Goal: Task Accomplishment & Management: Manage account settings

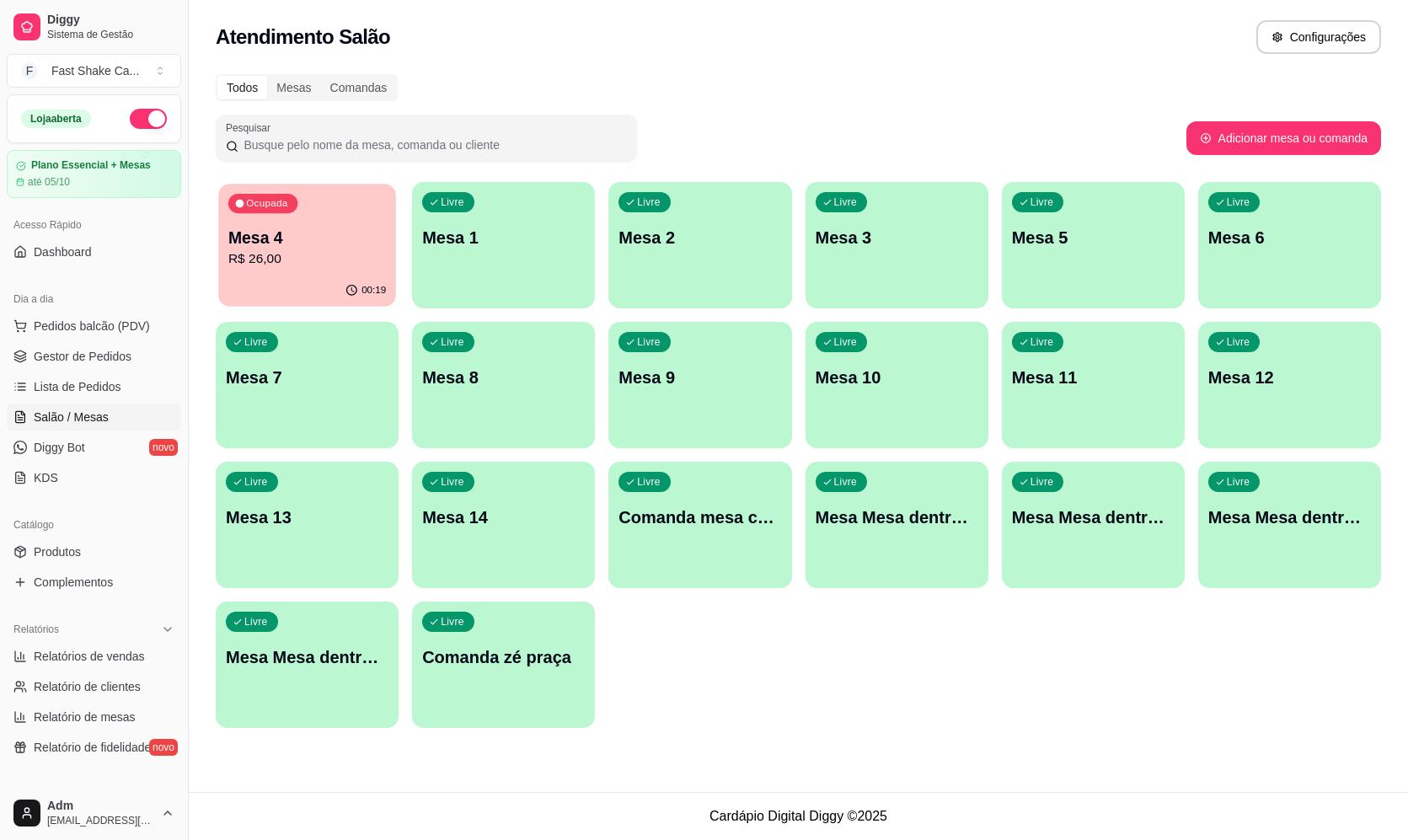
click at [345, 224] on div "Ocupada Mesa 4 R$ 26,00" at bounding box center [307, 229] width 178 height 91
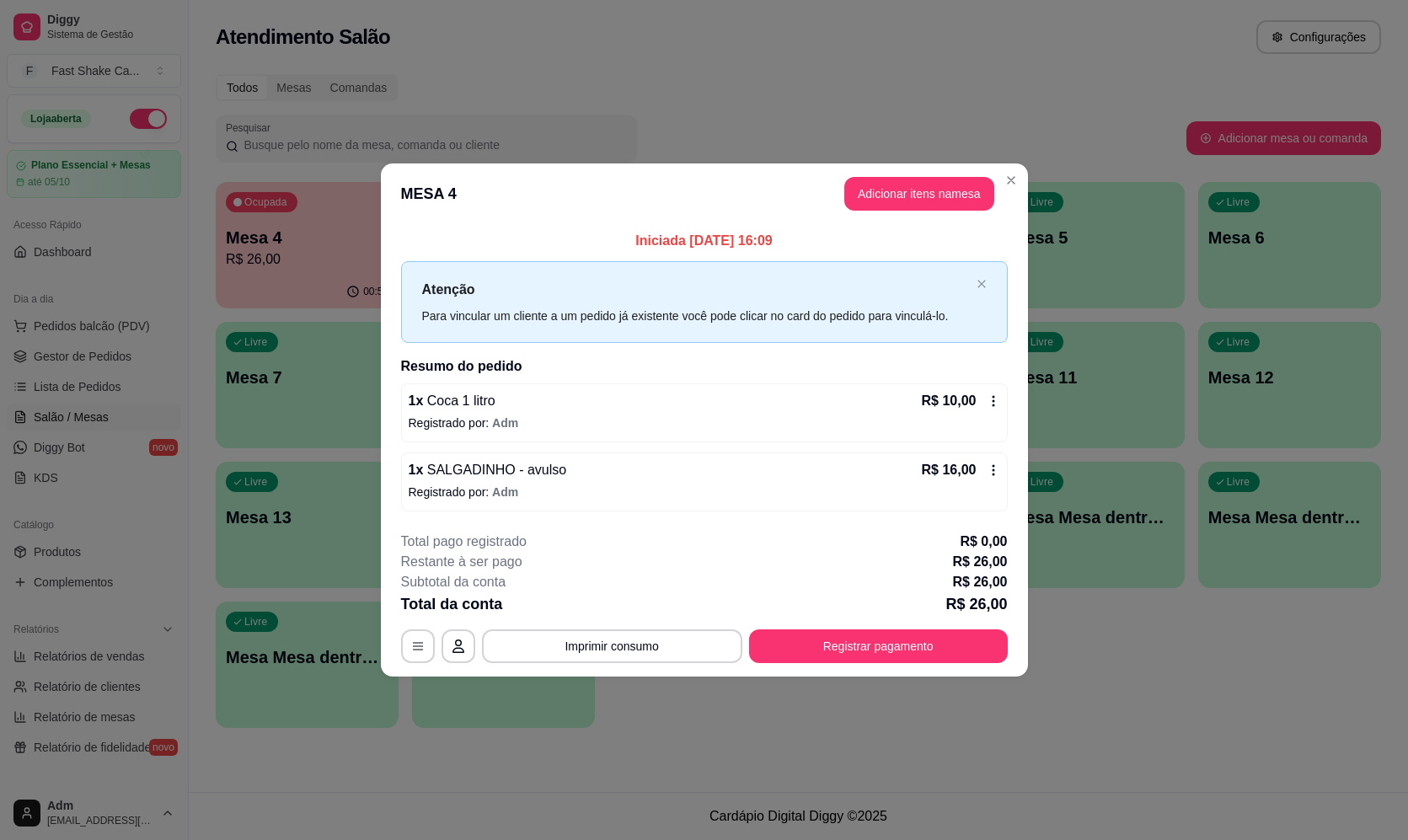
click at [915, 671] on footer "**********" at bounding box center [704, 598] width 647 height 158
click at [913, 664] on footer "**********" at bounding box center [704, 598] width 647 height 158
click at [862, 653] on button "Registrar pagamento" at bounding box center [878, 646] width 251 height 33
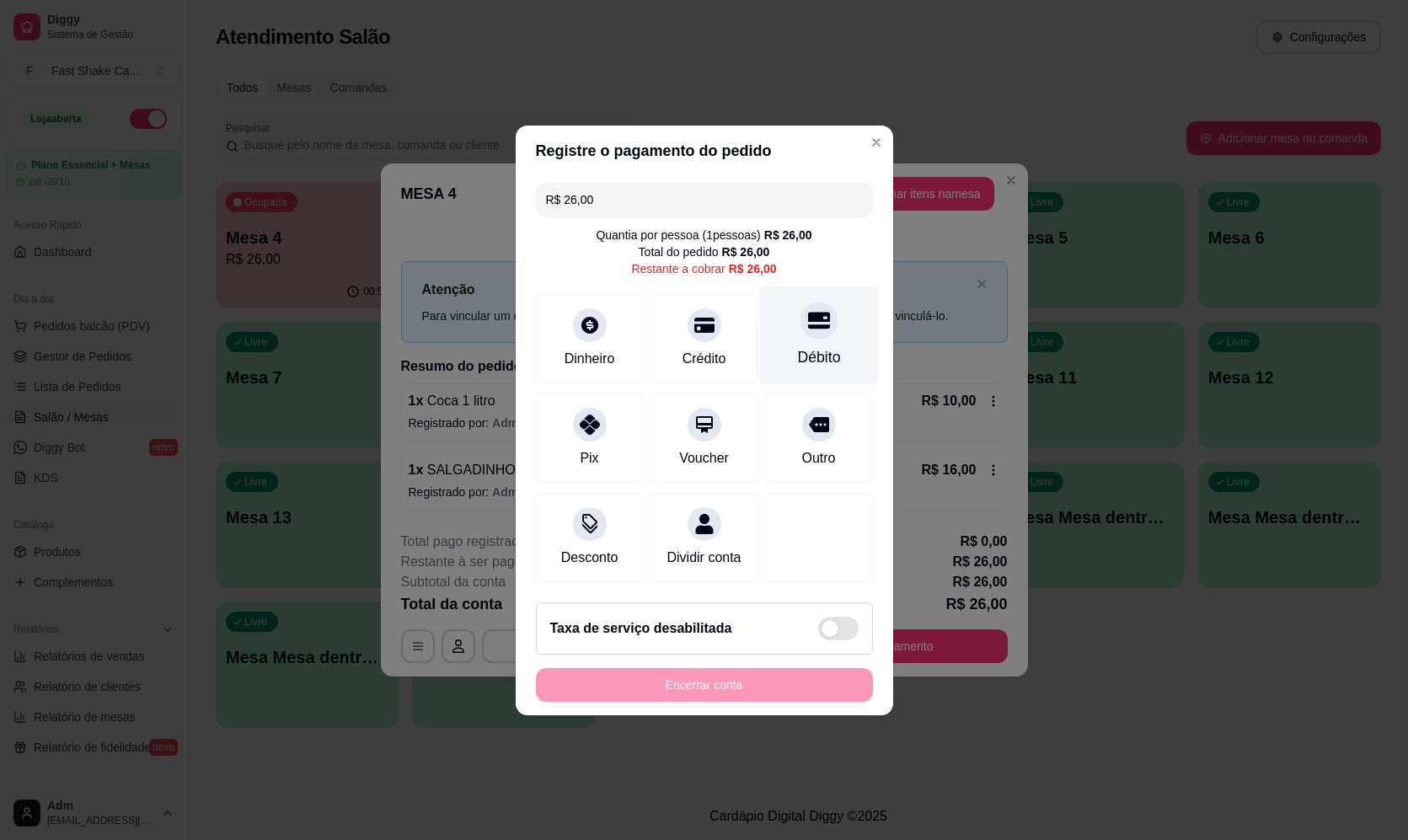
click at [793, 323] on div "Débito" at bounding box center [818, 335] width 119 height 99
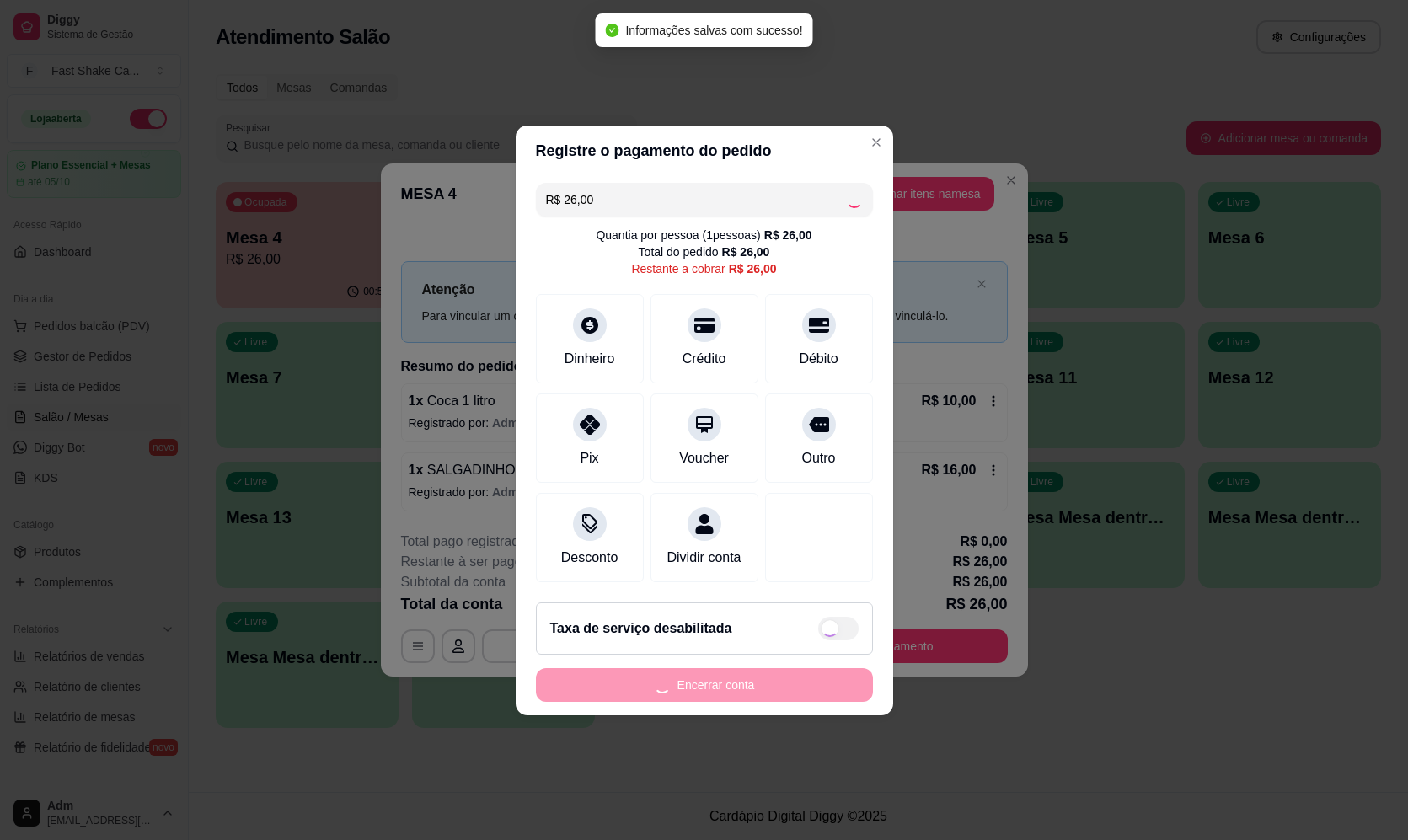
type input "R$ 0,00"
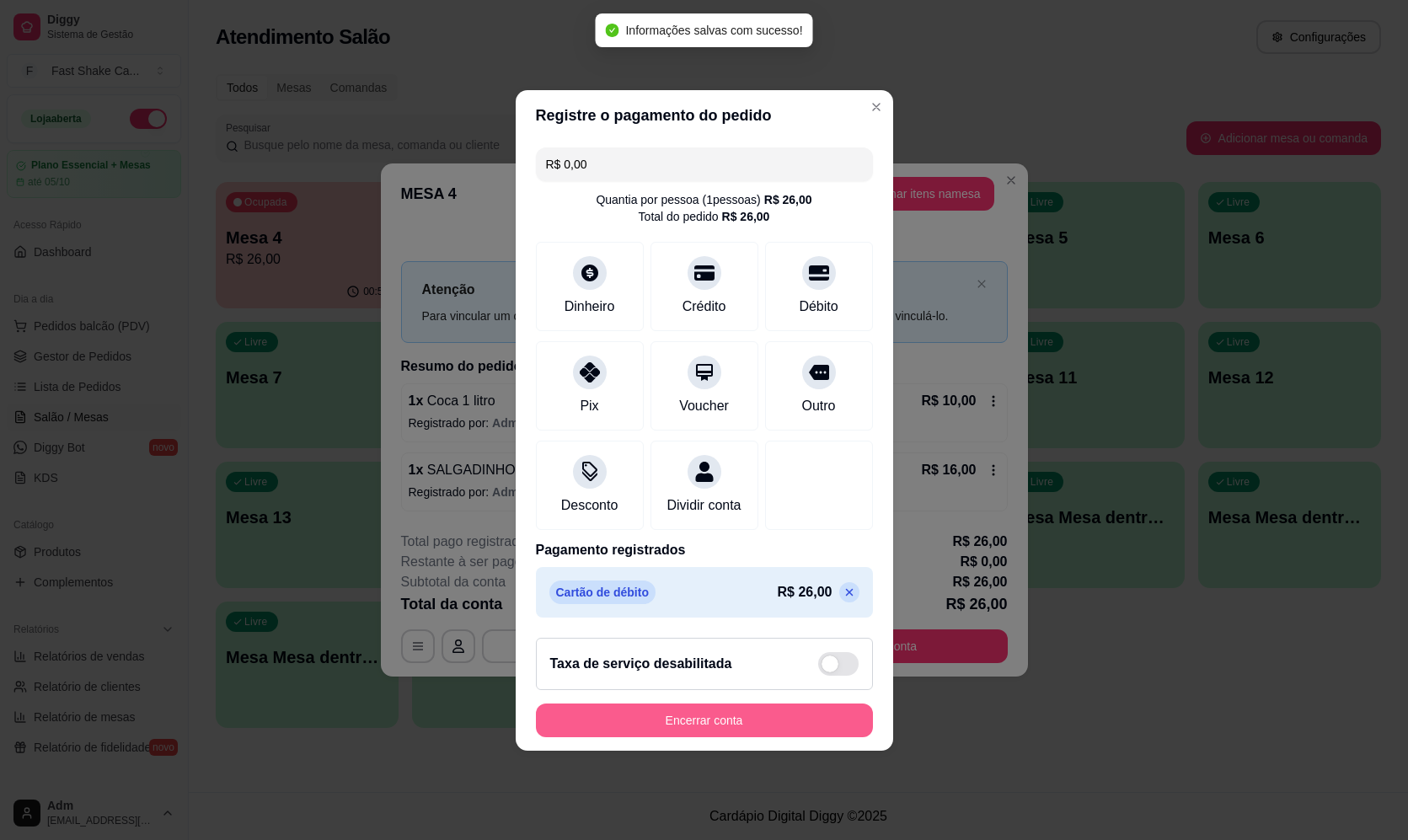
click at [703, 717] on button "Encerrar conta" at bounding box center [704, 720] width 337 height 33
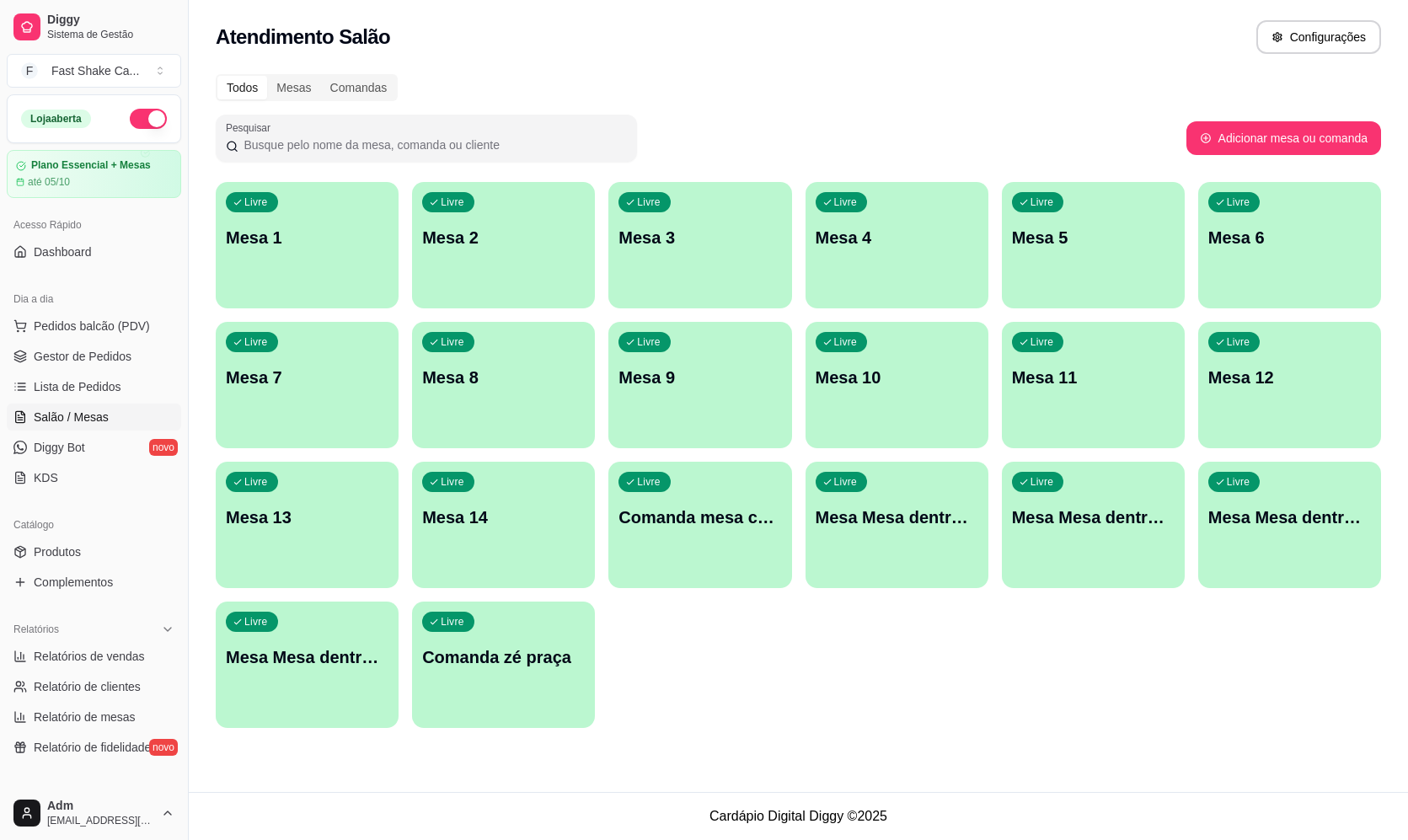
click at [282, 235] on p "Mesa 1" at bounding box center [307, 238] width 163 height 23
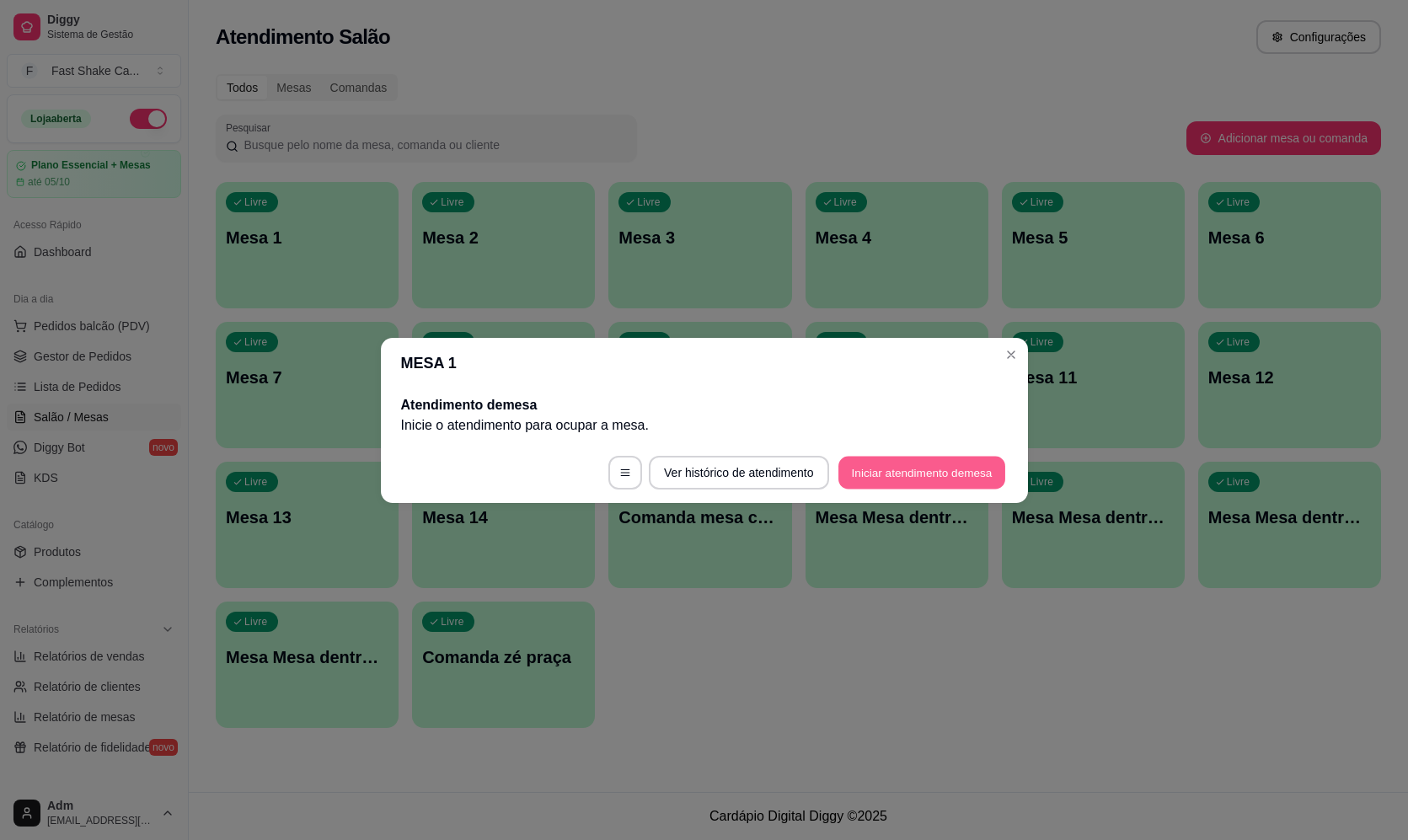
click at [916, 473] on button "Iniciar atendimento de mesa" at bounding box center [921, 472] width 167 height 33
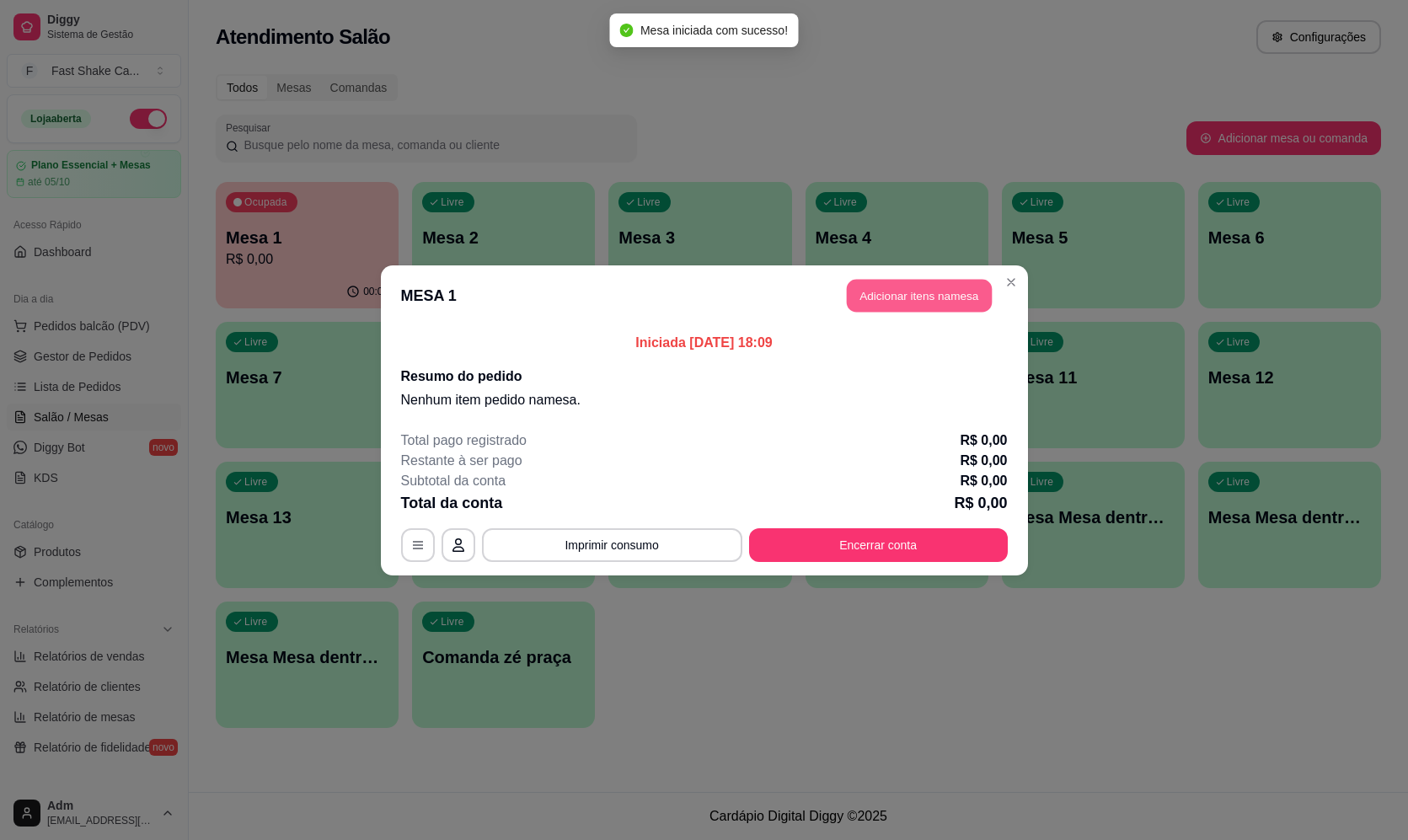
click at [874, 295] on button "Adicionar itens na mesa" at bounding box center [919, 295] width 145 height 33
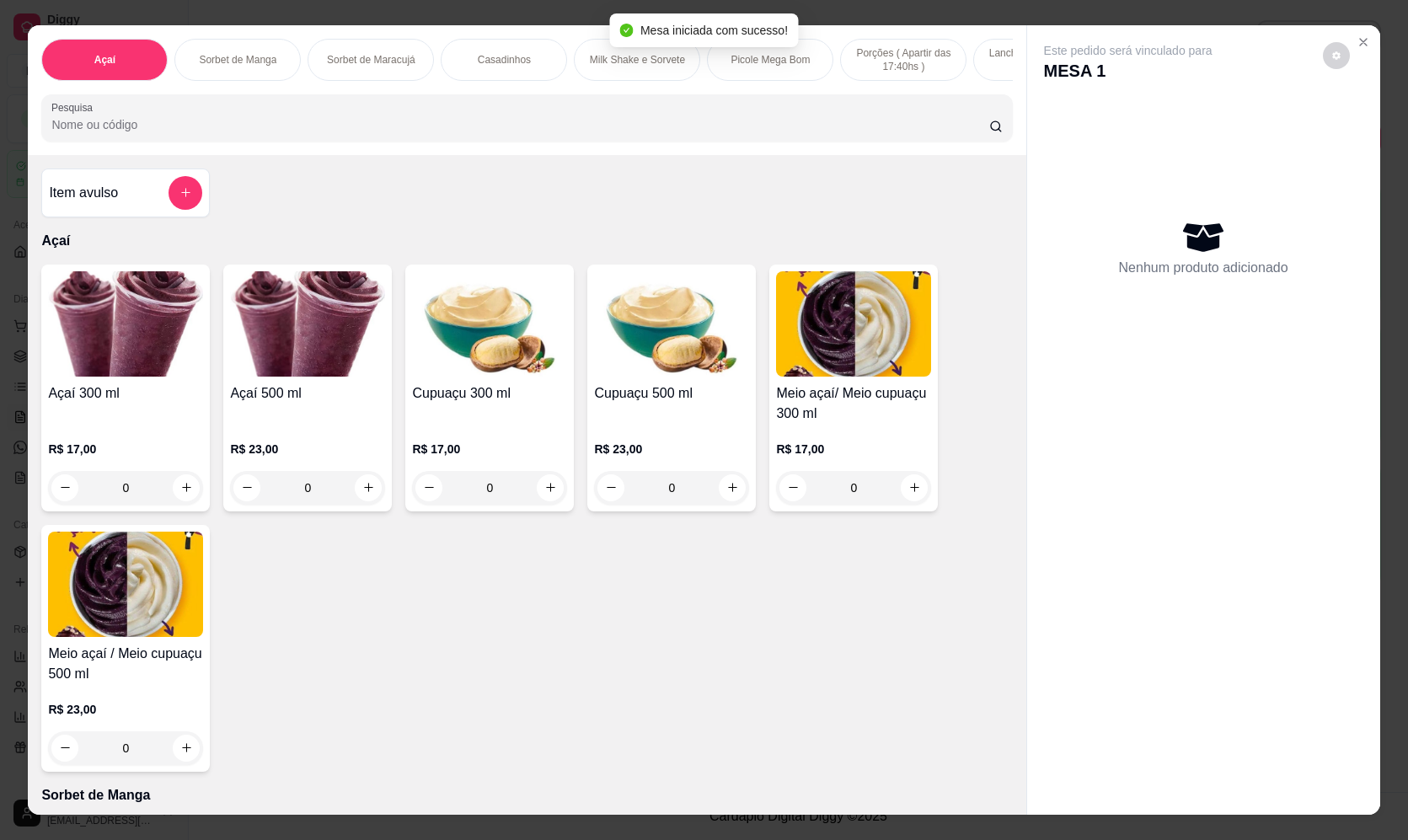
click at [420, 133] on input "Pesquisa" at bounding box center [519, 124] width 937 height 17
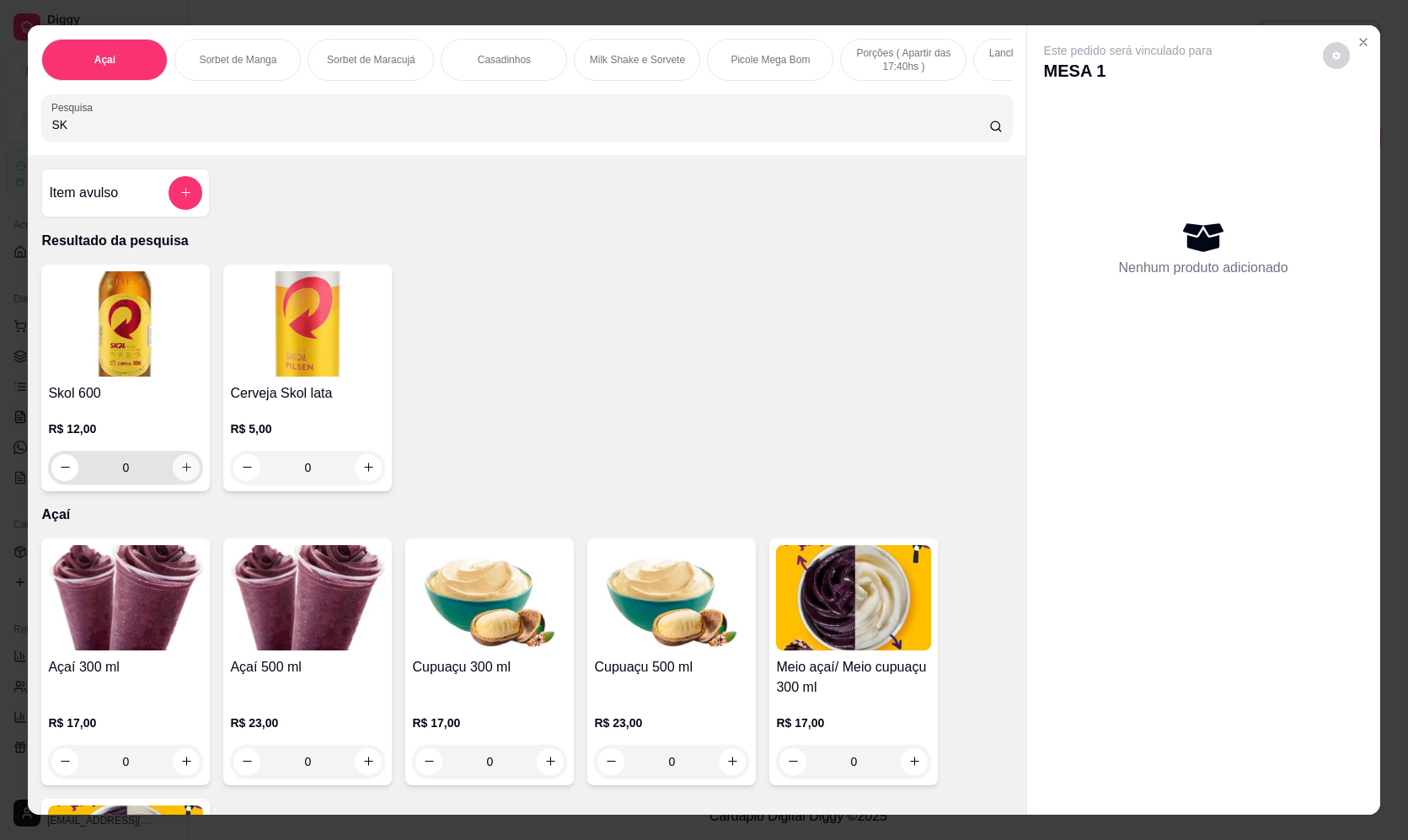
type input "SK"
click at [187, 481] on button "increase-product-quantity" at bounding box center [186, 467] width 26 height 26
type input "1"
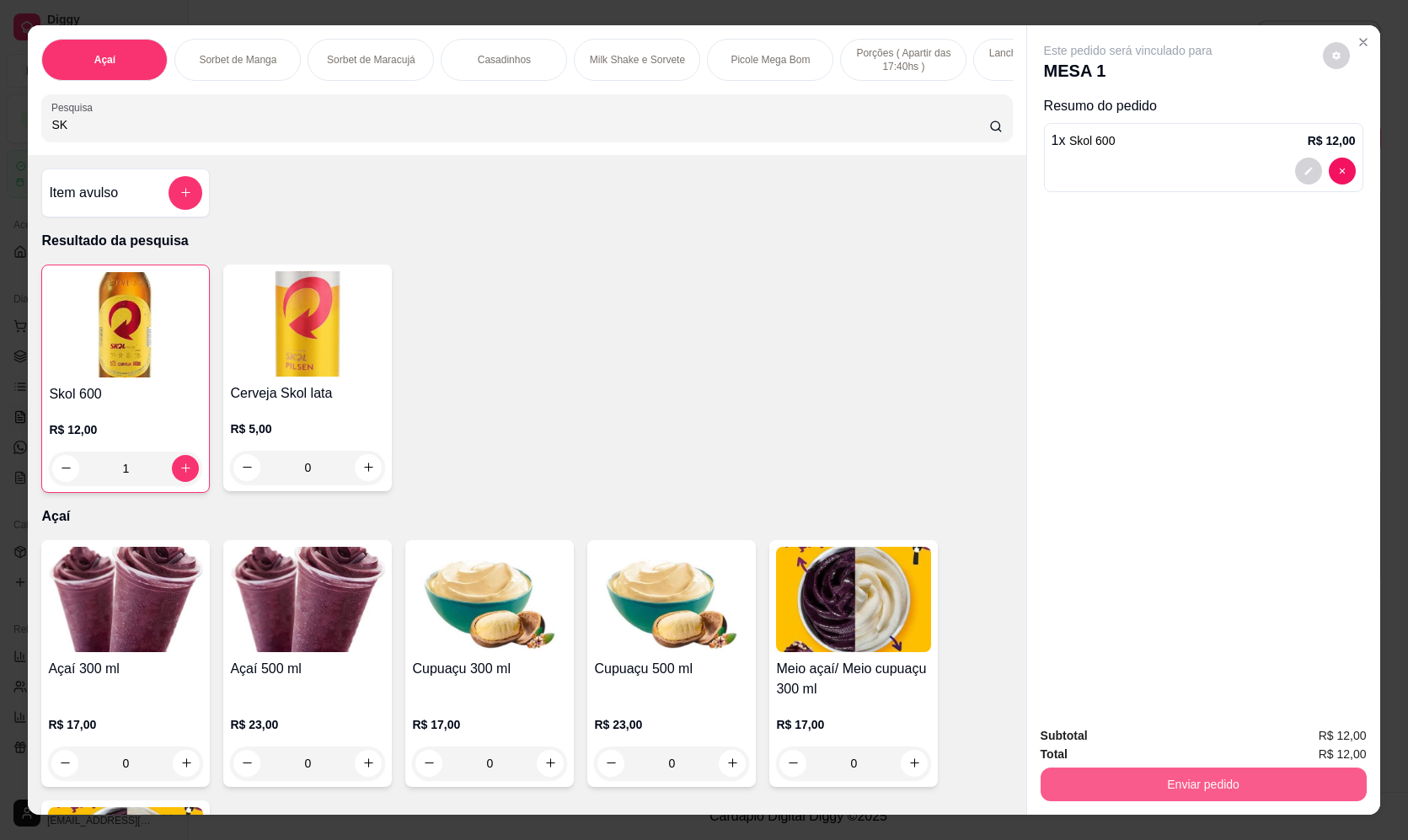
click at [1172, 779] on button "Enviar pedido" at bounding box center [1204, 784] width 326 height 33
click at [1153, 730] on button "Não registrar e enviar pedido" at bounding box center [1147, 743] width 170 height 32
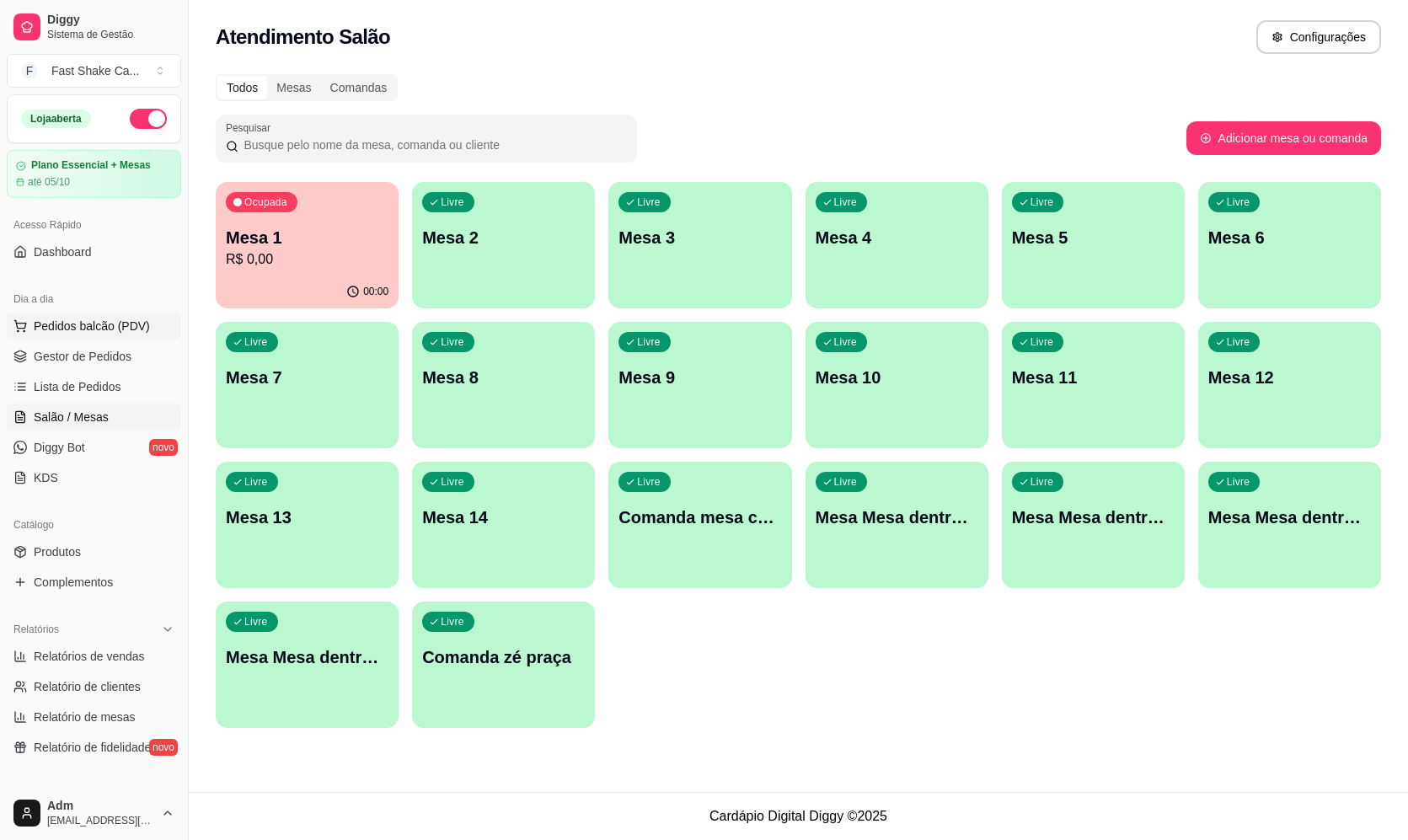
click at [135, 325] on span "Pedidos balcão (PDV)" at bounding box center [91, 326] width 116 height 17
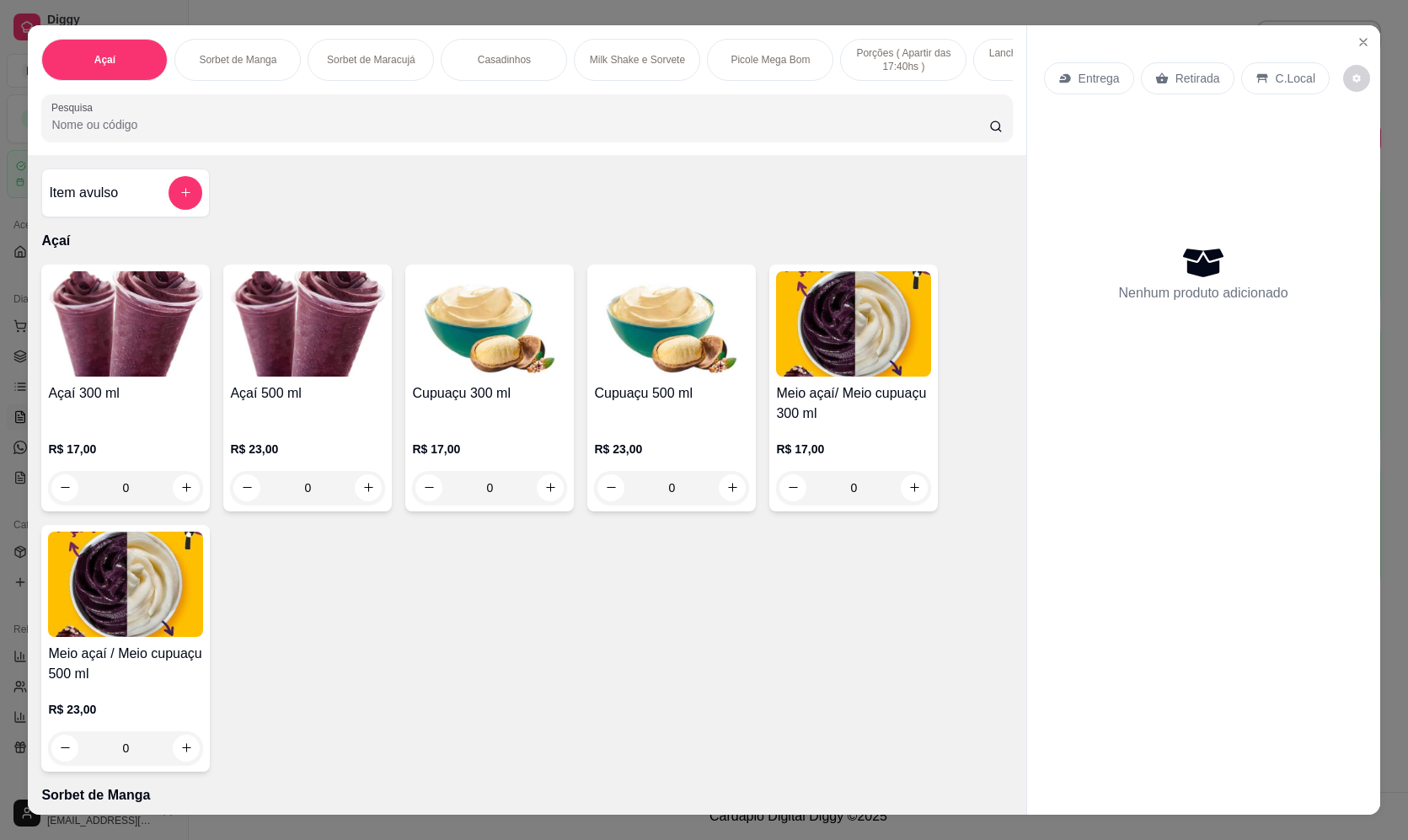
click at [431, 132] on input "Pesquisa" at bounding box center [519, 124] width 937 height 17
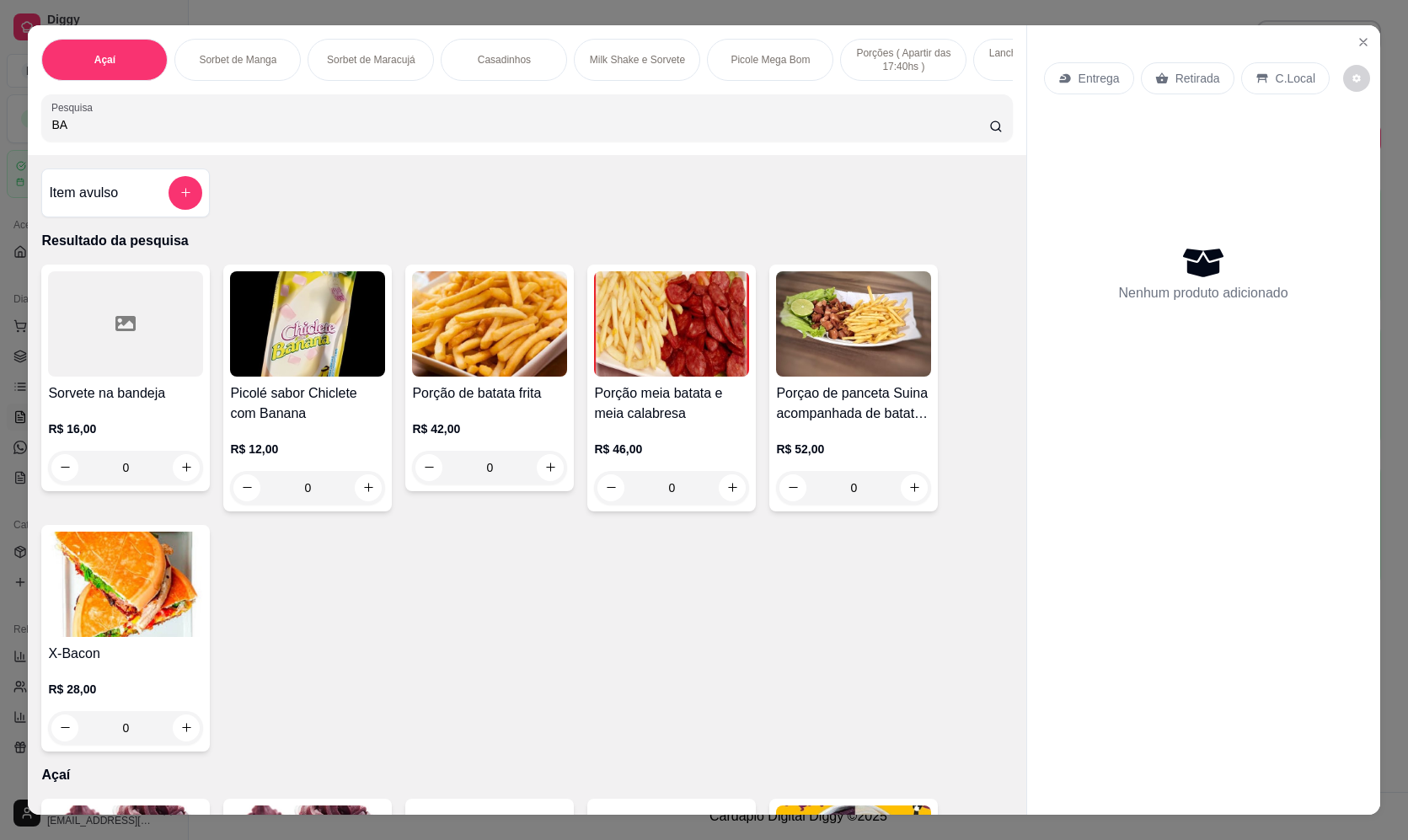
type input "BA"
click at [187, 481] on div "0" at bounding box center [125, 467] width 155 height 33
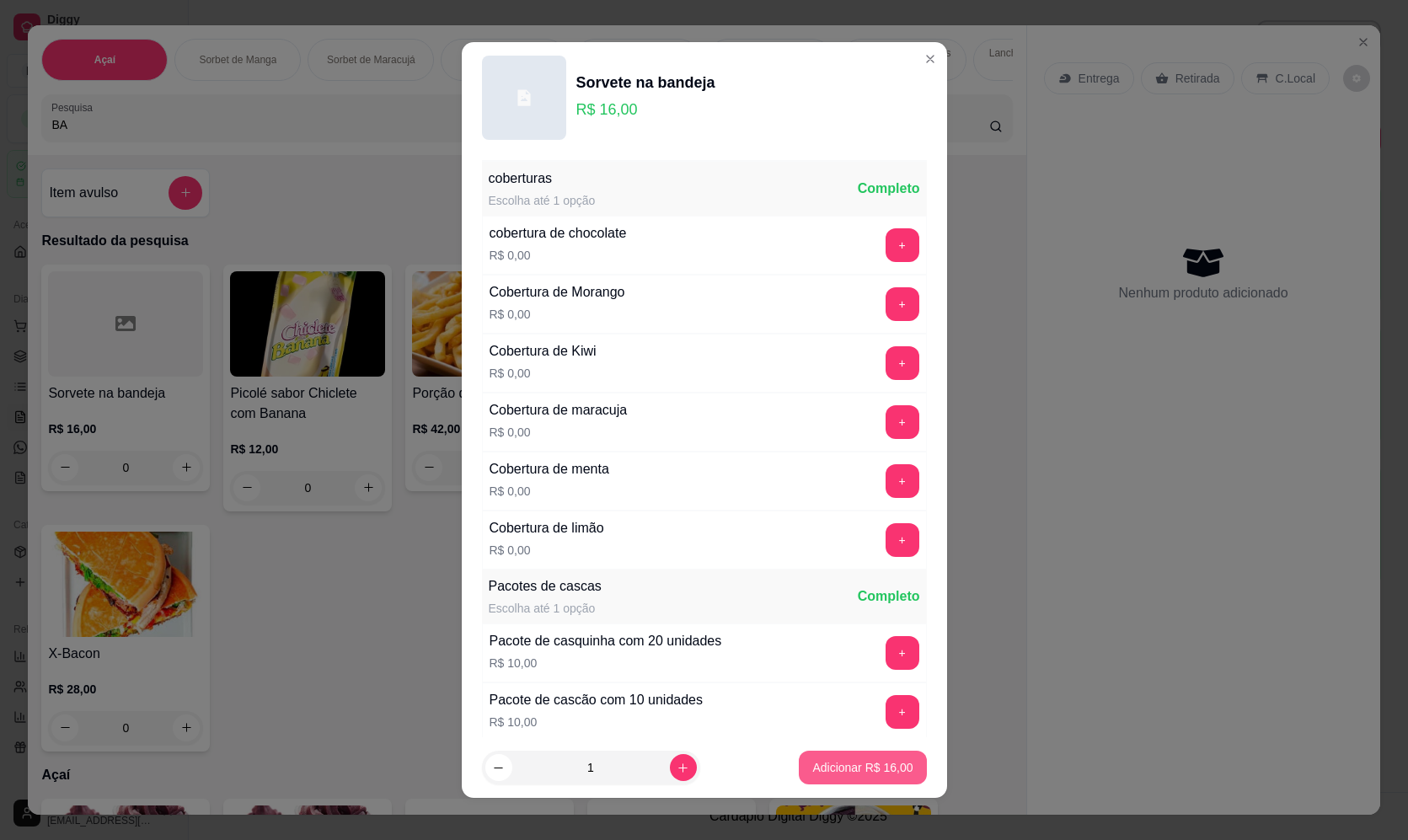
click at [888, 770] on p "Adicionar R$ 16,00" at bounding box center [862, 767] width 100 height 17
type input "1"
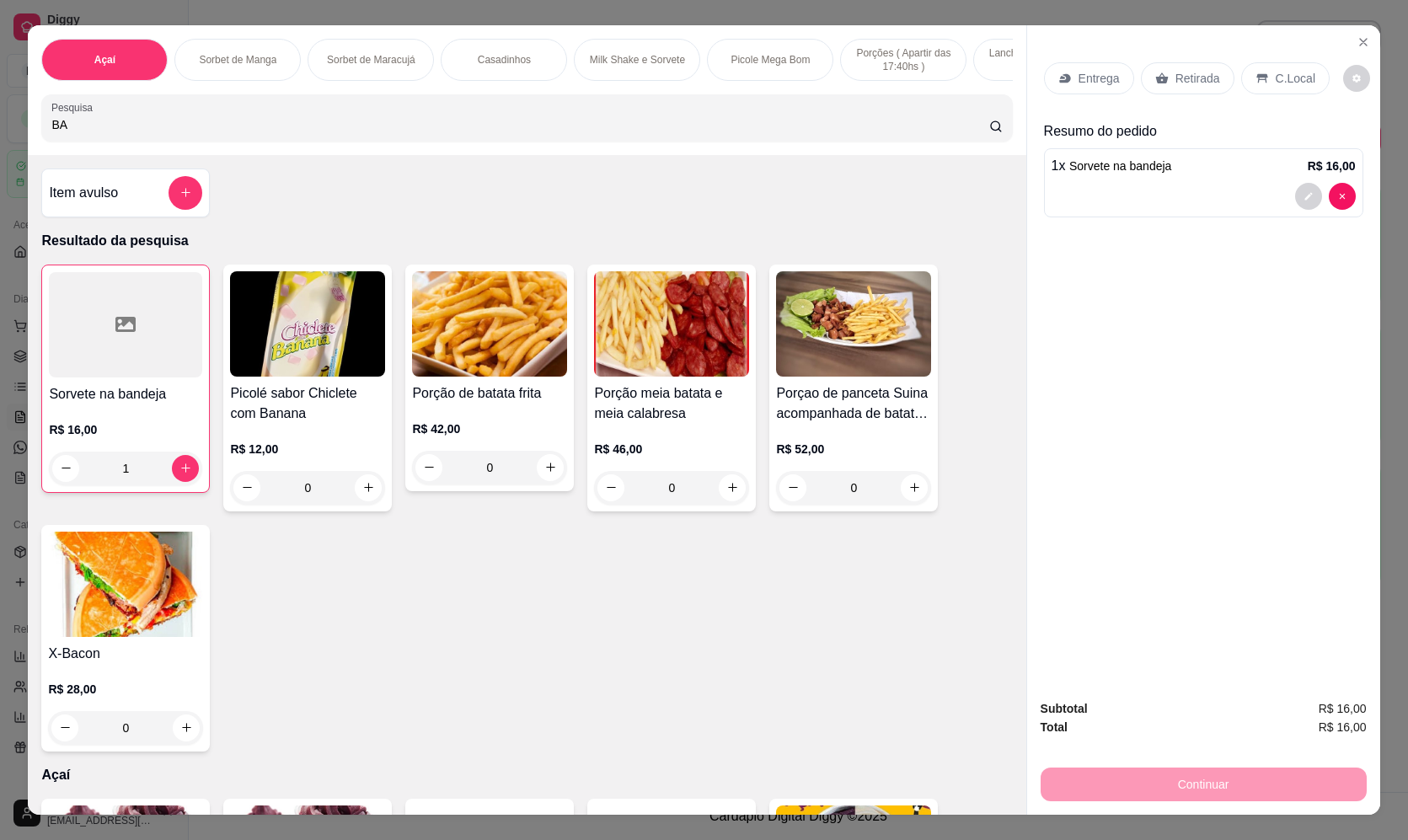
click at [1087, 69] on div "Entrega" at bounding box center [1089, 78] width 90 height 32
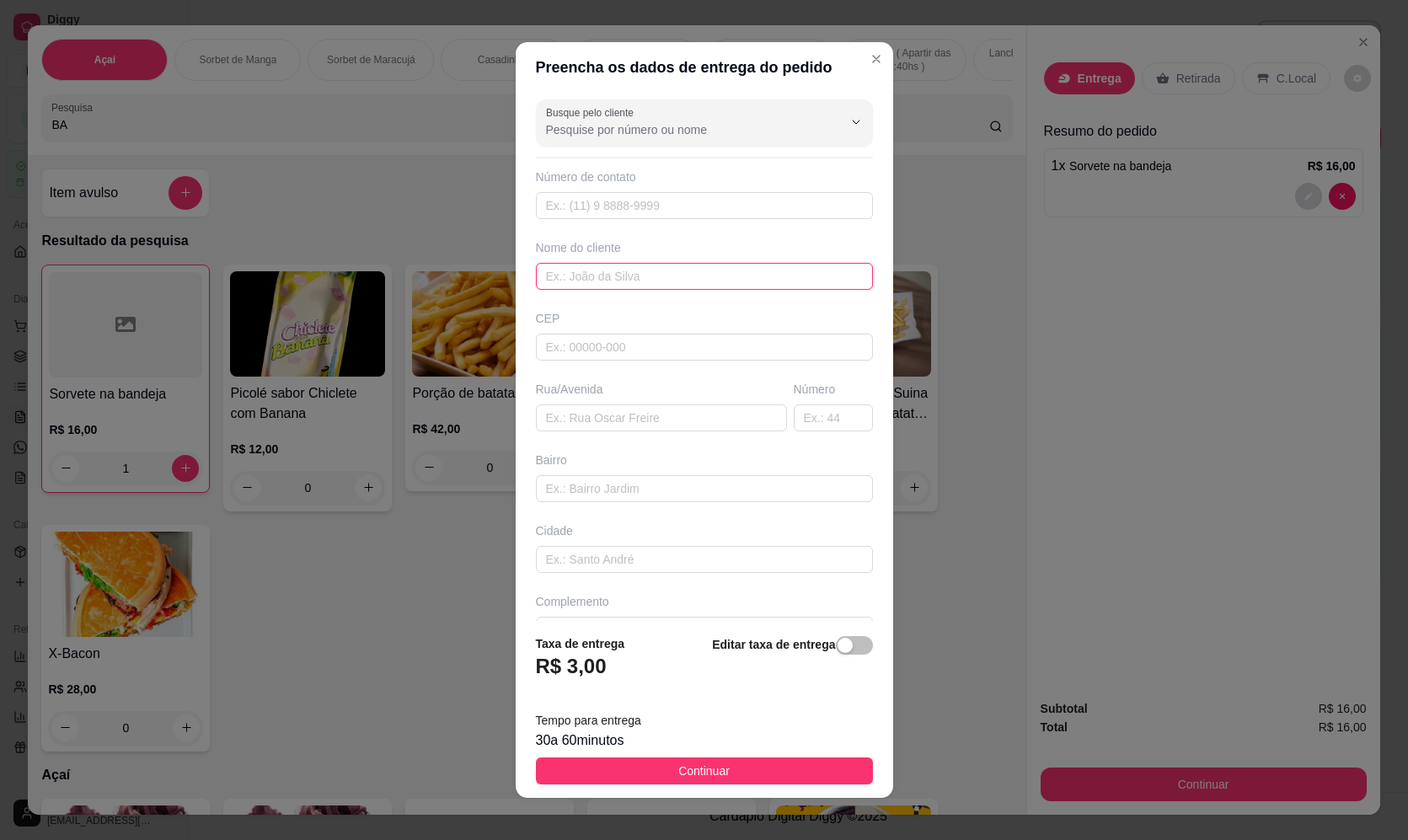
click at [634, 269] on input "text" at bounding box center [704, 276] width 337 height 27
type input "JULIO"
click at [626, 419] on input "text" at bounding box center [661, 418] width 251 height 27
type input "CASA DO PROFESSOR JULIO"
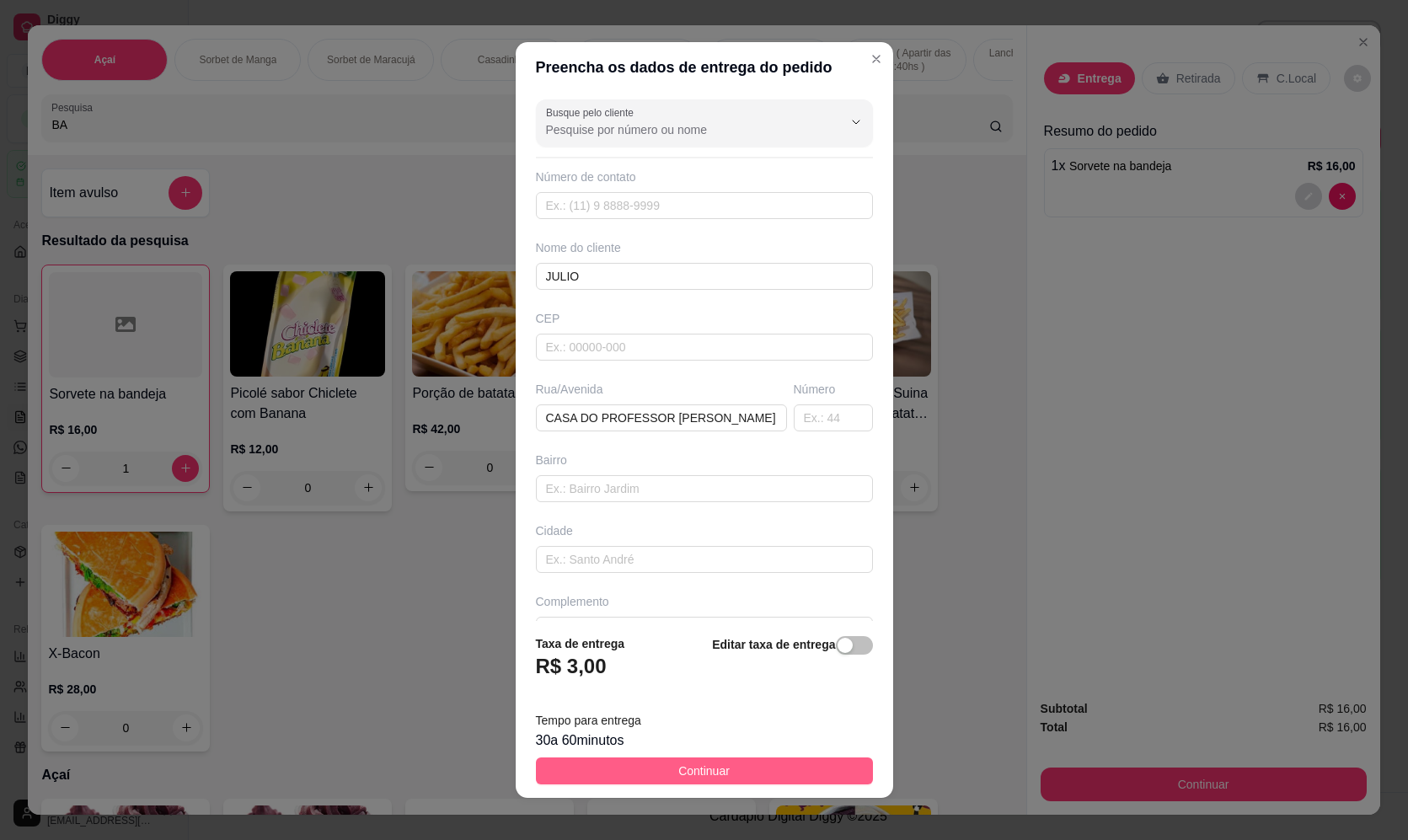
click at [770, 763] on button "Continuar" at bounding box center [704, 771] width 337 height 27
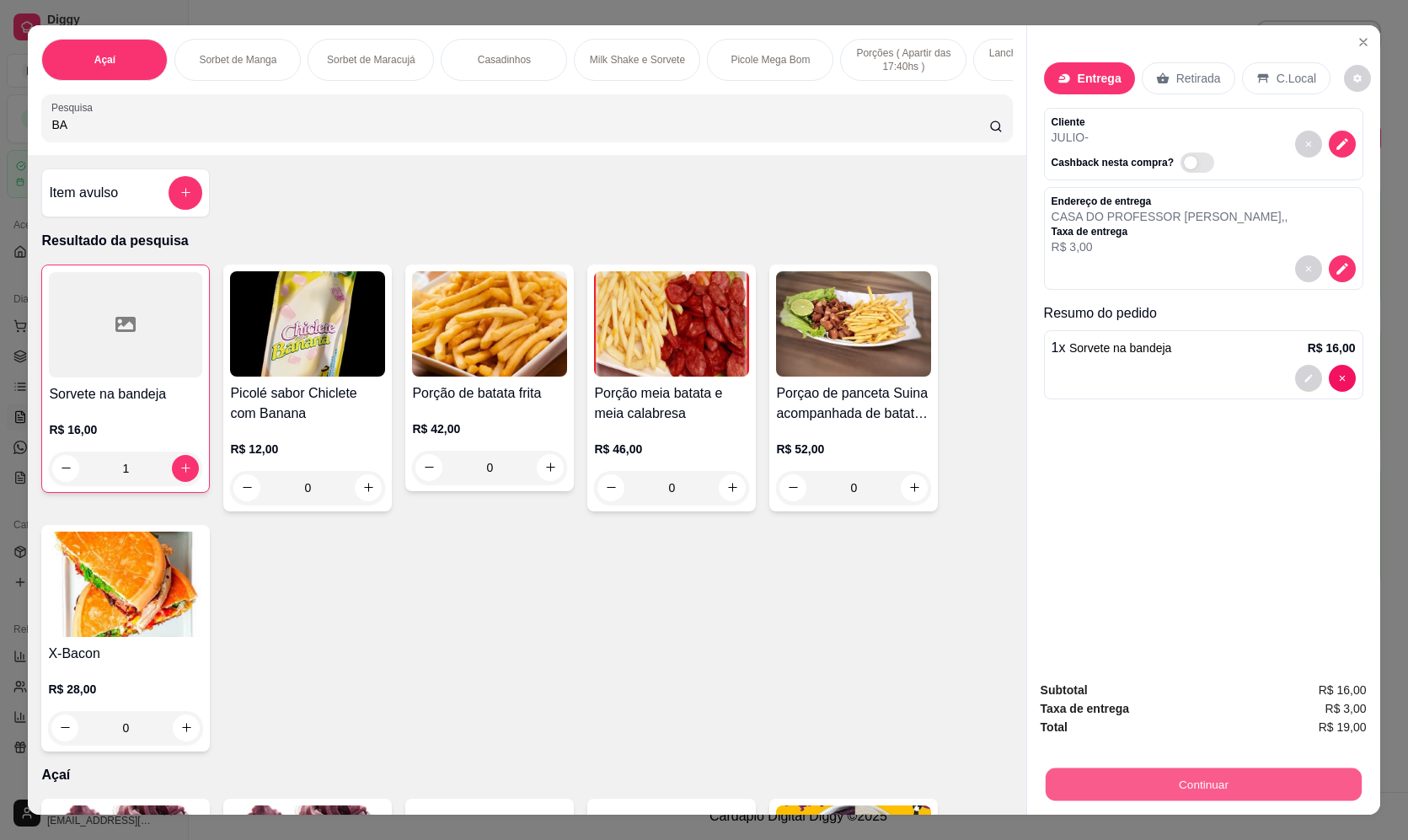
click at [1177, 781] on button "Continuar" at bounding box center [1203, 785] width 316 height 33
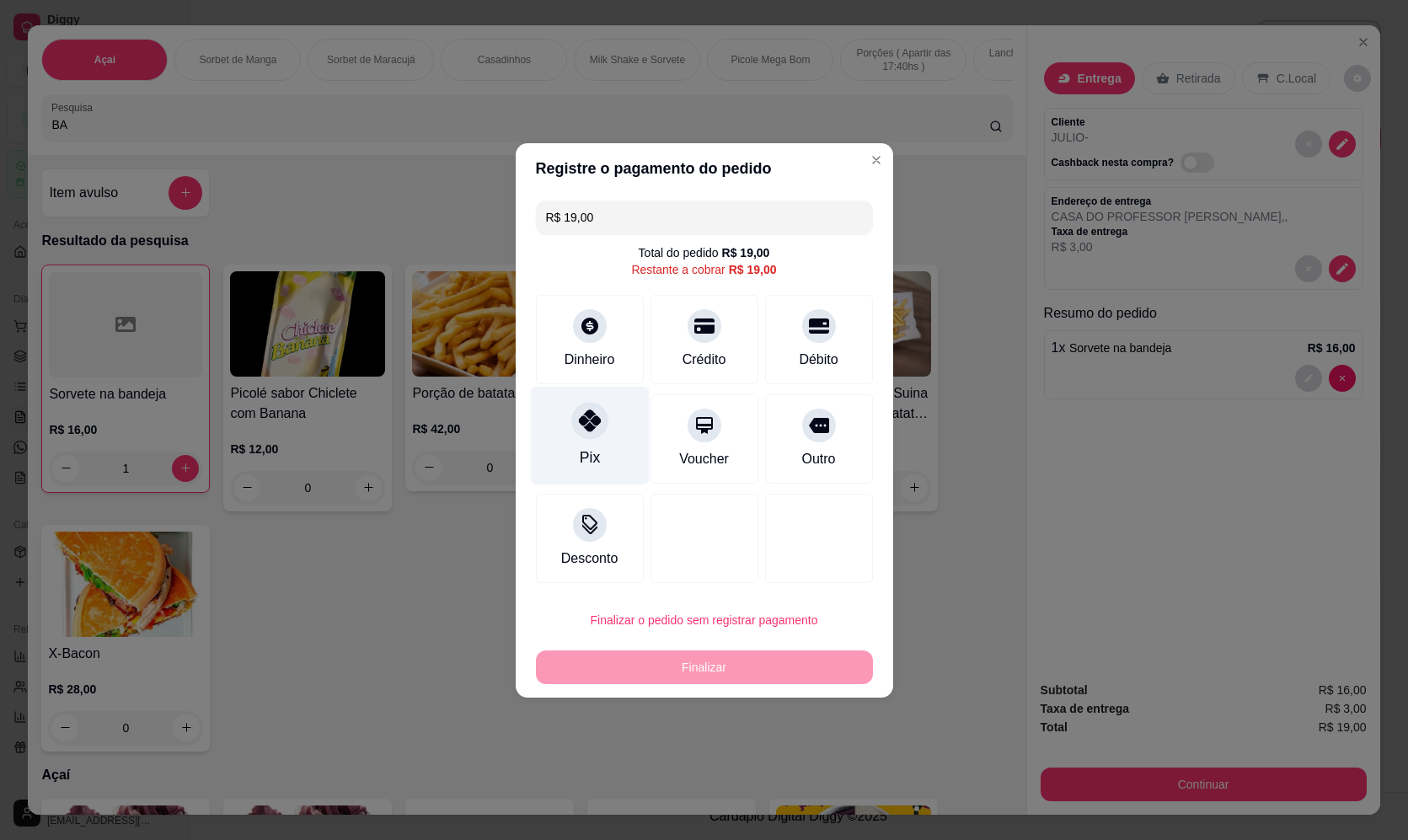
click at [607, 455] on div "Pix" at bounding box center [590, 436] width 119 height 99
type input "R$ 0,00"
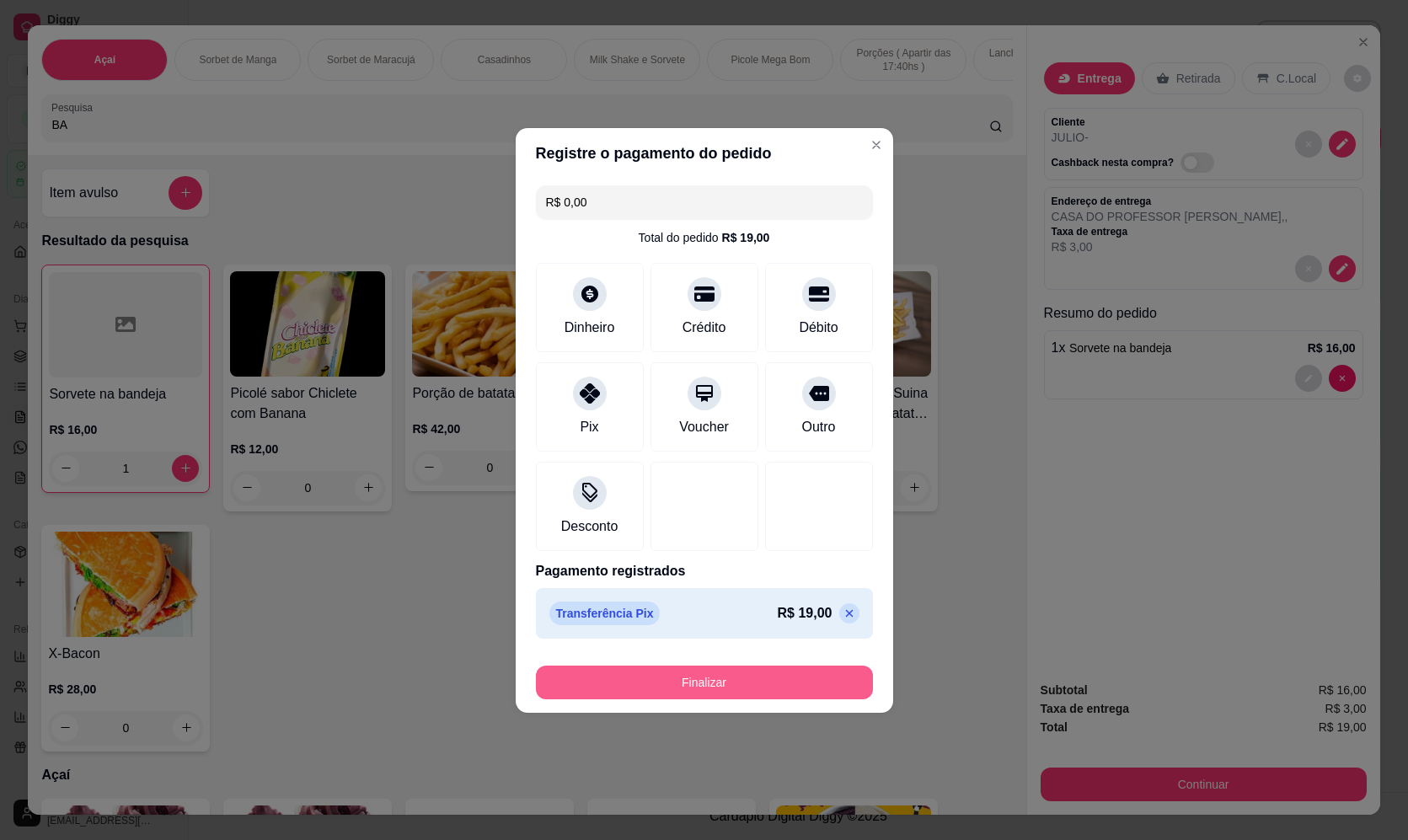
click at [763, 668] on button "Finalizar" at bounding box center [704, 682] width 337 height 33
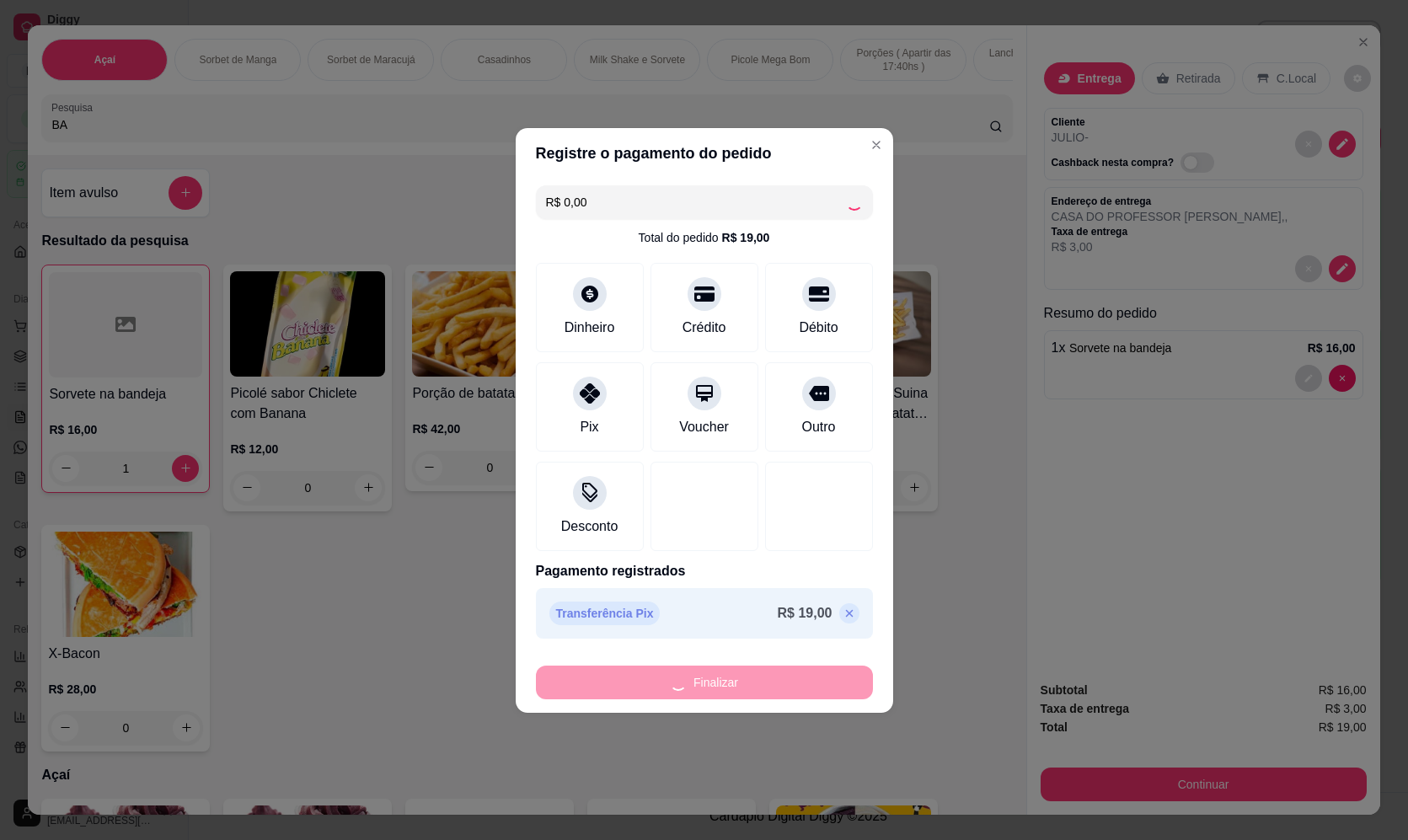
type input "0"
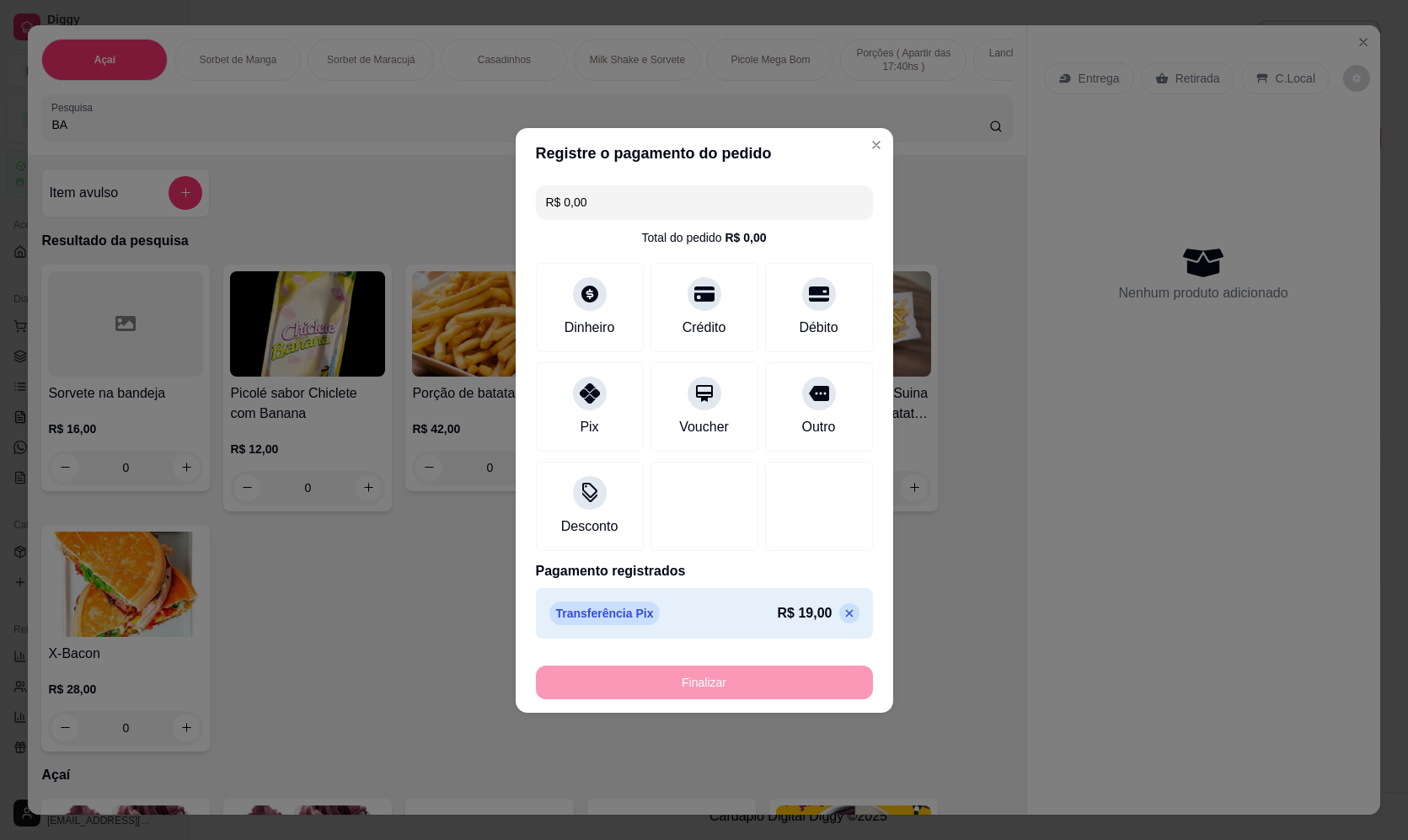
type input "-R$ 19,00"
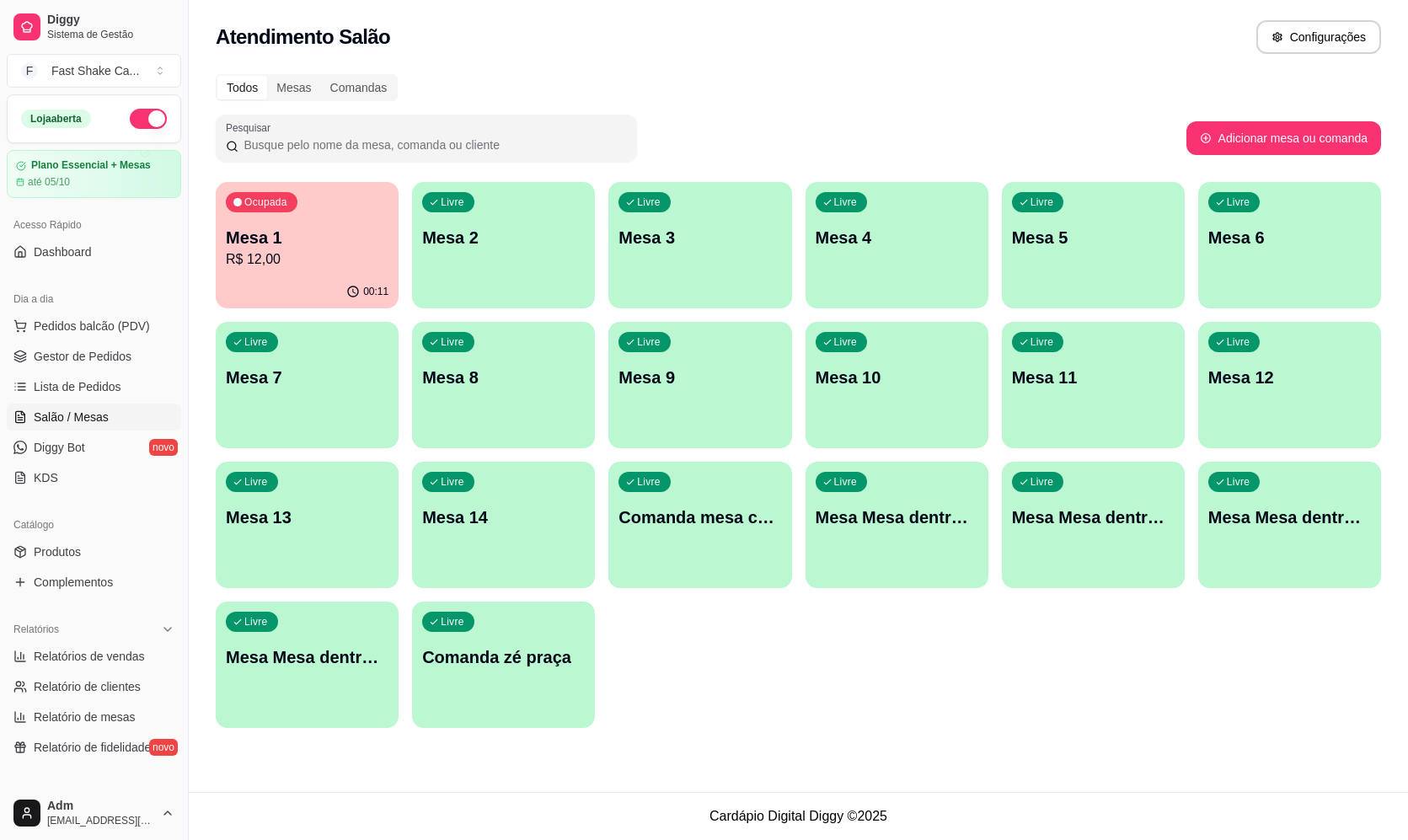
click at [1263, 241] on p "Mesa 6" at bounding box center [1289, 238] width 163 height 23
click at [311, 398] on div "Livre Mesa 7" at bounding box center [307, 375] width 183 height 106
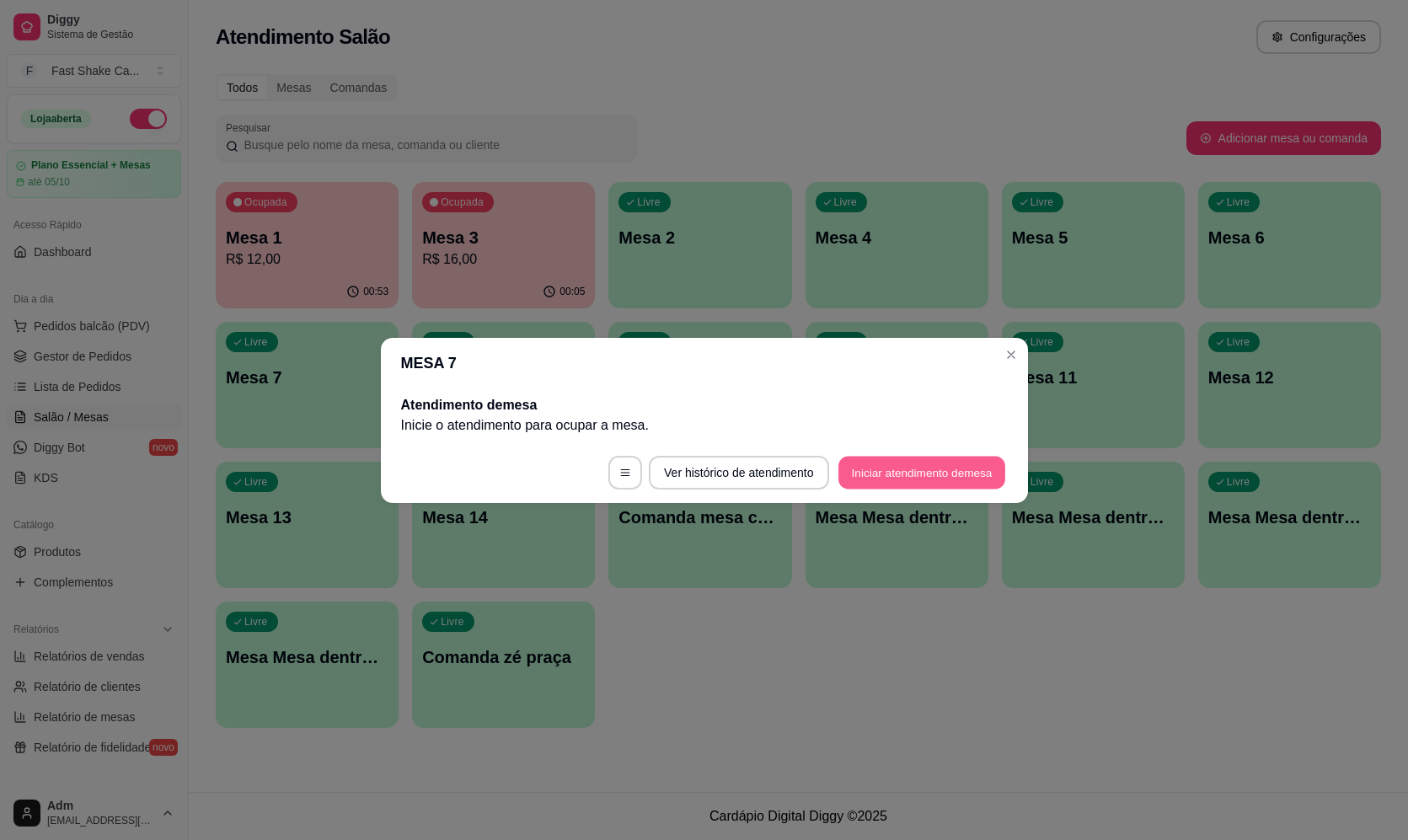
click at [915, 475] on button "Iniciar atendimento de mesa" at bounding box center [921, 472] width 167 height 33
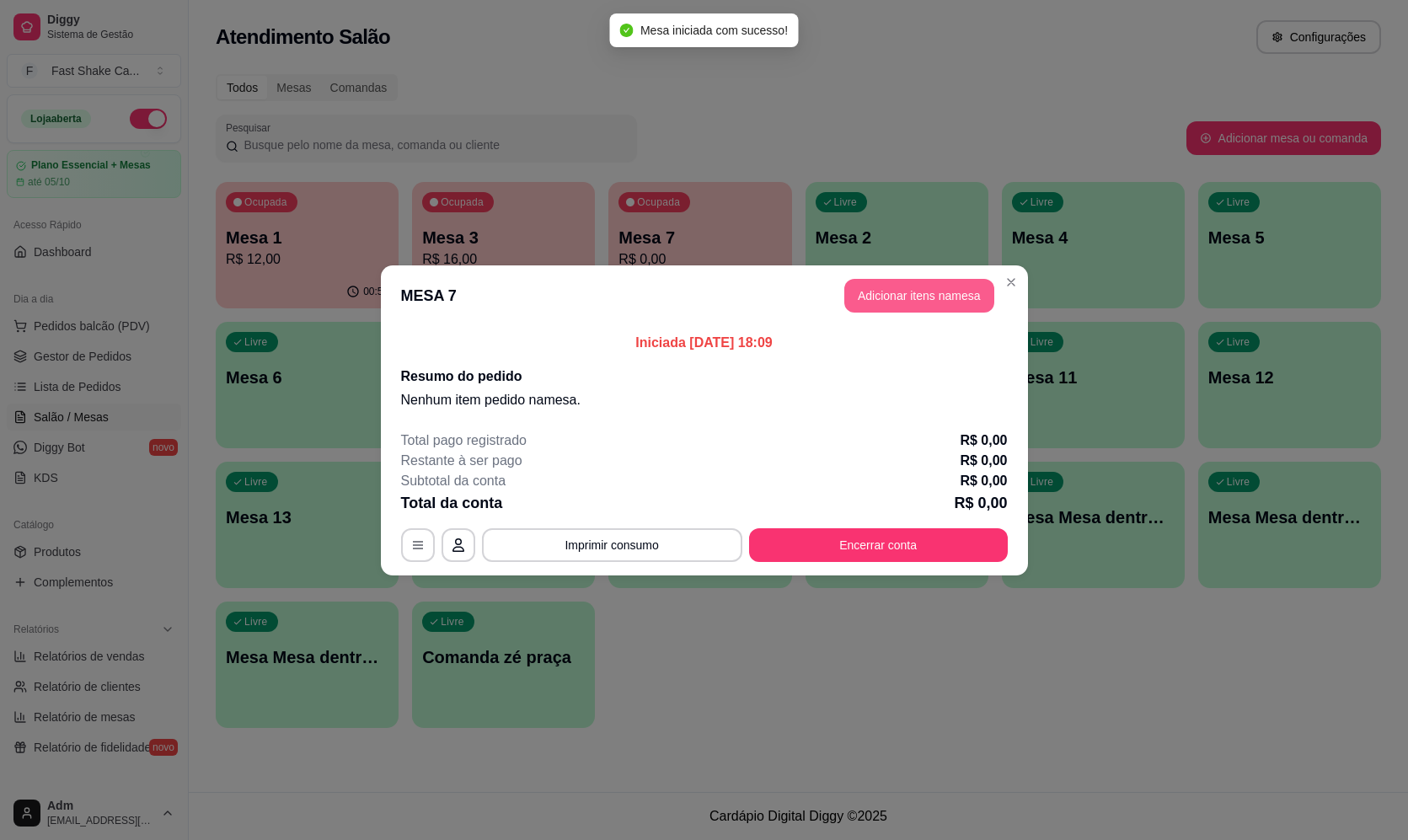
click at [950, 294] on button "Adicionar itens na mesa" at bounding box center [919, 295] width 150 height 33
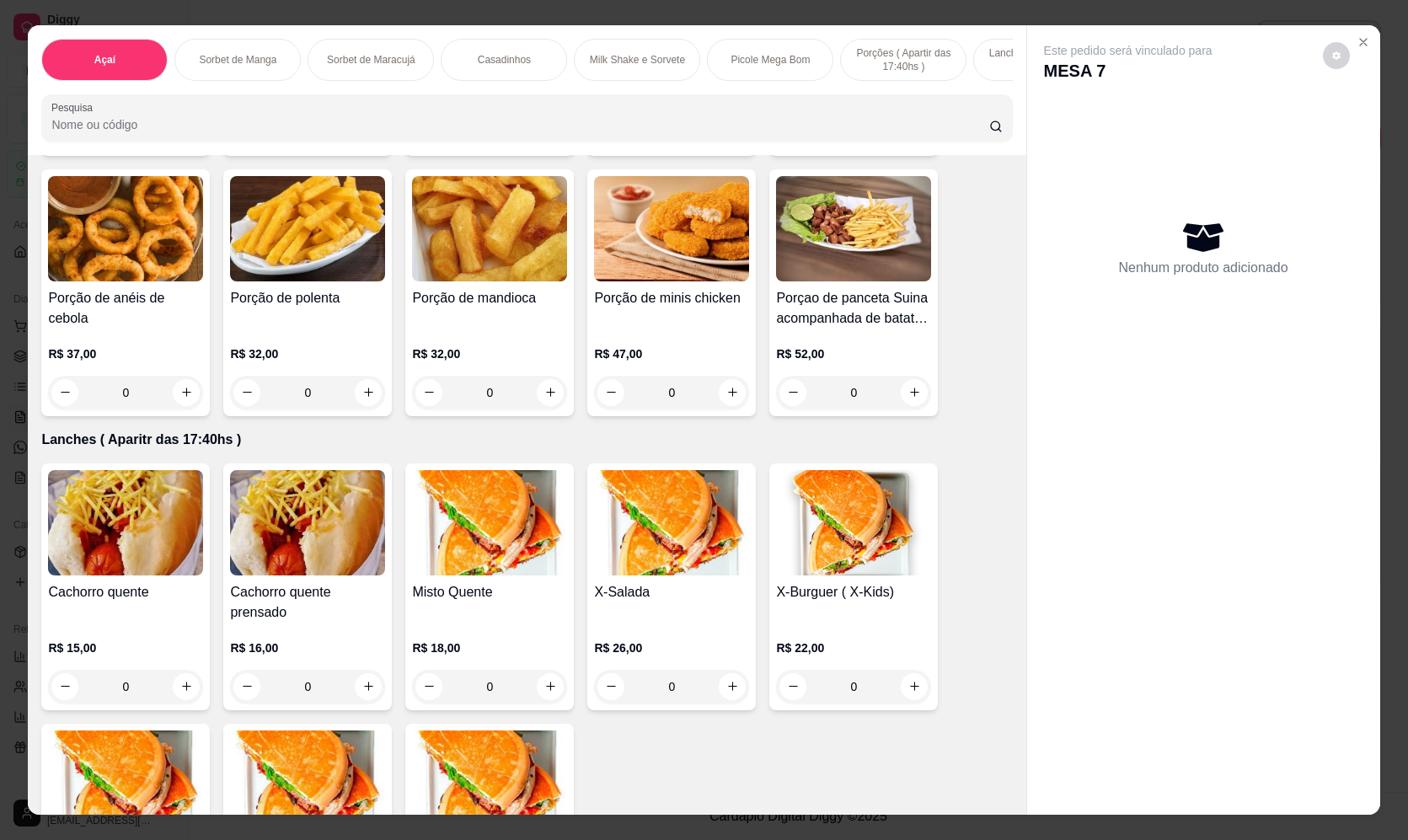
scroll to position [3624, 0]
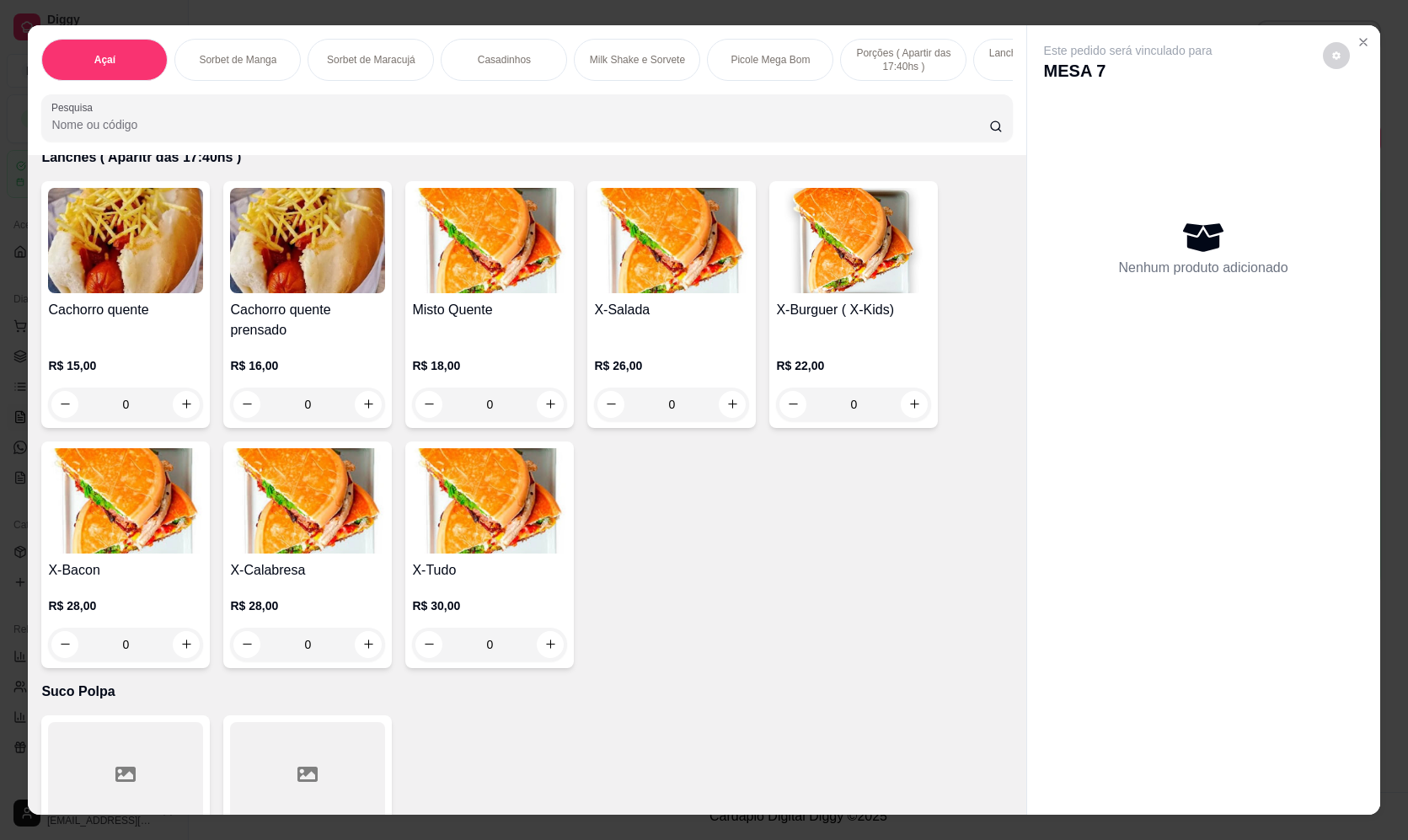
click at [367, 420] on div "0" at bounding box center [308, 404] width 155 height 33
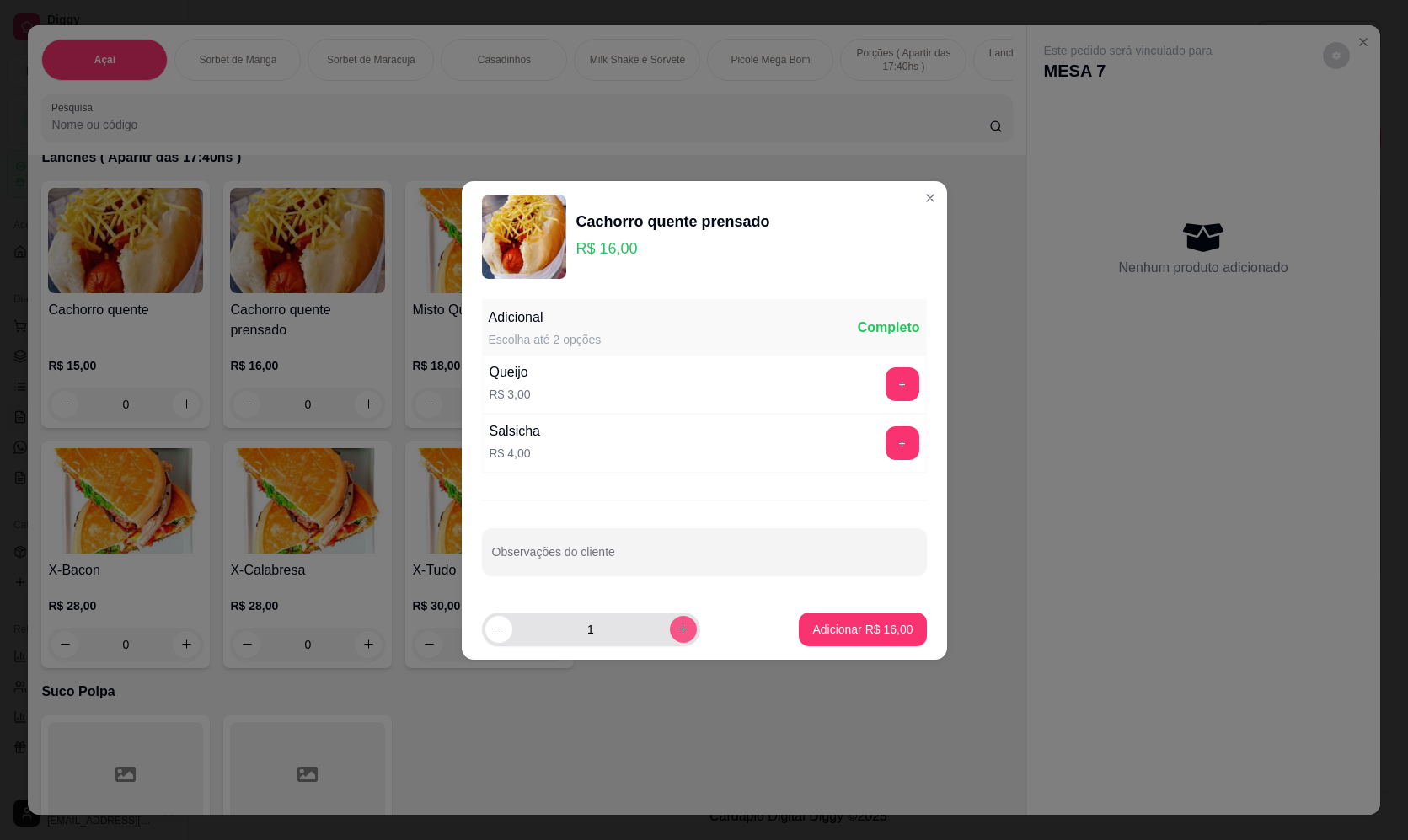
click at [677, 627] on icon "increase-product-quantity" at bounding box center [683, 629] width 13 height 13
click at [677, 626] on icon "increase-product-quantity" at bounding box center [683, 629] width 13 height 13
click at [677, 626] on button "increase-product-quantity" at bounding box center [682, 628] width 26 height 26
type input "5"
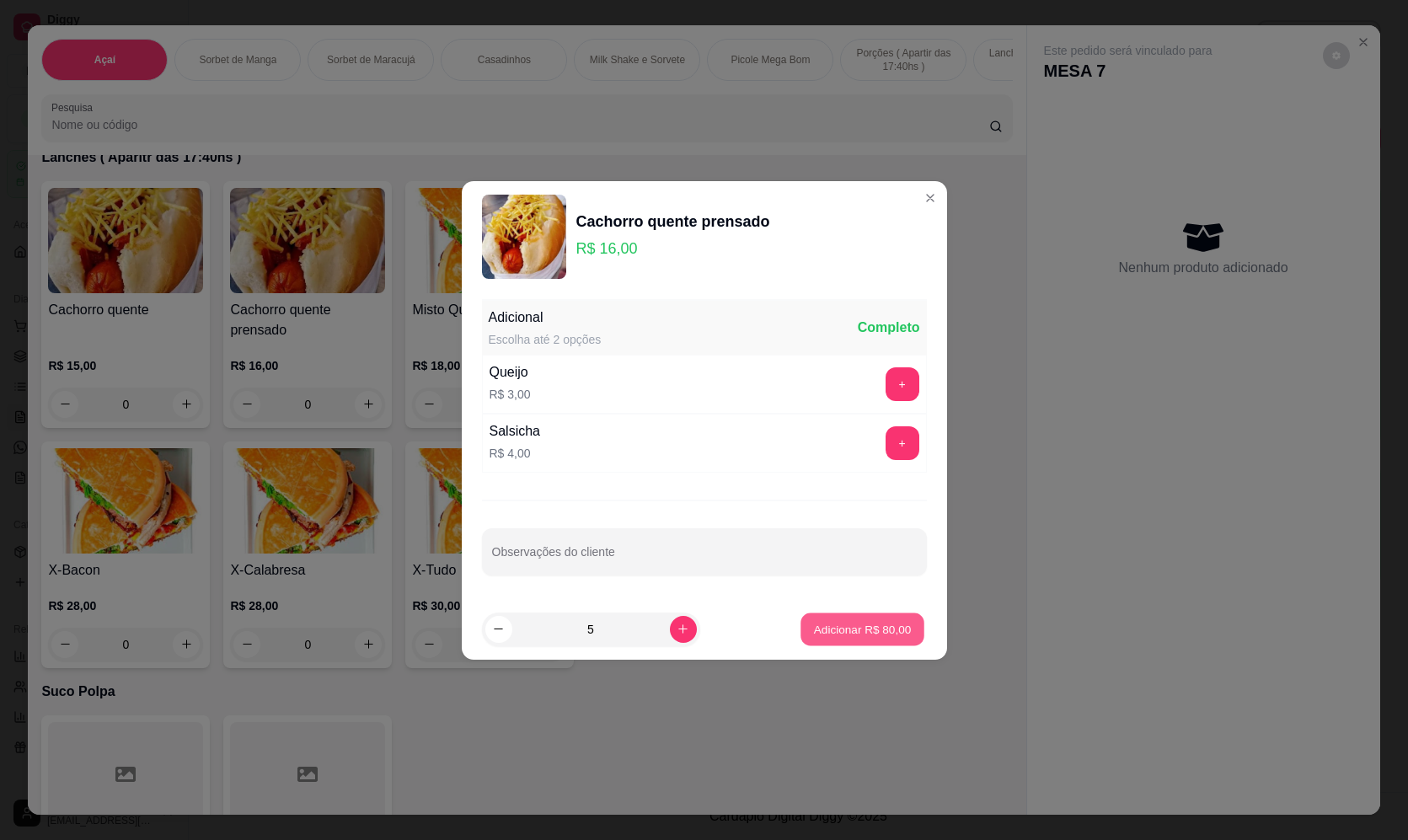
click at [844, 634] on p "Adicionar R$ 80,00" at bounding box center [862, 629] width 98 height 16
type input "5"
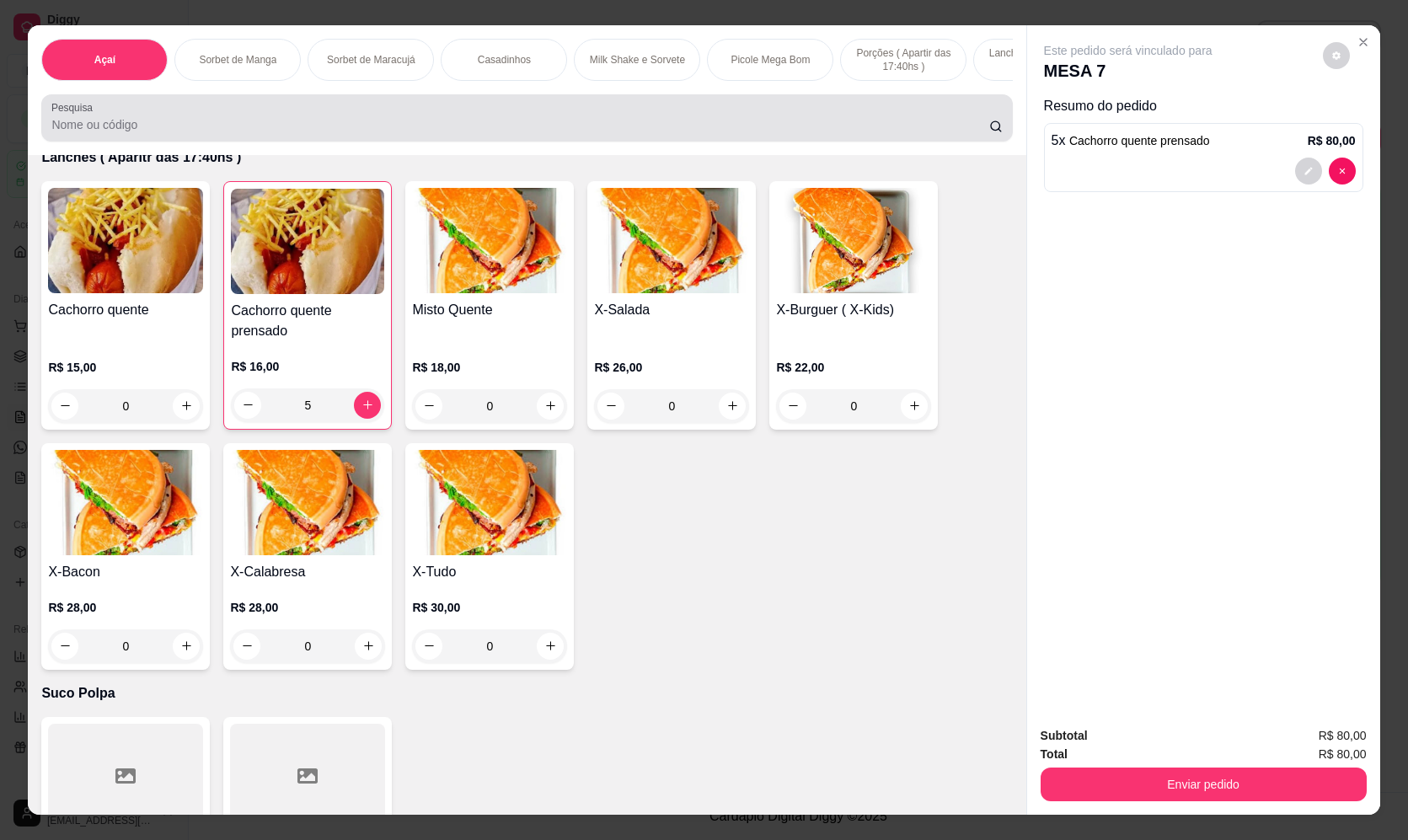
click at [265, 122] on div at bounding box center [527, 117] width 951 height 33
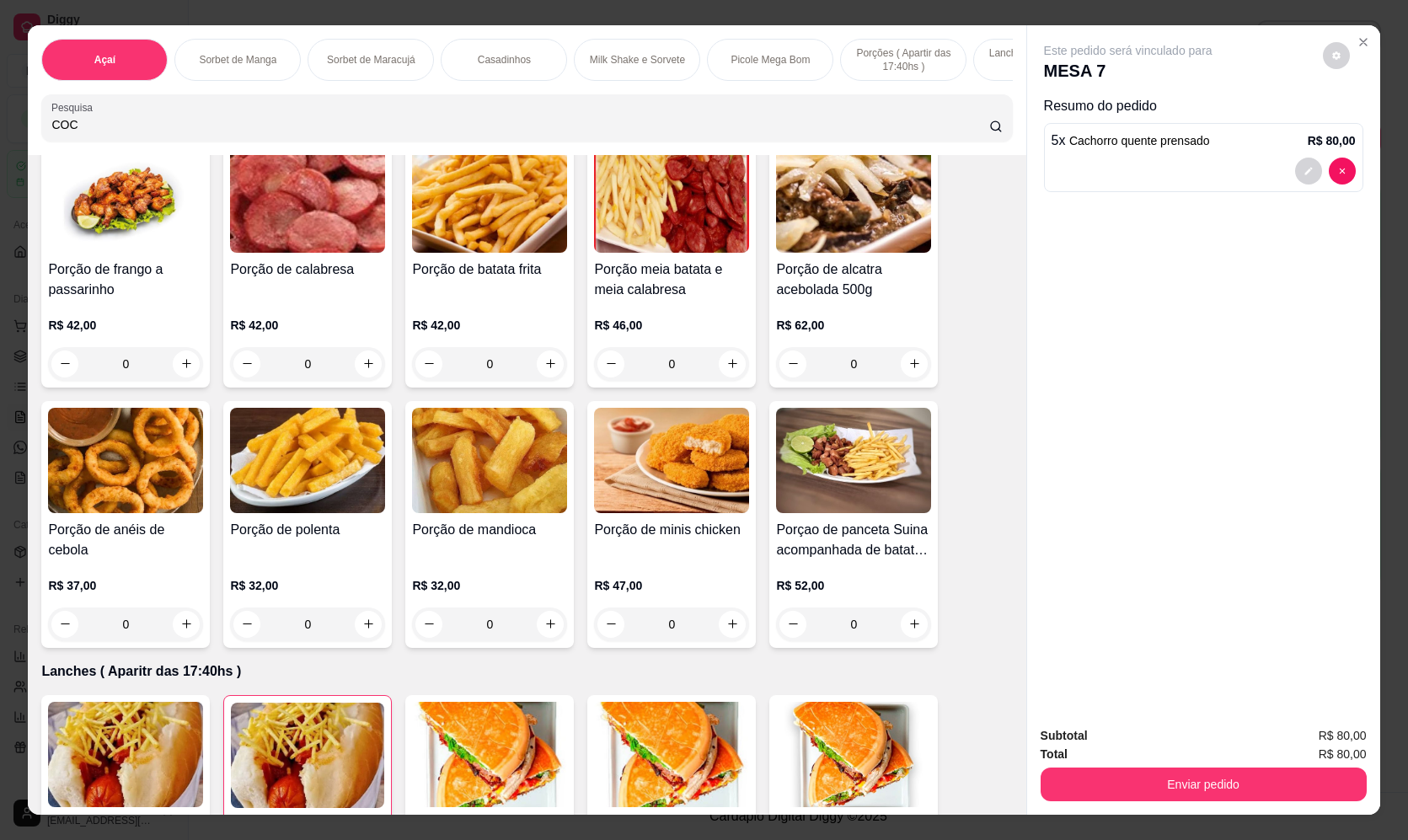
scroll to position [4138, 0]
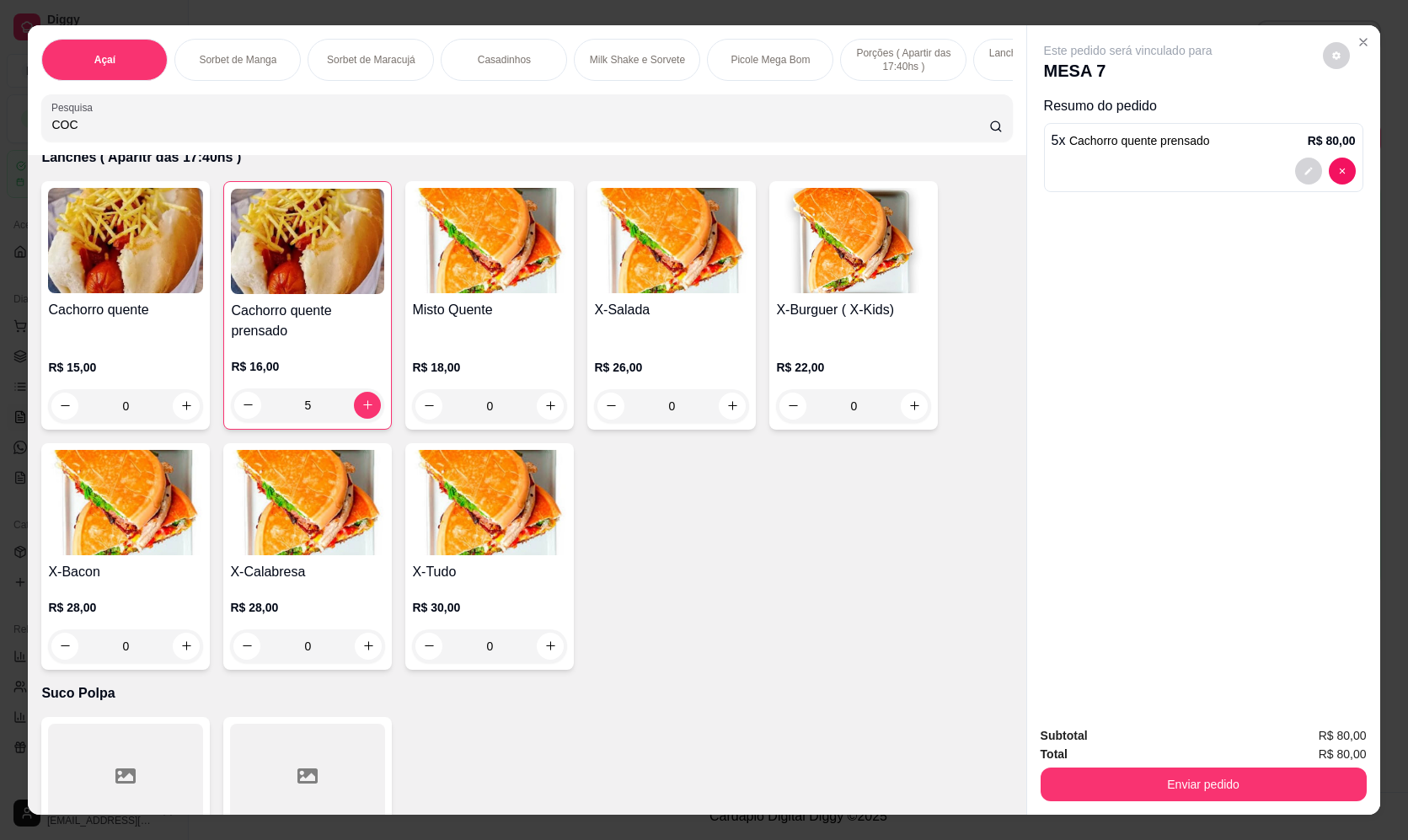
type input "COC"
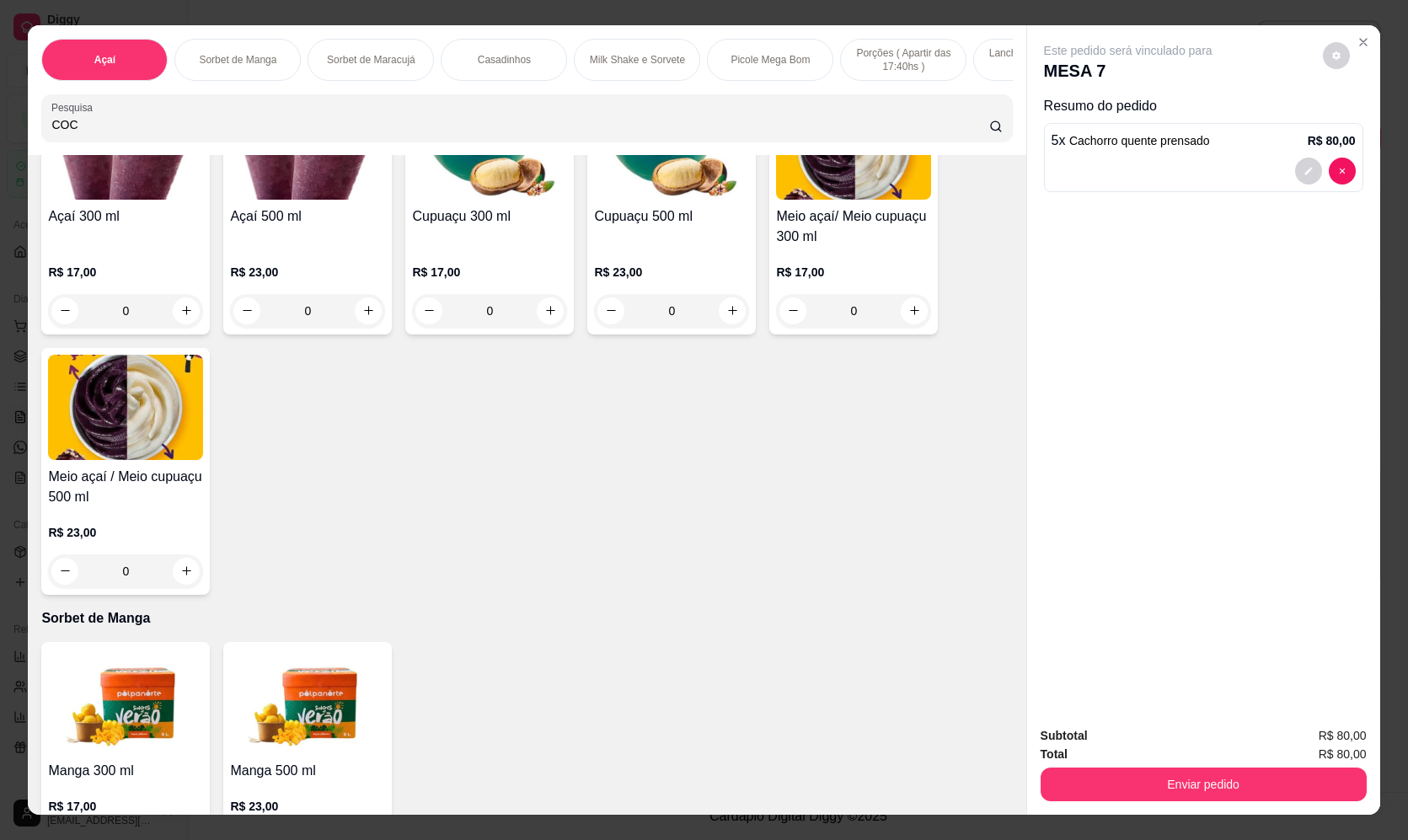
scroll to position [0, 0]
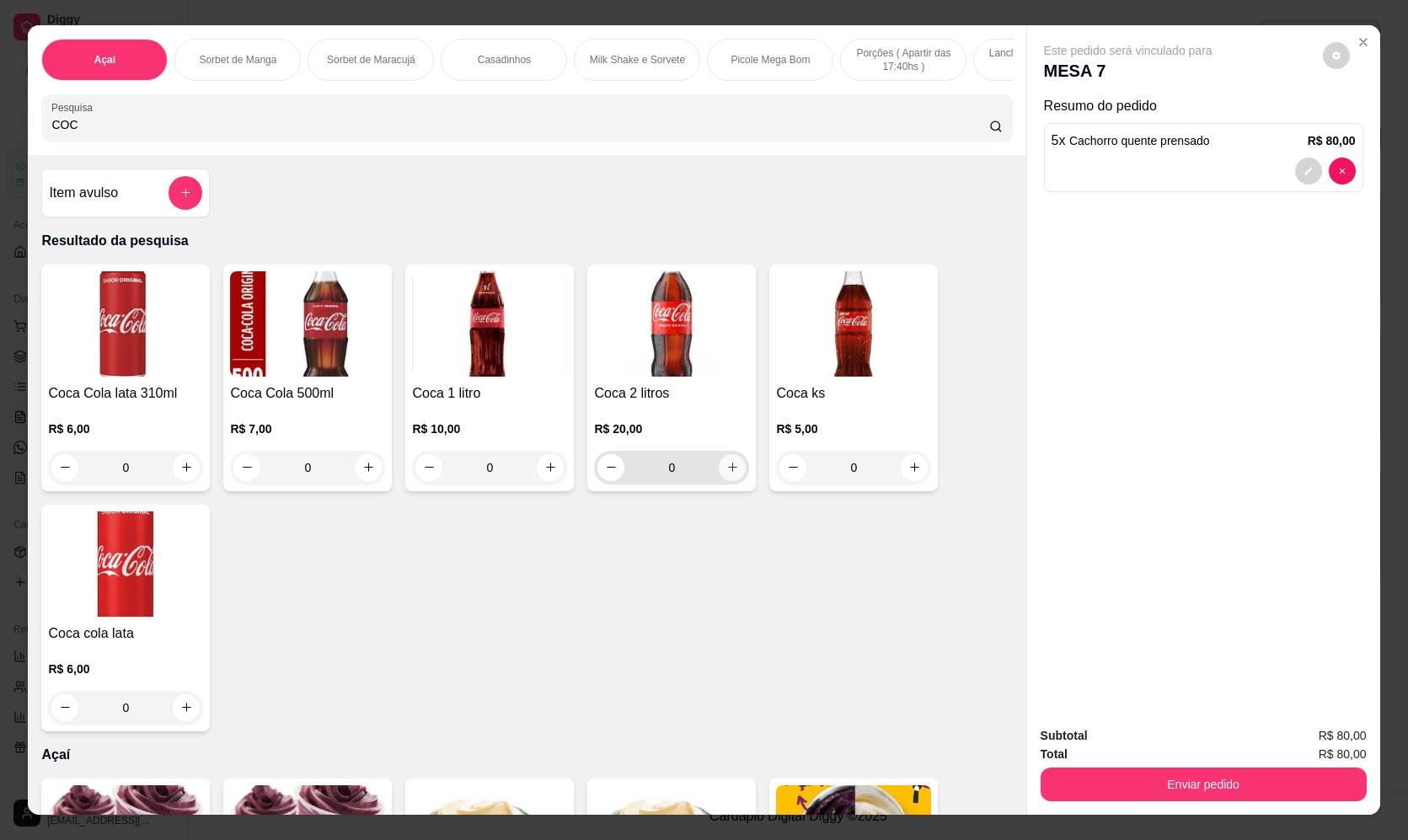
click at [728, 473] on icon "increase-product-quantity" at bounding box center [733, 468] width 9 height 9
type input "1"
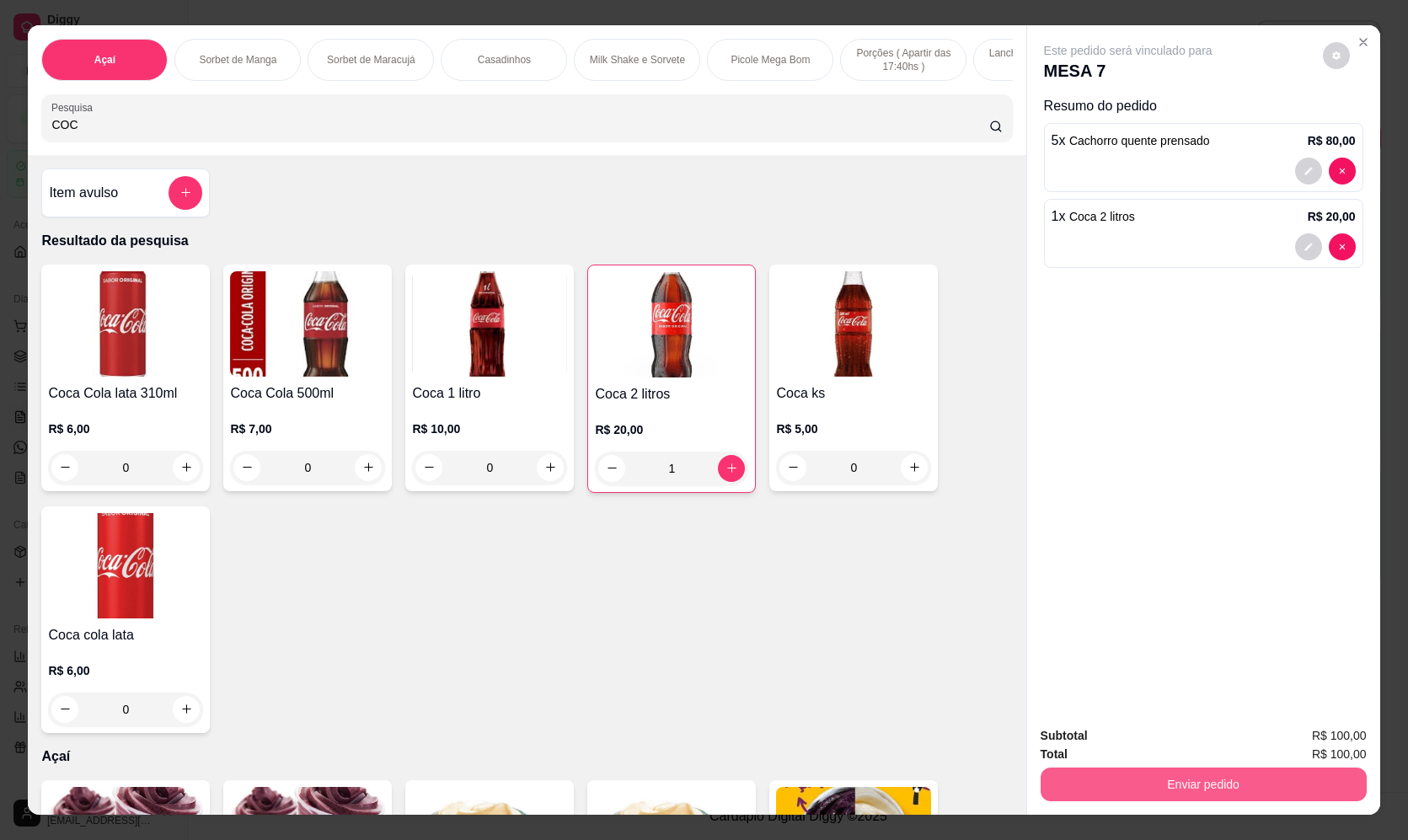
click at [1199, 771] on button "Enviar pedido" at bounding box center [1204, 784] width 326 height 33
click at [1155, 746] on button "Não registrar e enviar pedido" at bounding box center [1148, 744] width 176 height 32
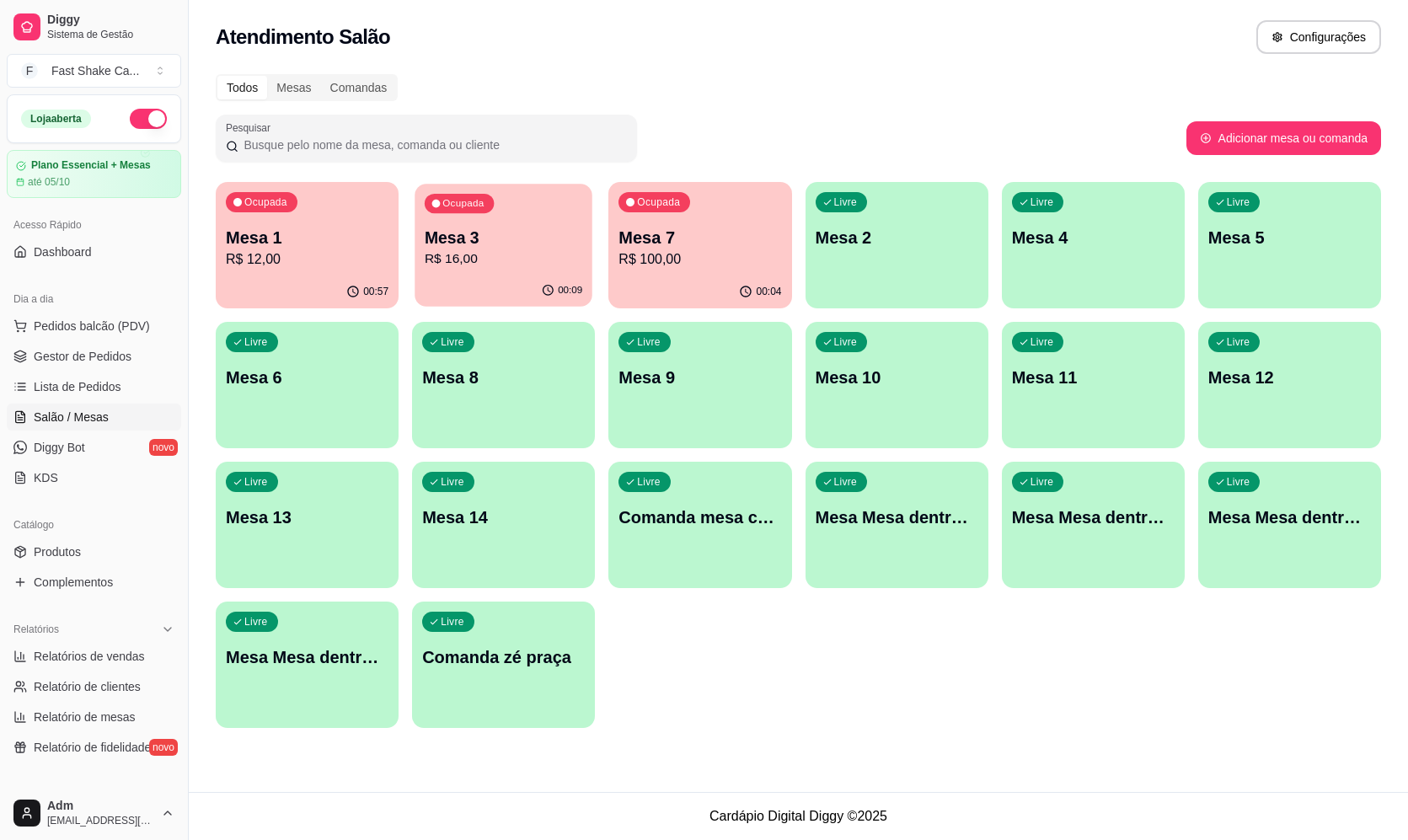
click at [461, 239] on p "Mesa 3" at bounding box center [503, 238] width 158 height 23
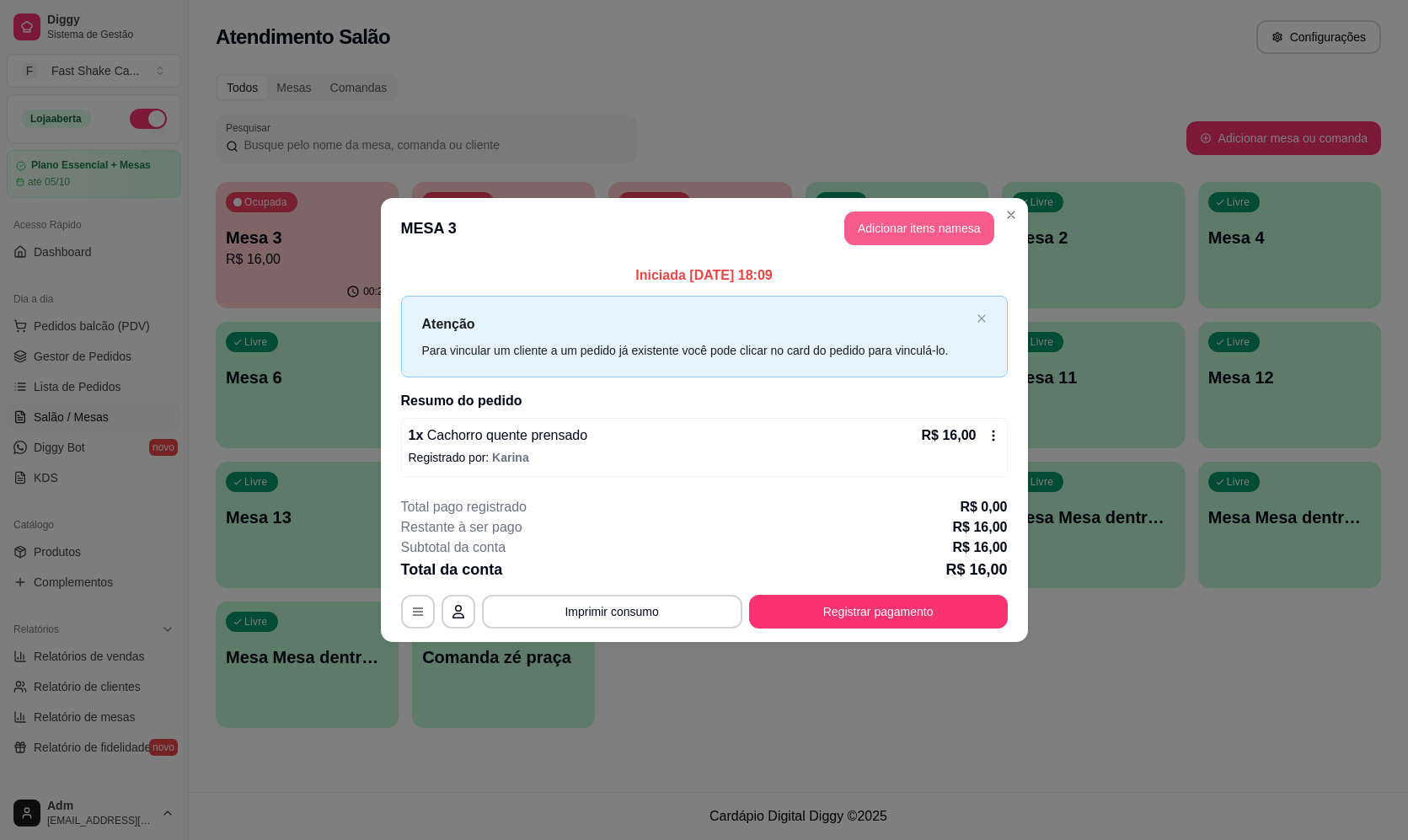
click at [930, 232] on button "Adicionar itens na mesa" at bounding box center [919, 228] width 150 height 33
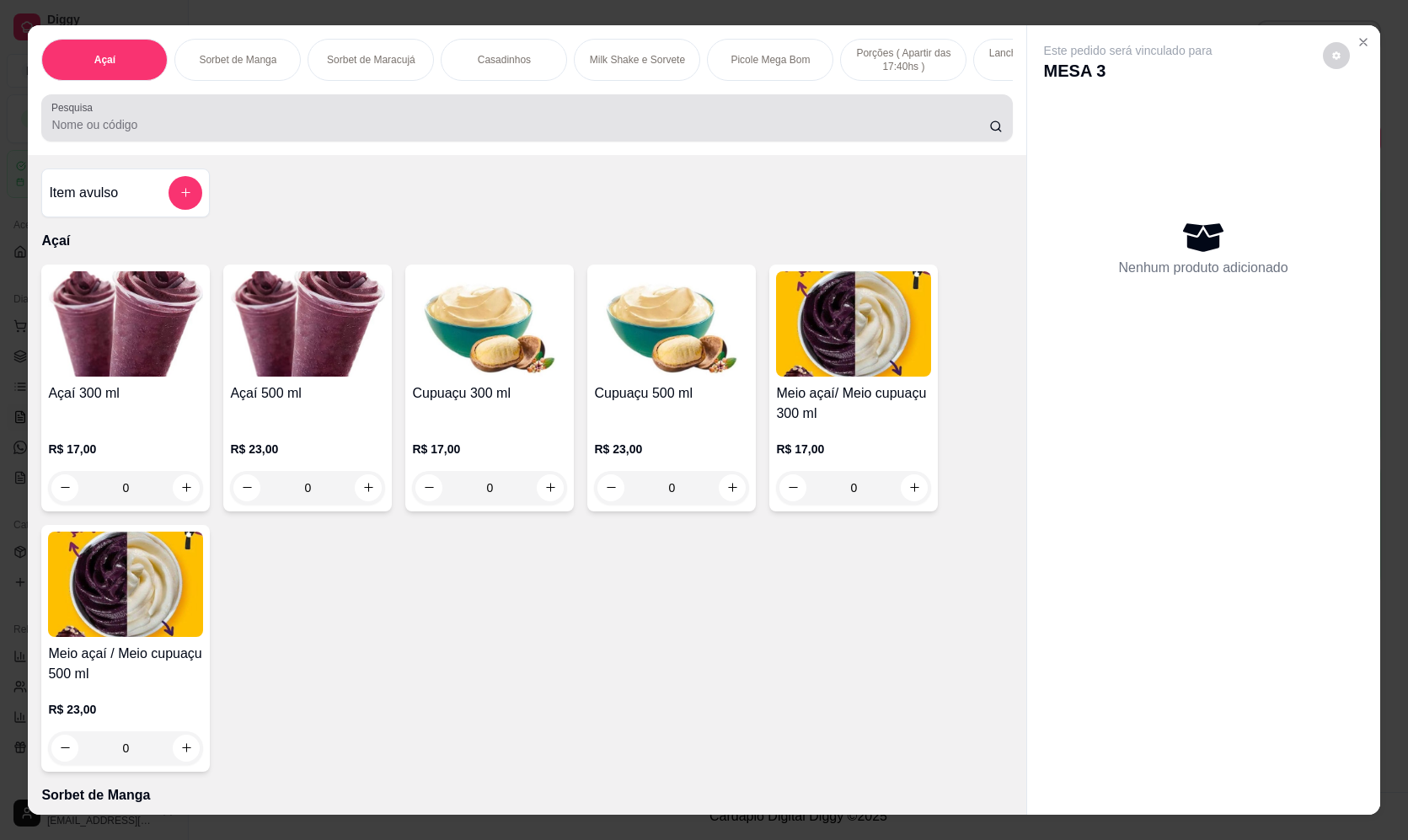
click at [409, 133] on input "Pesquisa" at bounding box center [519, 124] width 937 height 17
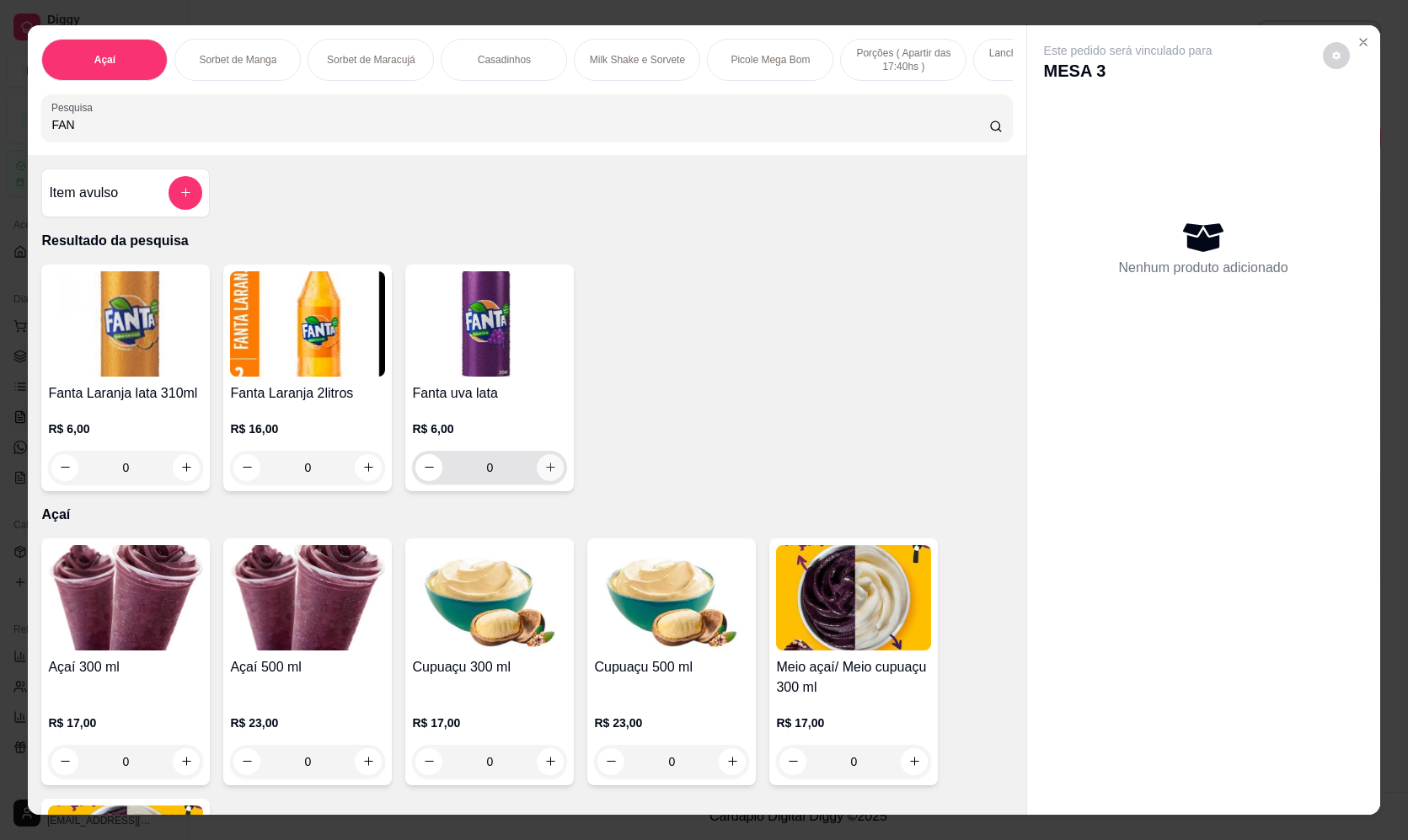
type input "FAN"
click at [545, 474] on icon "increase-product-quantity" at bounding box center [551, 467] width 13 height 13
type input "1"
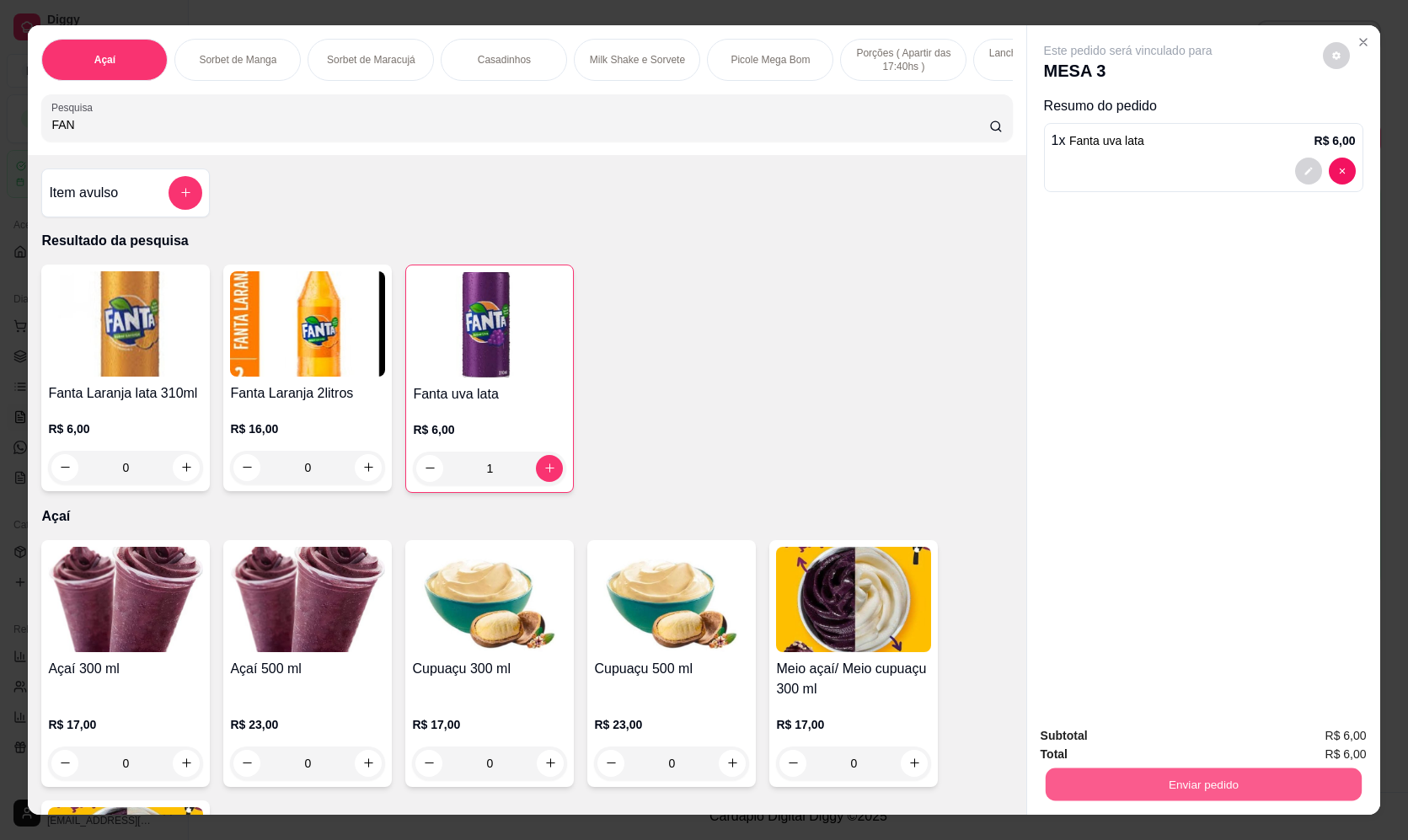
click at [1176, 795] on button "Enviar pedido" at bounding box center [1203, 785] width 316 height 33
click at [1140, 731] on button "Não registrar e enviar pedido" at bounding box center [1147, 743] width 170 height 32
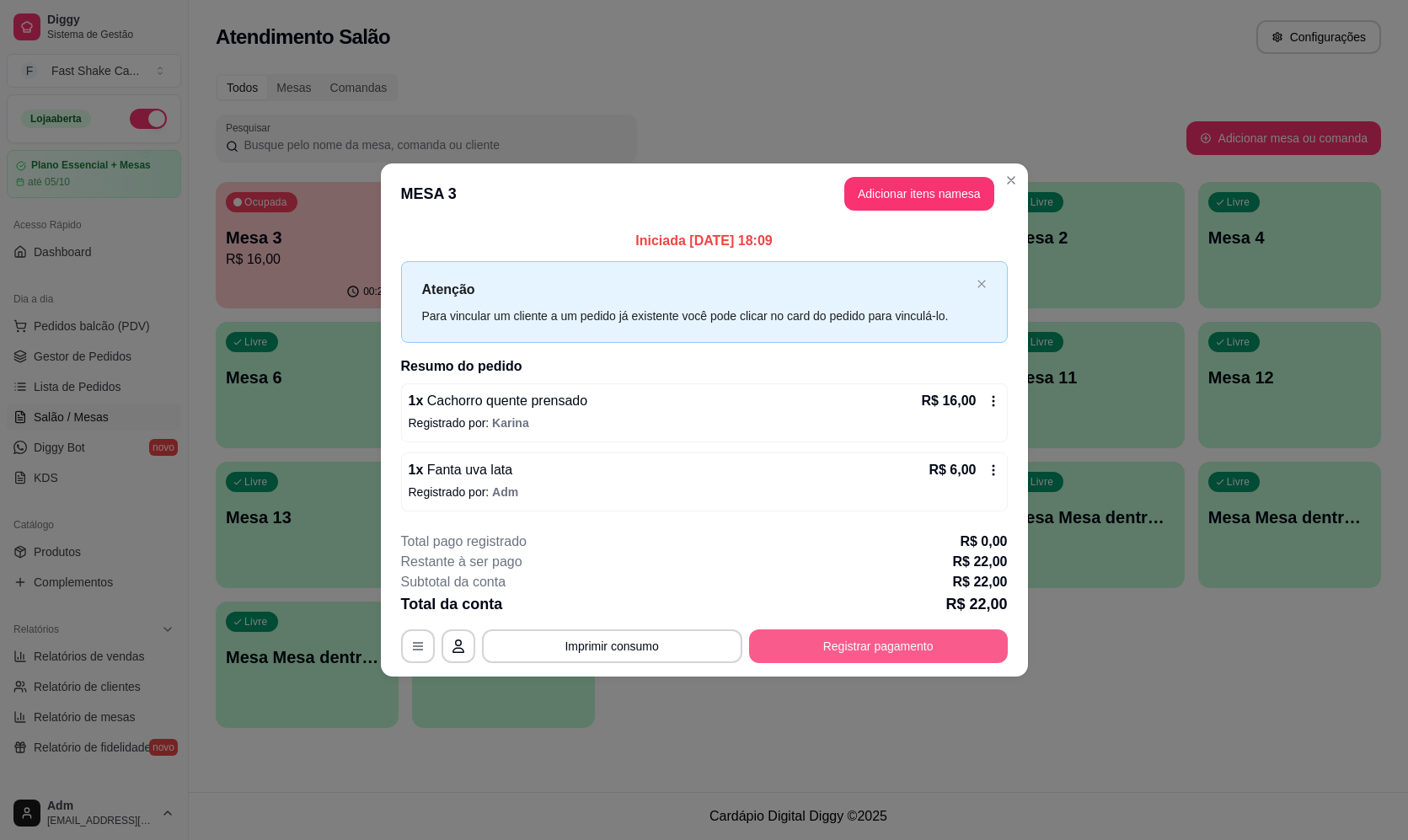
click at [943, 653] on button "Registrar pagamento" at bounding box center [878, 646] width 258 height 33
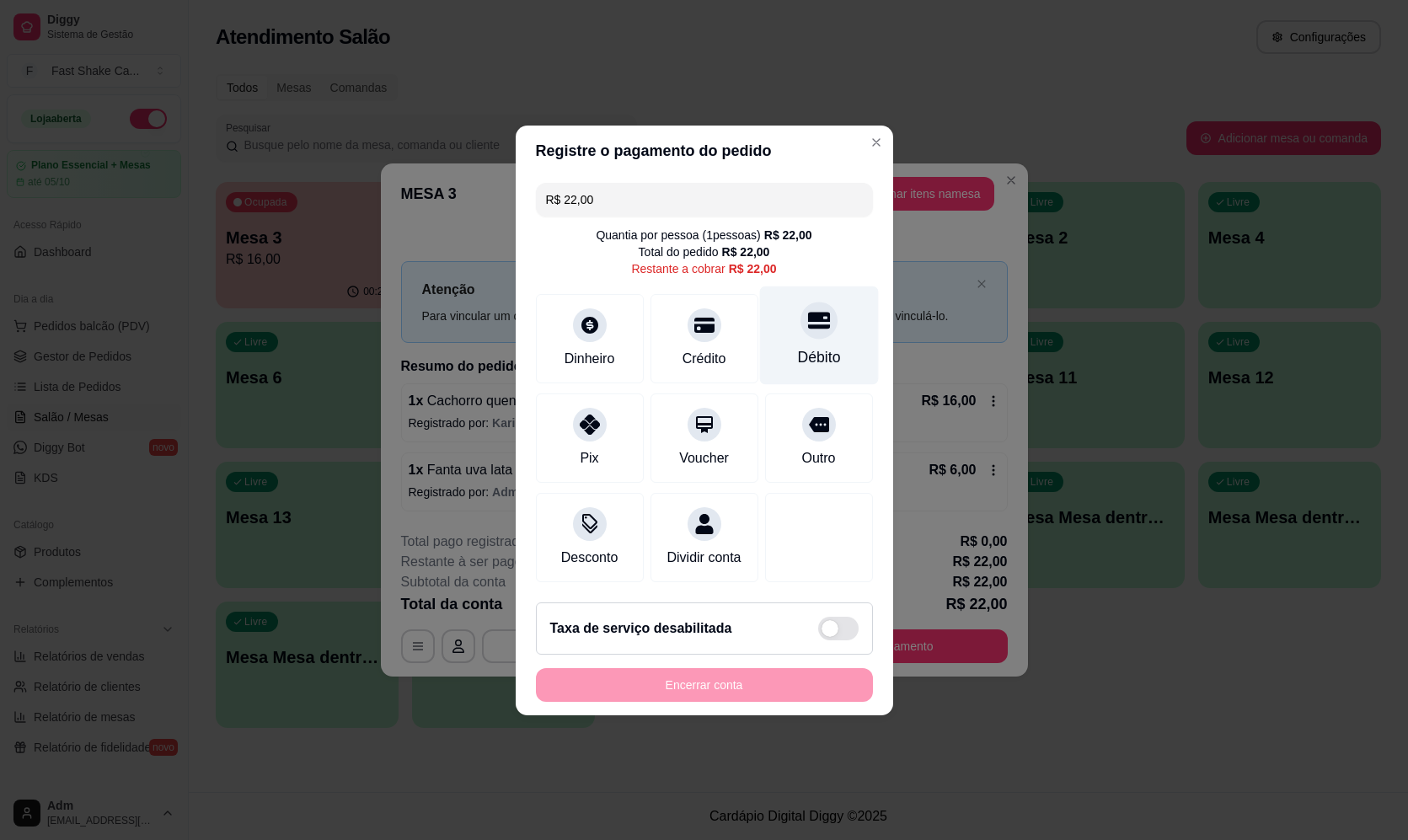
click at [825, 315] on div "Débito" at bounding box center [818, 335] width 119 height 99
type input "R$ 0,00"
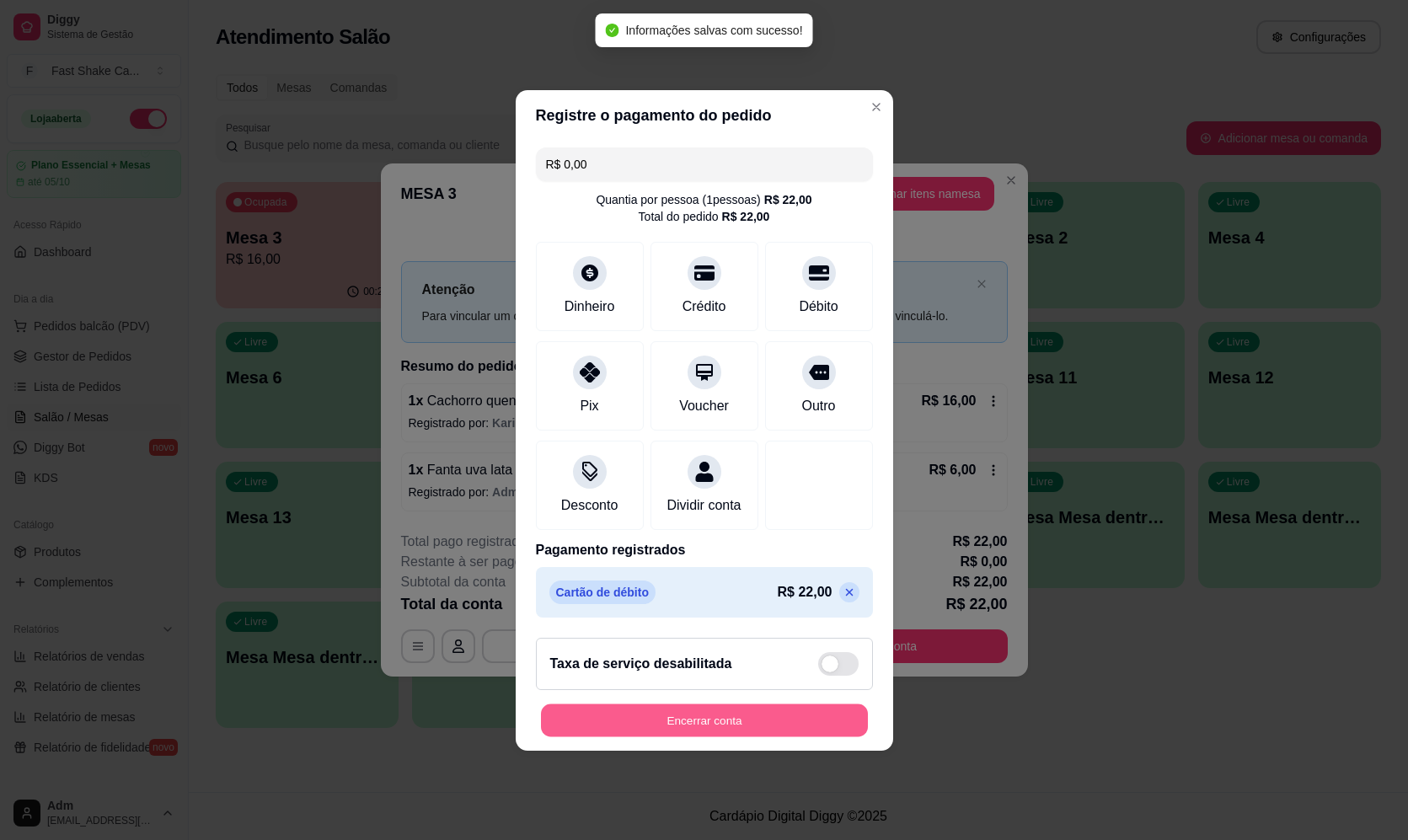
click at [731, 729] on button "Encerrar conta" at bounding box center [704, 720] width 327 height 33
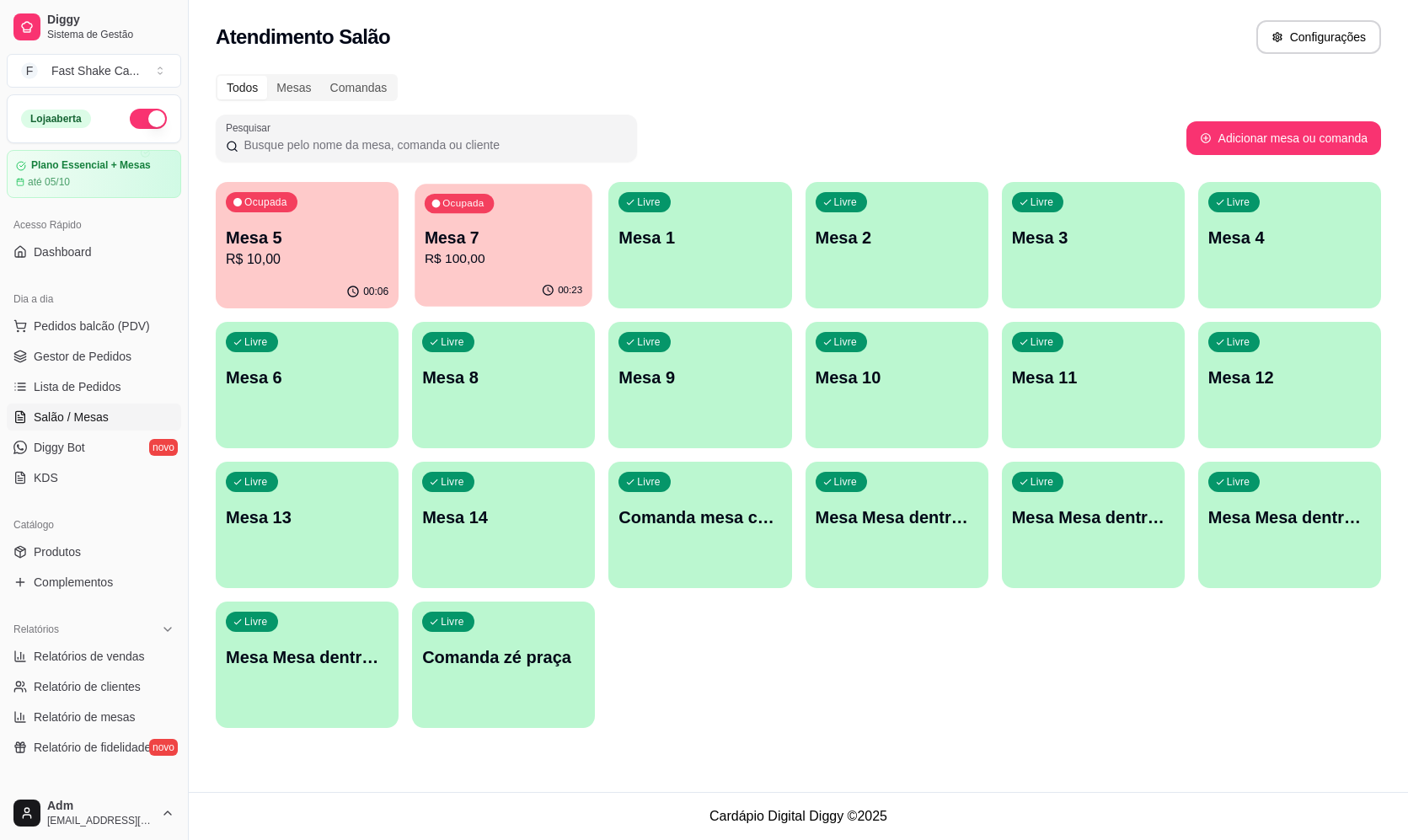
click at [499, 230] on p "Mesa 7" at bounding box center [503, 238] width 158 height 23
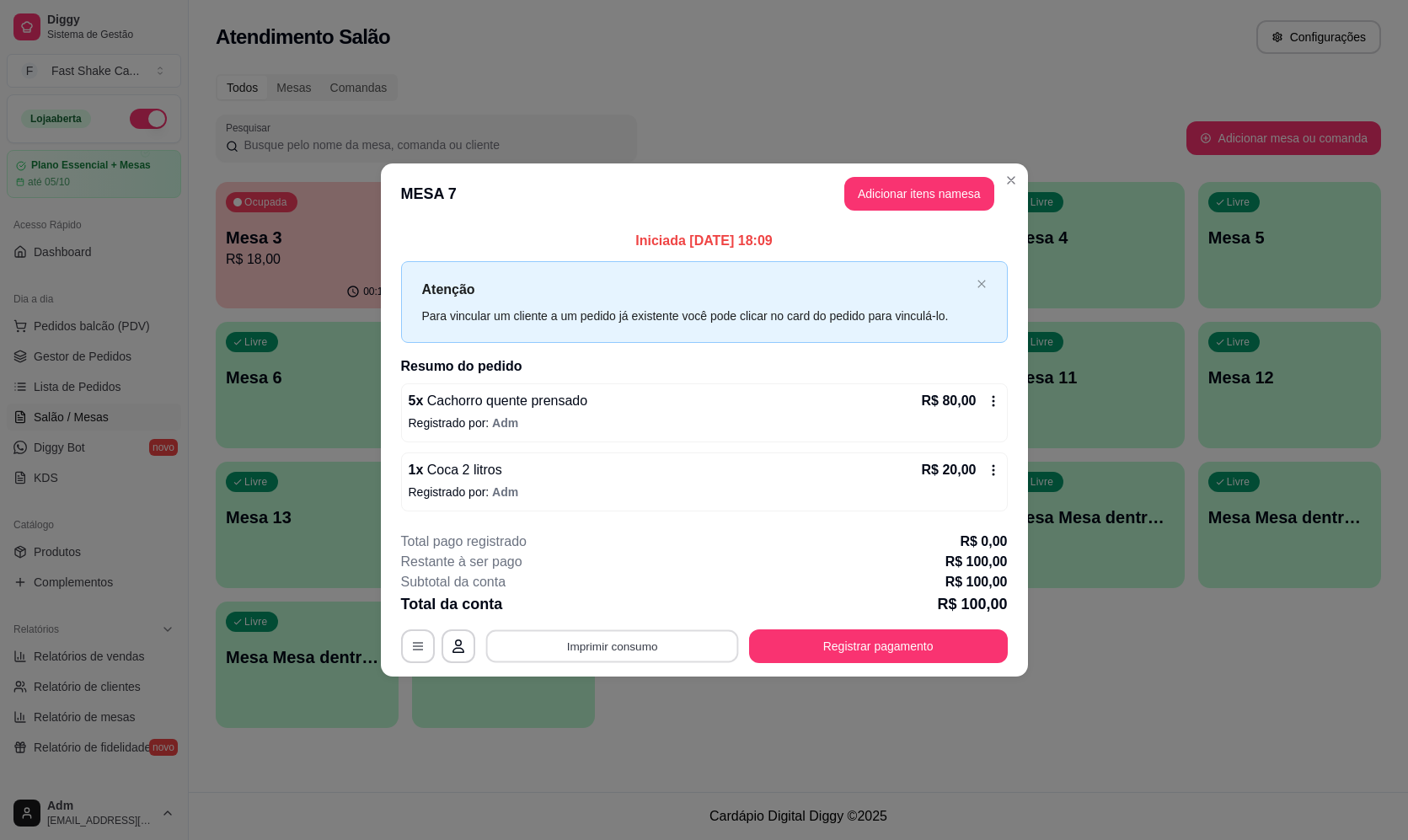
click at [590, 655] on button "Imprimir consumo" at bounding box center [611, 646] width 253 height 33
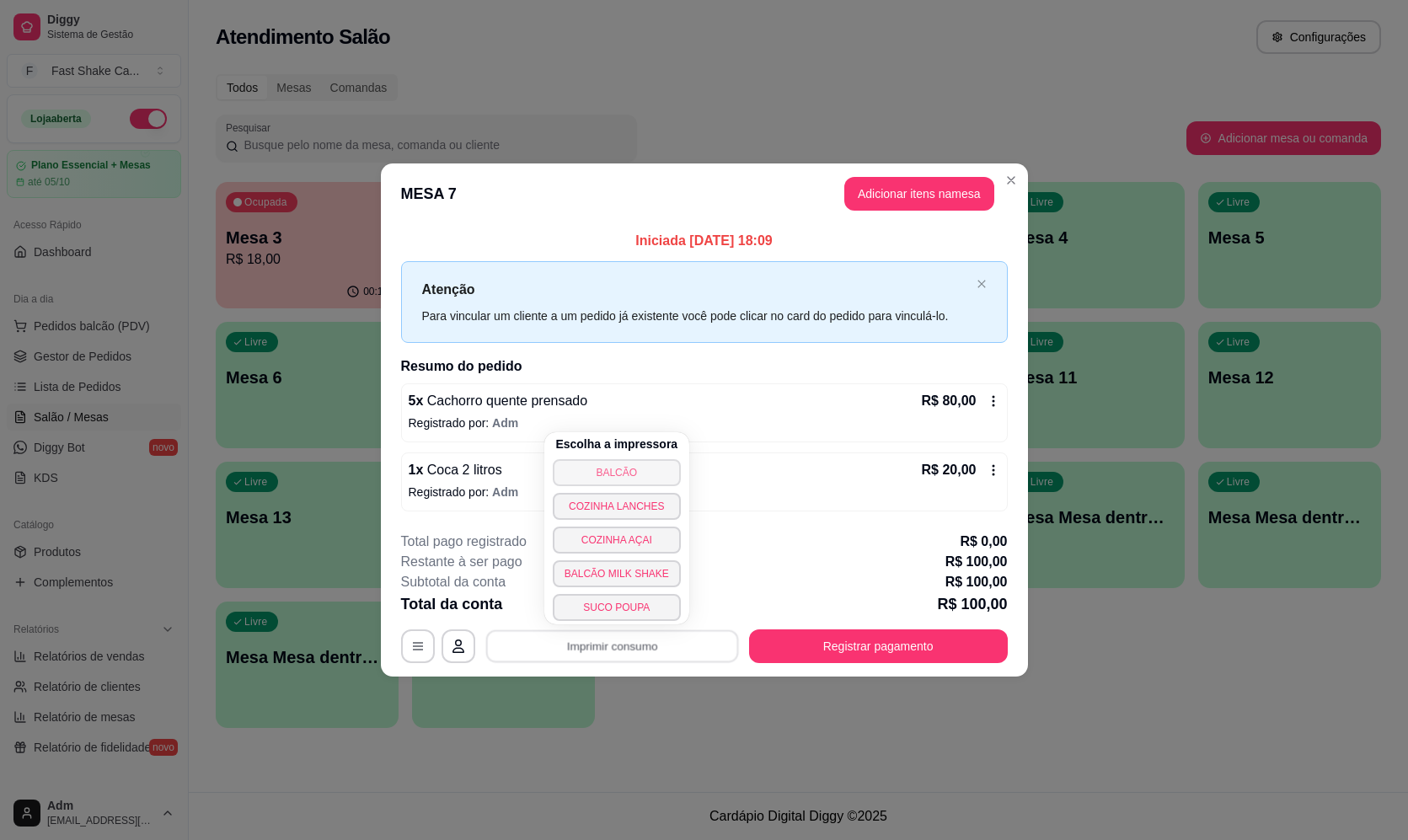
click at [638, 464] on button "BALCÃO" at bounding box center [617, 473] width 128 height 27
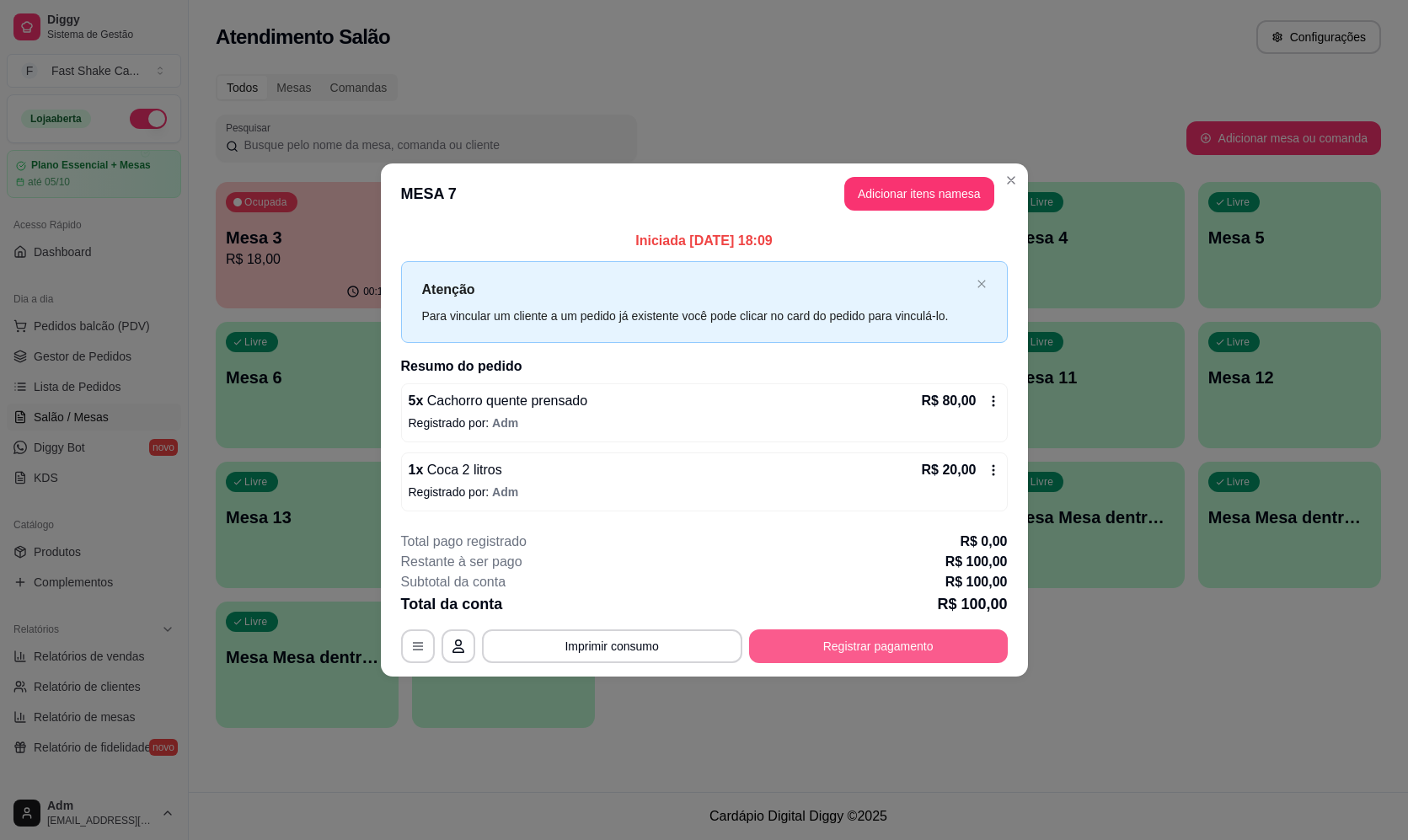
click at [935, 651] on button "Registrar pagamento" at bounding box center [878, 646] width 258 height 33
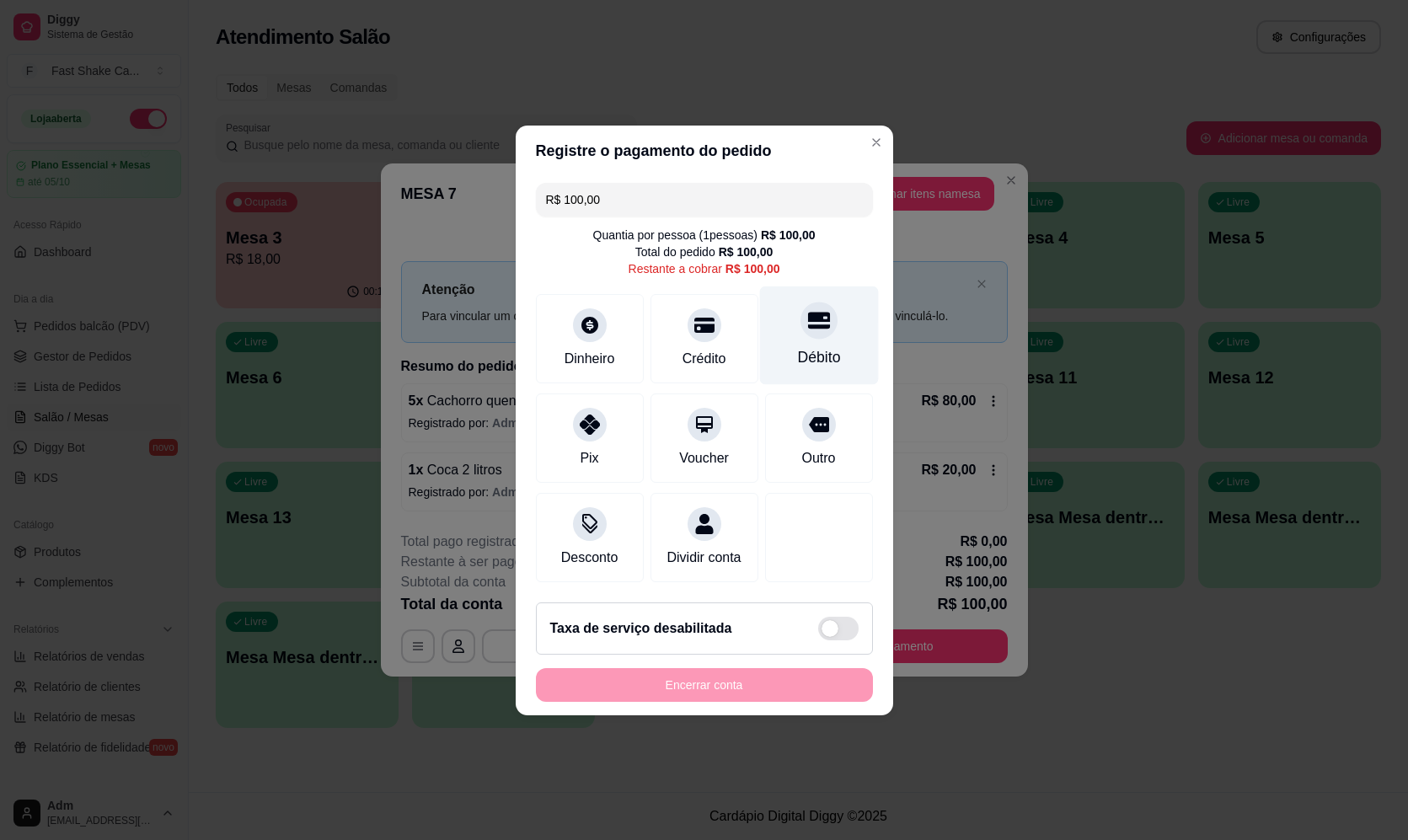
click at [837, 340] on div "Débito" at bounding box center [818, 335] width 119 height 99
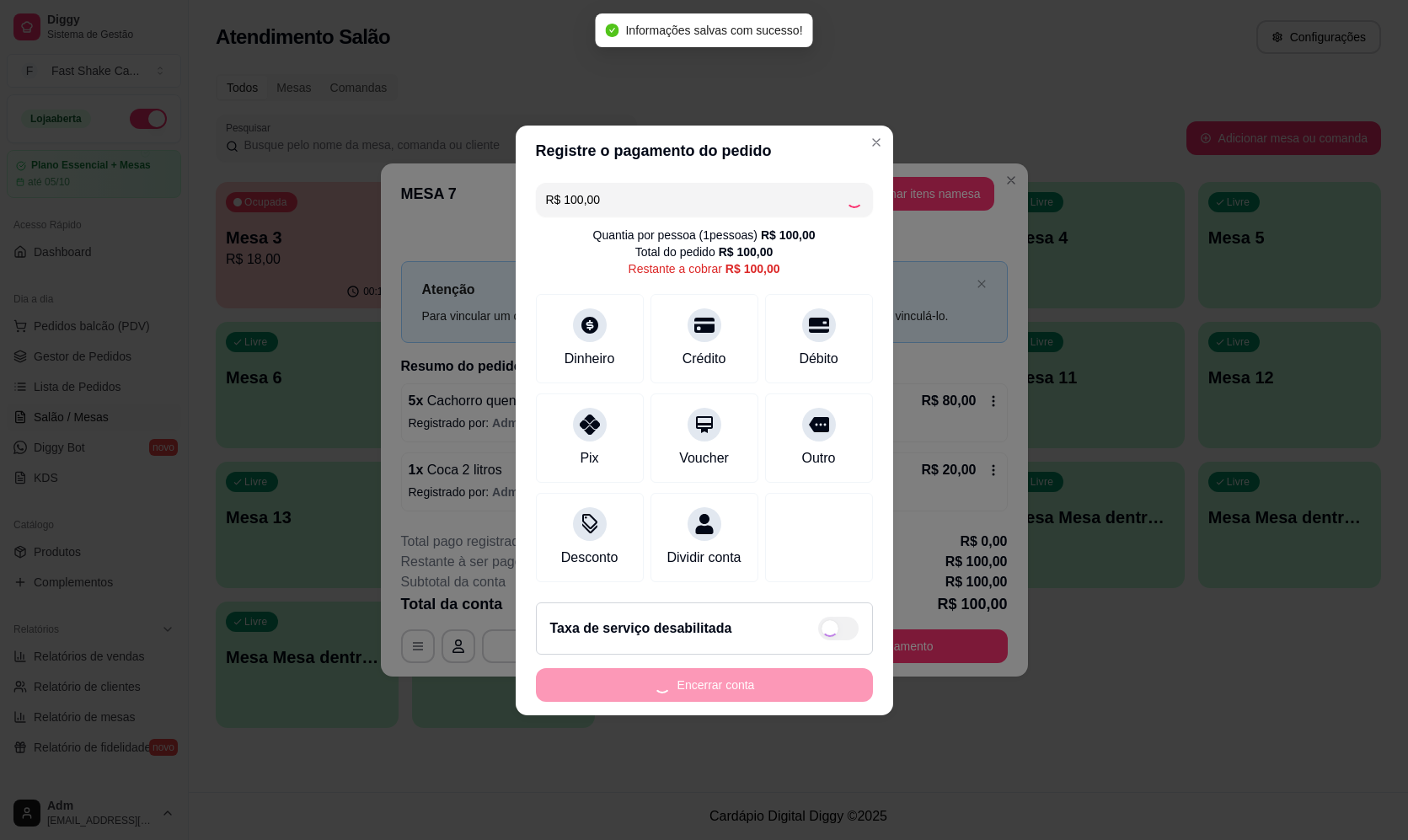
type input "R$ 0,00"
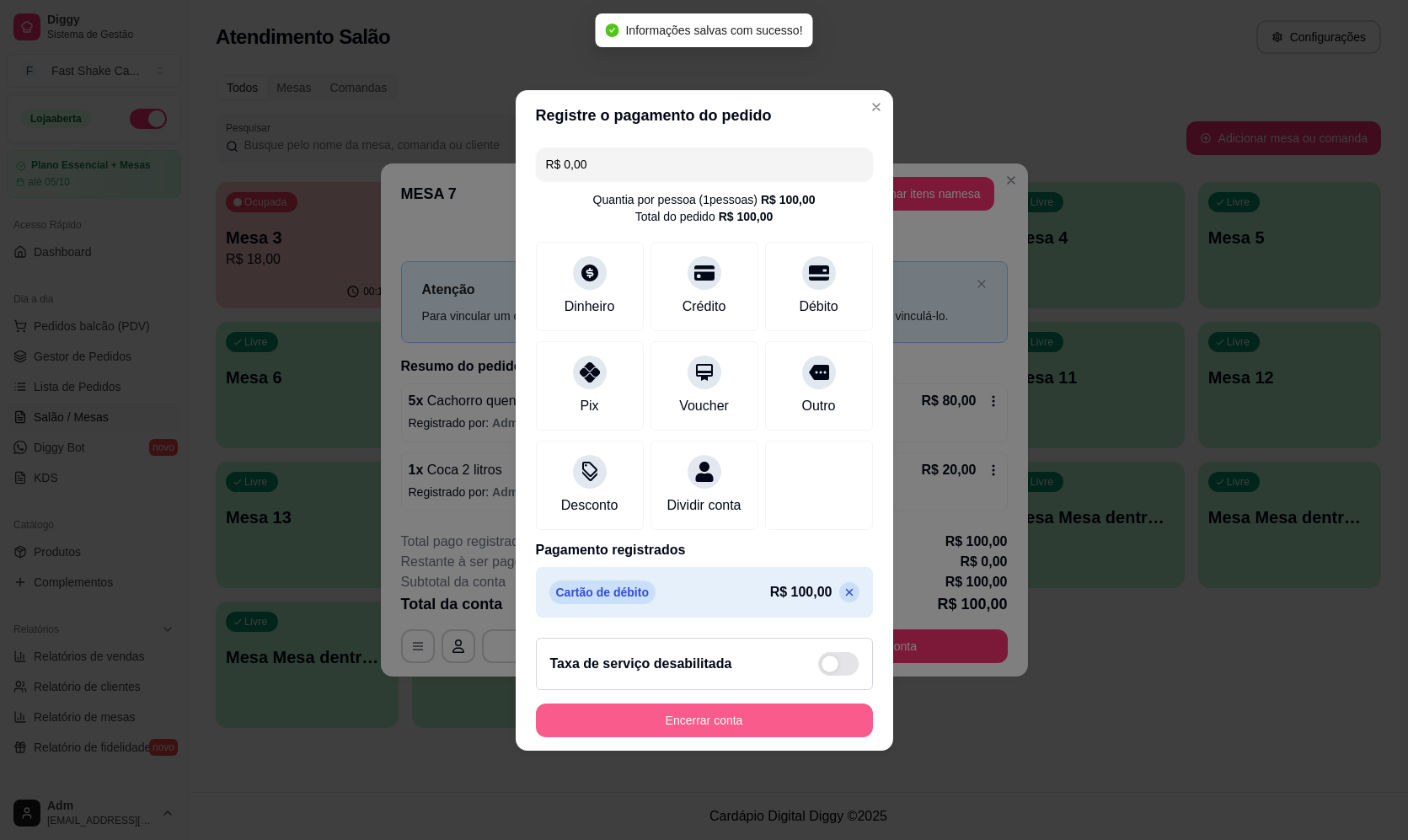
click at [747, 718] on button "Encerrar conta" at bounding box center [704, 720] width 337 height 33
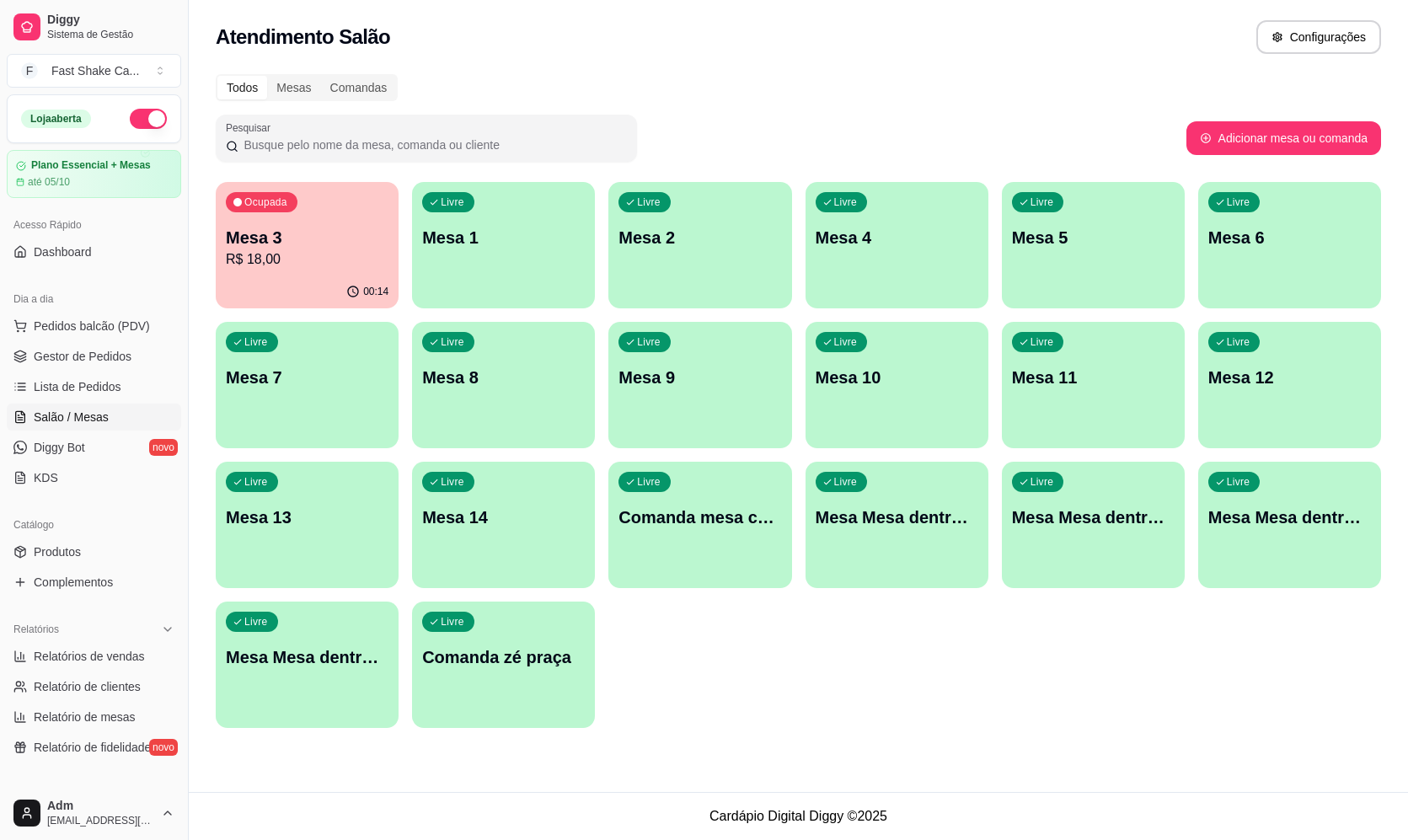
click at [336, 240] on p "Mesa 3" at bounding box center [307, 238] width 163 height 23
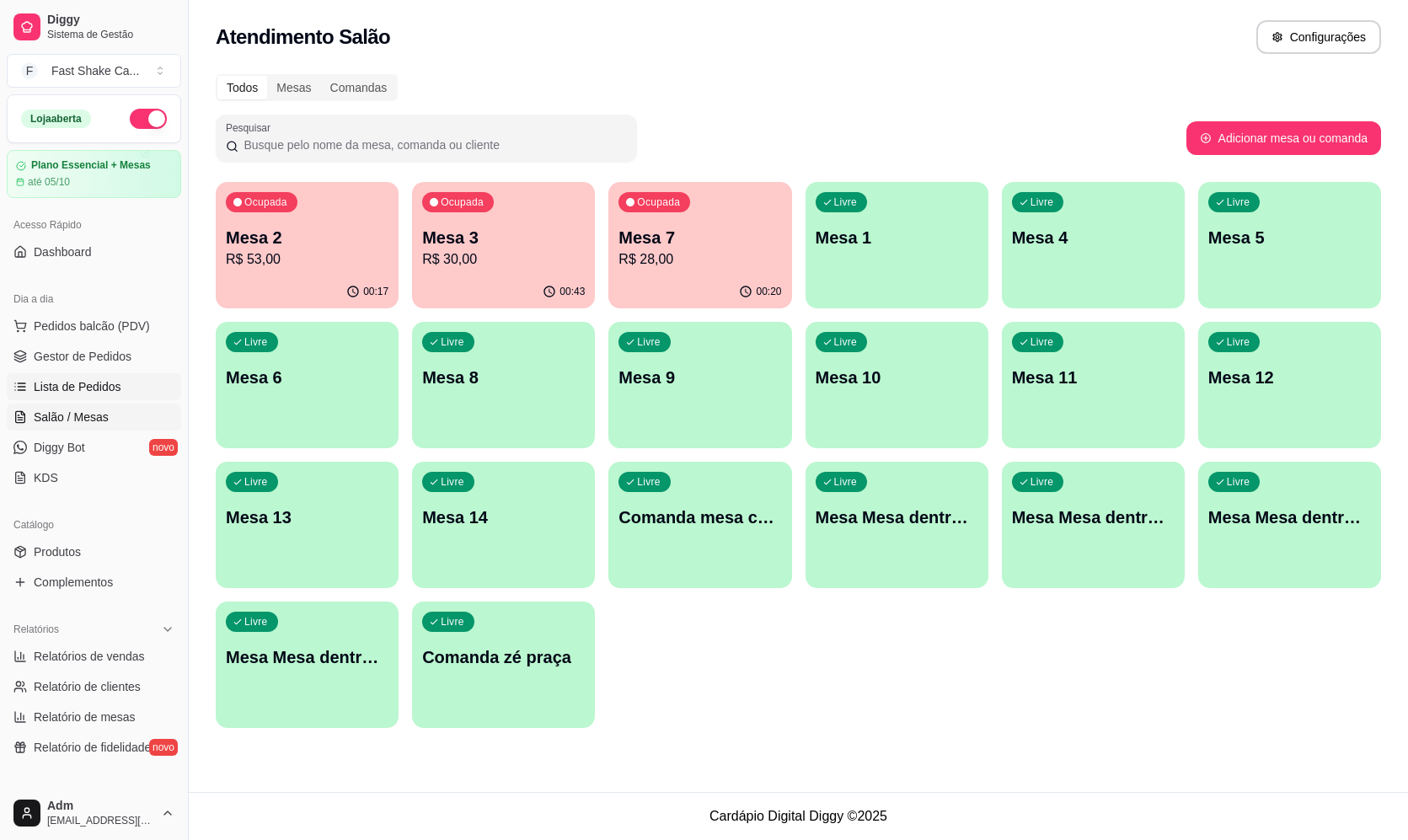
click at [92, 380] on span "Lista de Pedidos" at bounding box center [77, 386] width 87 height 17
click at [649, 270] on button "Ocupada Mesa 7 R$ 28,00 00:21" at bounding box center [699, 245] width 183 height 126
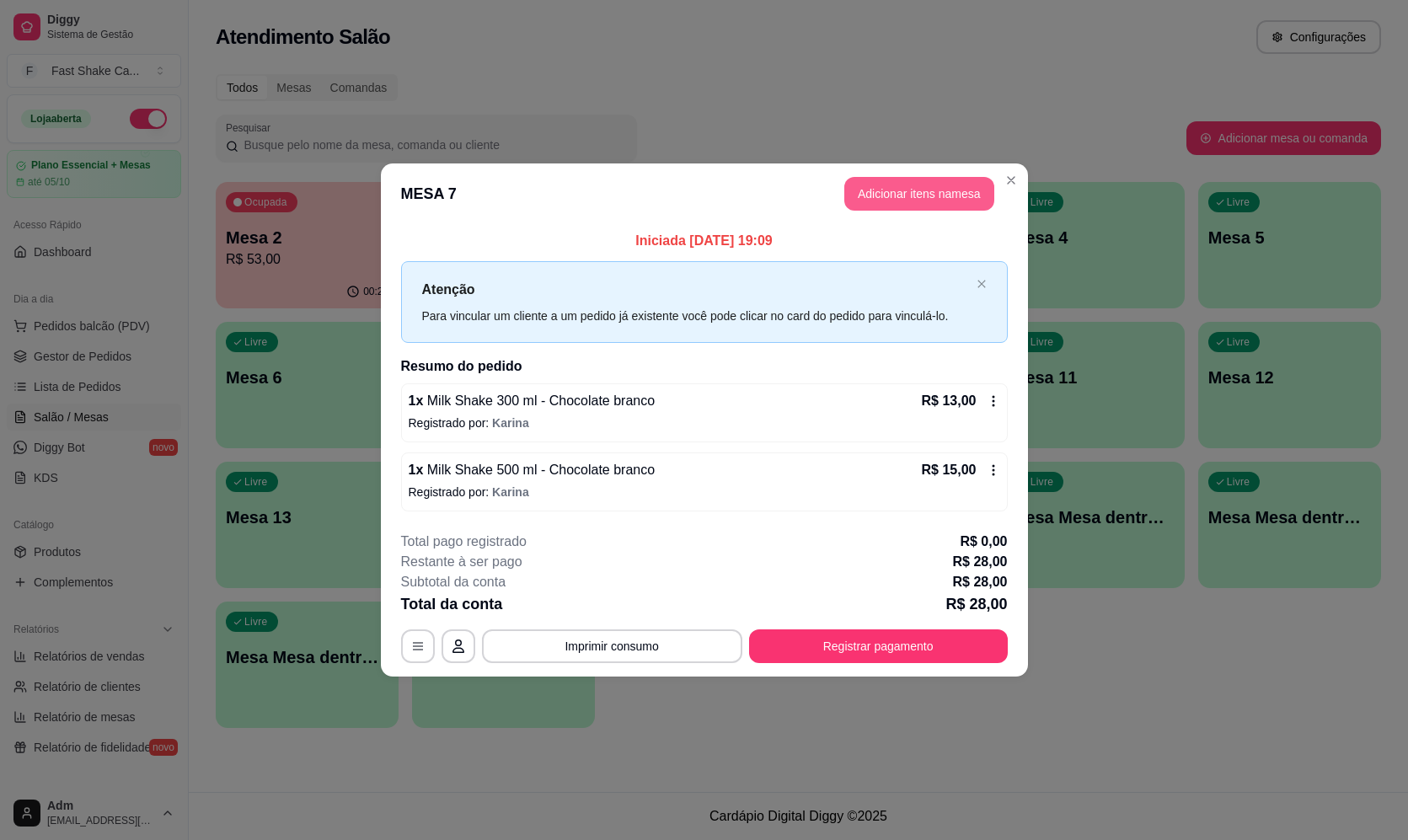
click at [943, 190] on button "Adicionar itens na mesa" at bounding box center [919, 194] width 150 height 33
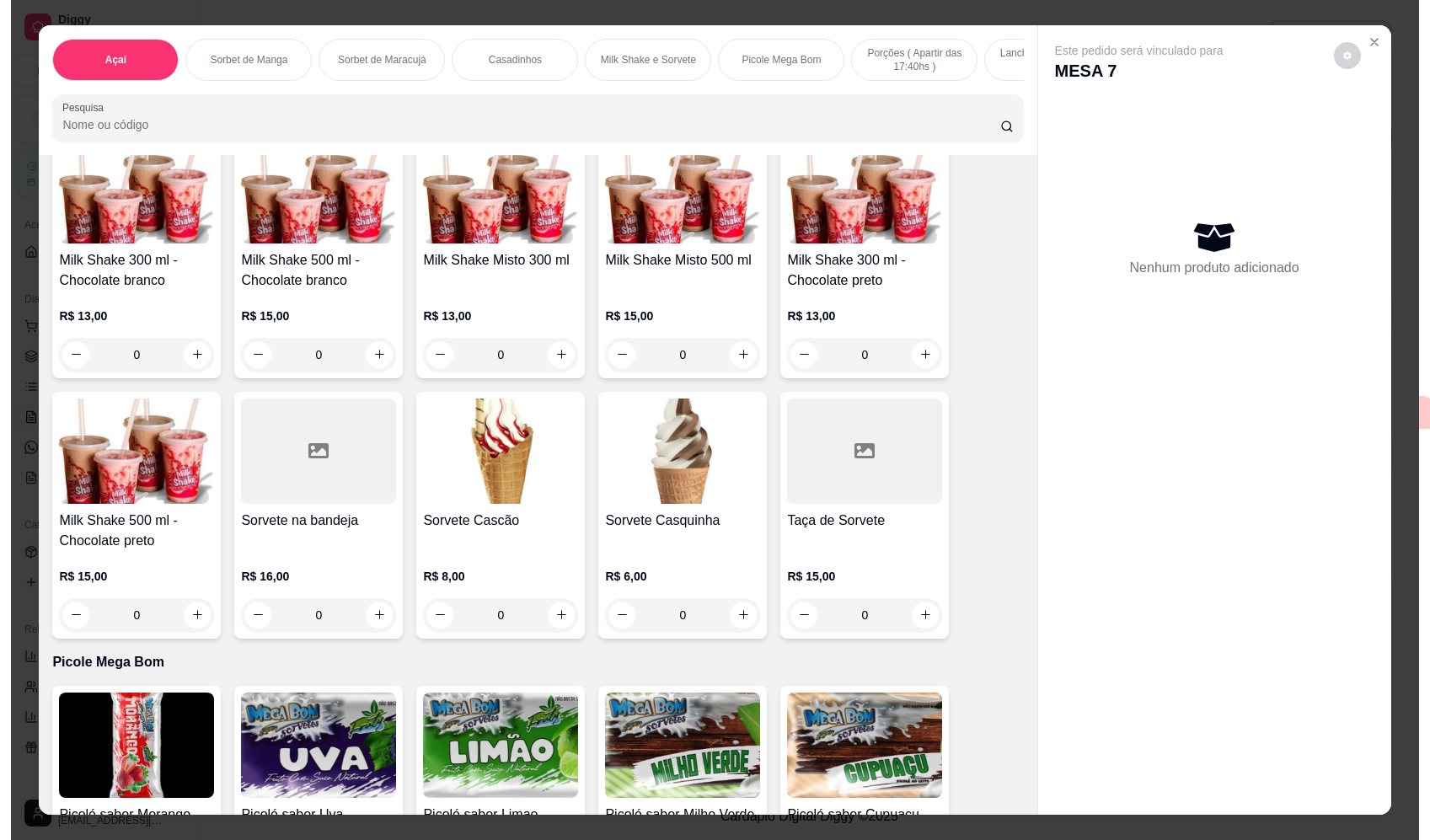
scroll to position [1685, 0]
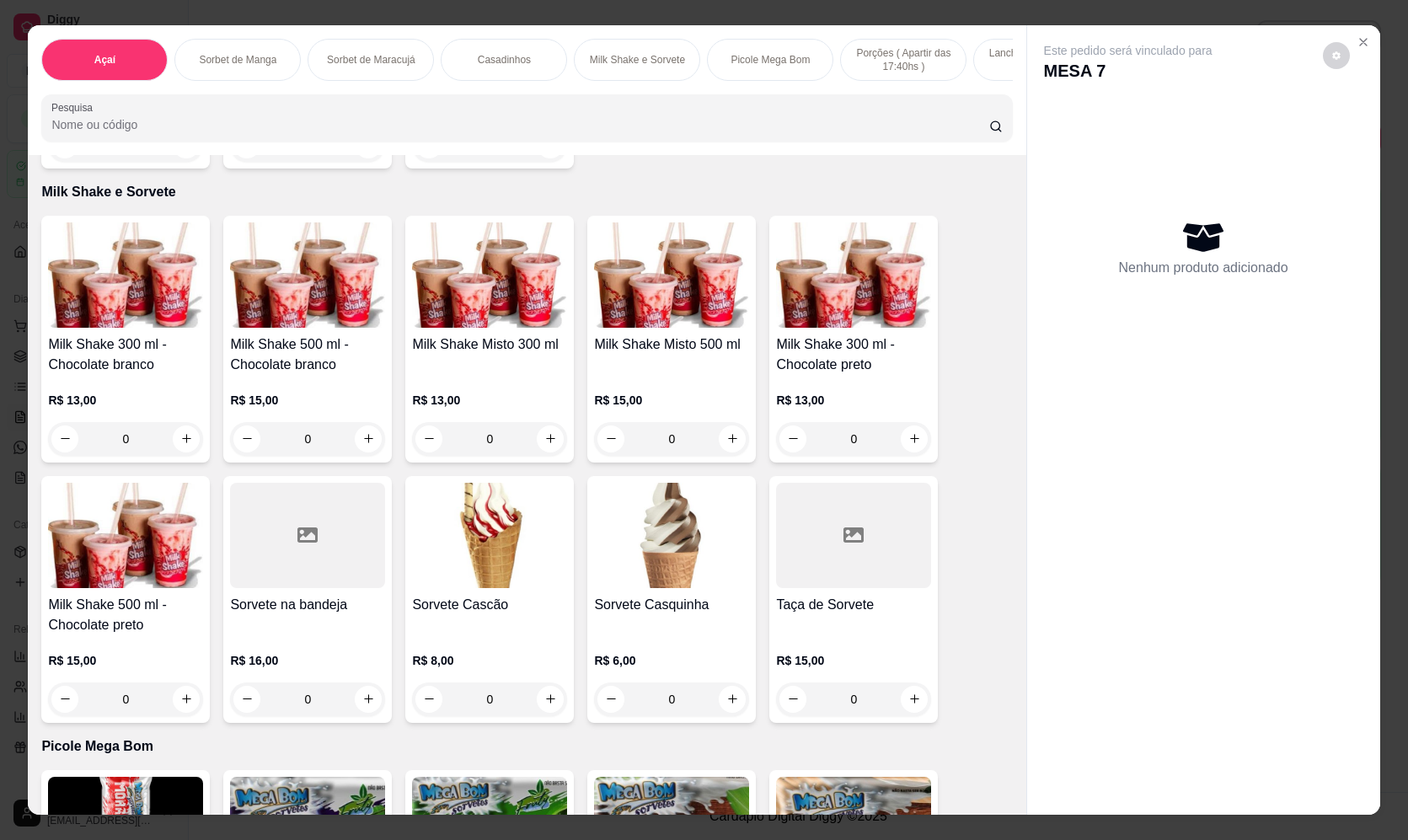
click at [177, 449] on div "0" at bounding box center [125, 438] width 155 height 33
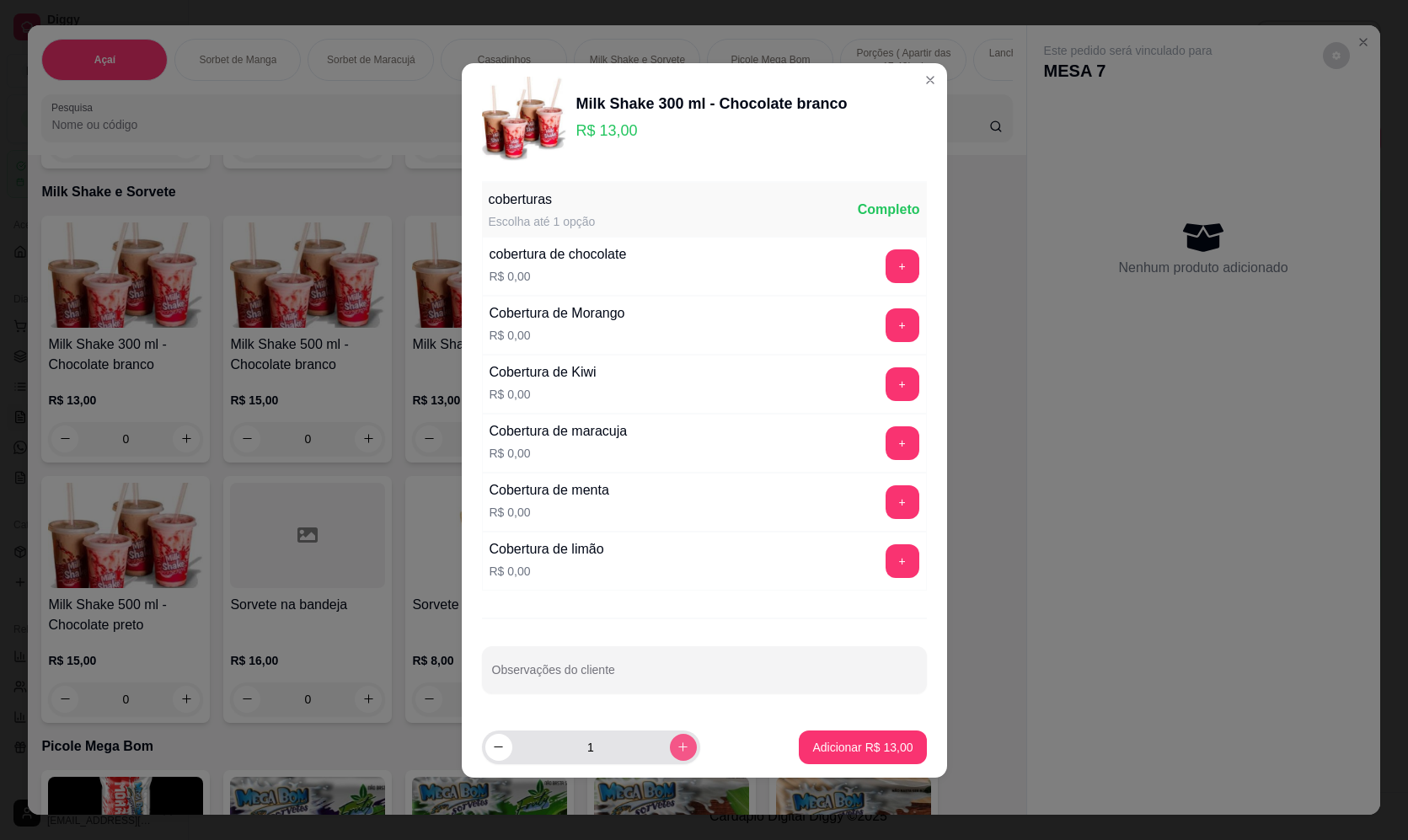
click at [677, 747] on icon "increase-product-quantity" at bounding box center [683, 747] width 13 height 13
type input "2"
click at [850, 753] on p "Adicionar R$ 26,00" at bounding box center [862, 747] width 98 height 16
type input "2"
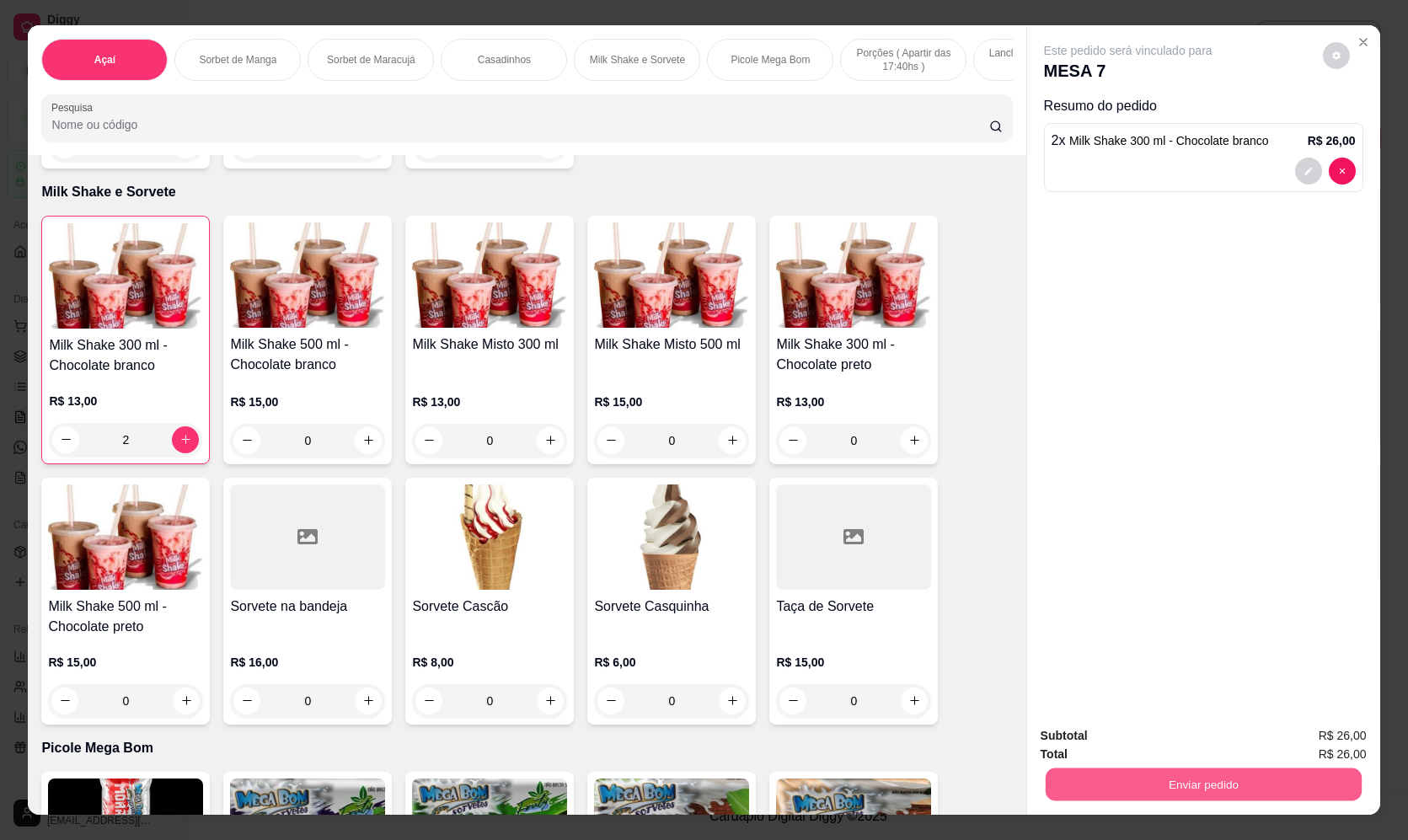
click at [1219, 785] on button "Enviar pedido" at bounding box center [1203, 785] width 316 height 33
click at [1336, 736] on button "Enviar pedido" at bounding box center [1322, 743] width 93 height 32
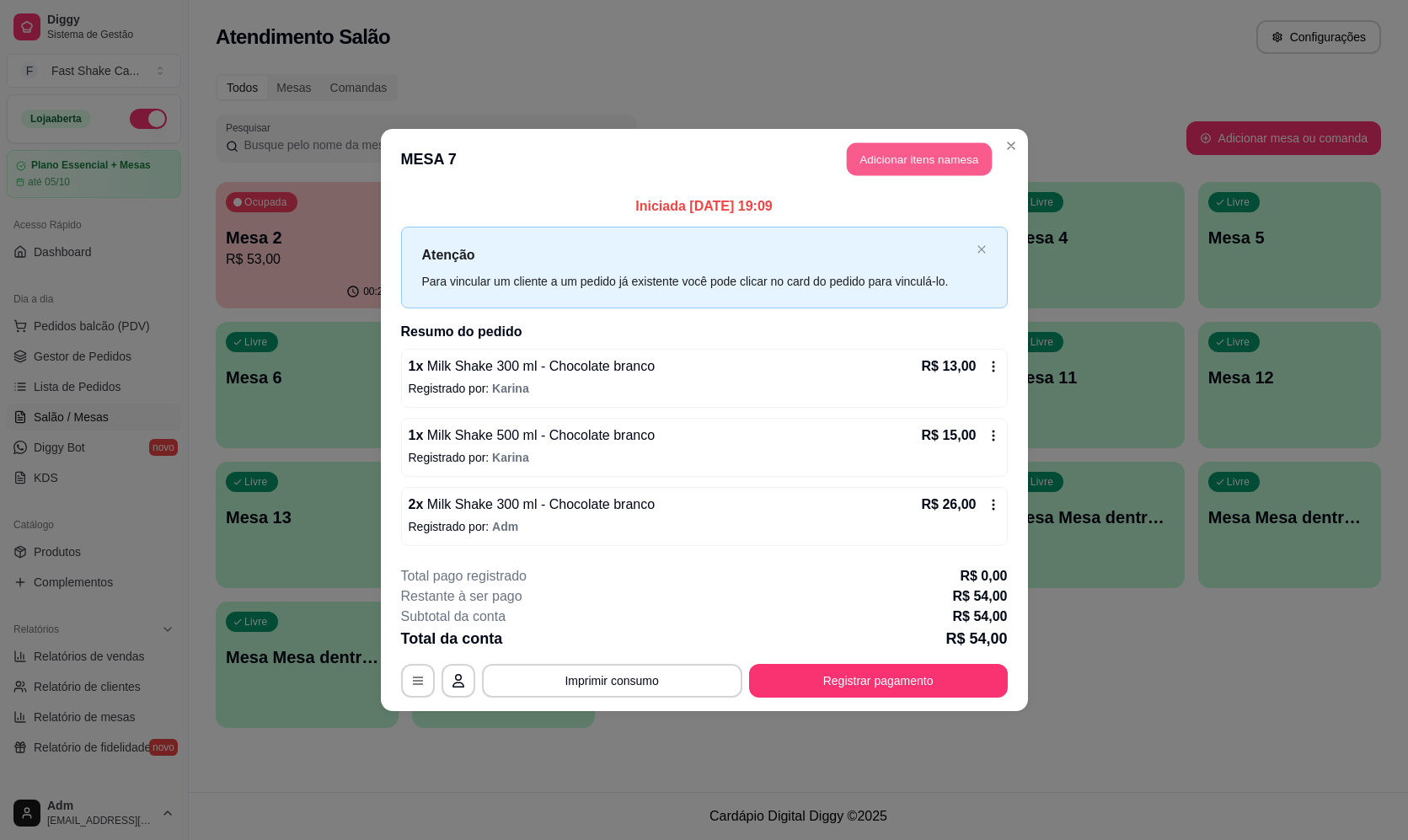
click at [929, 169] on button "Adicionar itens na mesa" at bounding box center [919, 159] width 145 height 33
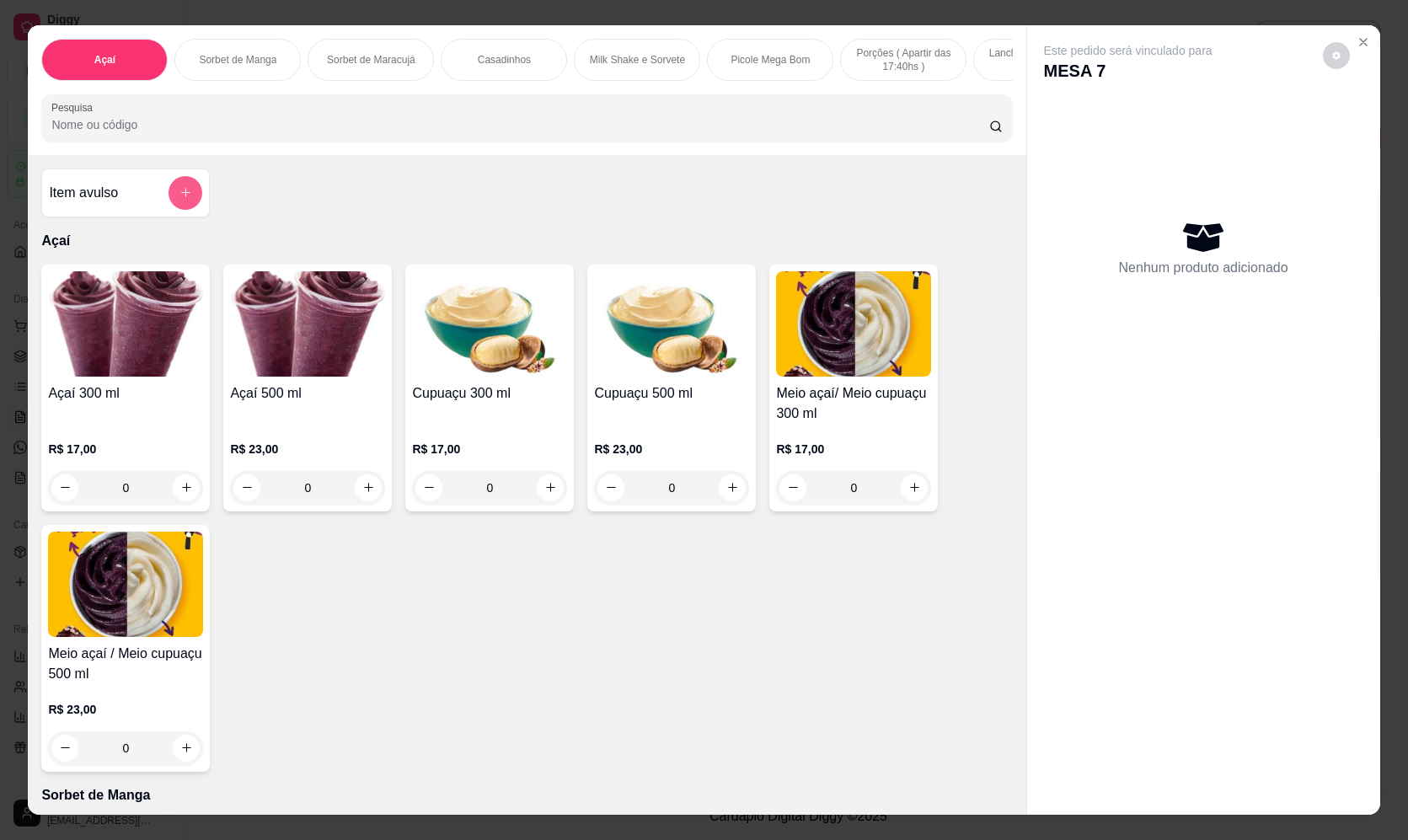
click at [168, 207] on button "add-separate-item" at bounding box center [185, 193] width 33 height 33
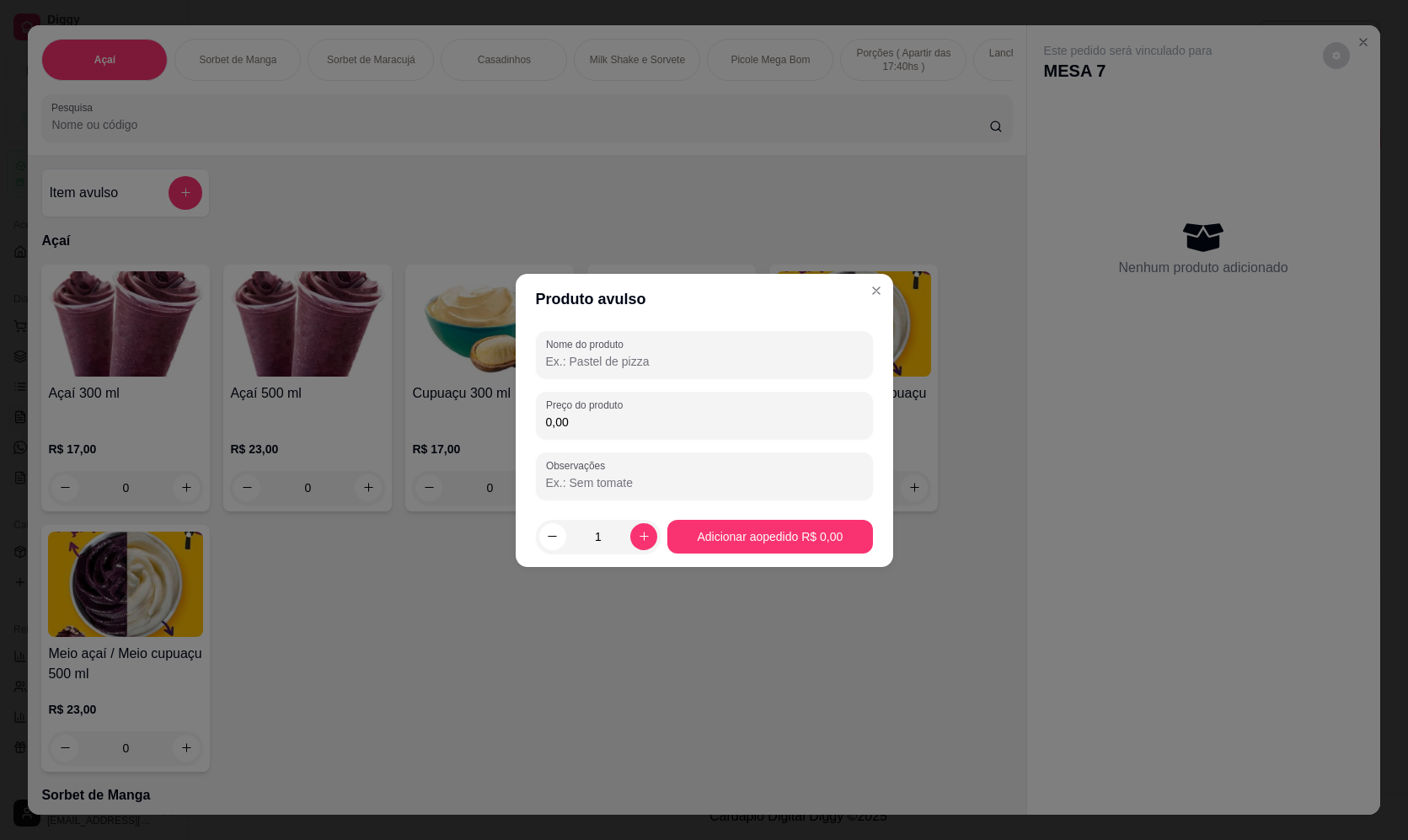
click at [688, 366] on input "Nome do produto" at bounding box center [705, 361] width 317 height 17
type input "SORVETE"
click at [618, 429] on input "0,00" at bounding box center [705, 422] width 317 height 17
type input "20,14"
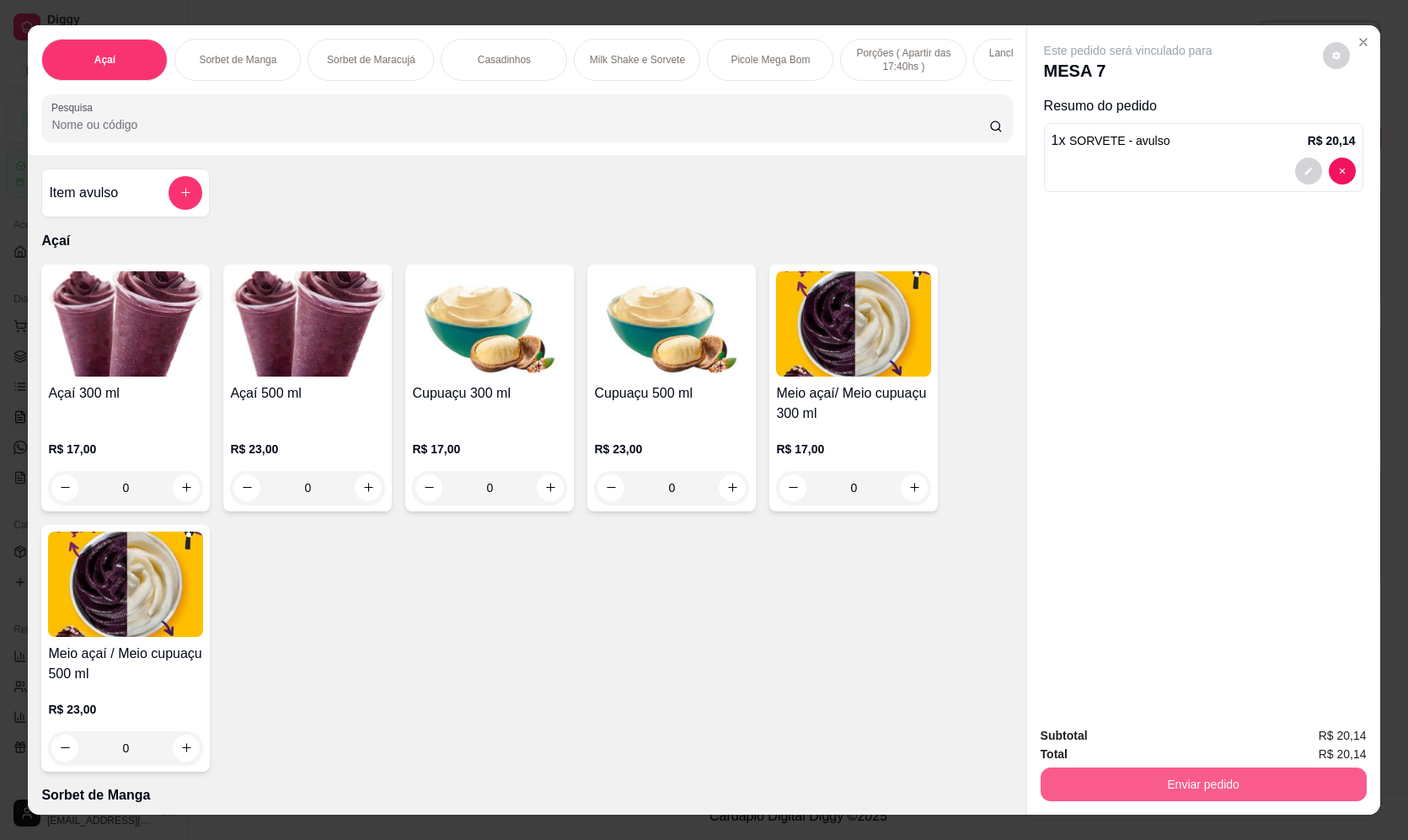
click at [1214, 771] on button "Enviar pedido" at bounding box center [1204, 784] width 326 height 33
click at [1169, 738] on button "Registrar cliente" at bounding box center [1210, 742] width 115 height 33
click at [1180, 777] on button "Enviar pedido" at bounding box center [1204, 784] width 326 height 33
click at [1331, 743] on button "Enviar pedido" at bounding box center [1322, 744] width 95 height 32
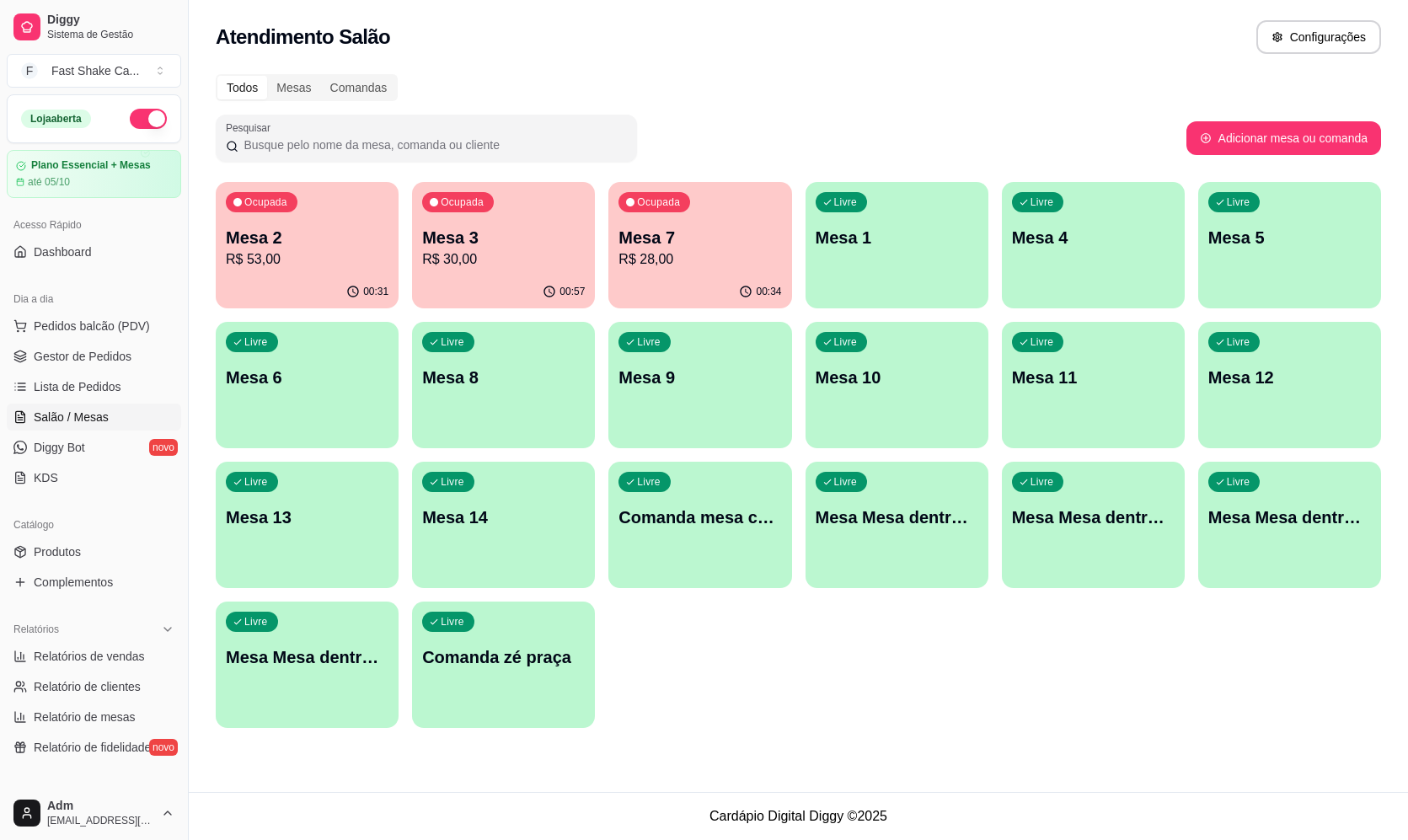
click at [693, 249] on p "R$ 28,00" at bounding box center [699, 259] width 163 height 20
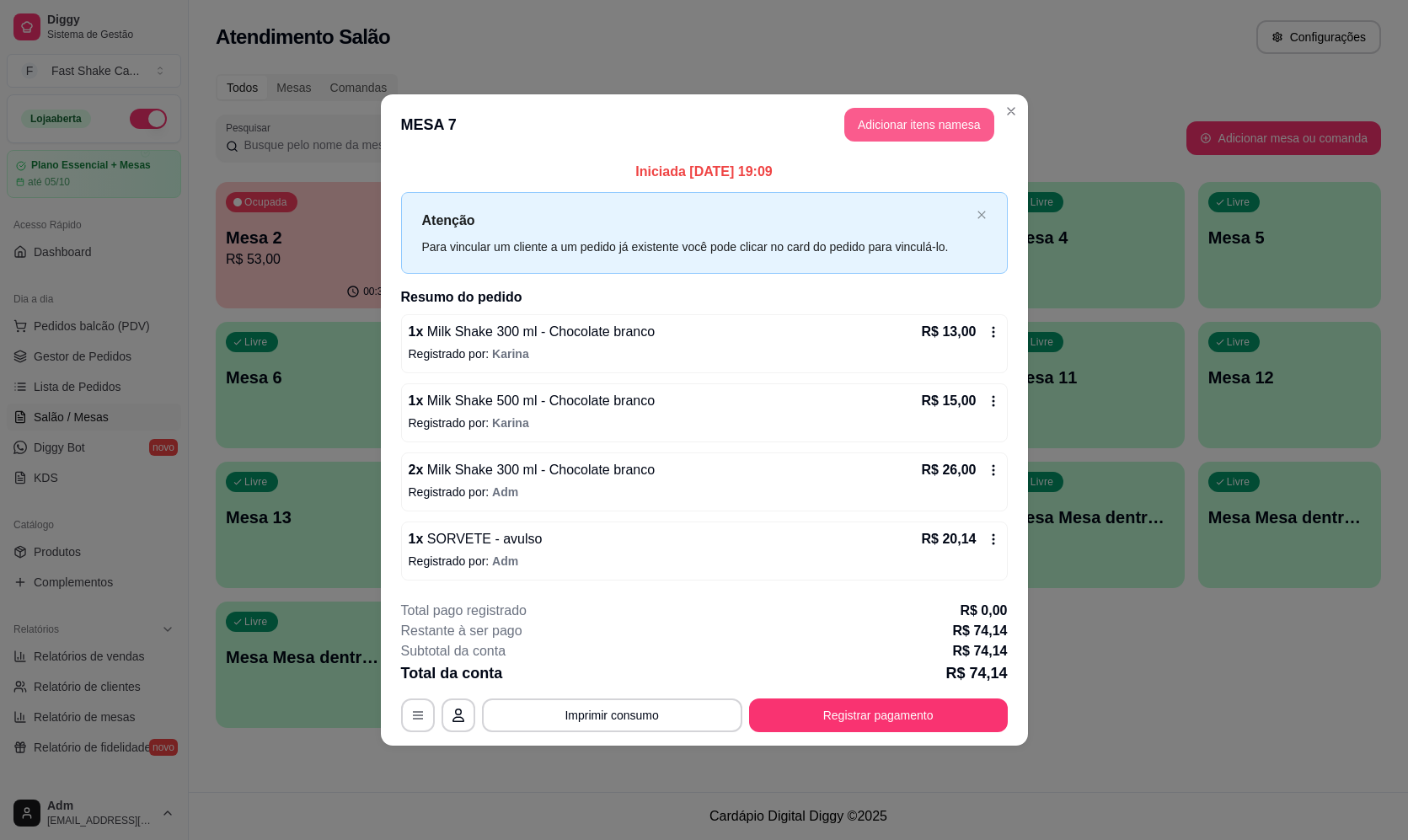
click at [939, 130] on button "Adicionar itens na mesa" at bounding box center [919, 124] width 150 height 33
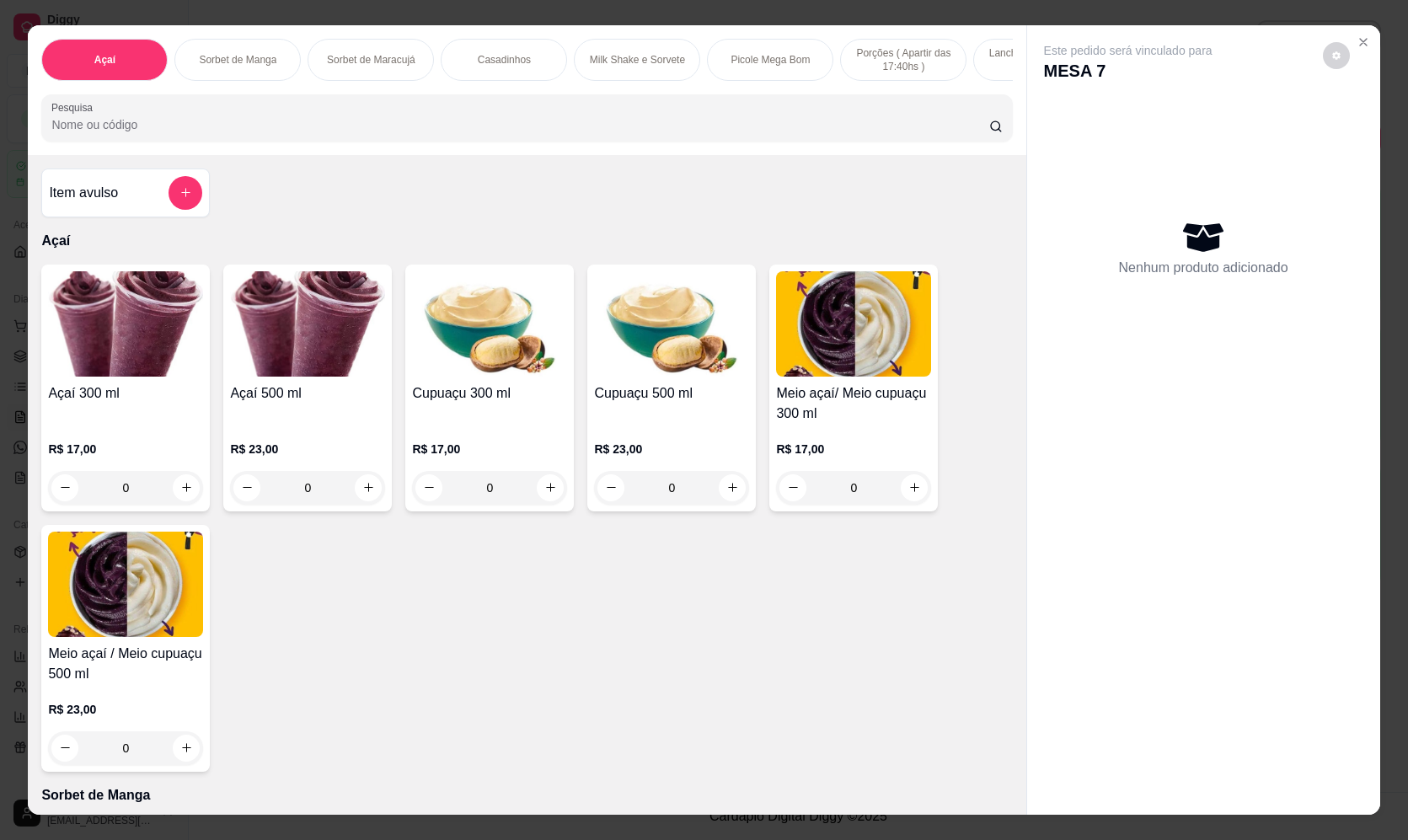
click at [190, 196] on button "add-separate-item" at bounding box center [185, 193] width 33 height 33
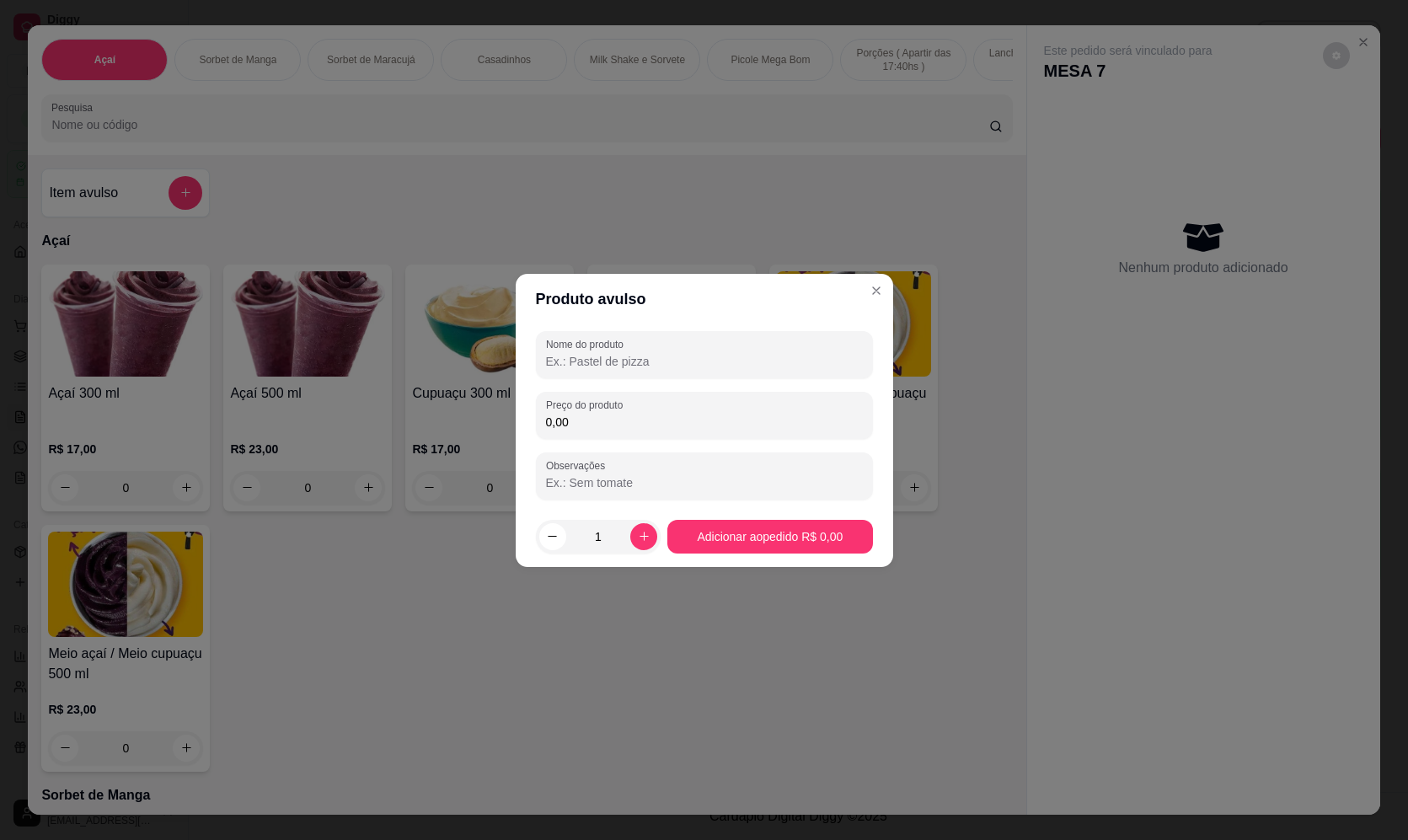
click at [751, 355] on input "Nome do produto" at bounding box center [705, 361] width 317 height 17
click at [695, 415] on input "0,00" at bounding box center [705, 422] width 317 height 17
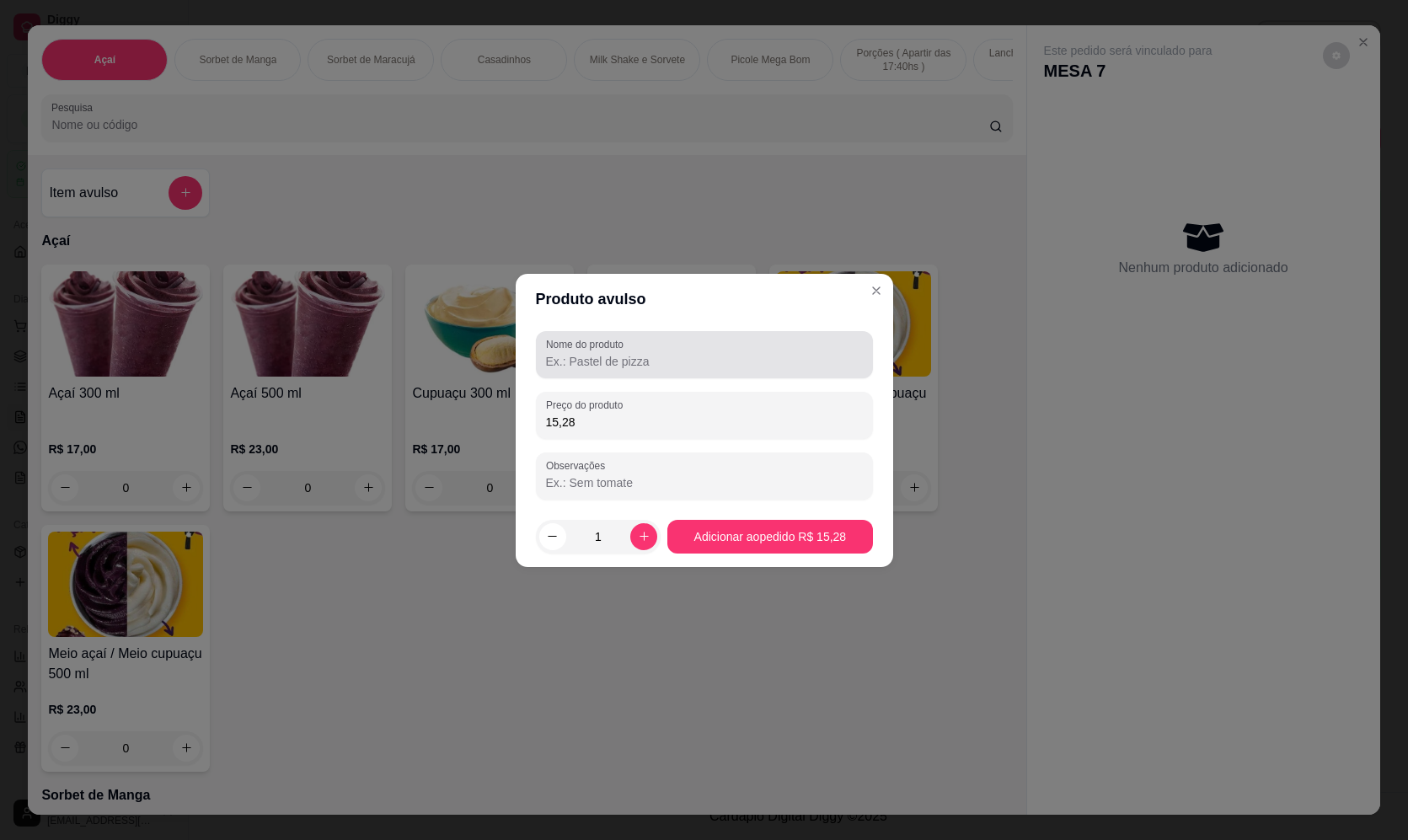
type input "15,28"
click at [723, 347] on div at bounding box center [705, 354] width 317 height 33
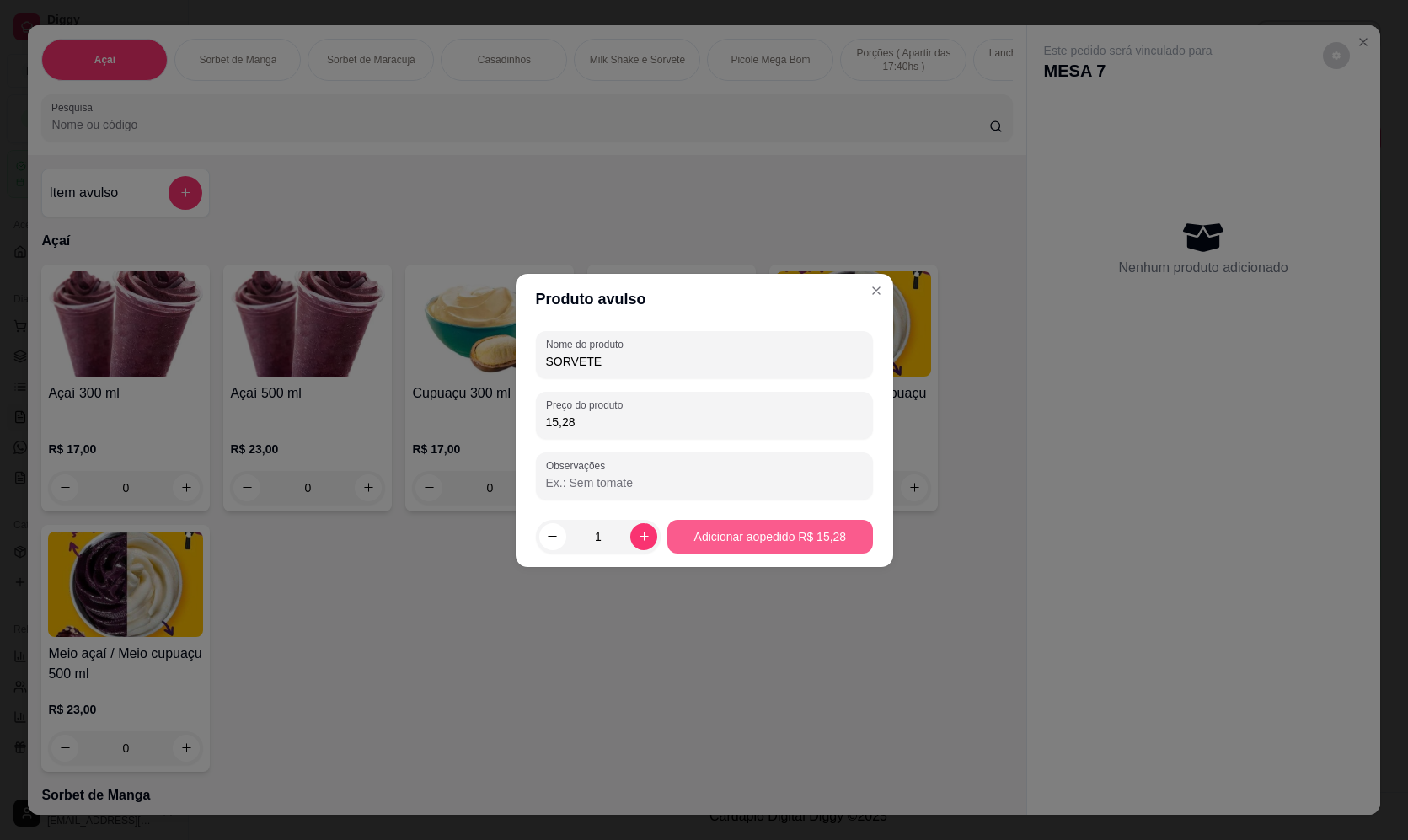
type input "SORVETE"
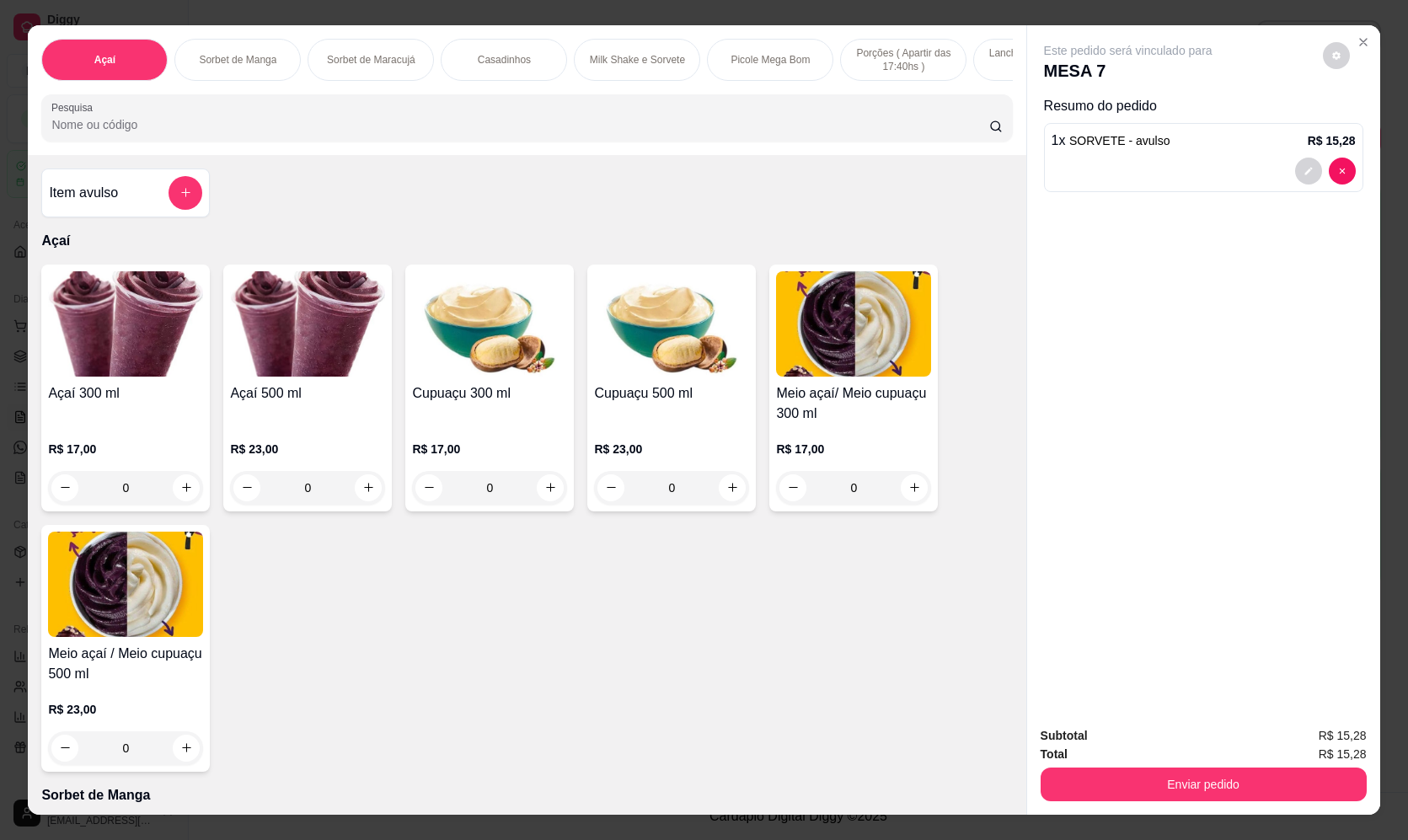
click at [1178, 775] on button "Enviar pedido" at bounding box center [1204, 784] width 326 height 33
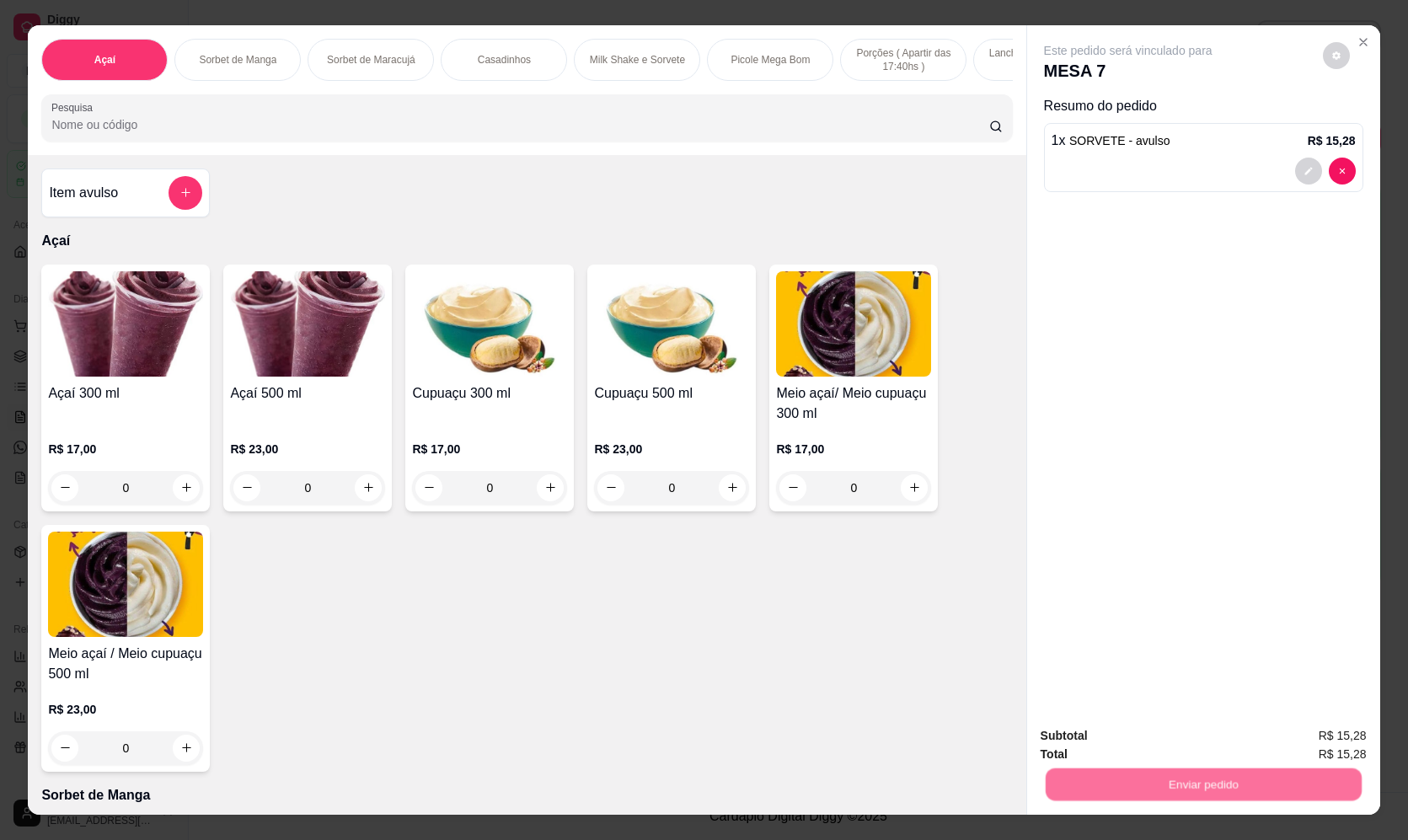
click at [1157, 734] on button "Registrar cliente" at bounding box center [1210, 744] width 112 height 32
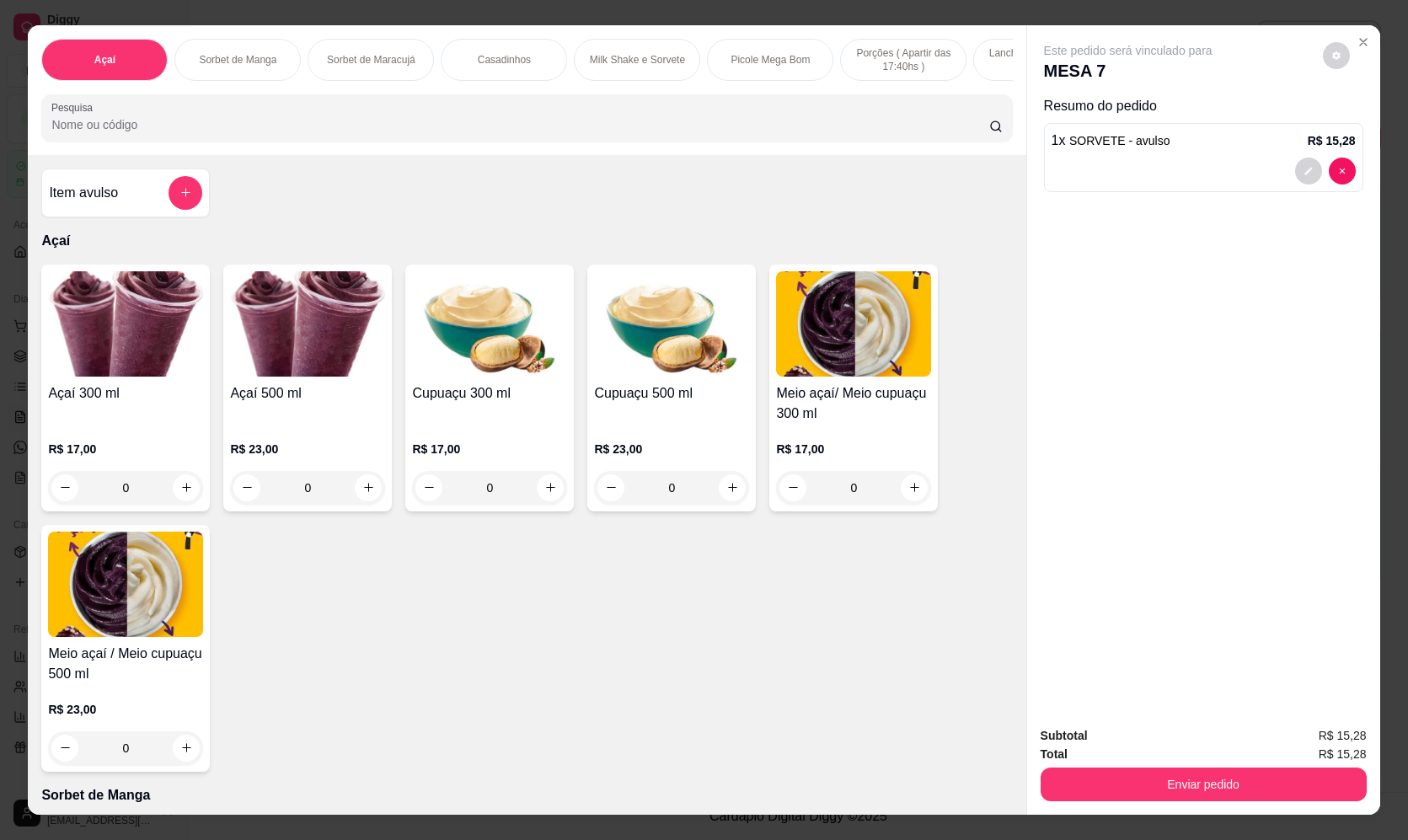
click at [1243, 790] on button "Enviar pedido" at bounding box center [1204, 784] width 326 height 33
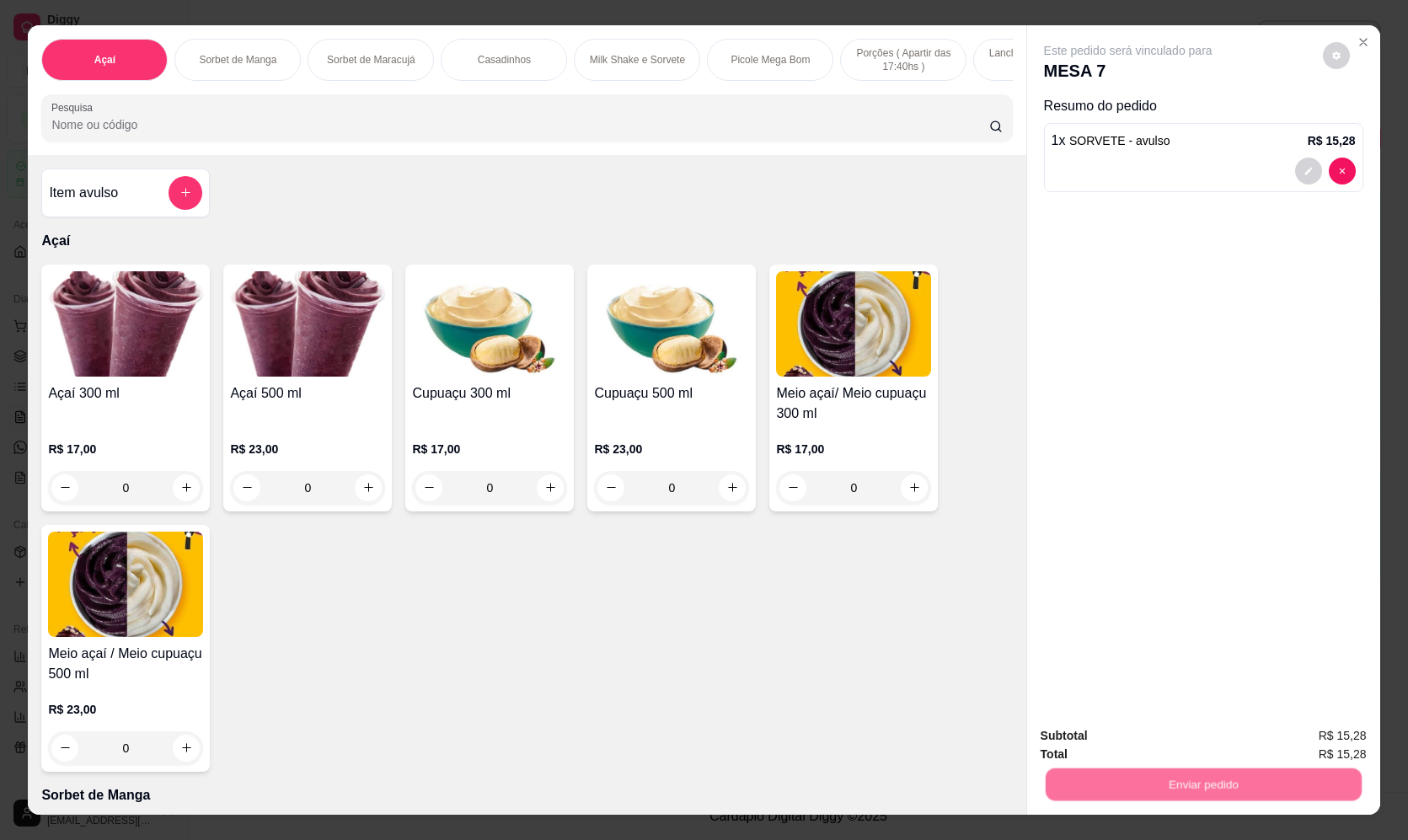
click at [1321, 727] on button "Enviar pedido" at bounding box center [1322, 743] width 93 height 32
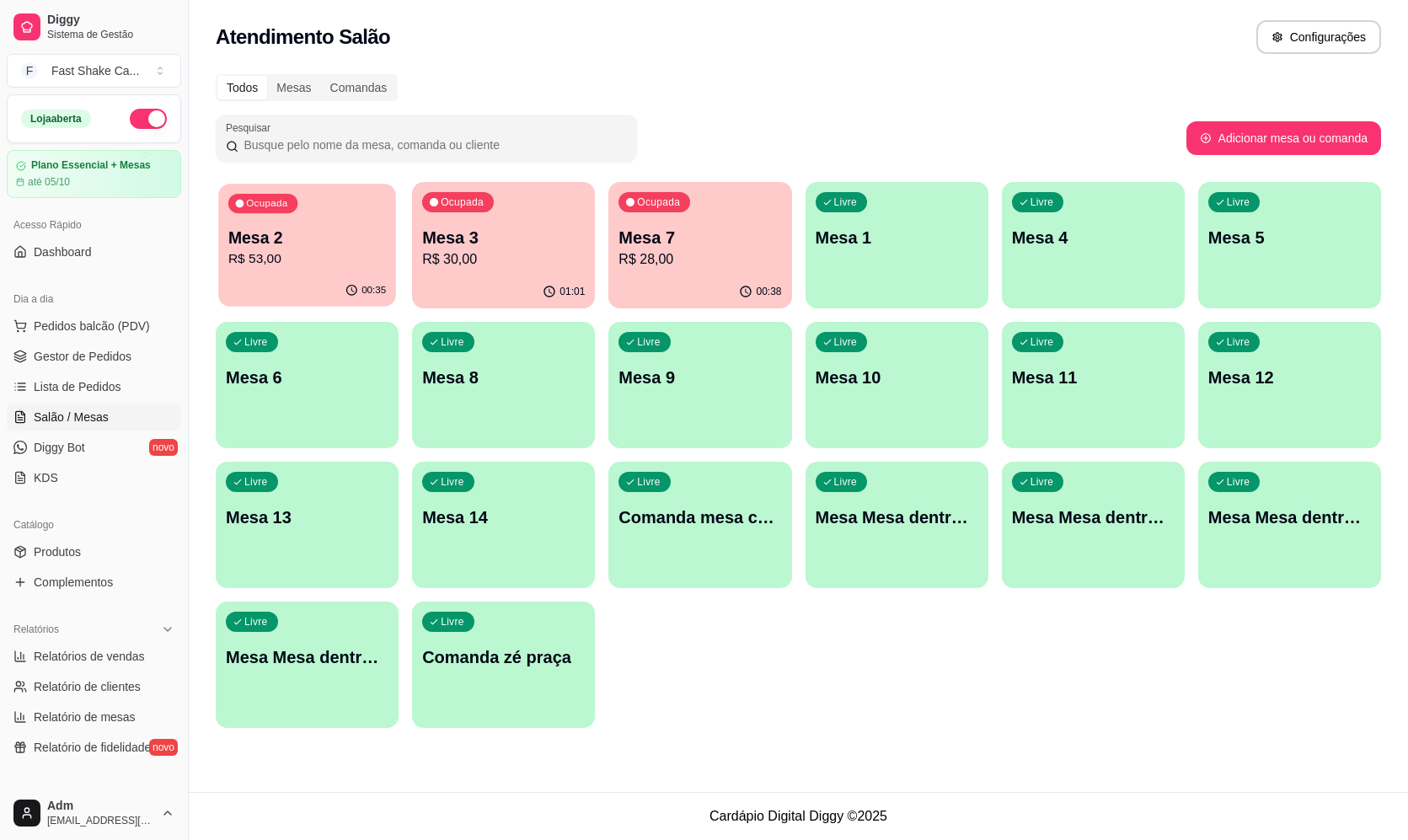
click at [302, 293] on div "00:35" at bounding box center [307, 291] width 178 height 32
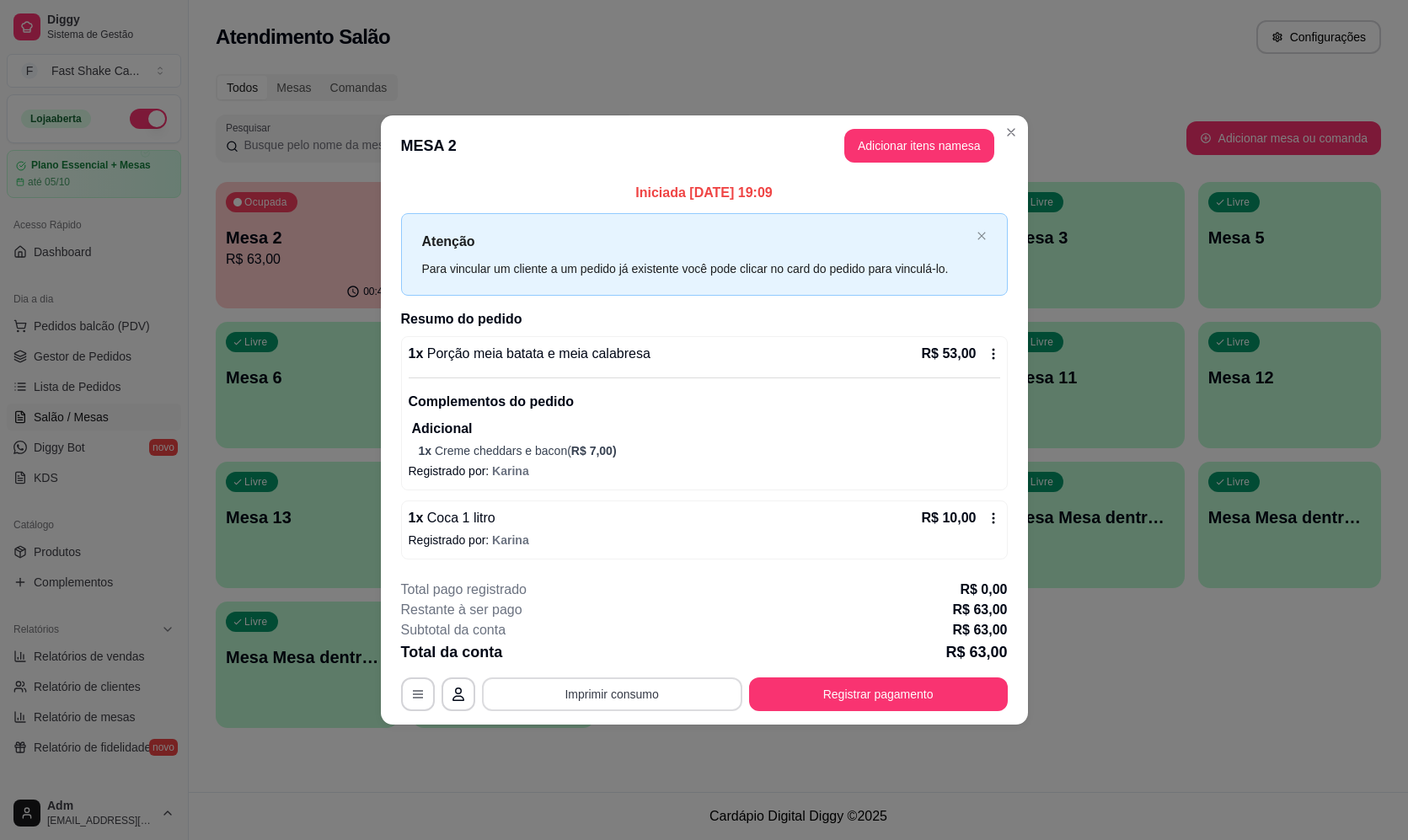
click at [573, 693] on button "Imprimir consumo" at bounding box center [611, 694] width 260 height 33
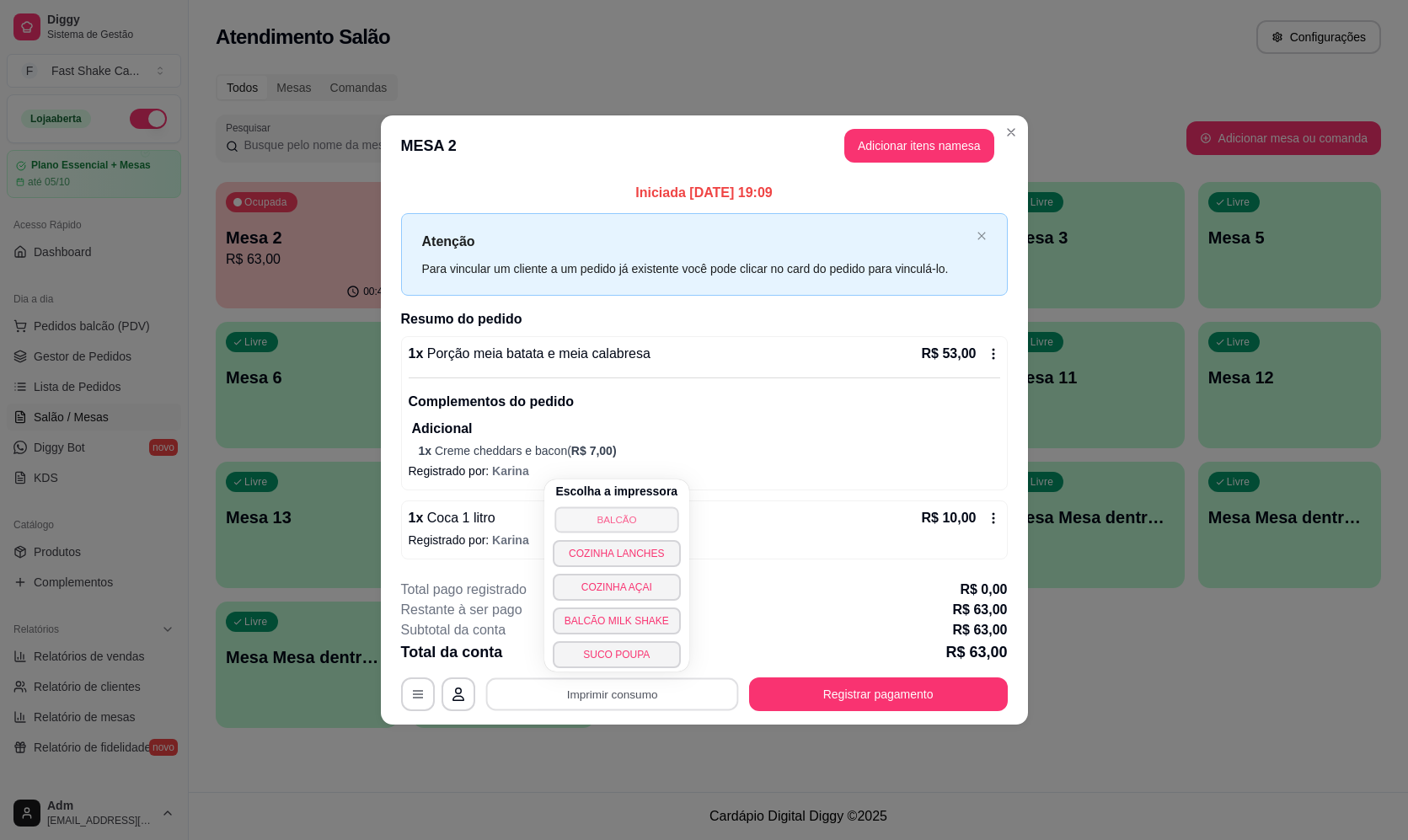
click at [620, 523] on button "BALCÃO" at bounding box center [617, 519] width 124 height 26
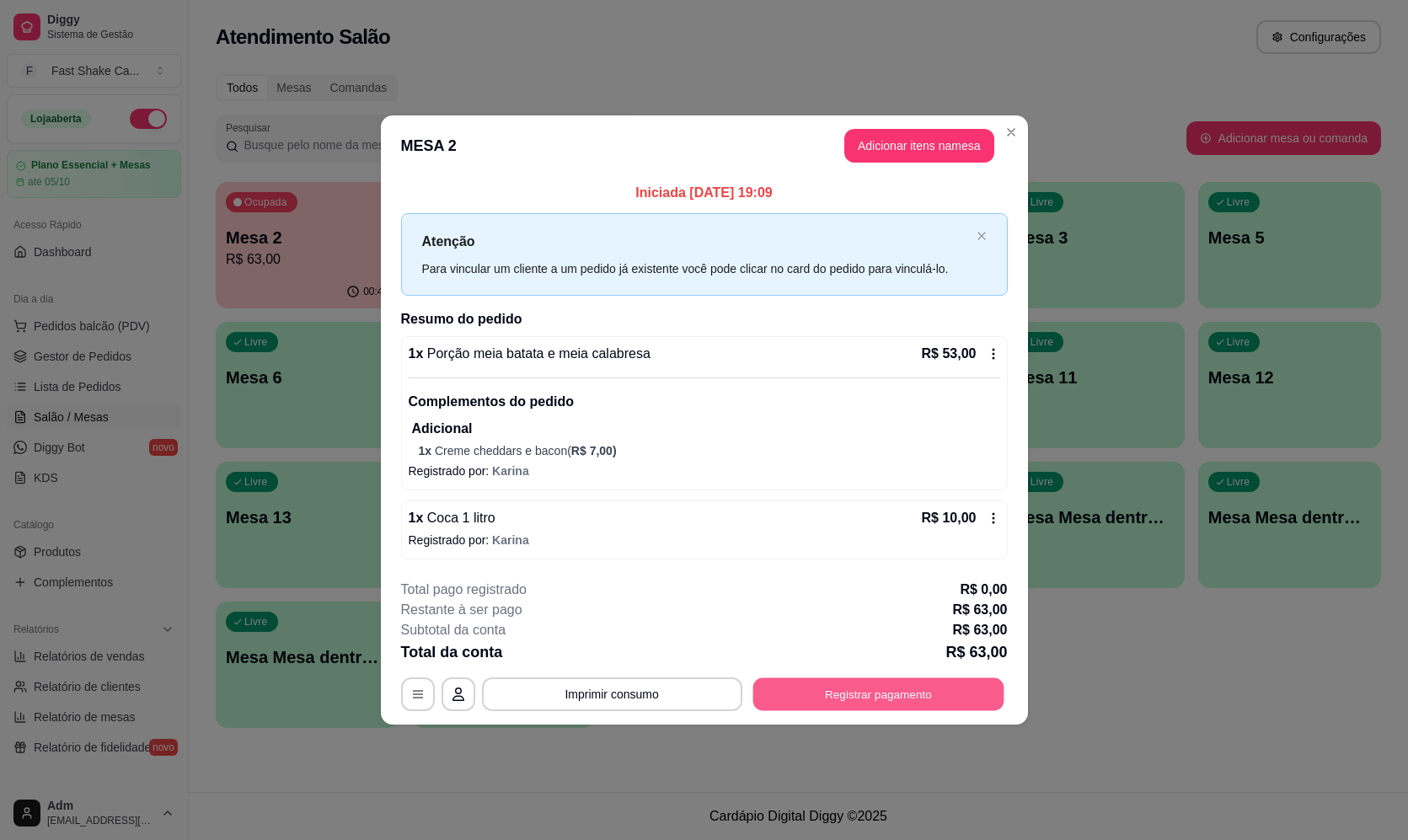
click at [835, 710] on button "Registrar pagamento" at bounding box center [878, 694] width 251 height 33
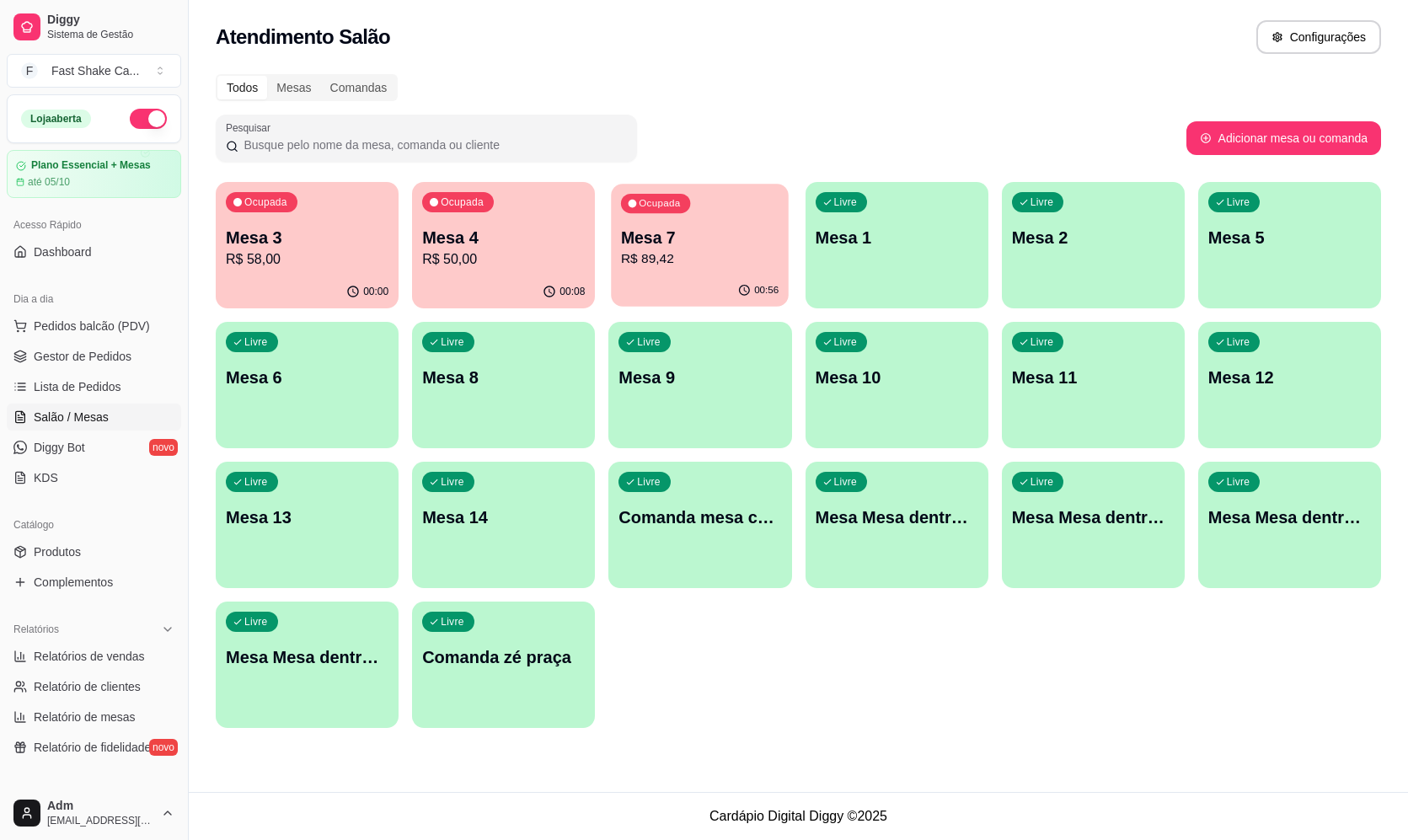
click at [639, 260] on p "R$ 89,42" at bounding box center [699, 259] width 158 height 20
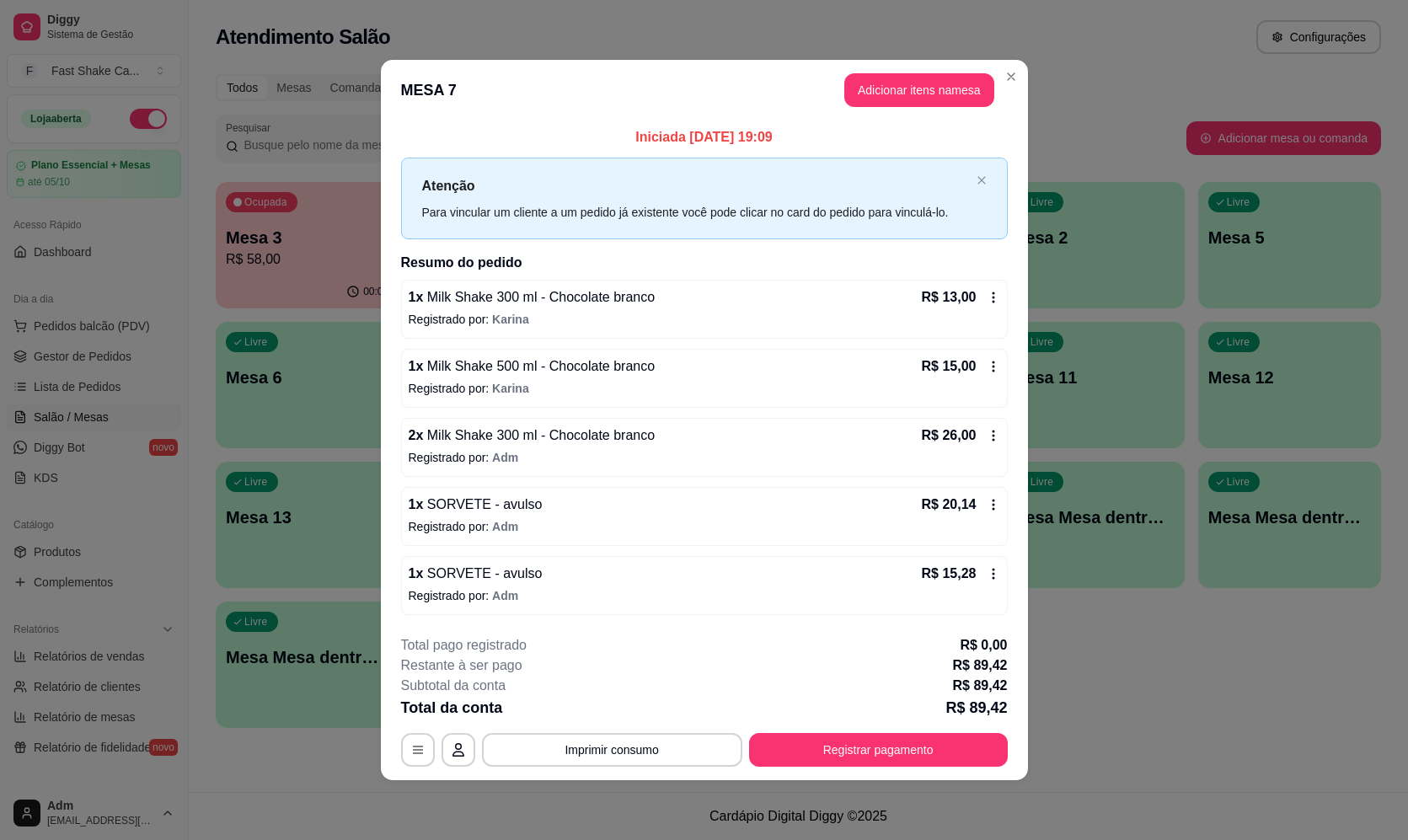
click at [683, 747] on button "Imprimir consumo" at bounding box center [611, 749] width 260 height 33
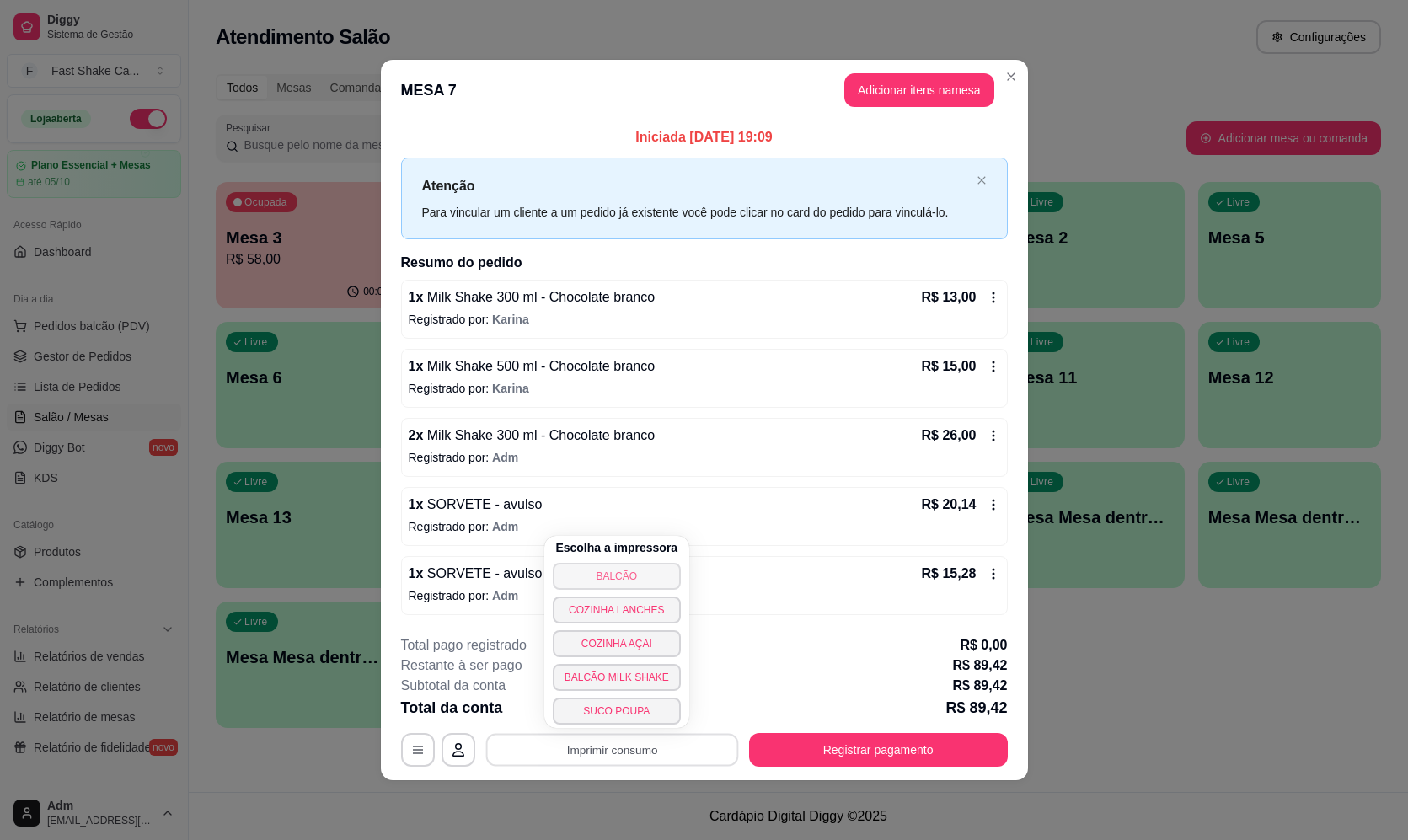
click at [642, 574] on button "BALCÃO" at bounding box center [617, 576] width 128 height 27
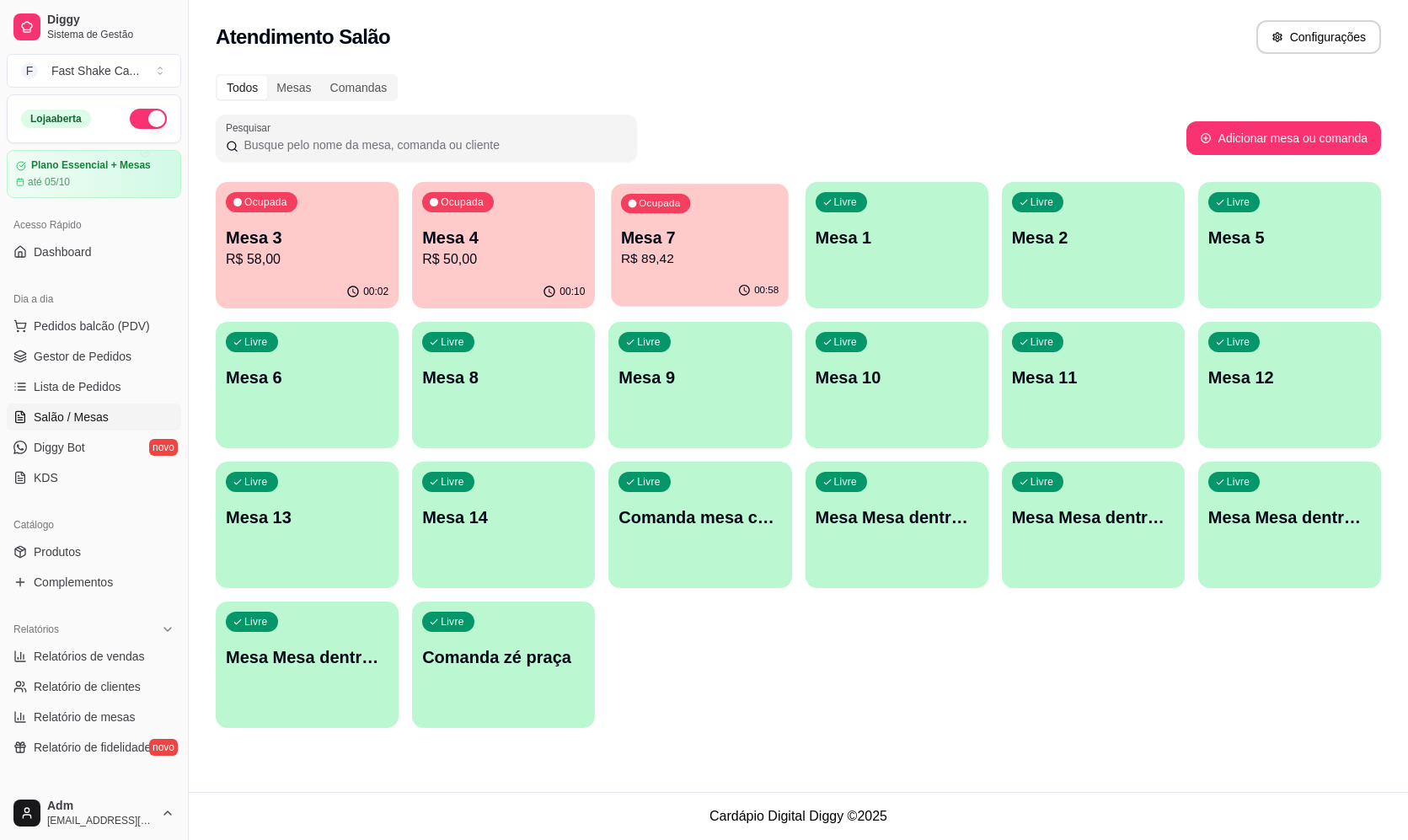
click at [665, 239] on p "Mesa 7" at bounding box center [699, 238] width 158 height 23
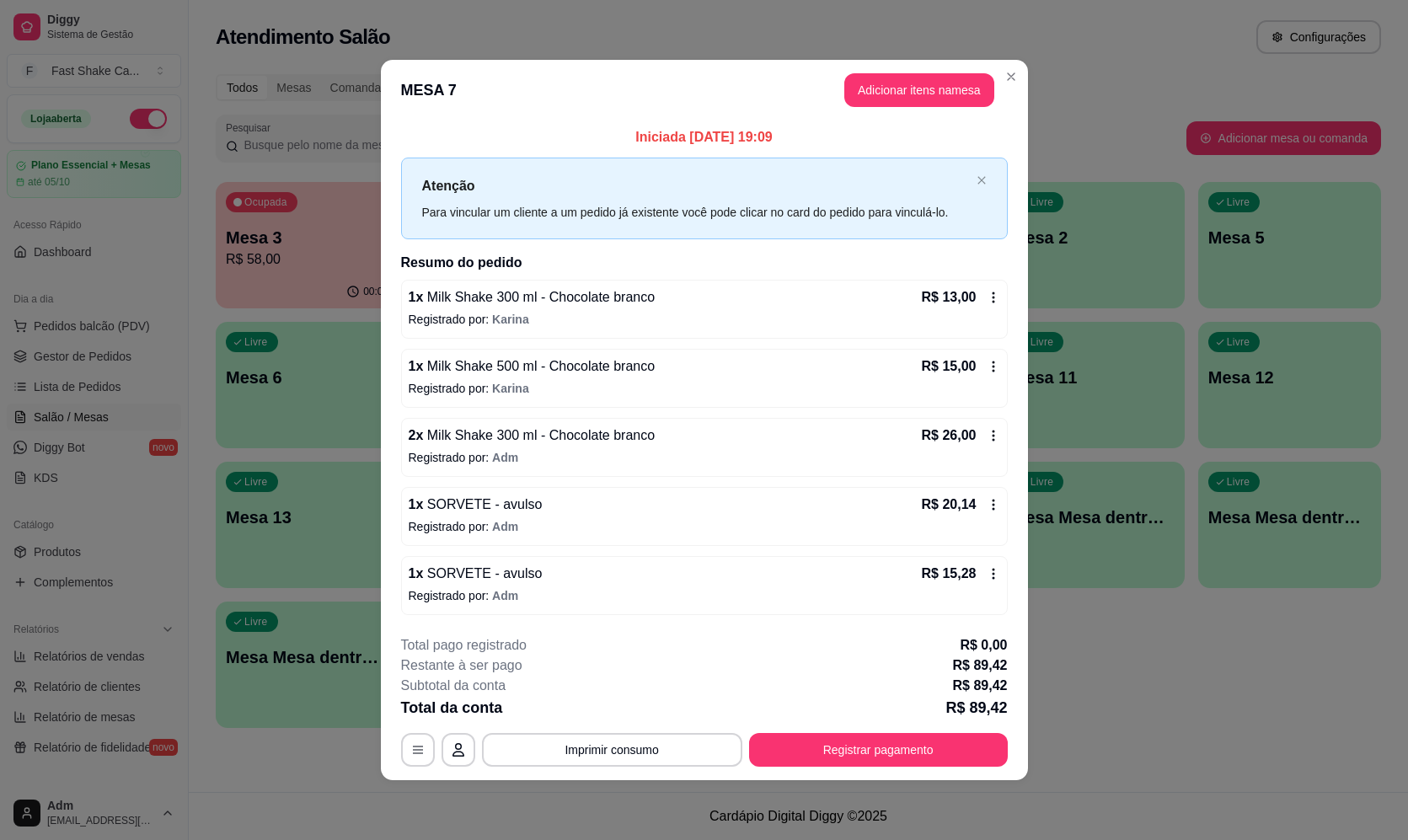
click at [555, 367] on span "Milk Shake 500 ml - Chocolate branco" at bounding box center [538, 366] width 231 height 14
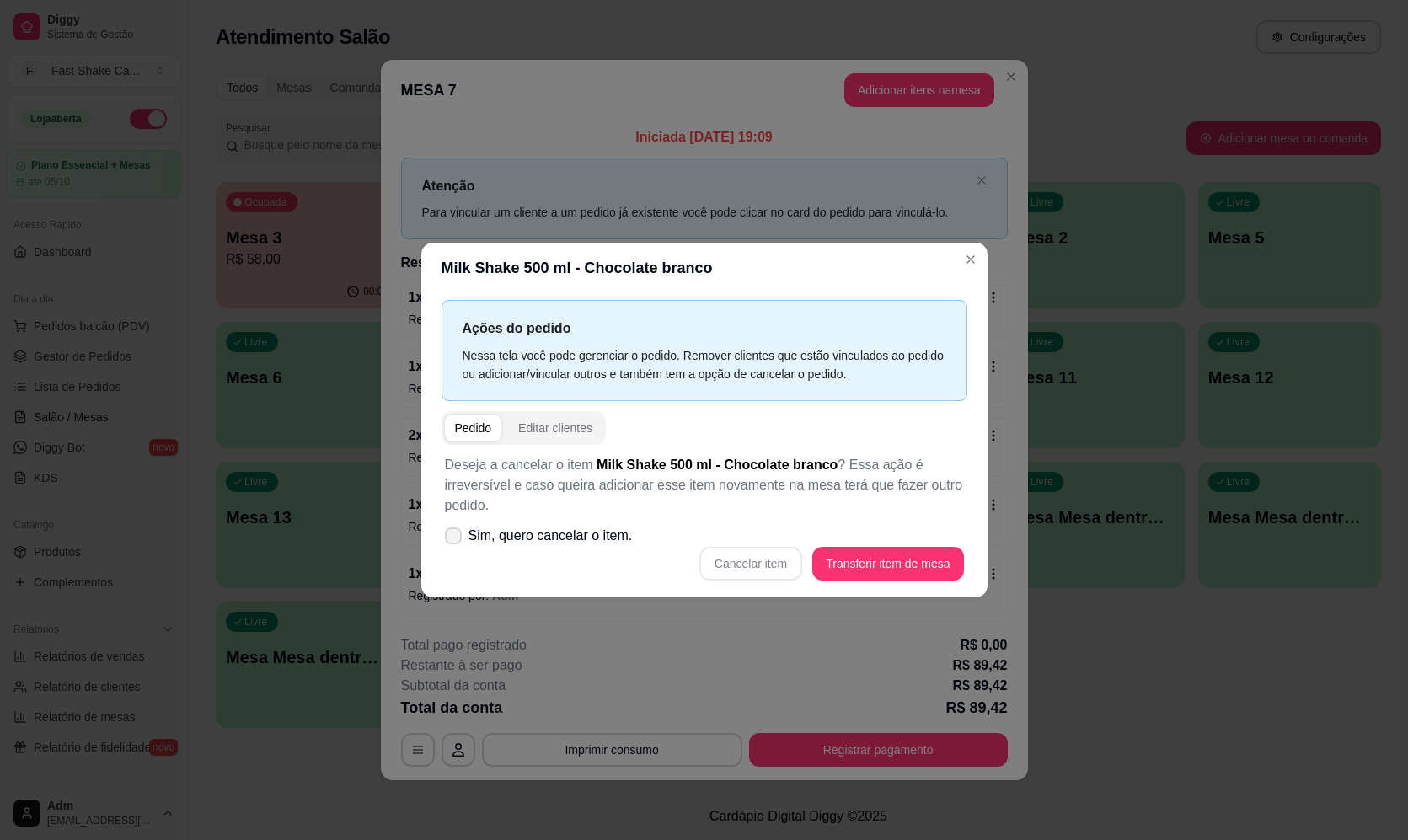
click at [559, 522] on label "Sim, quero cancelar o item." at bounding box center [539, 536] width 202 height 33
click at [455, 538] on input "Sim, quero cancelar o item." at bounding box center [449, 544] width 11 height 11
checkbox input "true"
click at [758, 567] on button "Cancelar item" at bounding box center [751, 563] width 100 height 33
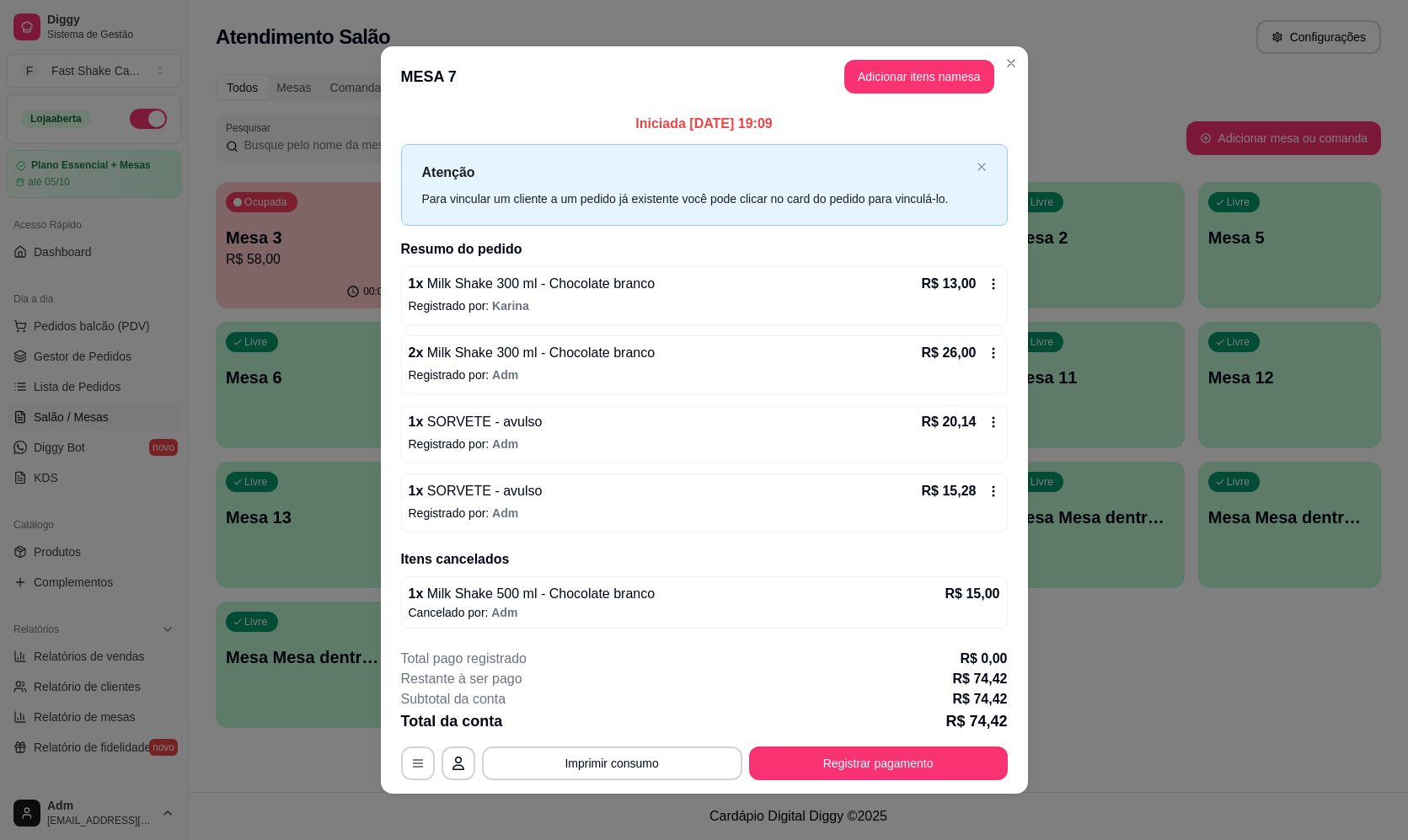
click at [552, 326] on div "1 x Milk Shake 300 ml - Chocolate branco R$ 13,00 Registrado por: [PERSON_NAME]…" at bounding box center [705, 400] width 607 height 266
click at [562, 300] on p "Registrado por: [PERSON_NAME]" at bounding box center [704, 305] width 591 height 17
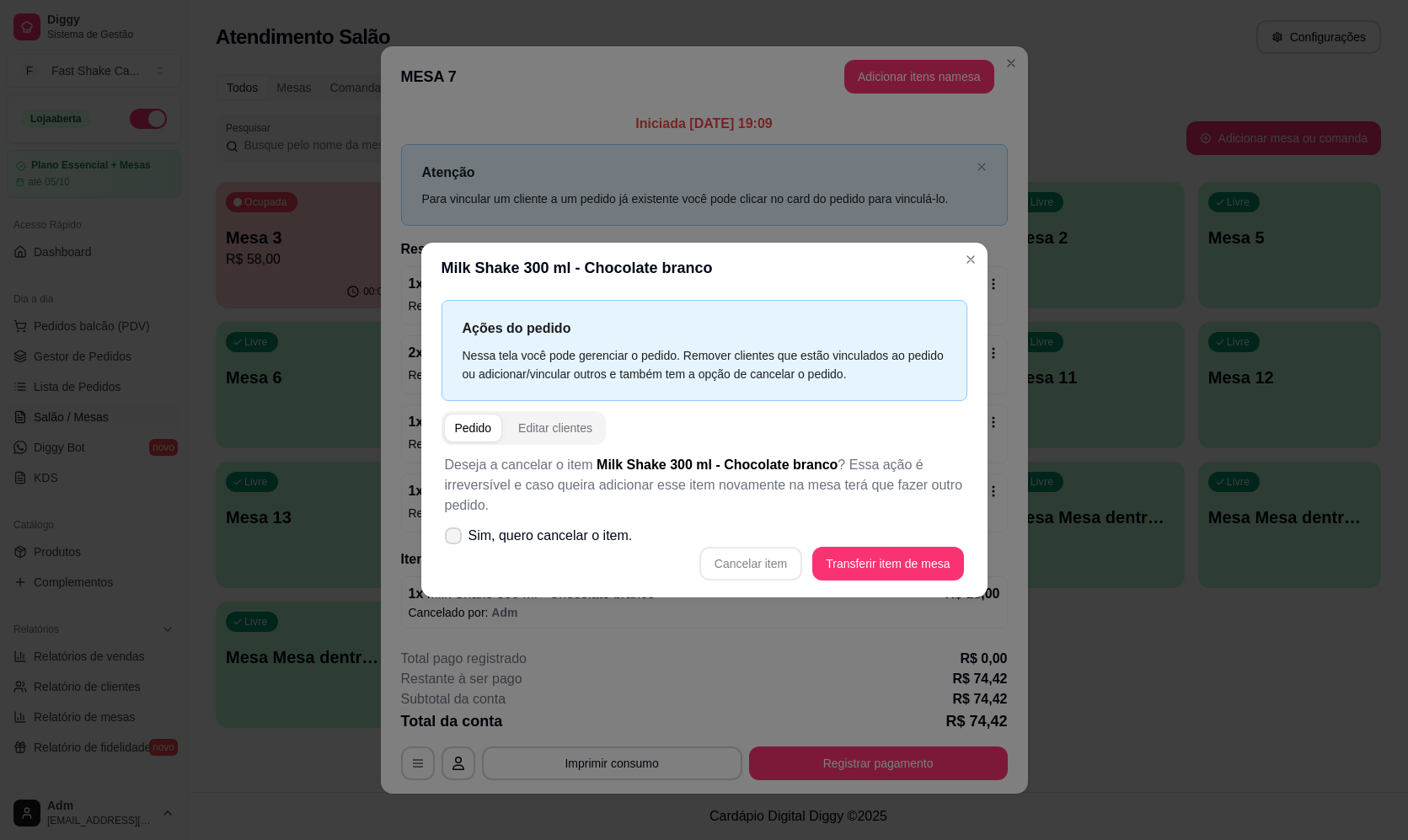
click at [578, 534] on span "Sim, quero cancelar o item." at bounding box center [550, 536] width 165 height 20
click at [455, 538] on input "Sim, quero cancelar o item." at bounding box center [449, 544] width 11 height 11
checkbox input "true"
click at [745, 561] on button "Cancelar item" at bounding box center [751, 563] width 100 height 33
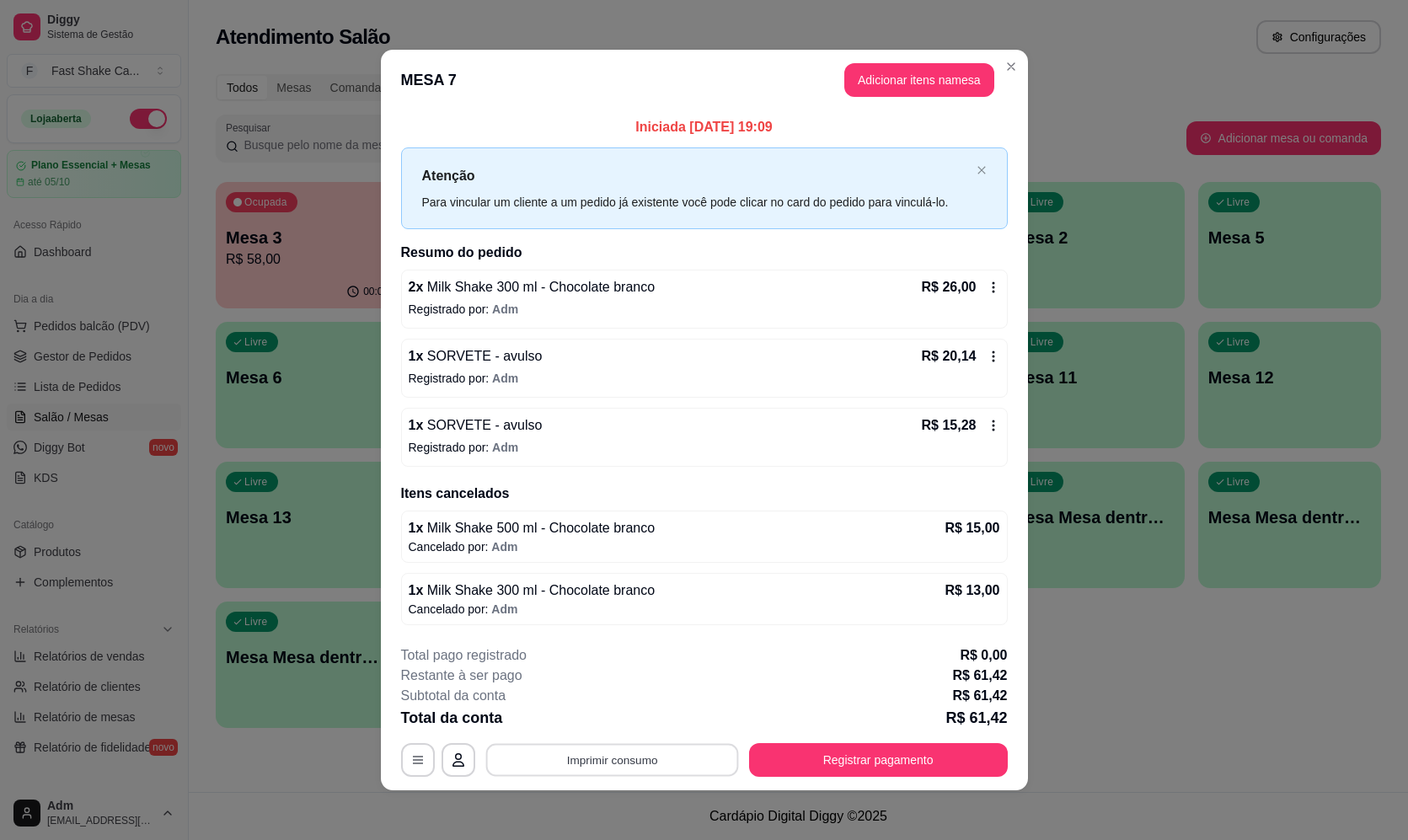
click at [600, 758] on button "Imprimir consumo" at bounding box center [611, 761] width 253 height 33
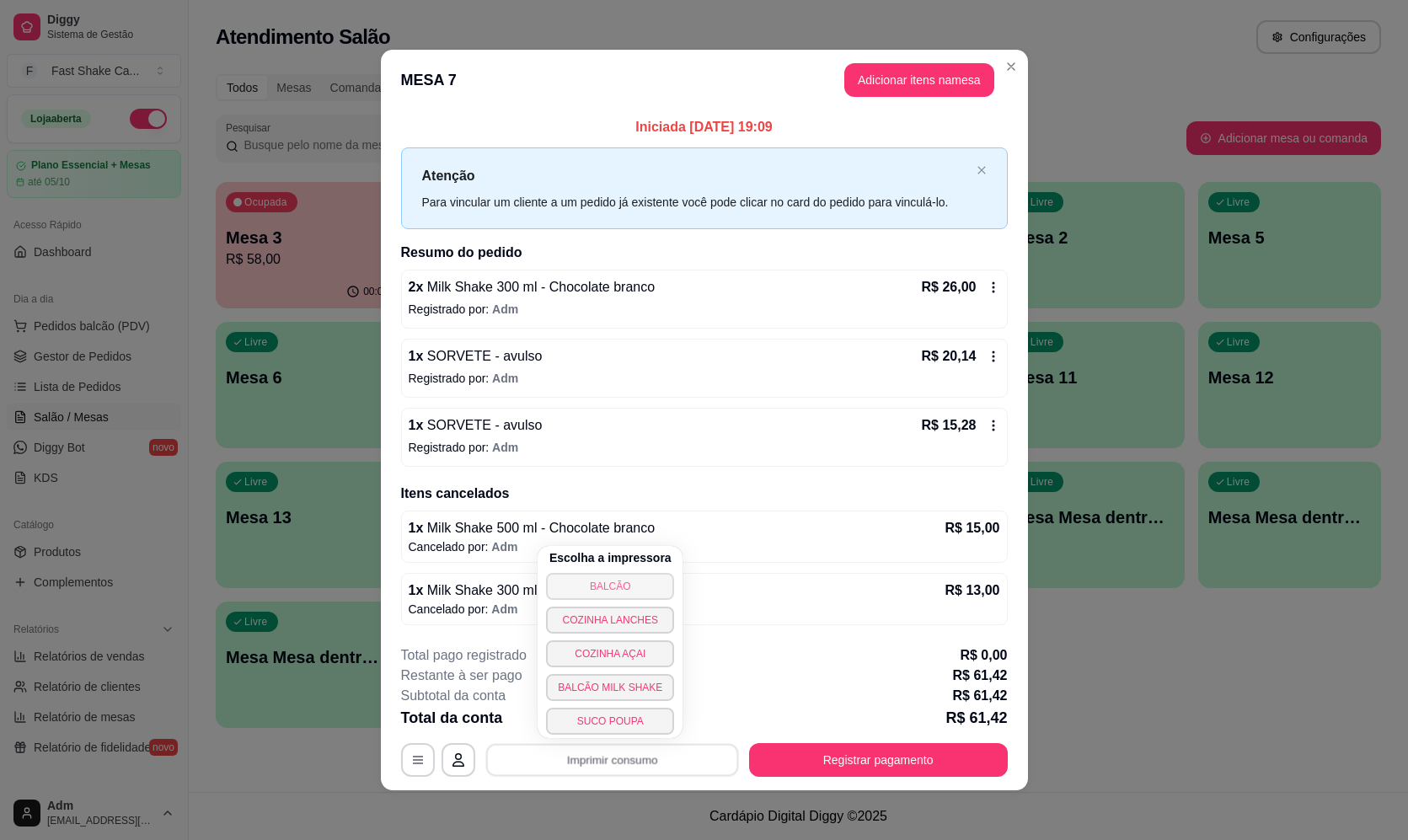
click at [639, 585] on button "BALCÃO" at bounding box center [610, 587] width 128 height 27
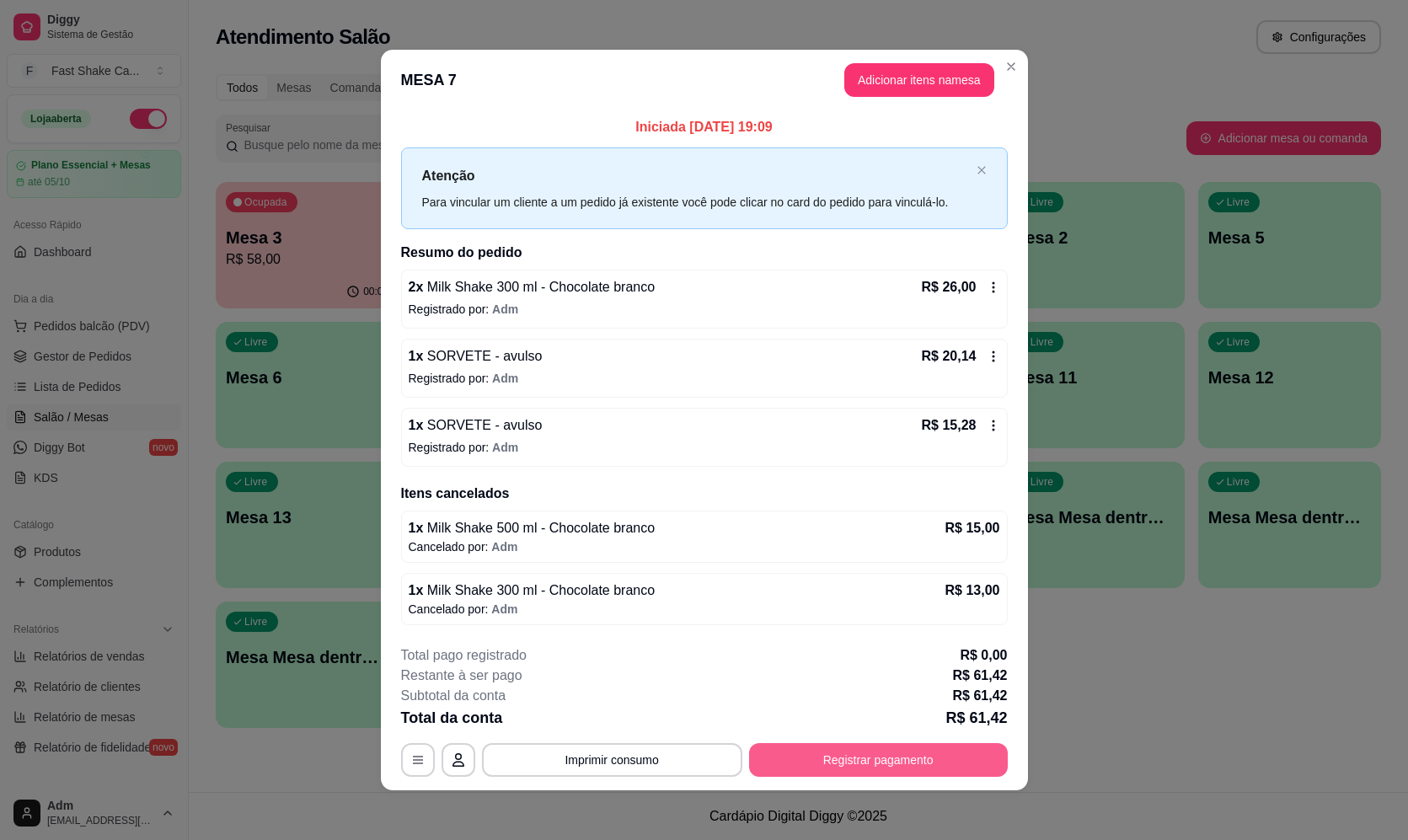
click at [879, 772] on button "Registrar pagamento" at bounding box center [878, 760] width 258 height 33
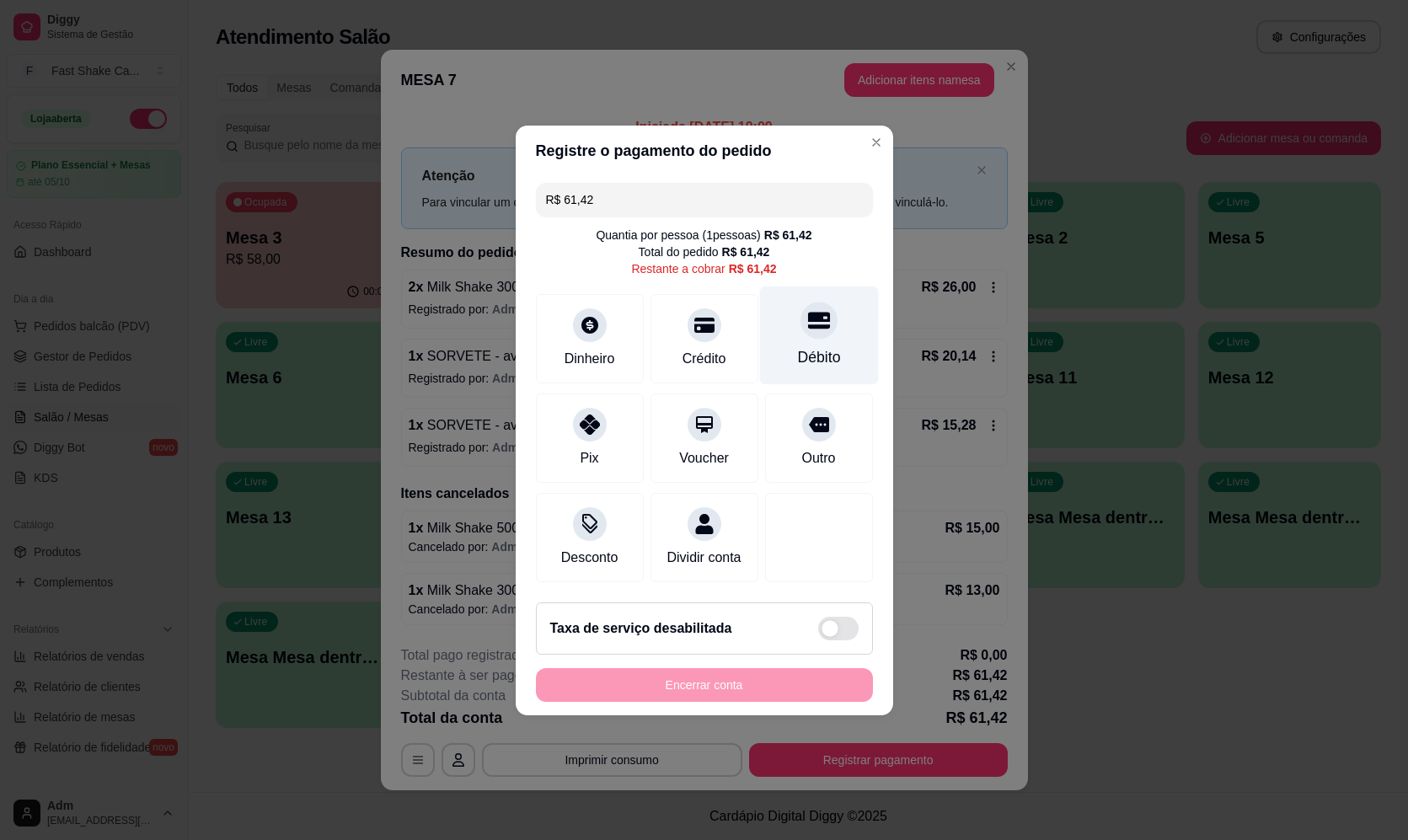
click at [817, 328] on div "Débito" at bounding box center [818, 335] width 119 height 99
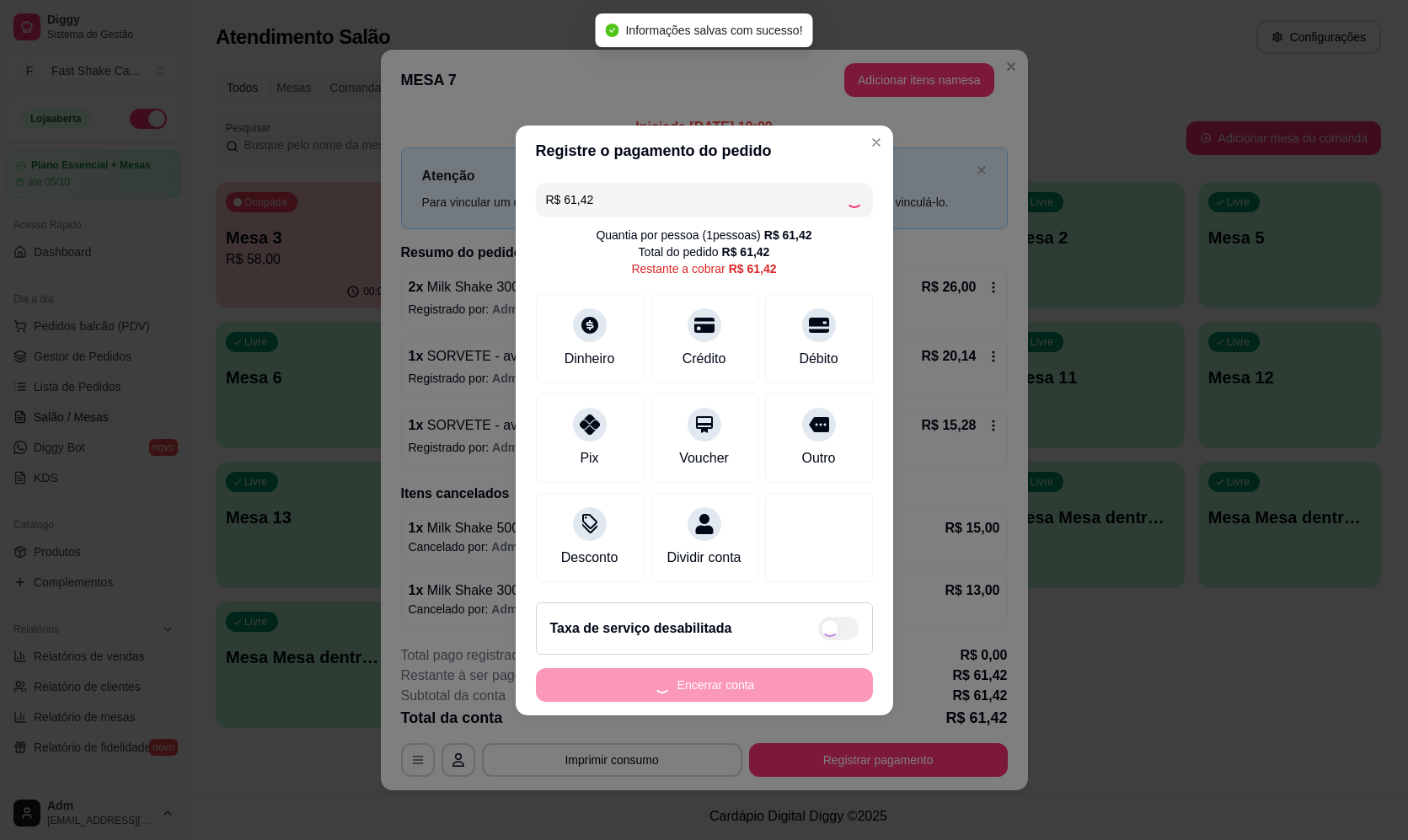
type input "R$ 0,00"
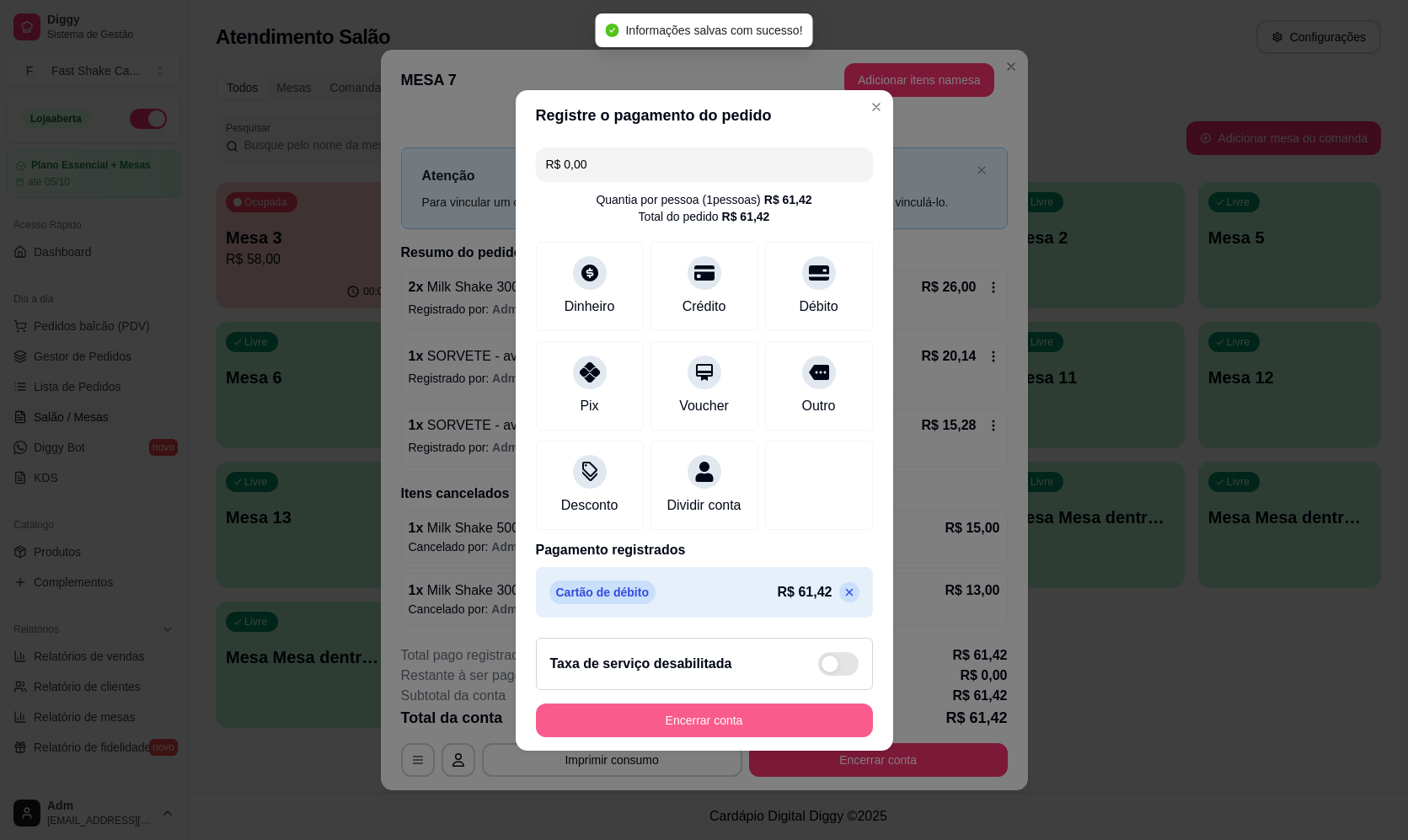
click at [697, 723] on button "Encerrar conta" at bounding box center [704, 720] width 337 height 33
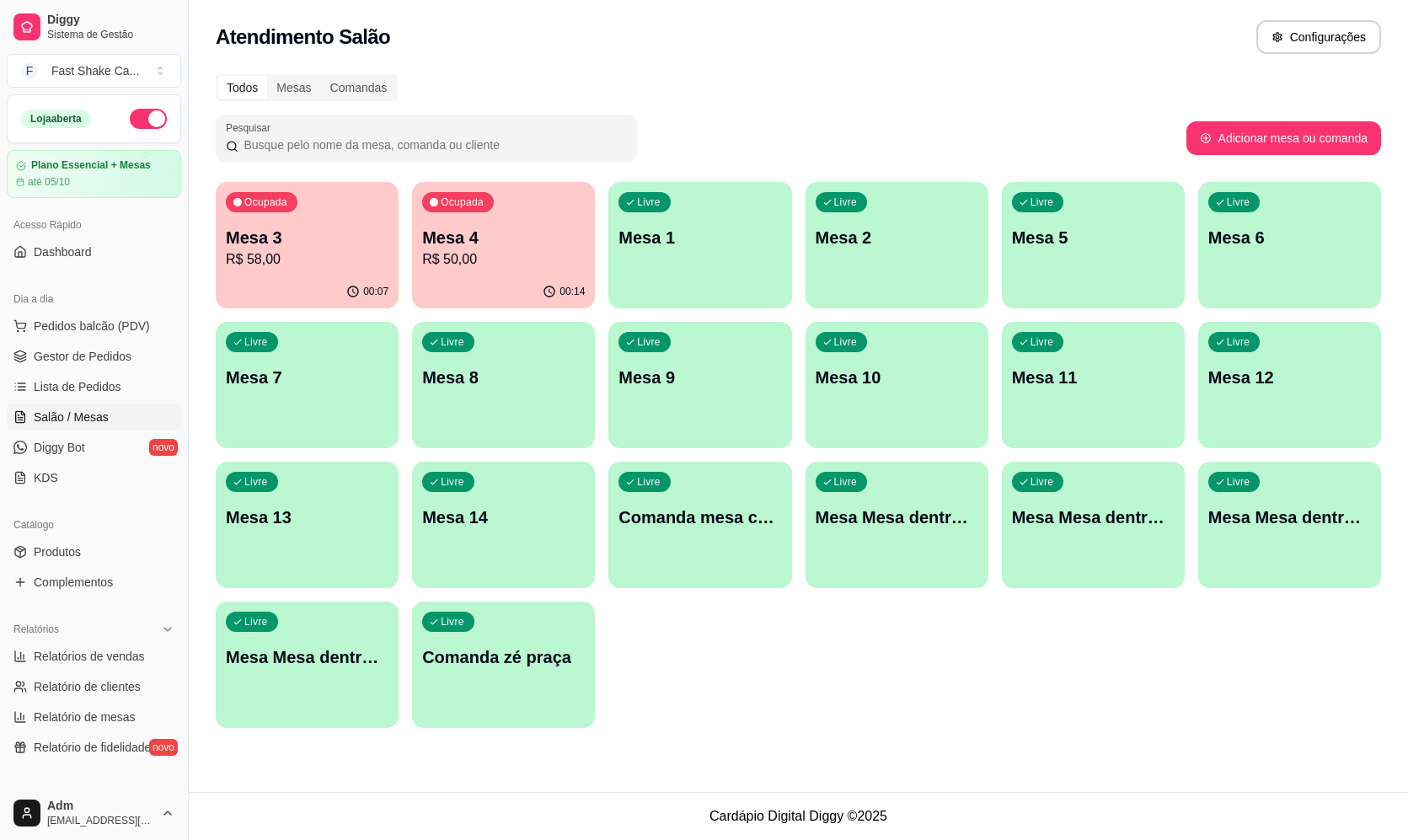
click at [333, 241] on p "Mesa 3" at bounding box center [307, 238] width 163 height 23
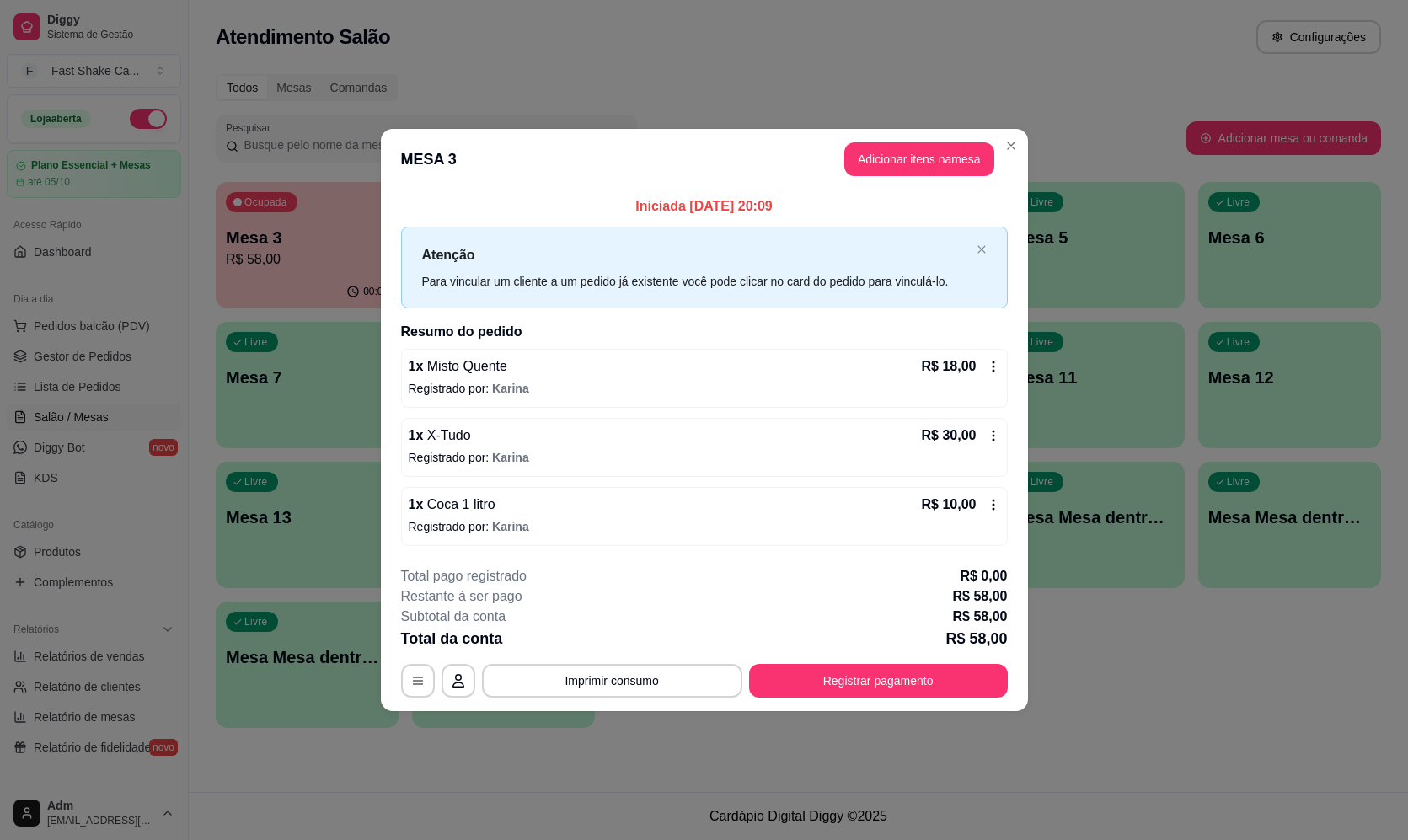
click at [598, 507] on div "1 x Coca 1 litro R$ 10,00" at bounding box center [704, 504] width 591 height 20
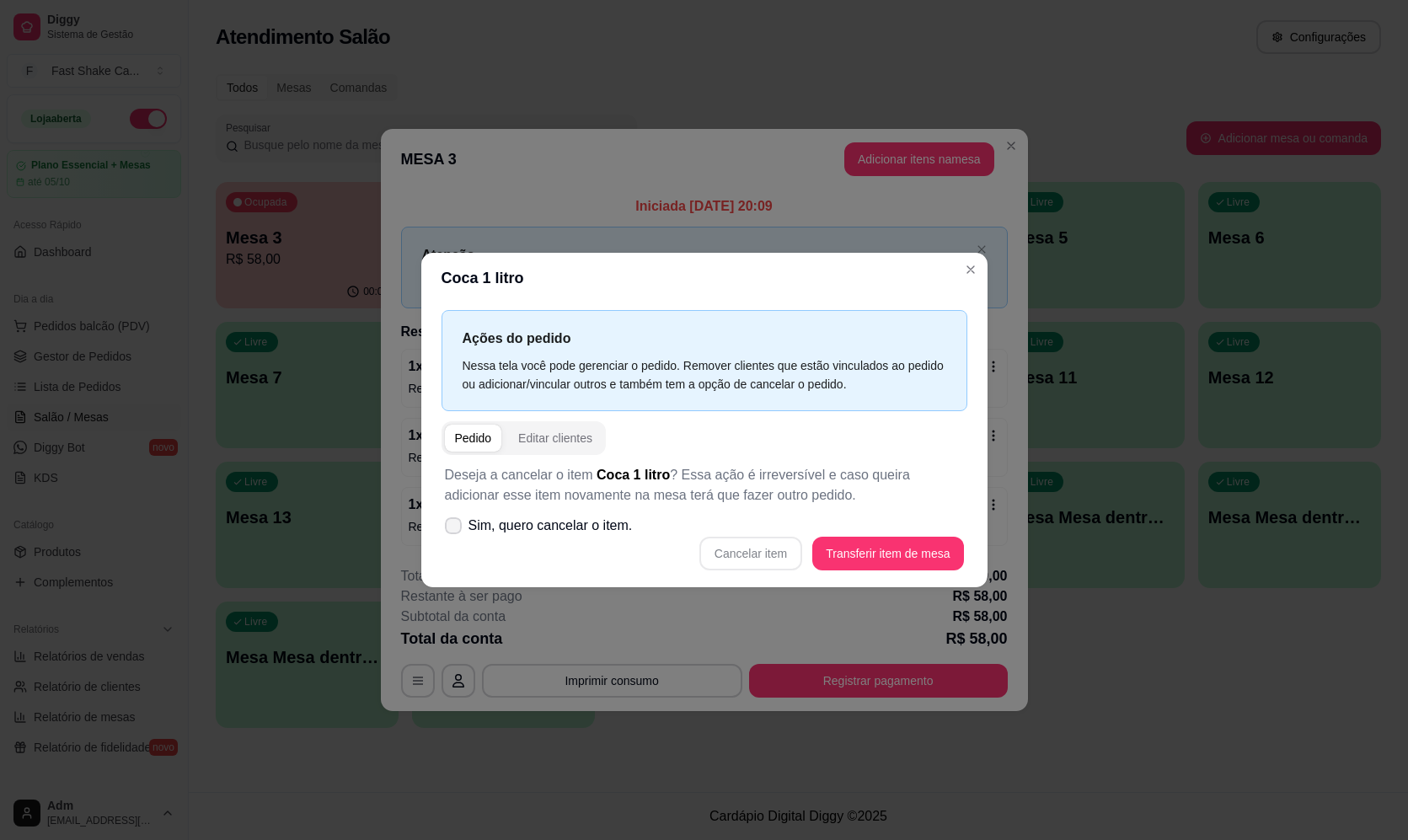
click at [628, 529] on label "Sim, quero cancelar o item." at bounding box center [539, 525] width 202 height 33
click at [455, 529] on input "Sim, quero cancelar o item." at bounding box center [449, 534] width 11 height 11
checkbox input "true"
click at [771, 557] on button "Cancelar item" at bounding box center [751, 553] width 103 height 33
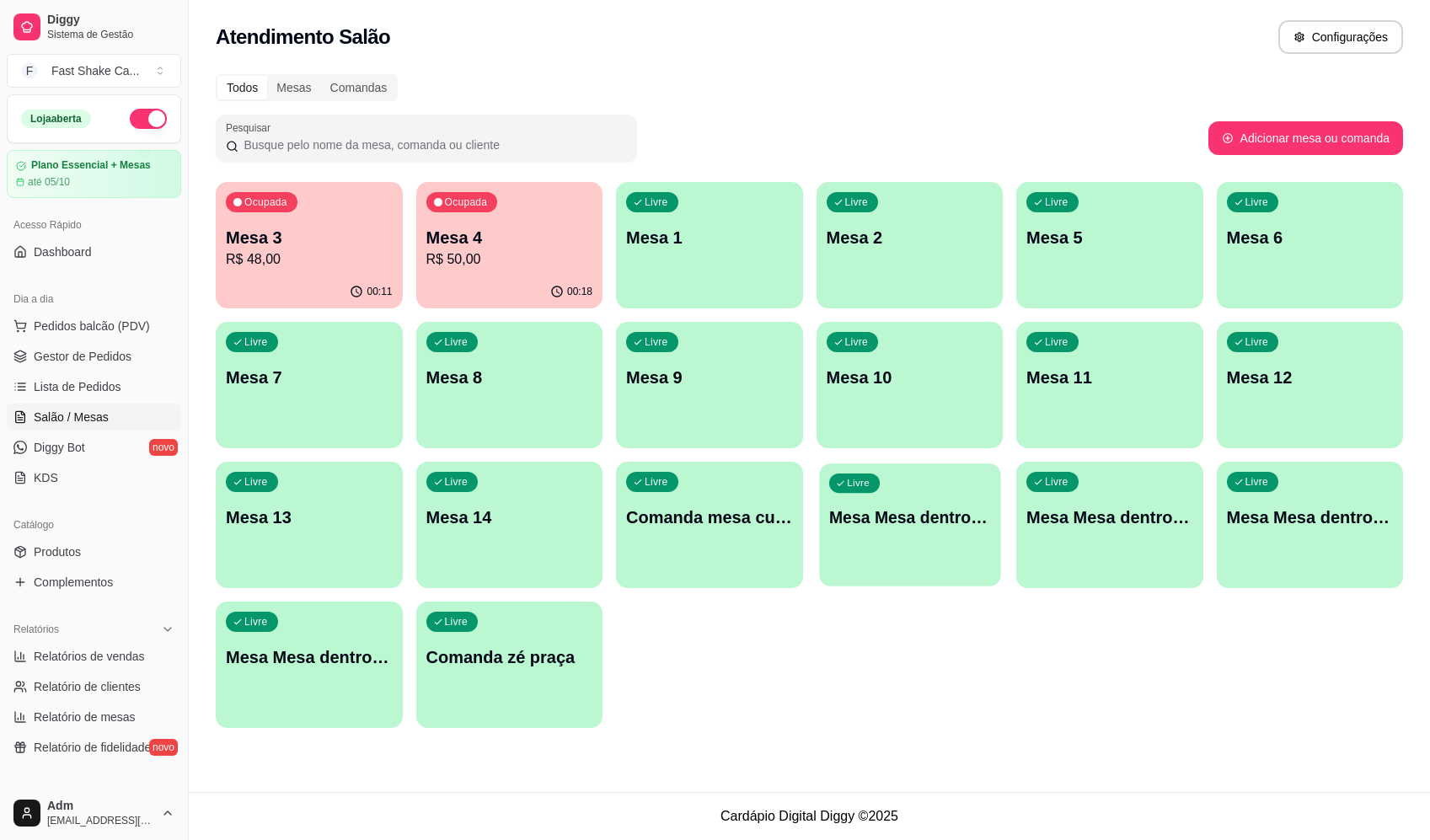
click at [901, 539] on div "Livre Mesa Mesa dentro azul" at bounding box center [910, 515] width 181 height 103
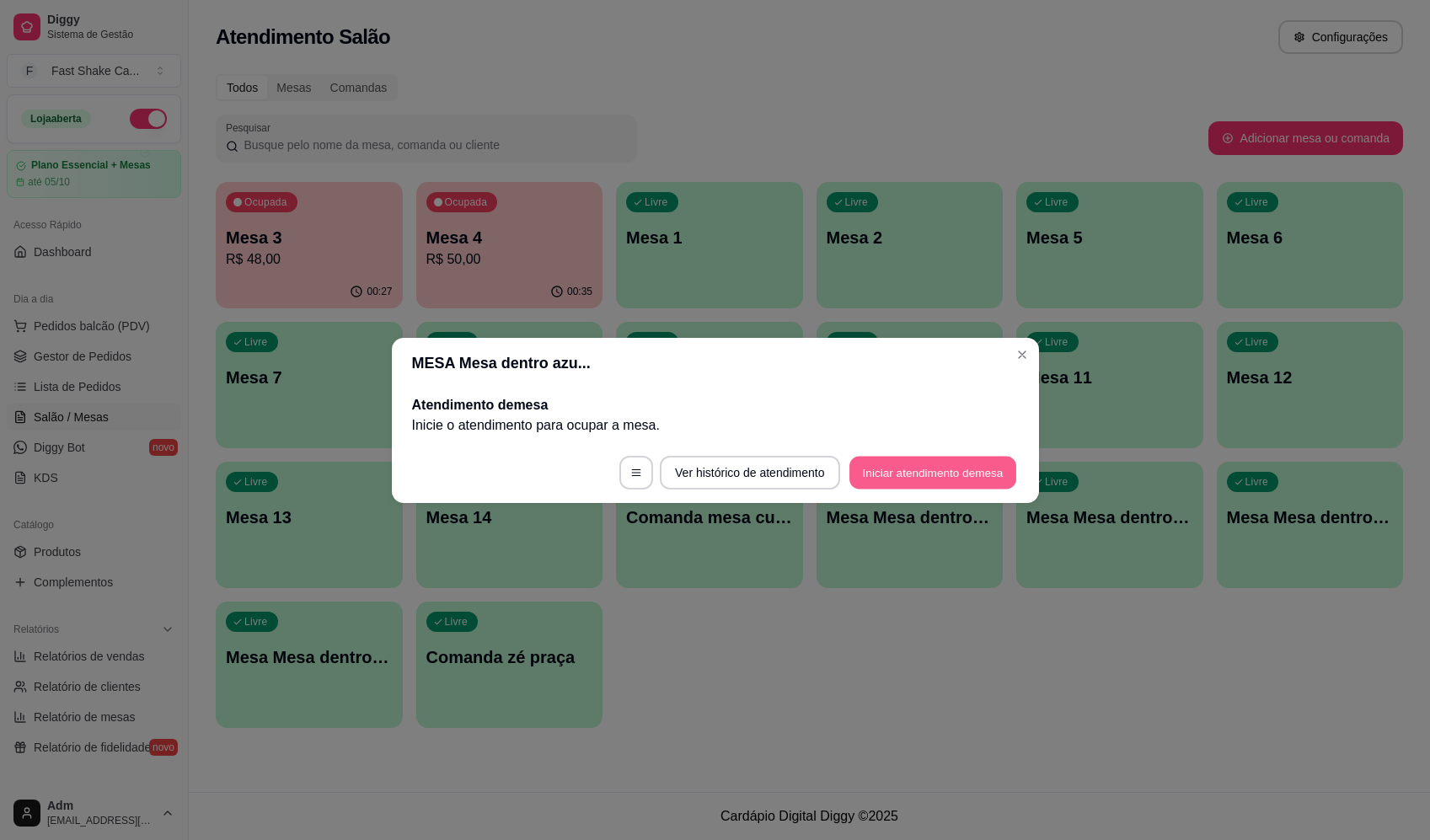
click at [966, 474] on button "Iniciar atendimento de mesa" at bounding box center [933, 472] width 167 height 33
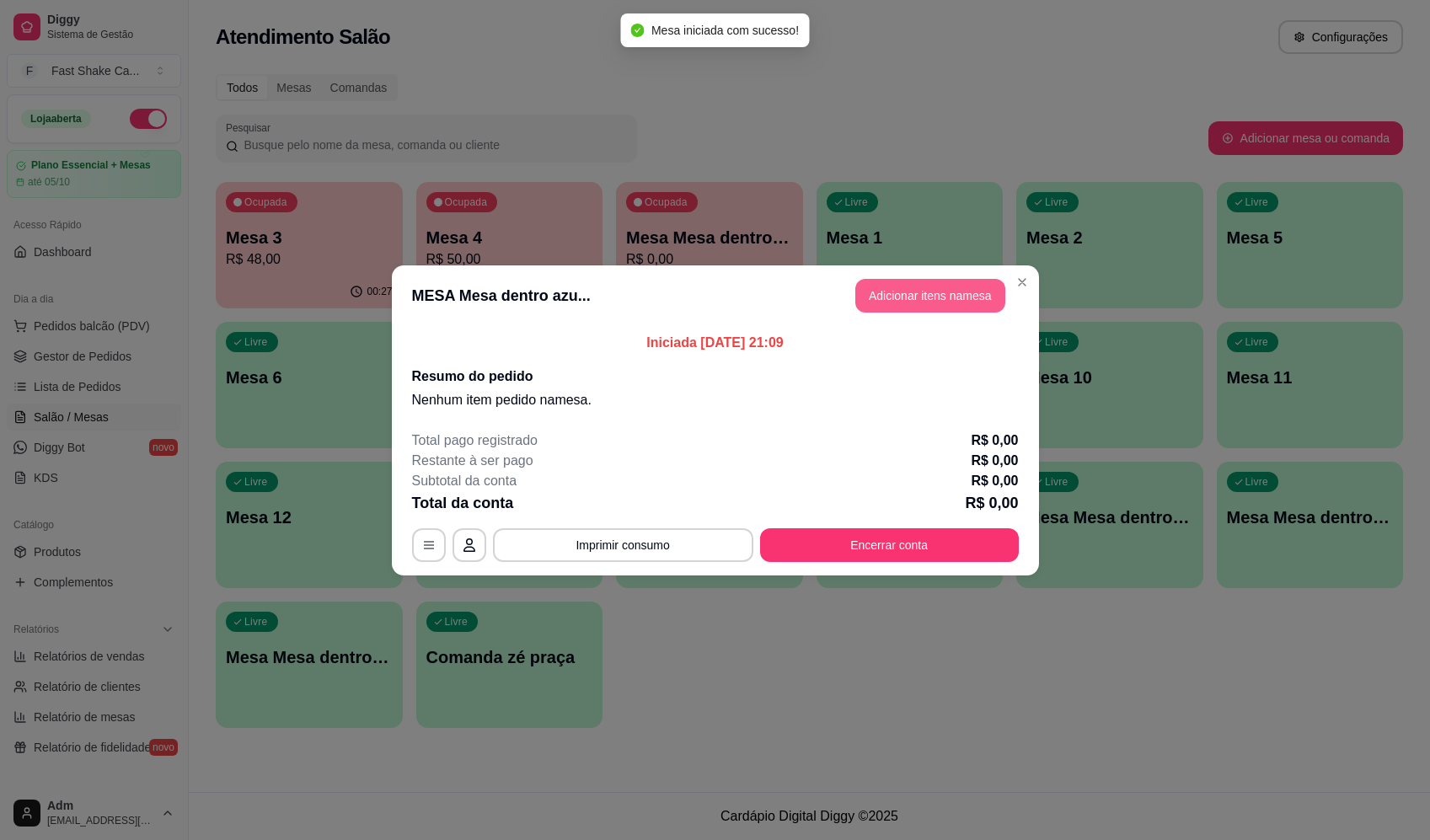
click at [964, 303] on button "Adicionar itens na mesa" at bounding box center [930, 295] width 150 height 33
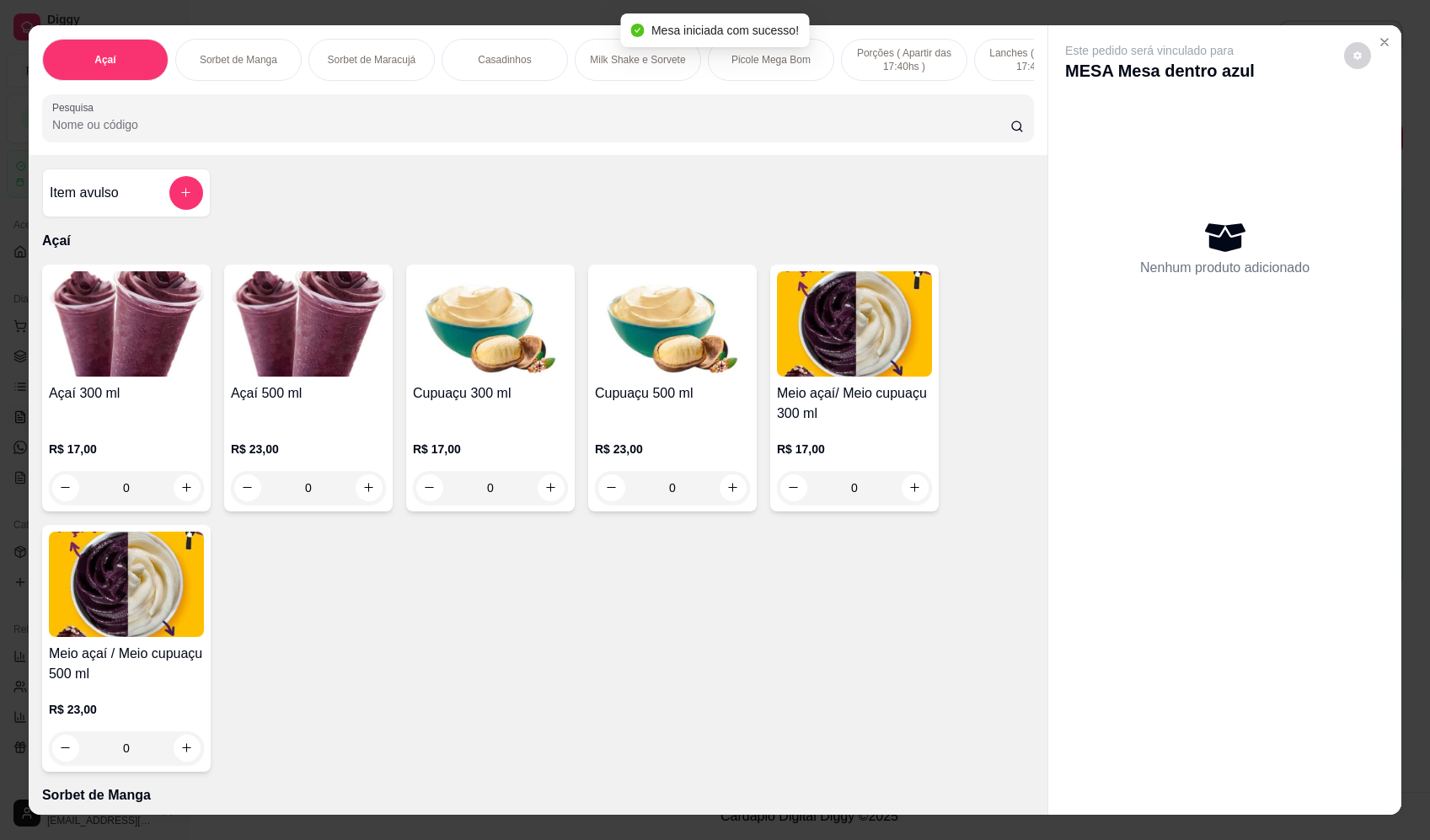
click at [358, 494] on div "0" at bounding box center [308, 487] width 155 height 33
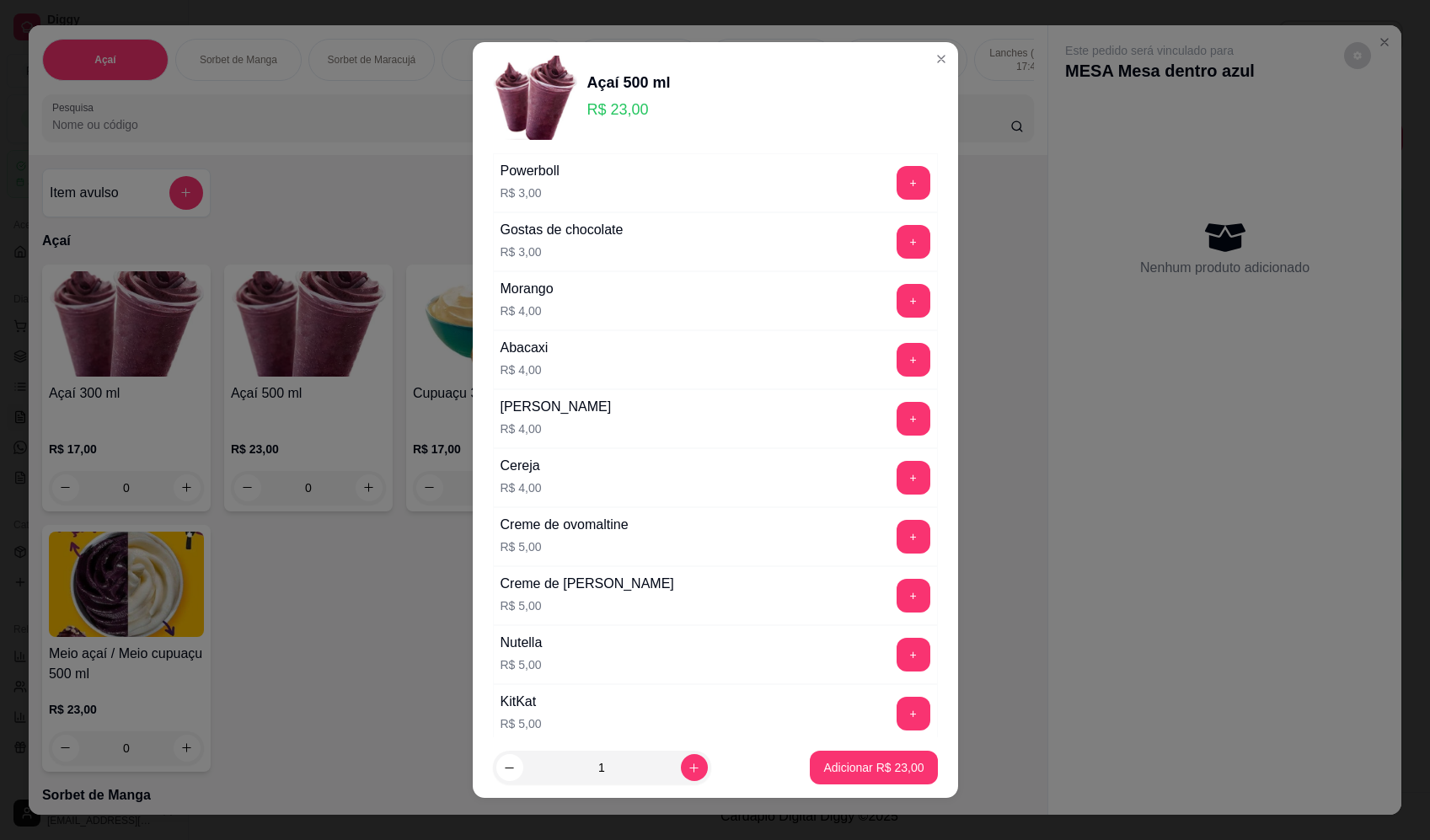
scroll to position [962, 0]
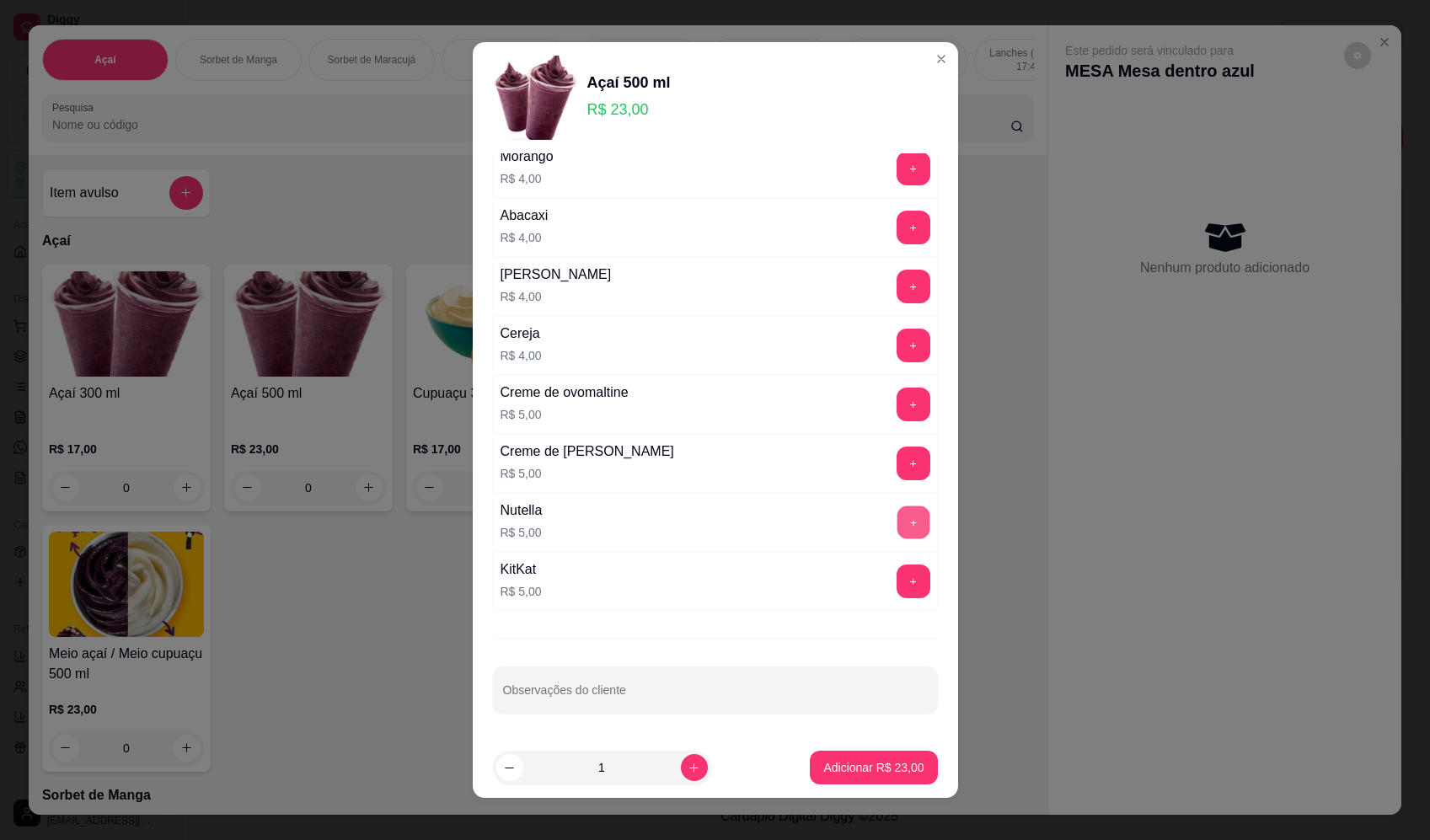
click at [897, 533] on button "+" at bounding box center [913, 522] width 33 height 33
click at [897, 465] on button "+" at bounding box center [913, 463] width 33 height 33
click at [836, 778] on button "Adicionar R$ 33,00" at bounding box center [873, 767] width 127 height 33
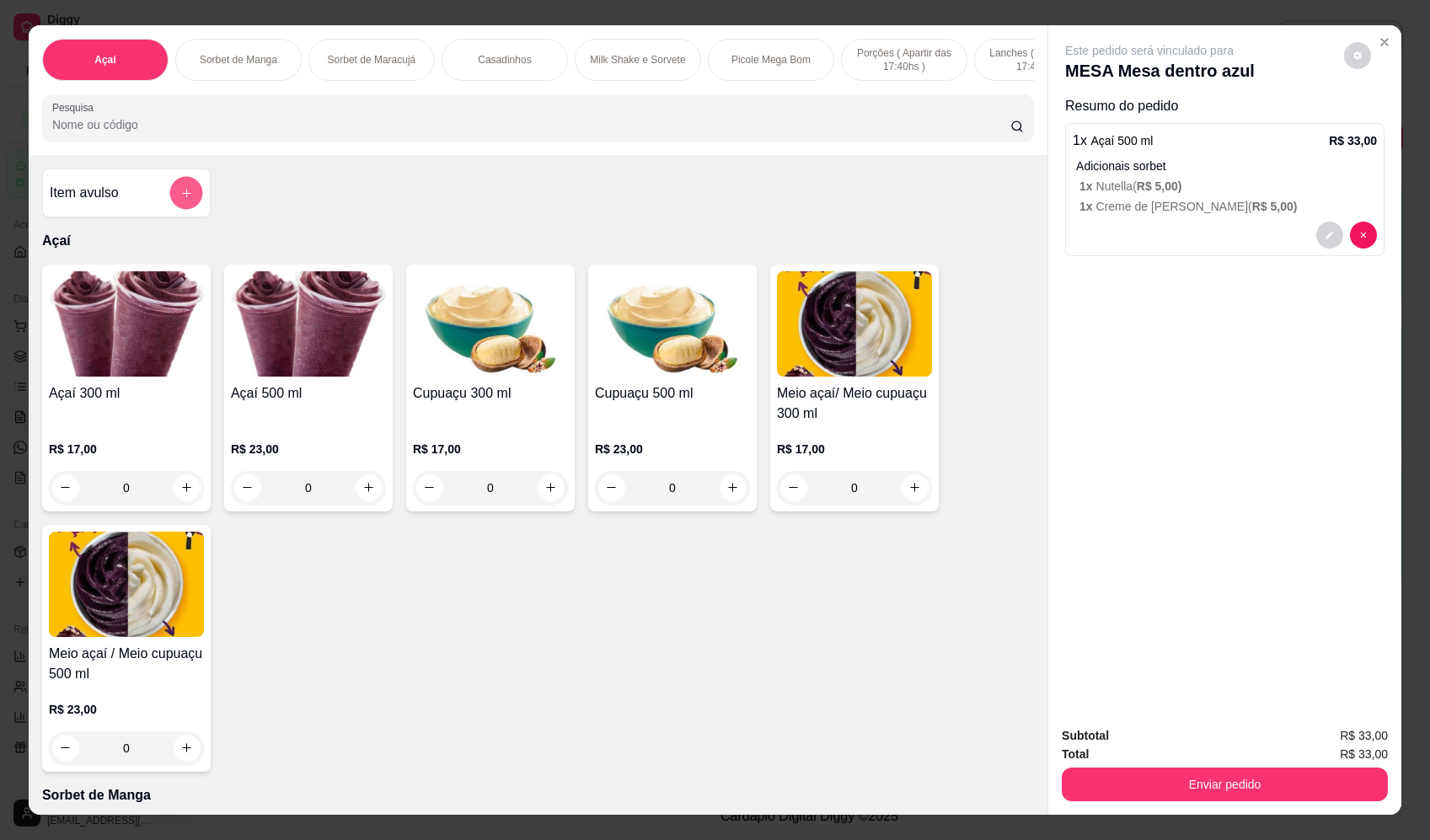
click at [186, 200] on icon "add-separate-item" at bounding box center [186, 194] width 13 height 13
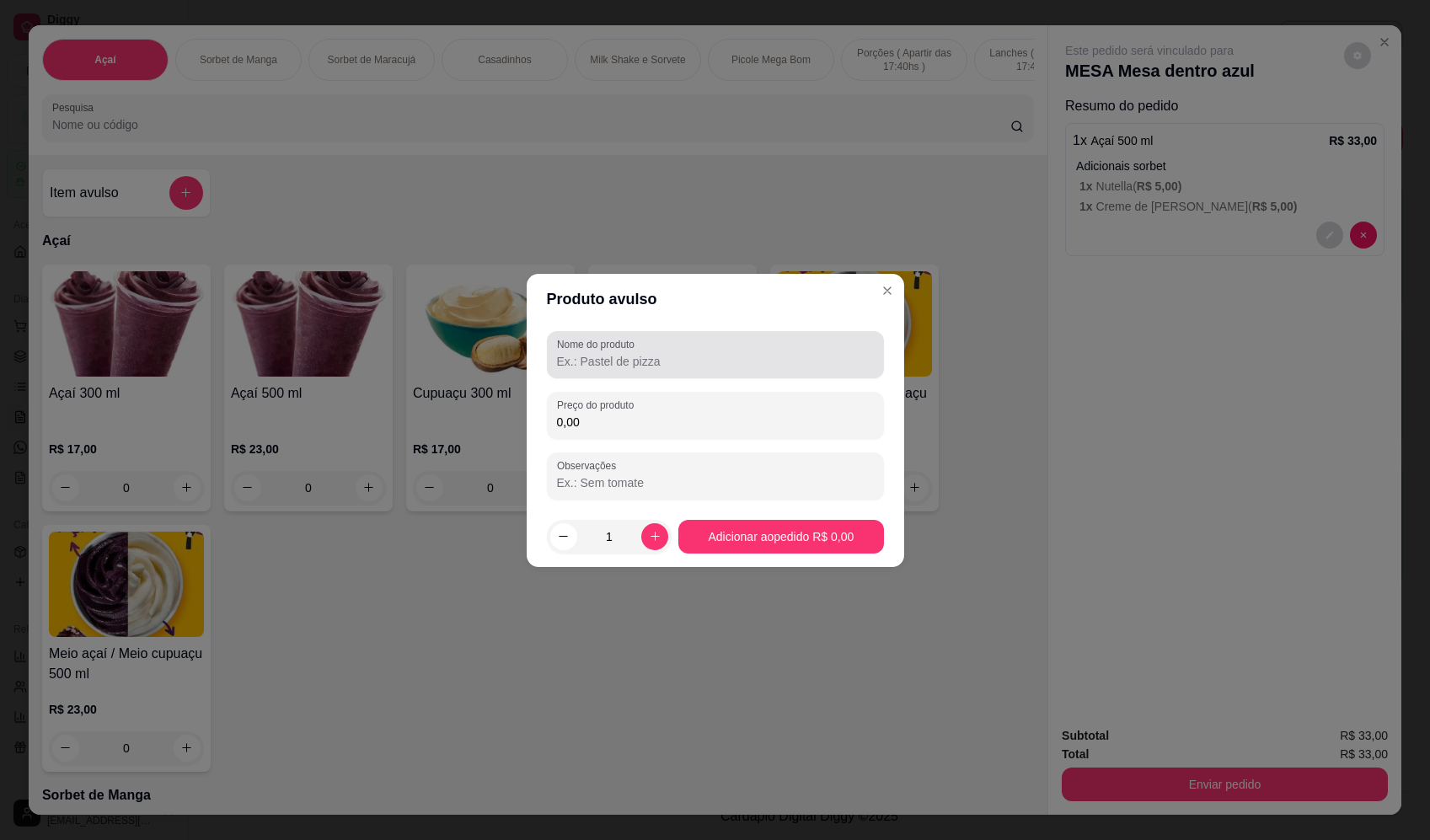
drag, startPoint x: 710, startPoint y: 363, endPoint x: 694, endPoint y: 370, distance: 17.5
click at [705, 363] on input "Nome do produto" at bounding box center [716, 361] width 317 height 17
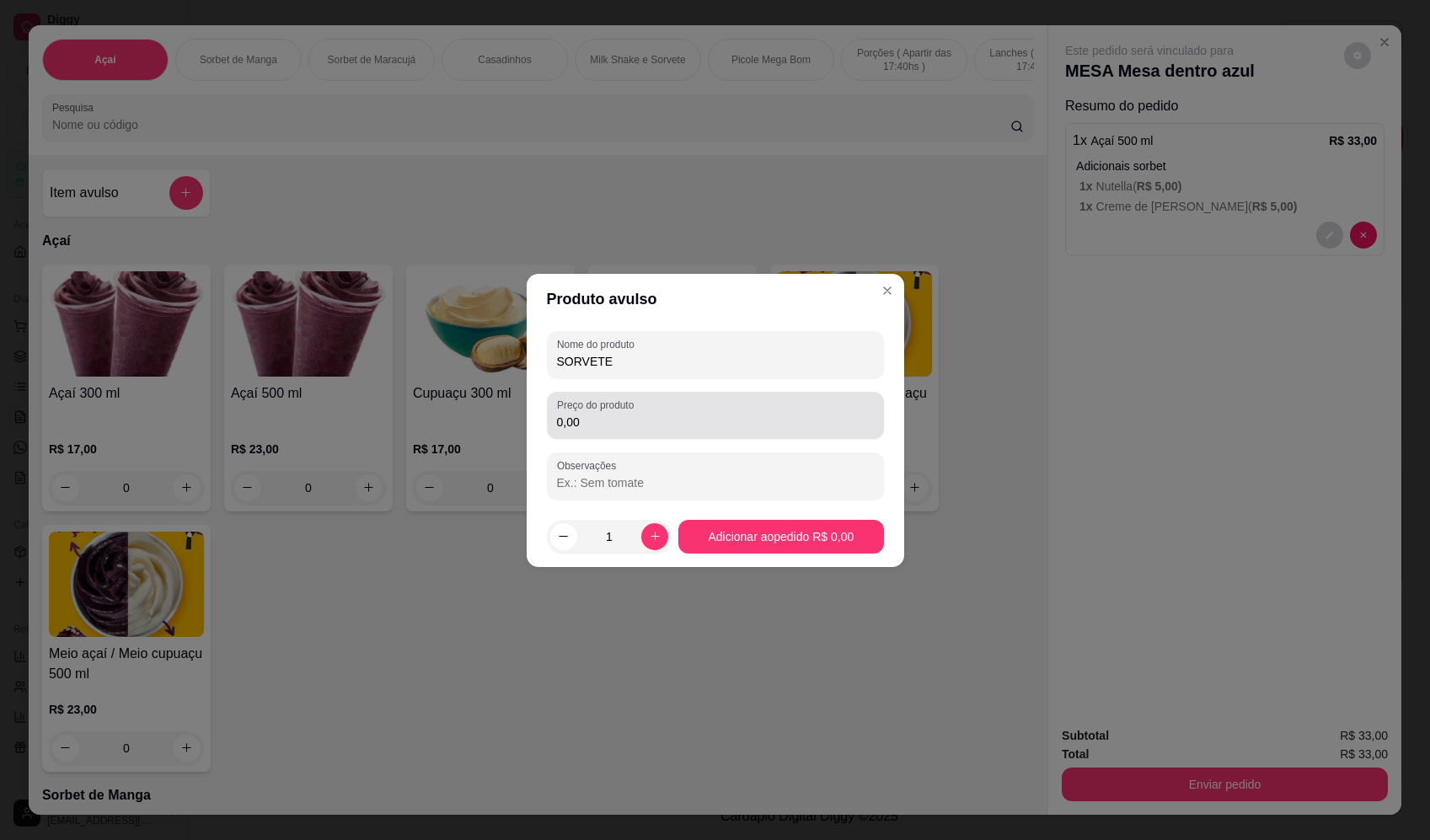
type input "SORVETE"
click at [701, 419] on input "0,00" at bounding box center [716, 422] width 317 height 17
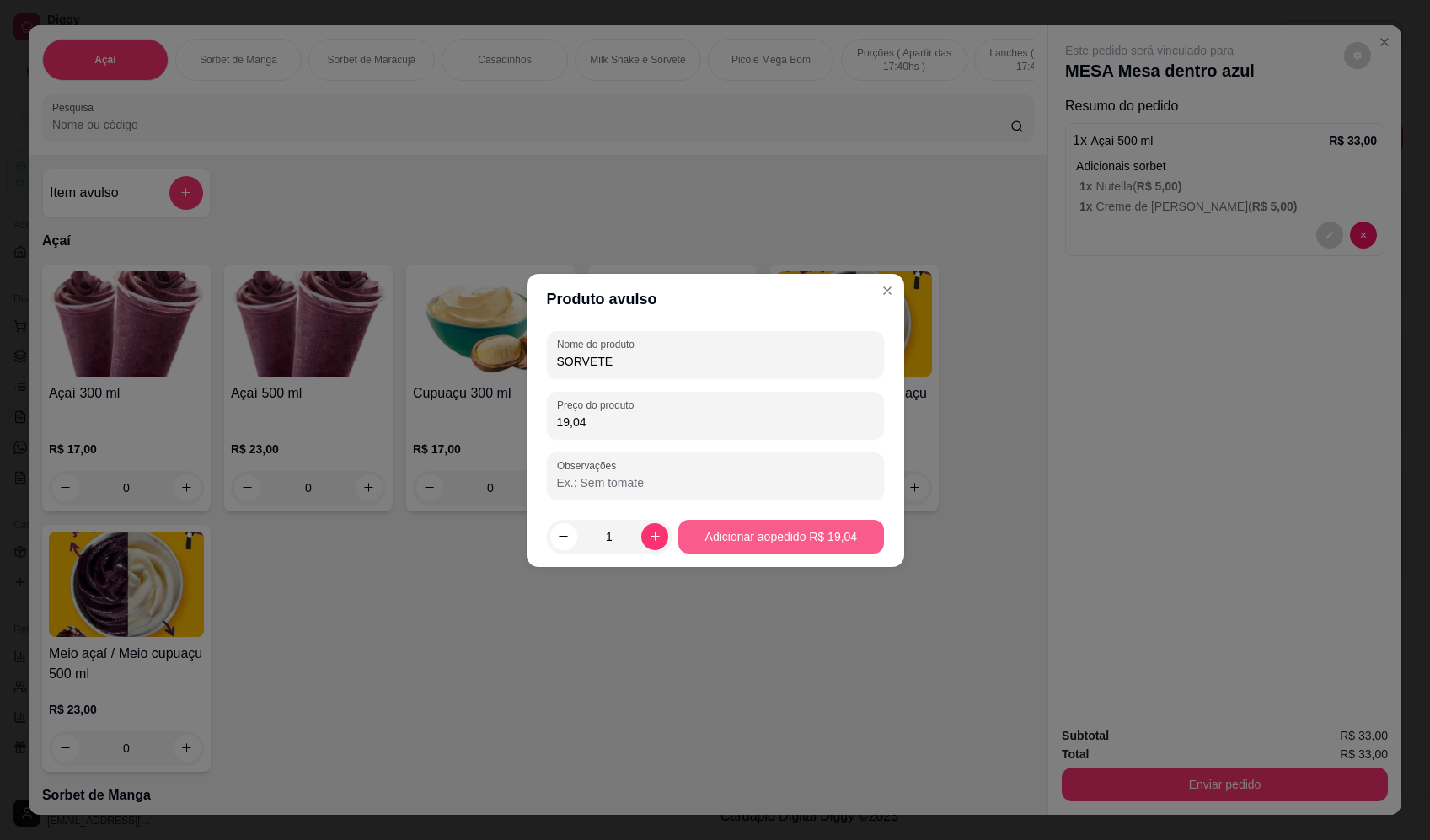
type input "19,04"
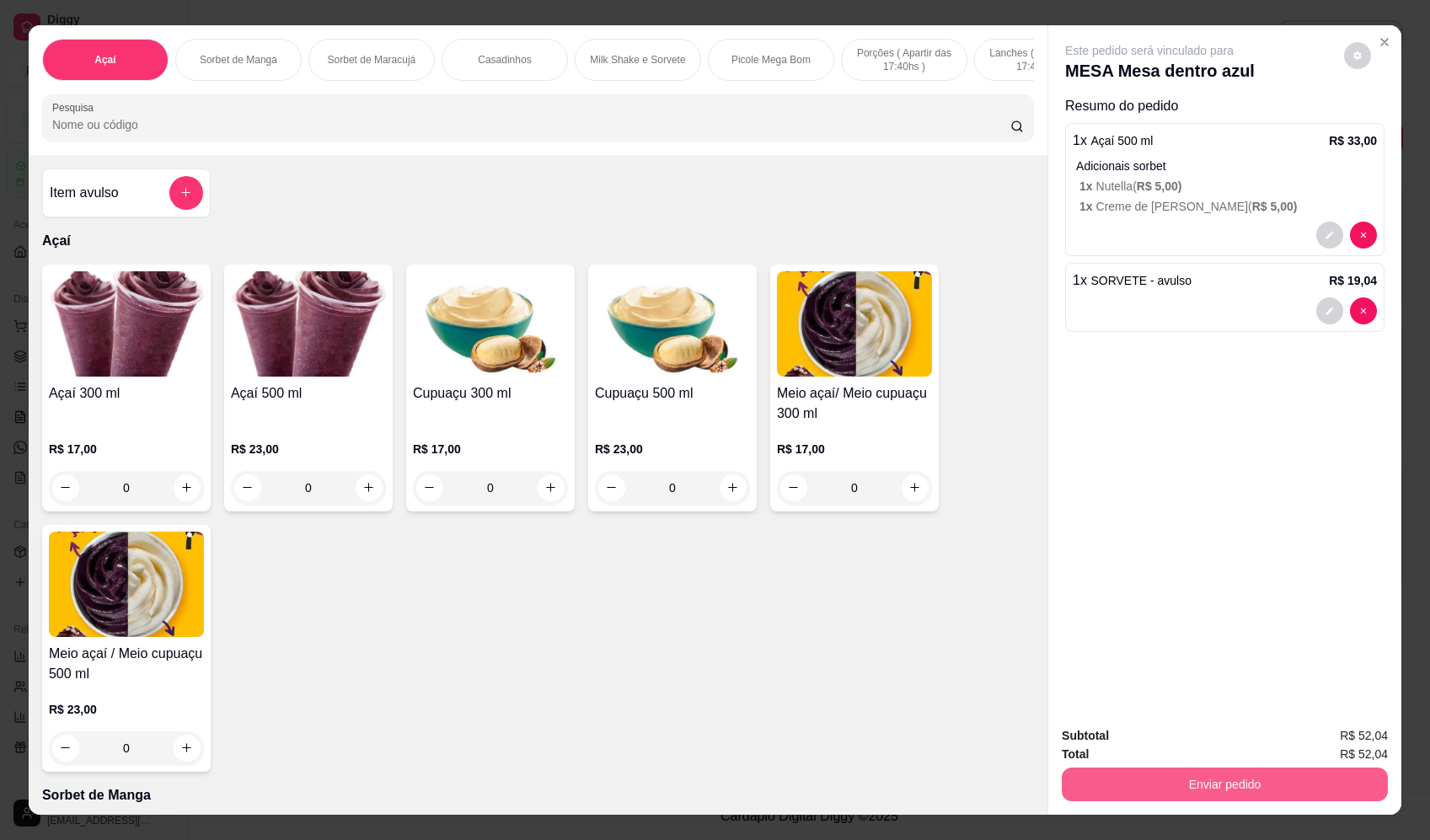
click at [1166, 772] on button "Enviar pedido" at bounding box center [1225, 784] width 326 height 33
click at [1204, 740] on button "Registrar cliente" at bounding box center [1232, 744] width 112 height 32
click at [1310, 762] on div "Total R$ 52,04" at bounding box center [1225, 754] width 326 height 19
click at [1317, 788] on button "Enviar pedido" at bounding box center [1225, 785] width 316 height 33
click at [1348, 730] on button "Enviar pedido" at bounding box center [1344, 743] width 93 height 32
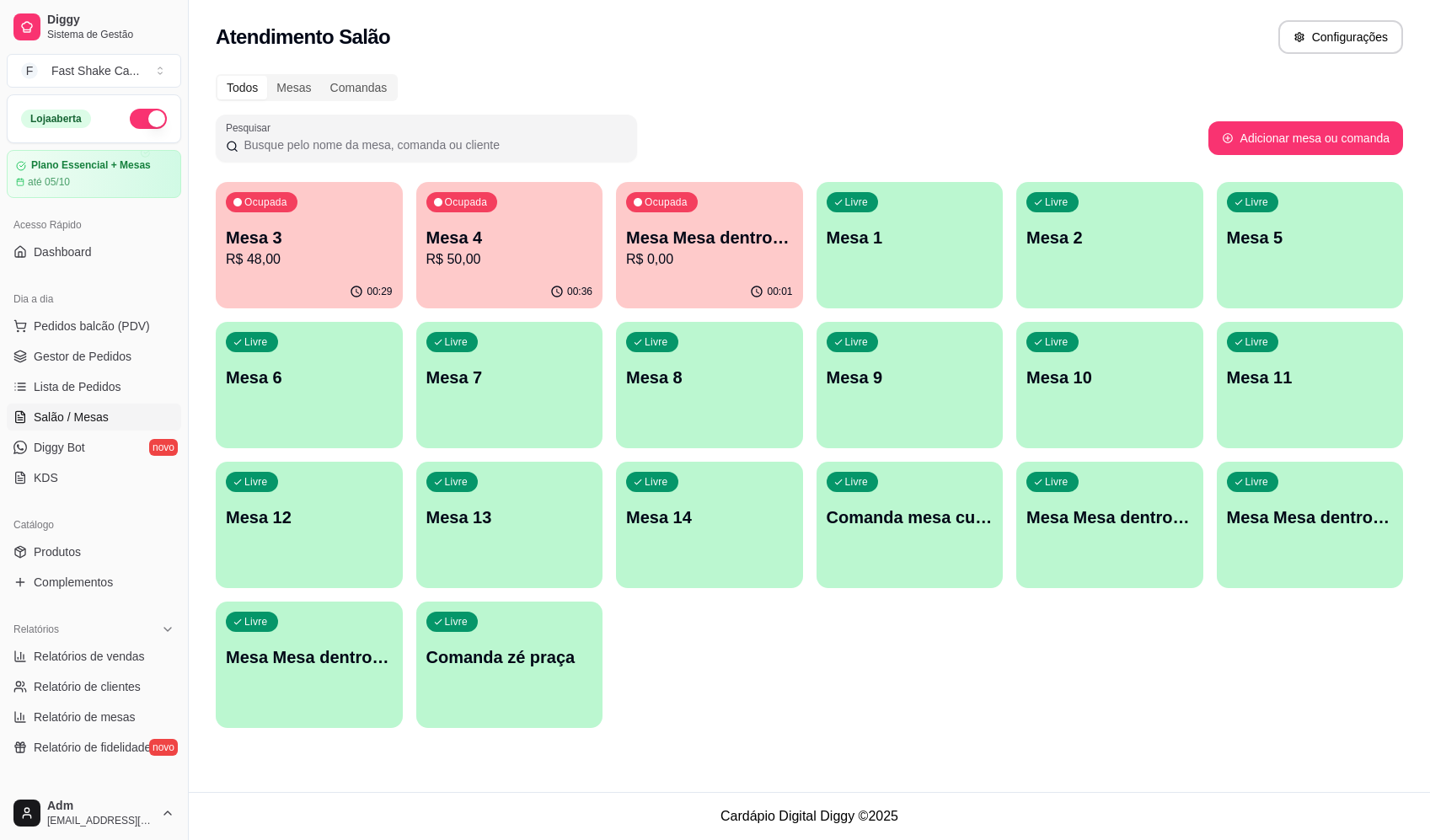
click at [234, 248] on div "Mesa 3 R$ 48,00" at bounding box center [309, 248] width 167 height 44
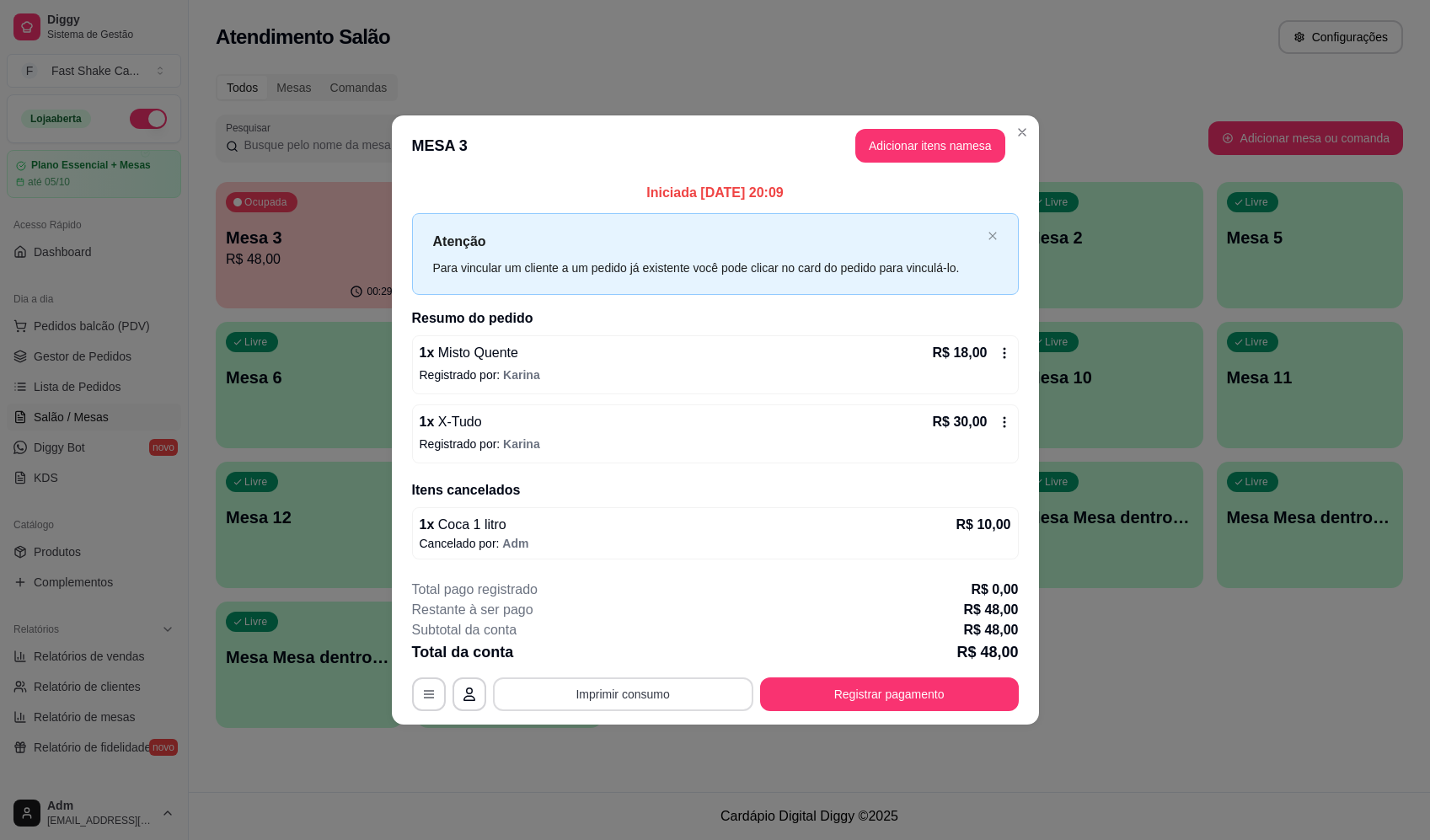
click at [708, 696] on button "Imprimir consumo" at bounding box center [623, 694] width 260 height 33
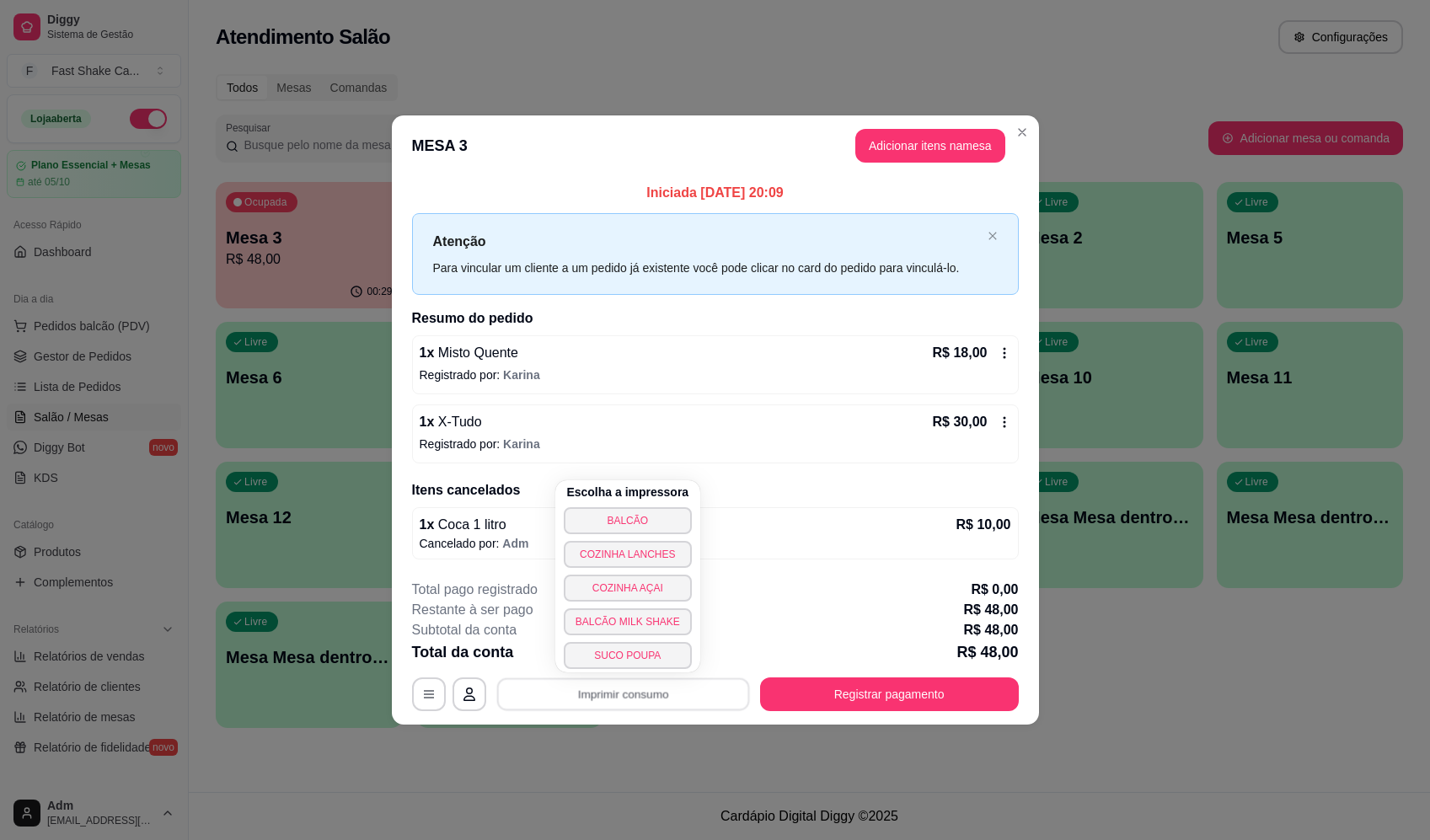
click at [657, 502] on div "Escolha a impressora BALCÃO COZINHA LANCHES COZINHA AÇAI BALCÃO MILK SHAKE SUCO…" at bounding box center [628, 576] width 145 height 192
click at [657, 516] on button "BALCÃO" at bounding box center [628, 520] width 128 height 27
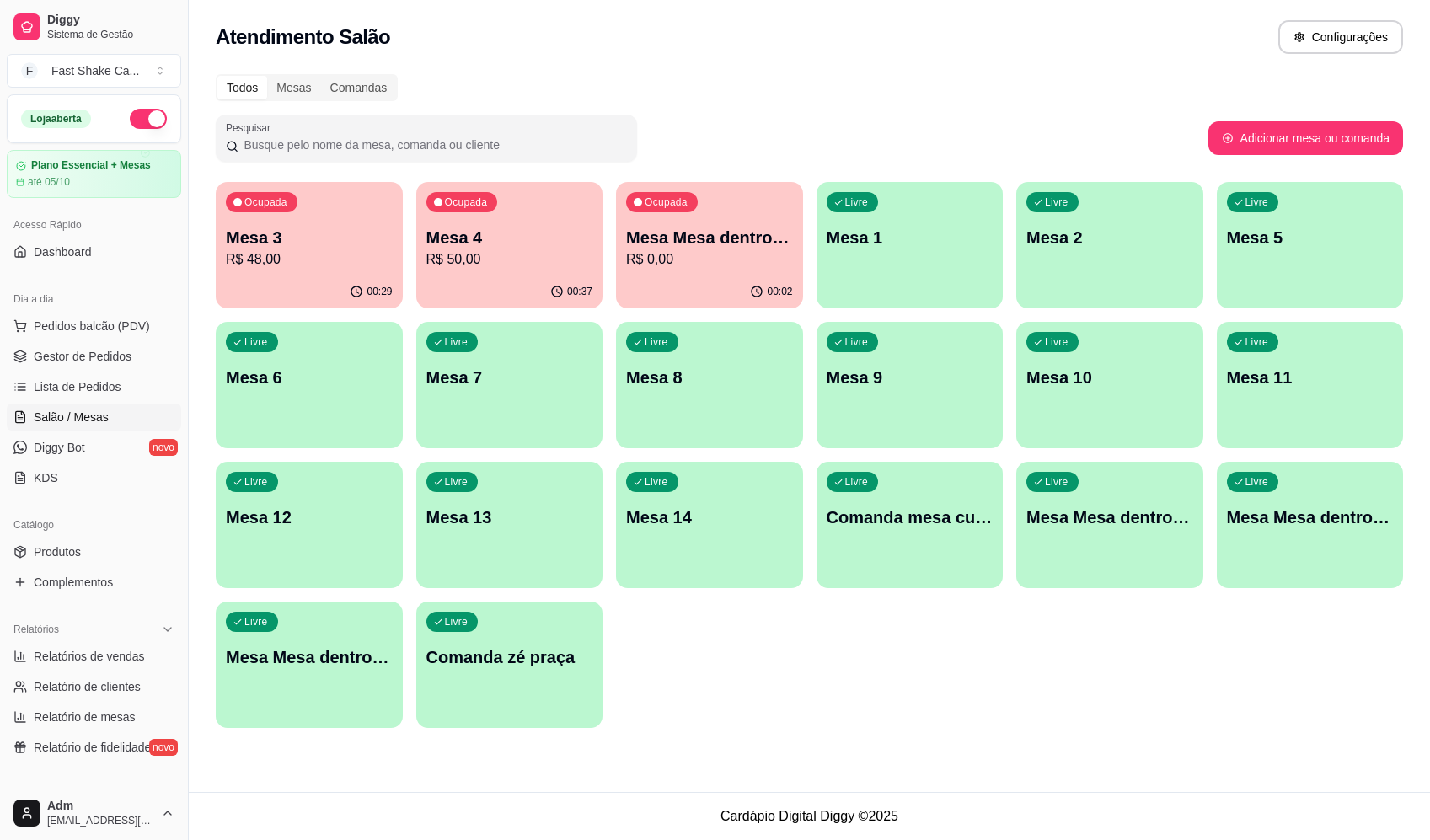
click at [500, 262] on p "R$ 50,00" at bounding box center [510, 259] width 167 height 20
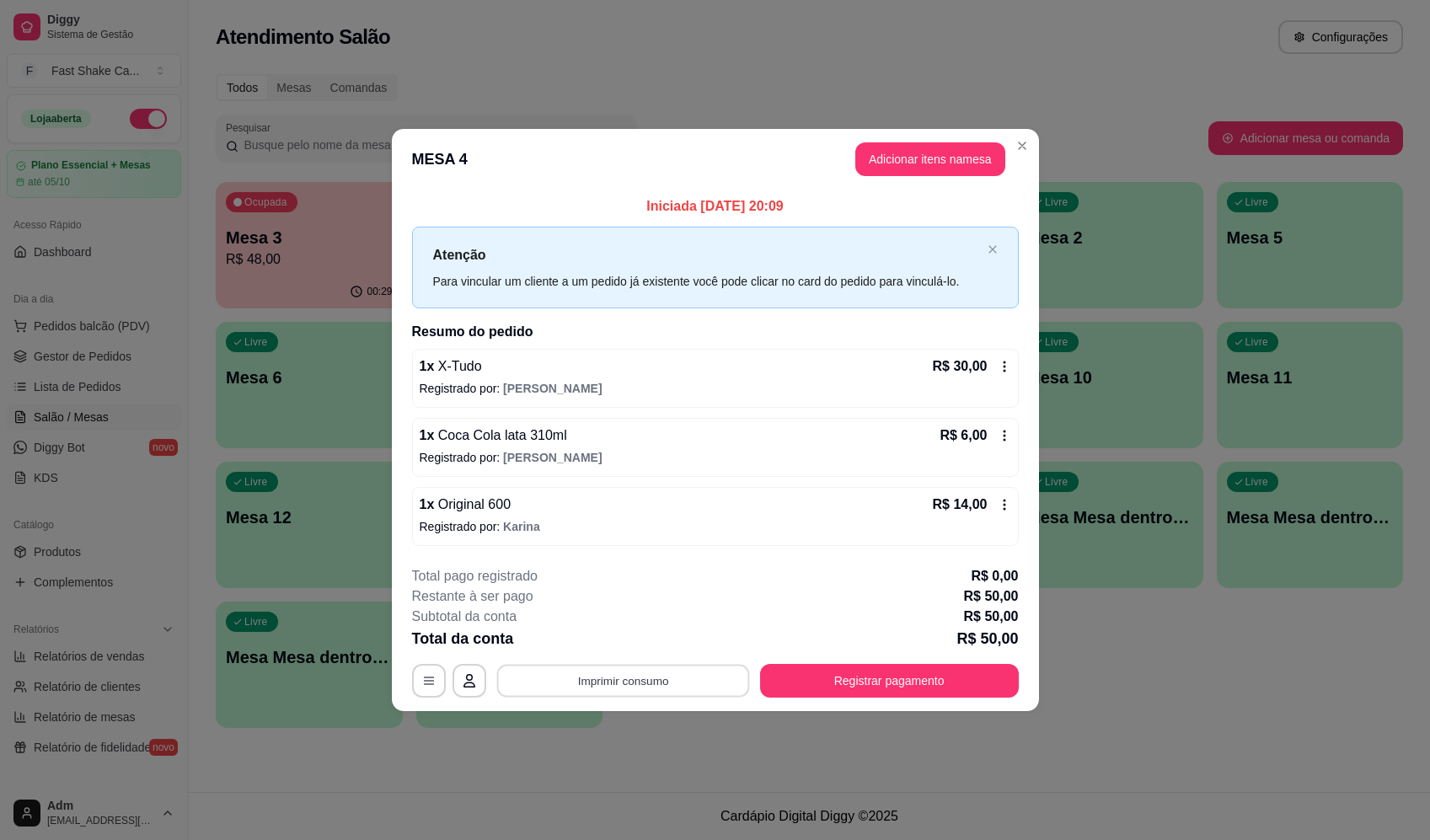
click at [621, 684] on button "Imprimir consumo" at bounding box center [622, 682] width 253 height 33
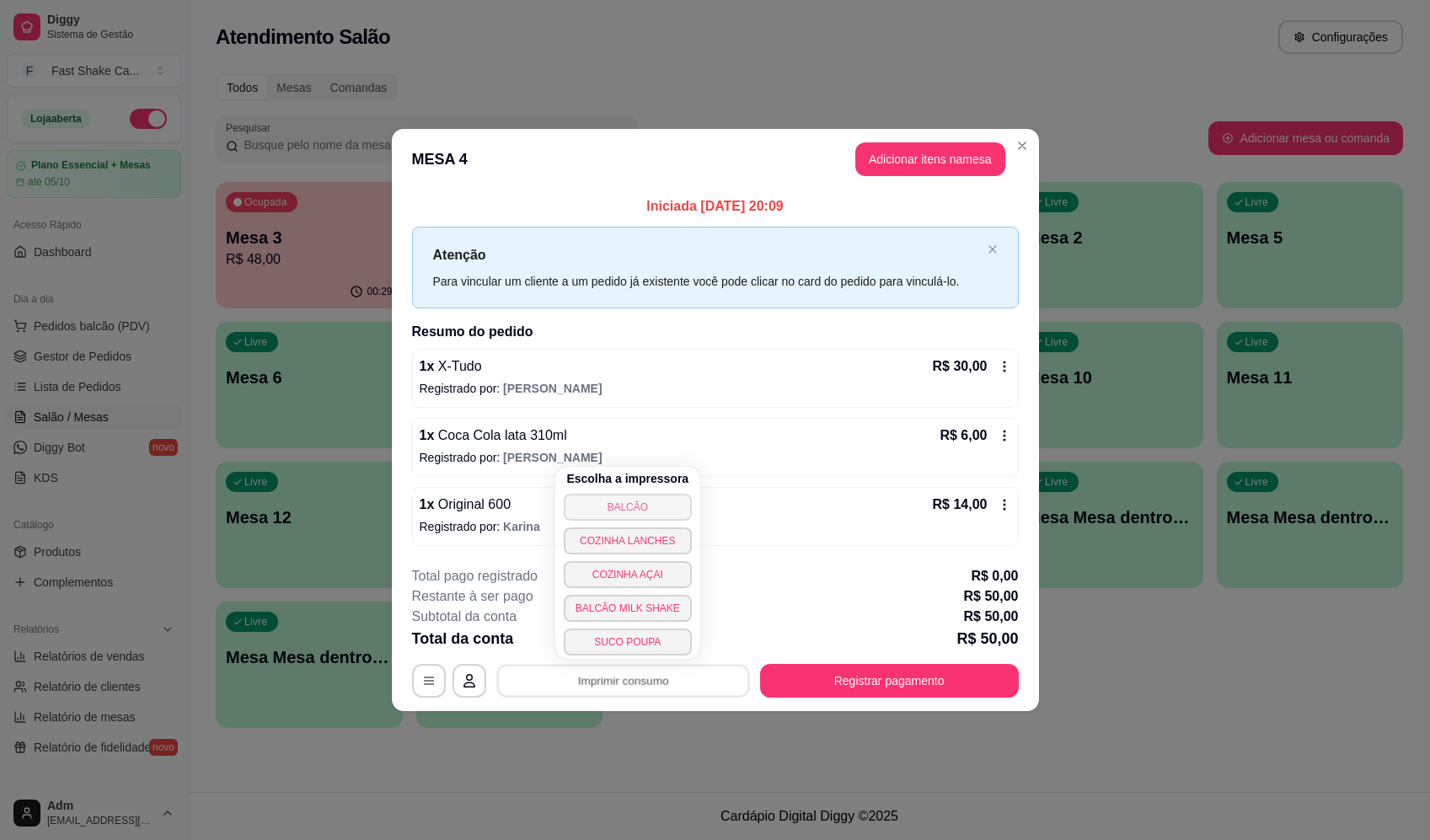
click at [609, 508] on button "BALCÃO" at bounding box center [628, 508] width 128 height 27
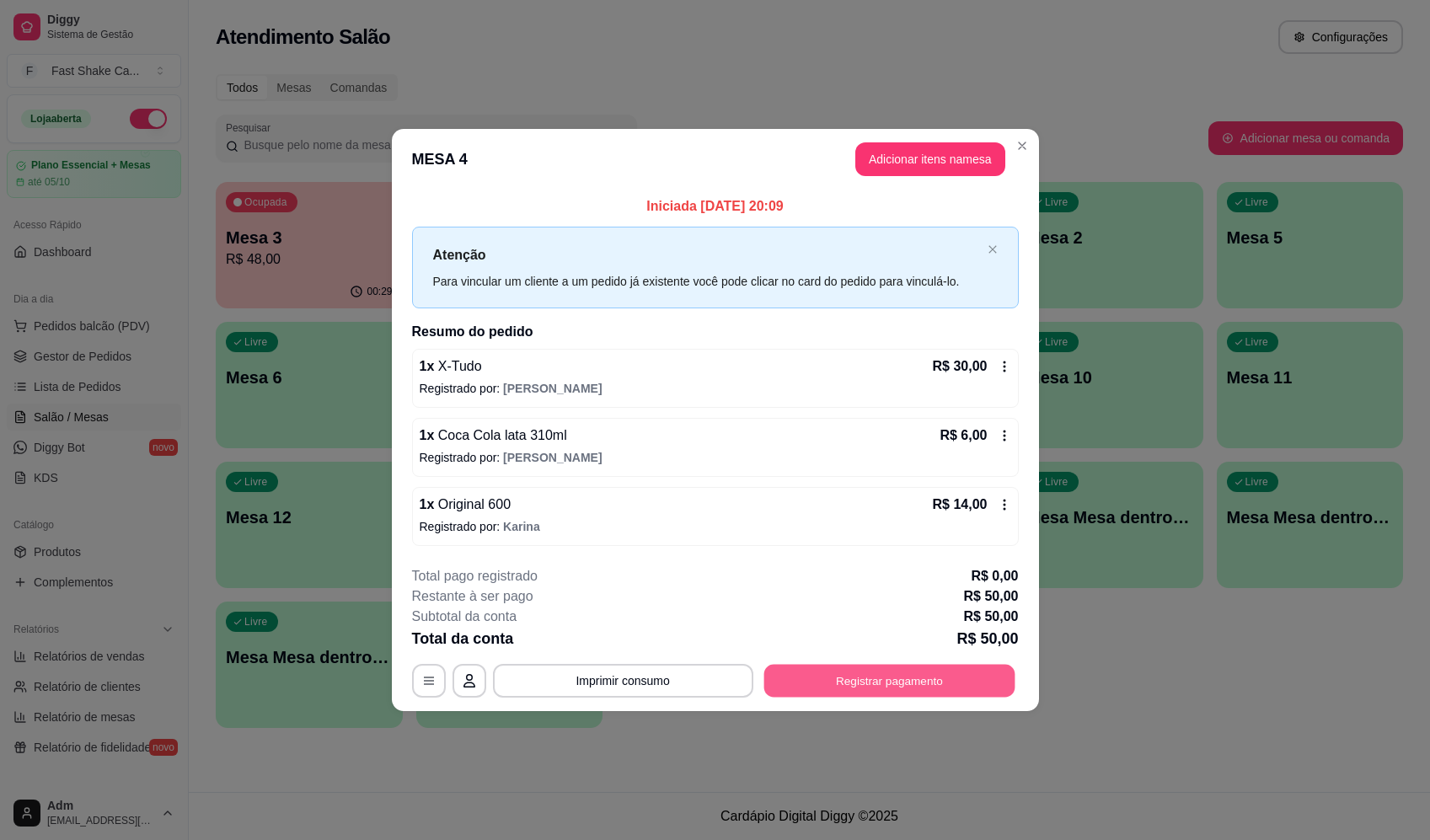
click at [923, 674] on button "Registrar pagamento" at bounding box center [889, 682] width 251 height 33
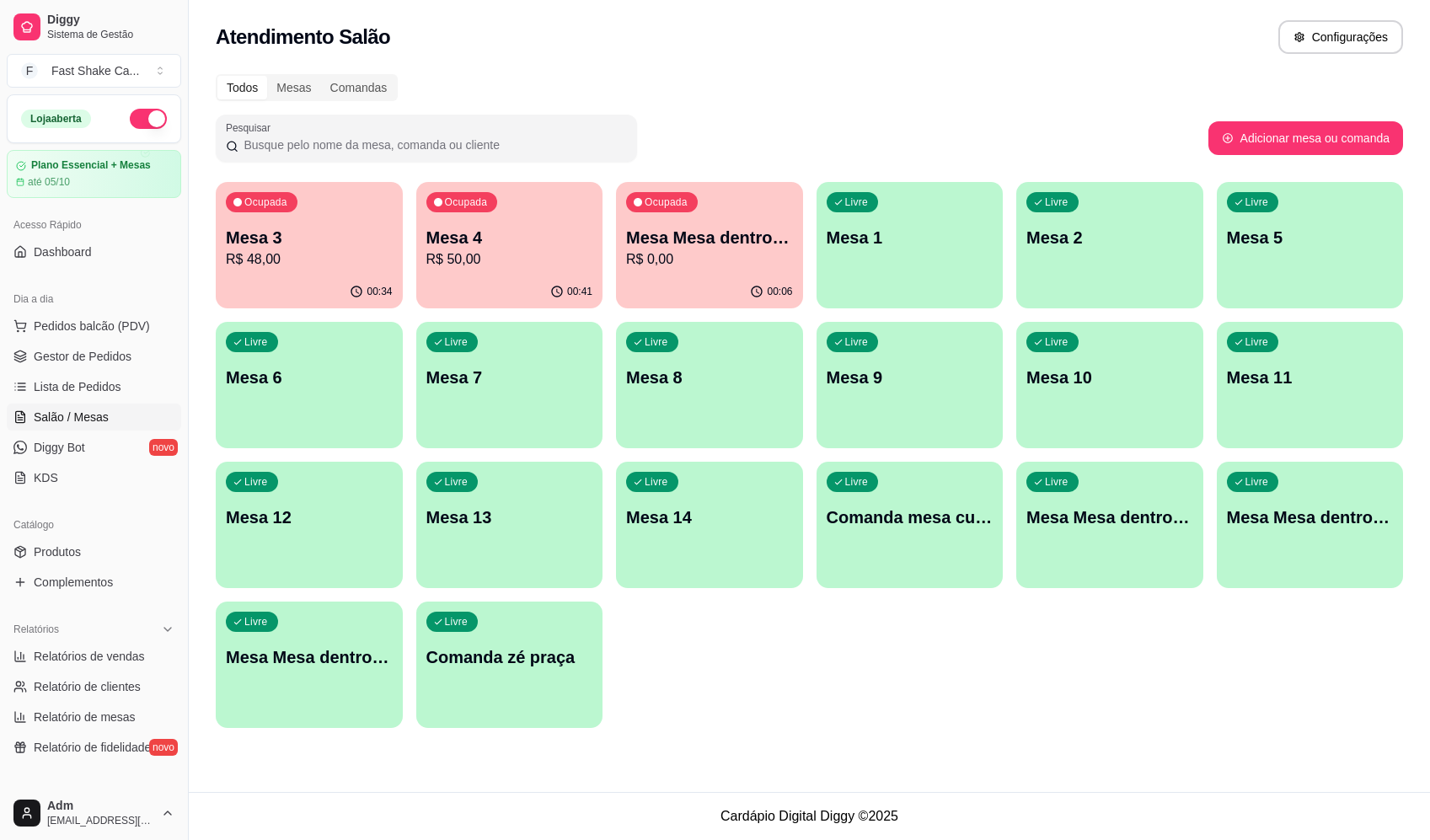
click at [484, 242] on p "Mesa 4" at bounding box center [510, 238] width 167 height 23
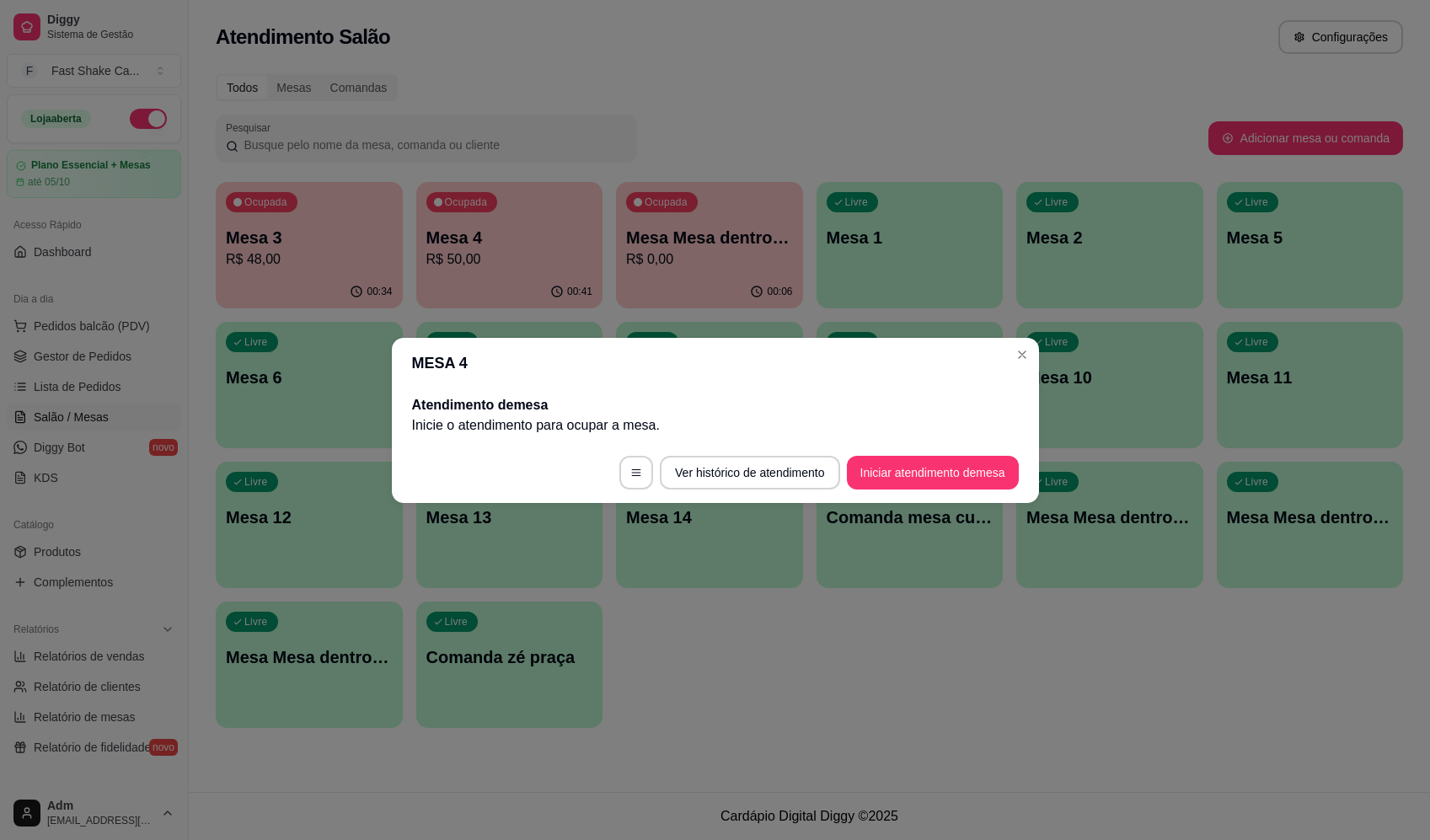
click at [920, 480] on button "Iniciar atendimento de mesa" at bounding box center [933, 472] width 172 height 33
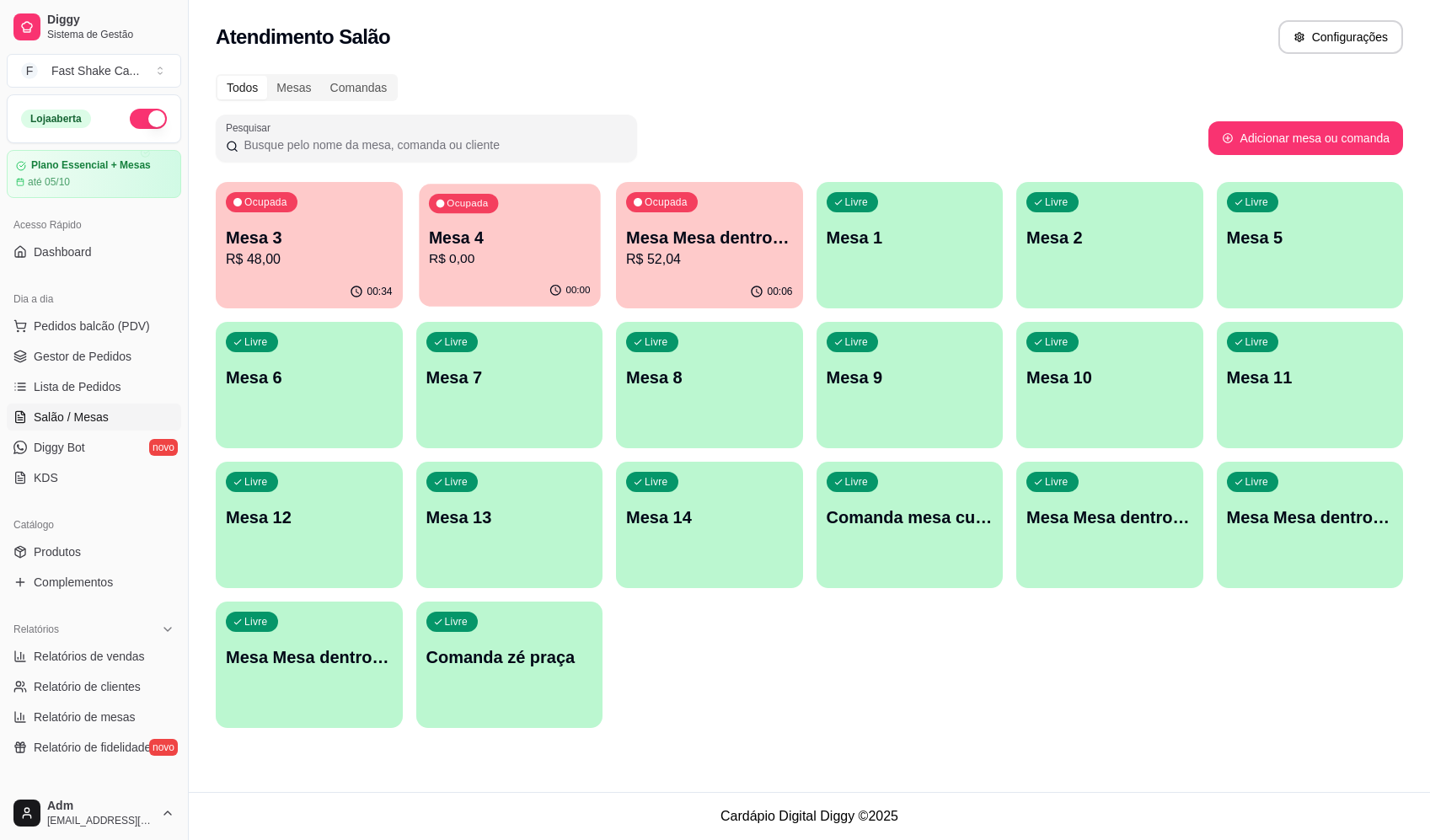
click at [483, 247] on p "Mesa 4" at bounding box center [510, 238] width 162 height 23
click at [928, 533] on button "Encerrar conta" at bounding box center [889, 545] width 258 height 33
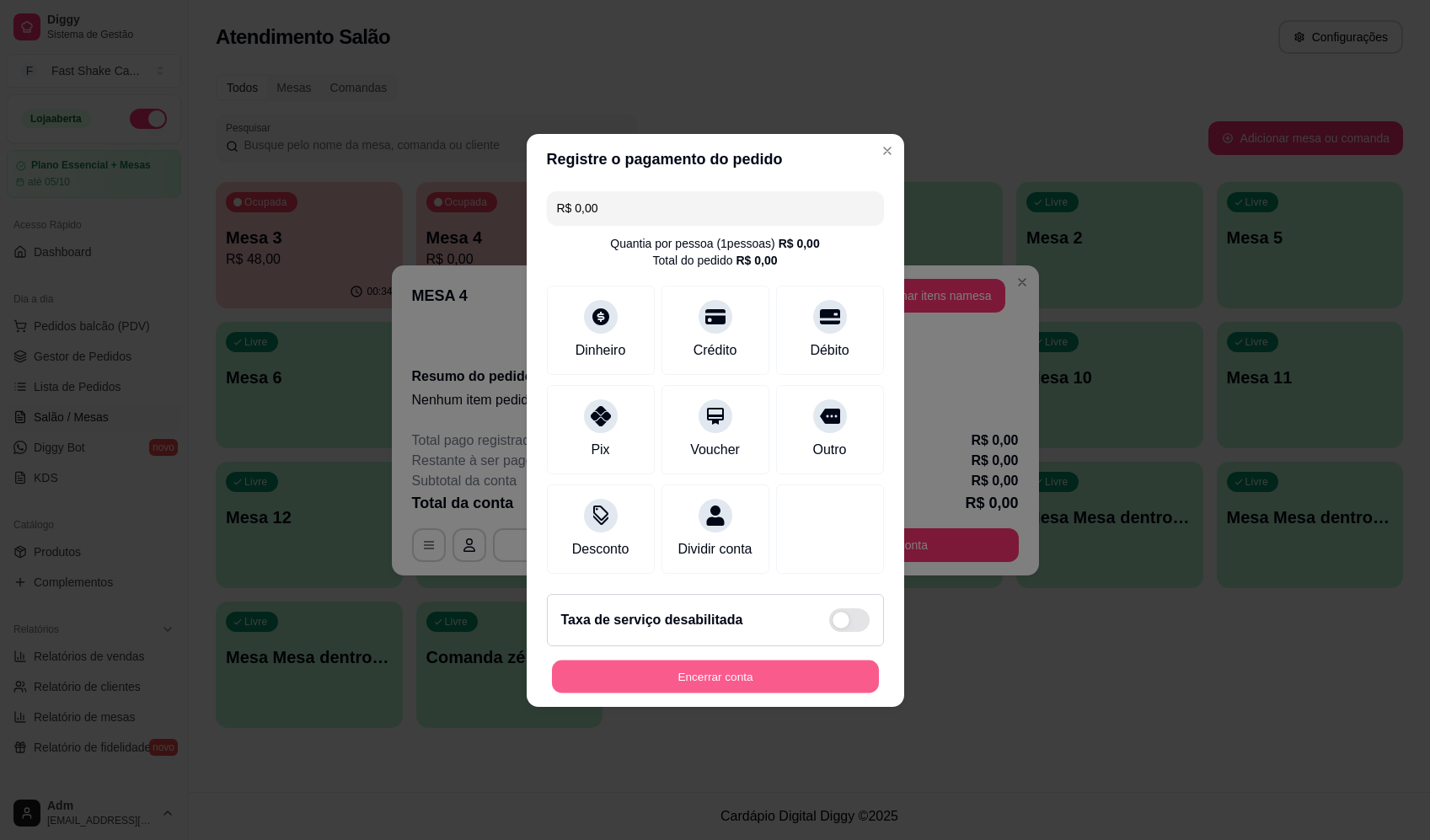
click at [771, 692] on button "Encerrar conta" at bounding box center [715, 676] width 327 height 33
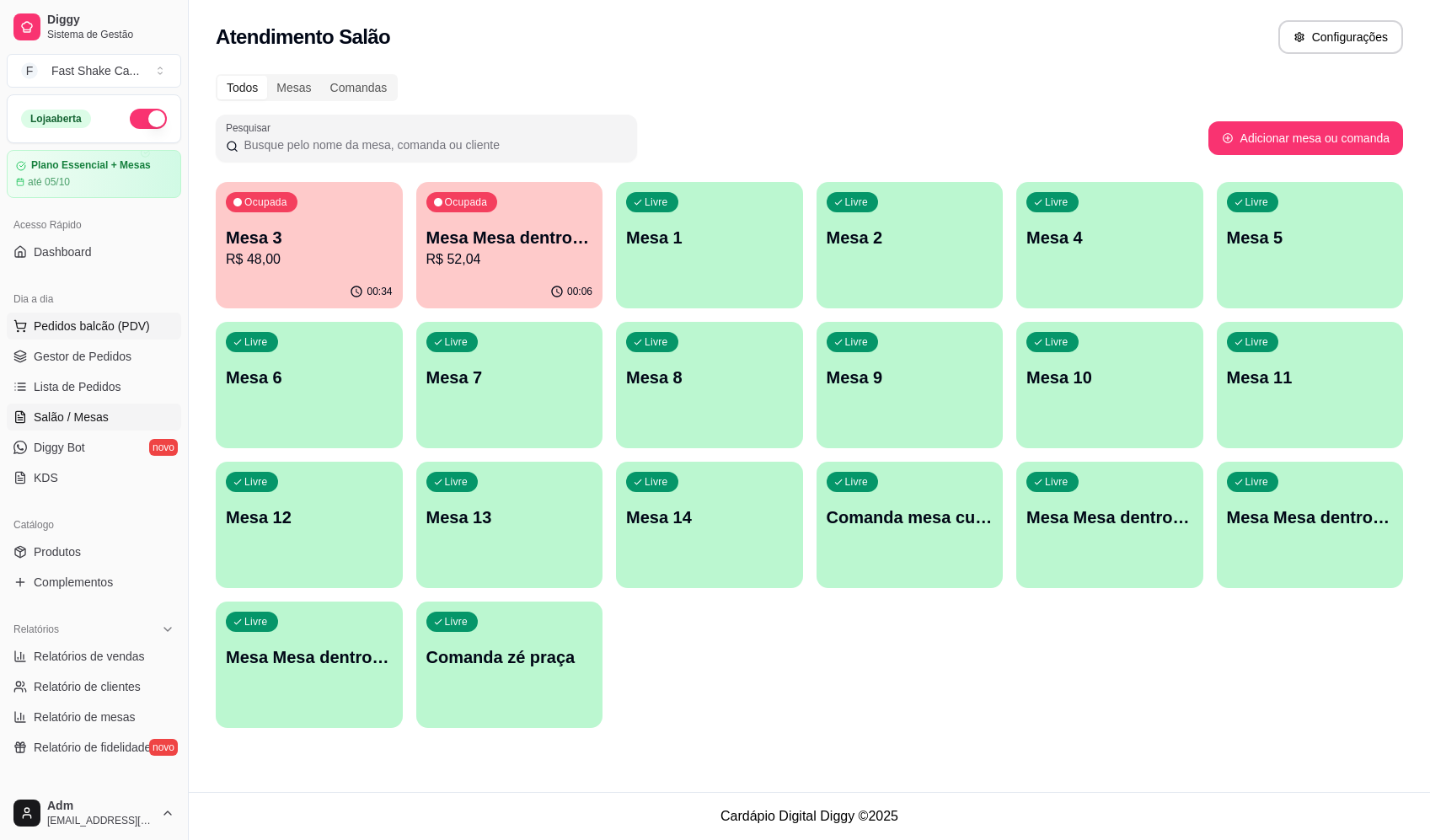
click at [140, 330] on span "Pedidos balcão (PDV)" at bounding box center [91, 326] width 116 height 17
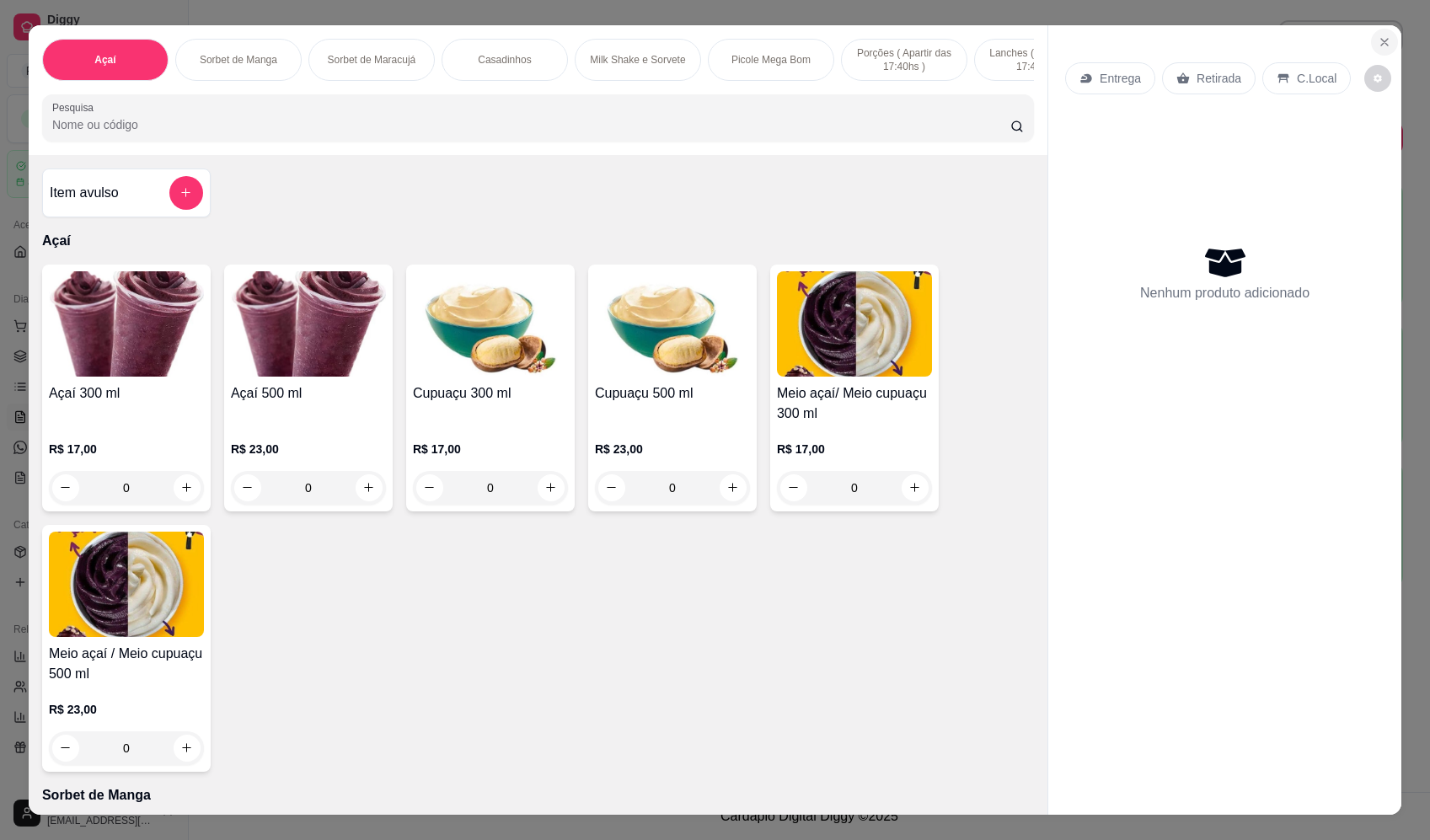
click at [1380, 33] on button "Close" at bounding box center [1385, 42] width 27 height 27
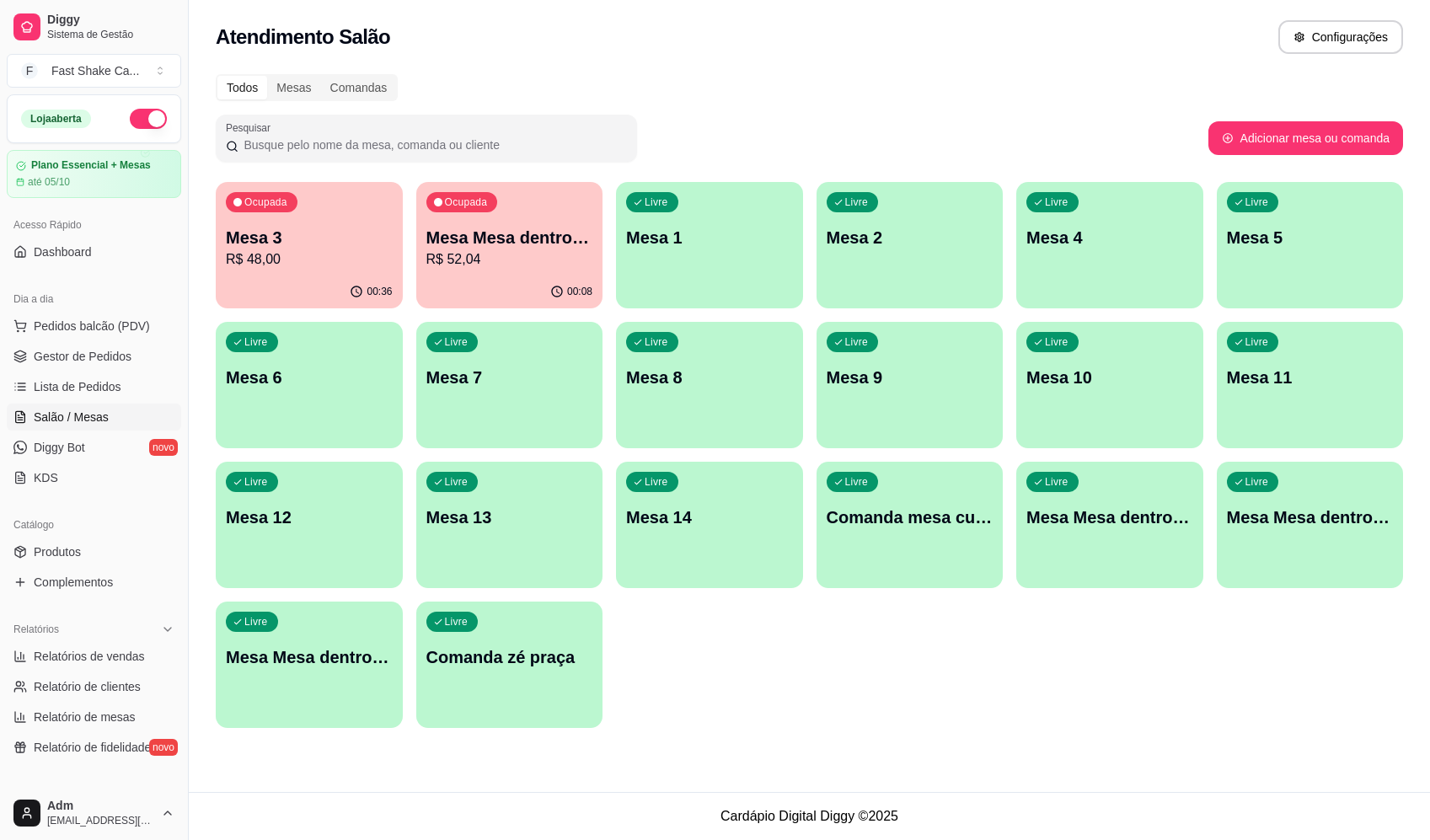
click at [507, 217] on div "Ocupada Mesa Mesa dentro azul R$ 52,04" at bounding box center [510, 229] width 187 height 94
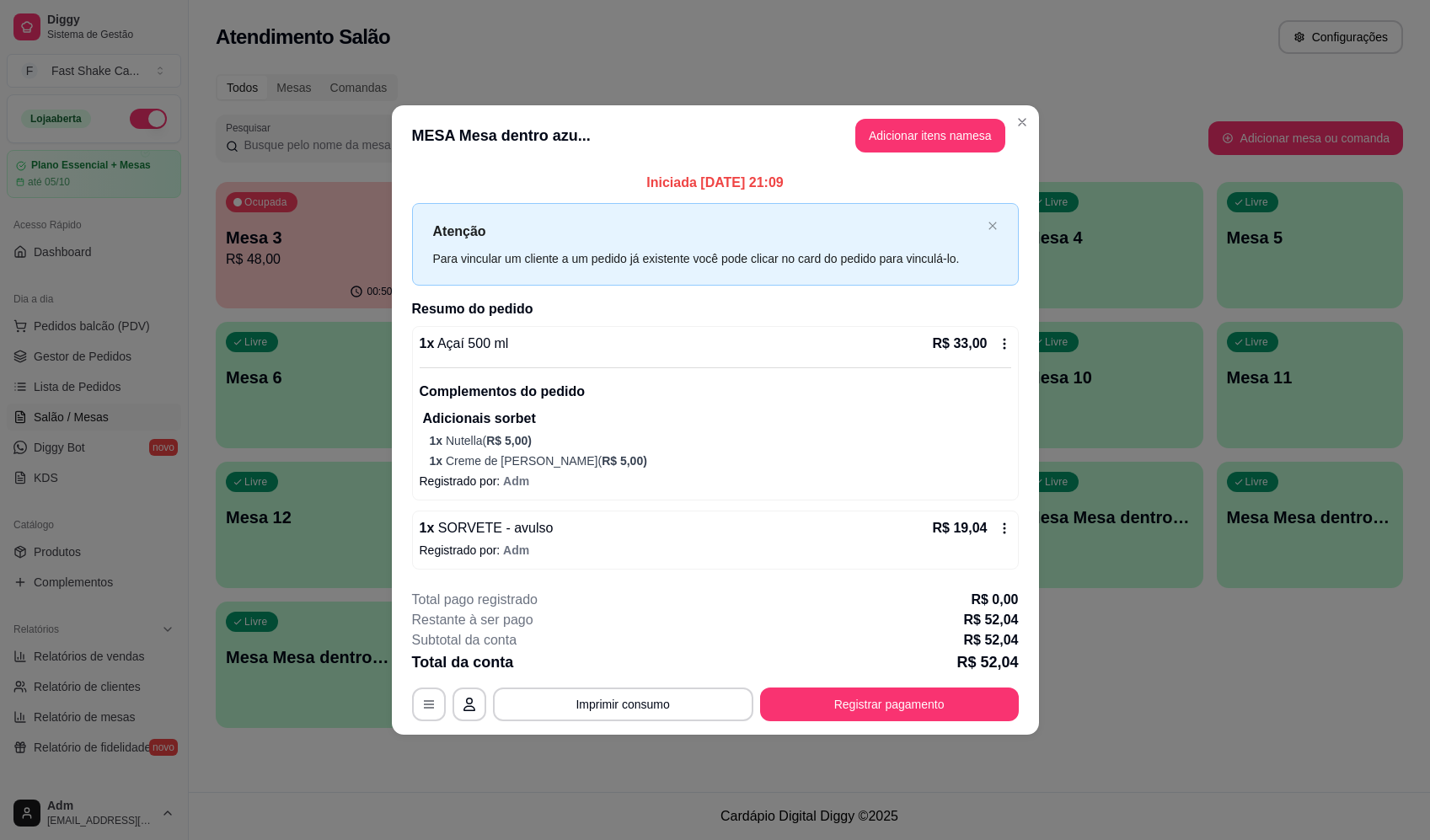
click at [658, 686] on div "**********" at bounding box center [716, 655] width 607 height 131
click at [649, 700] on button "Imprimir consumo" at bounding box center [622, 704] width 253 height 33
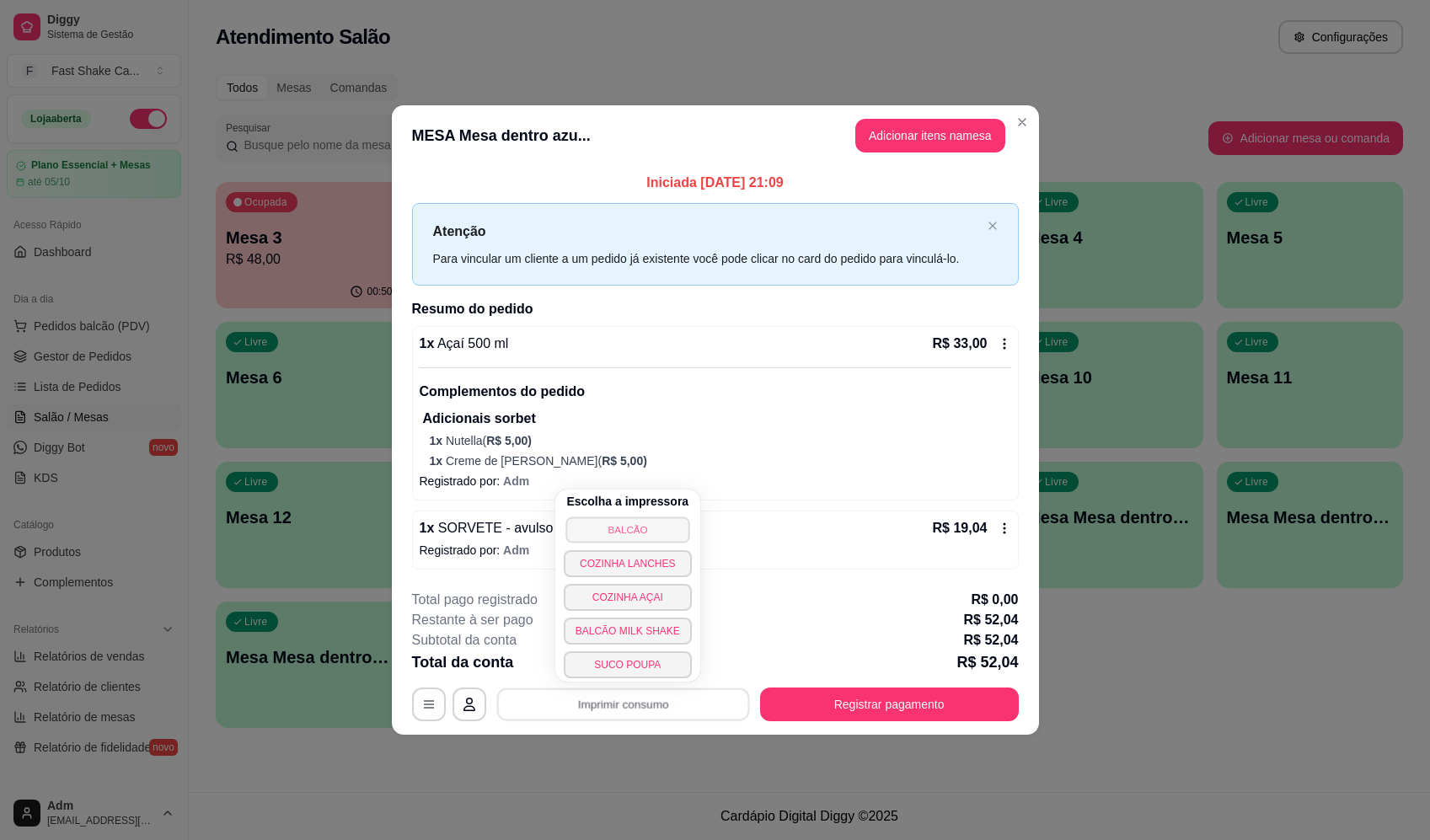
click at [647, 521] on button "BALCÃO" at bounding box center [628, 529] width 124 height 26
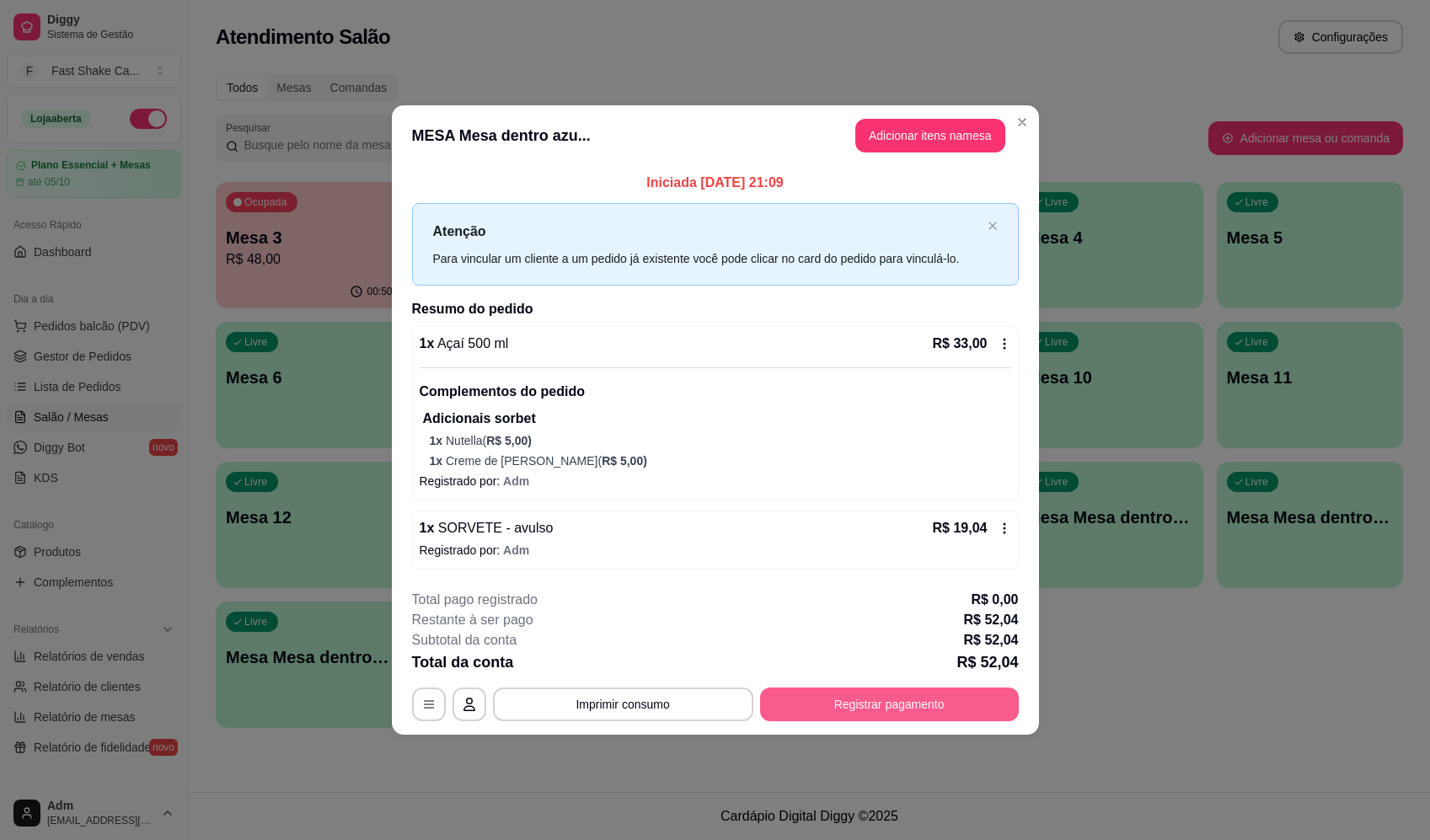
click at [876, 710] on button "Registrar pagamento" at bounding box center [889, 704] width 258 height 33
click at [810, 337] on div "Débito" at bounding box center [830, 335] width 119 height 99
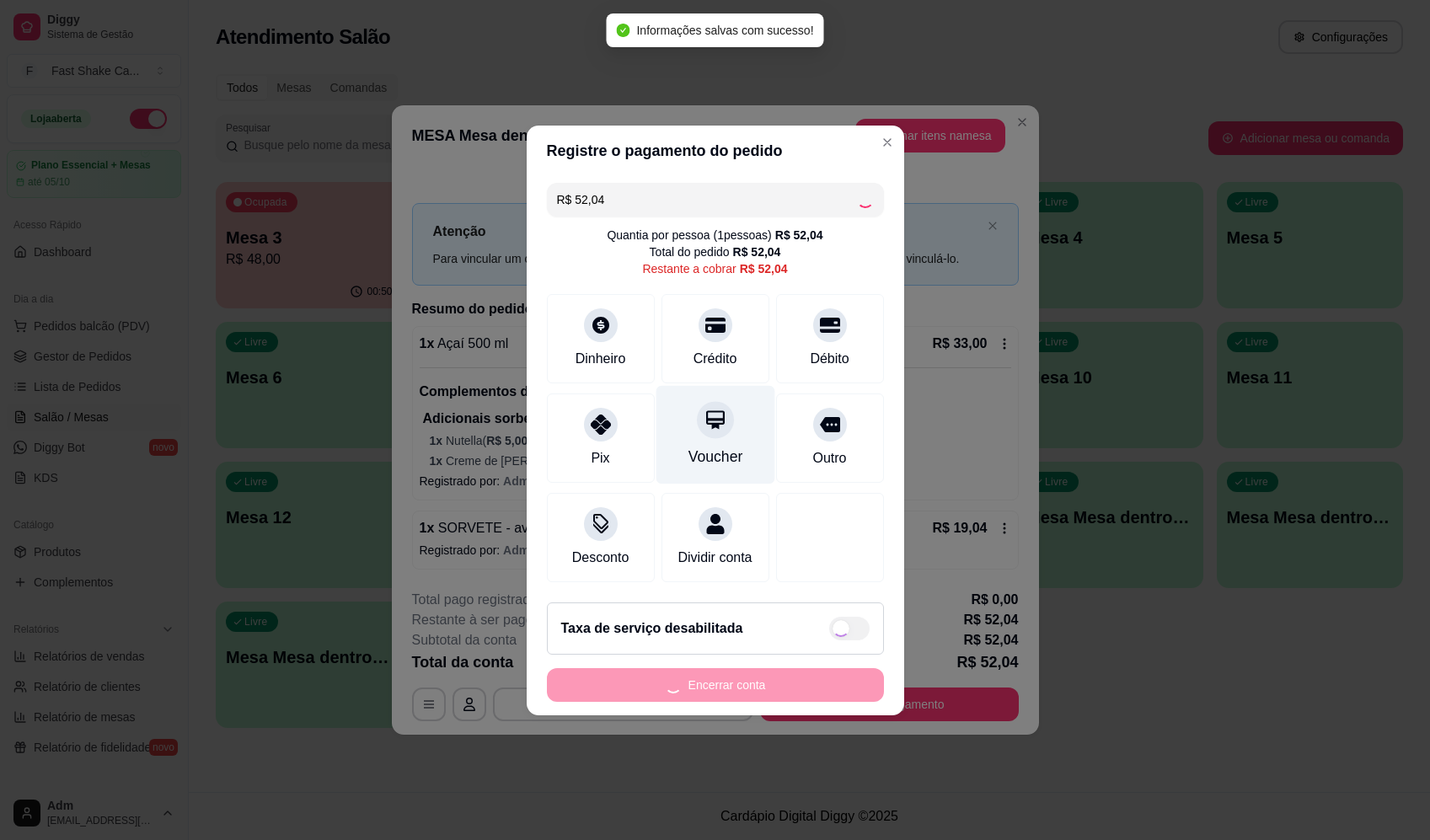
type input "R$ 0,00"
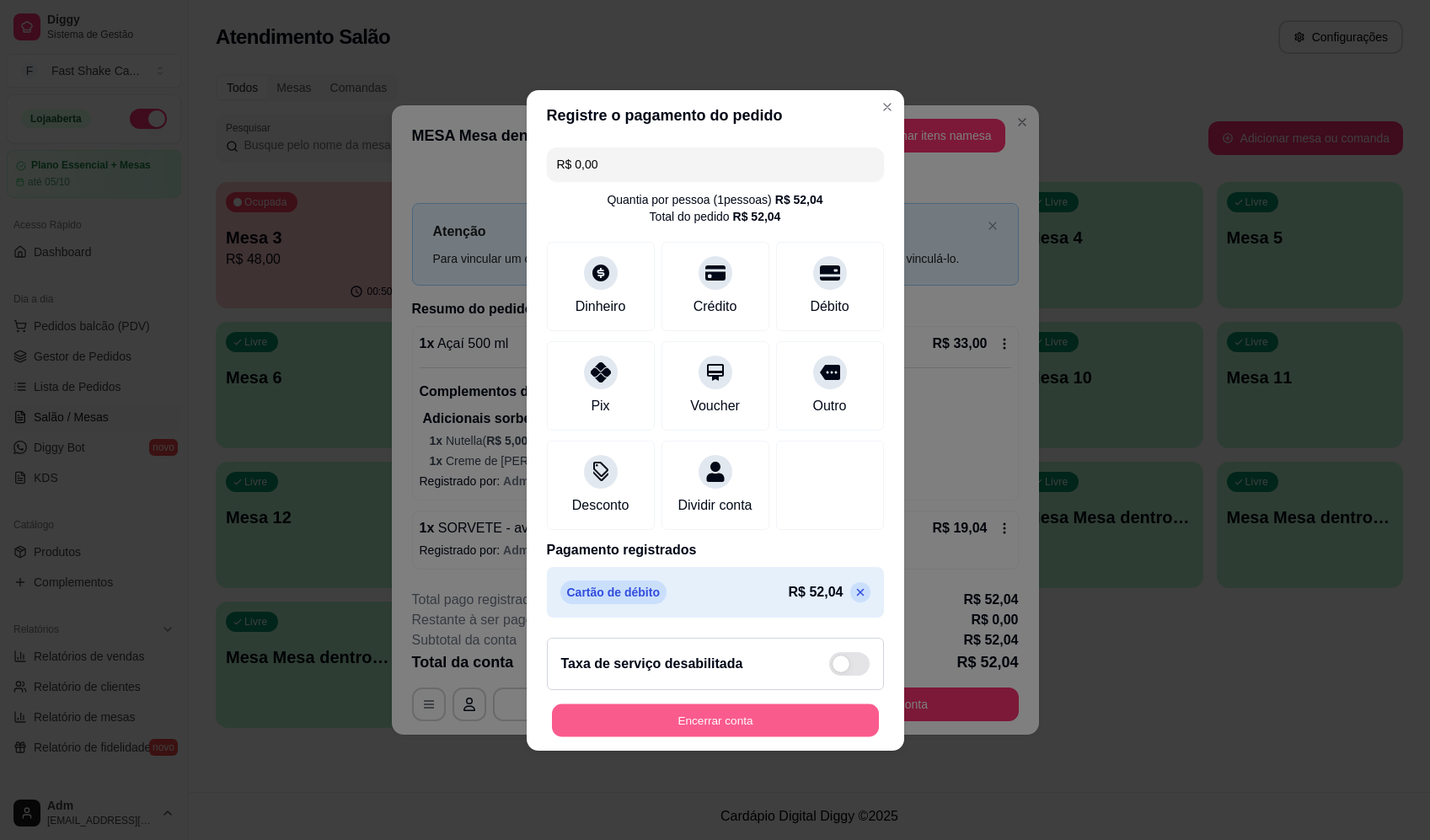
click at [739, 736] on button "Encerrar conta" at bounding box center [715, 720] width 327 height 33
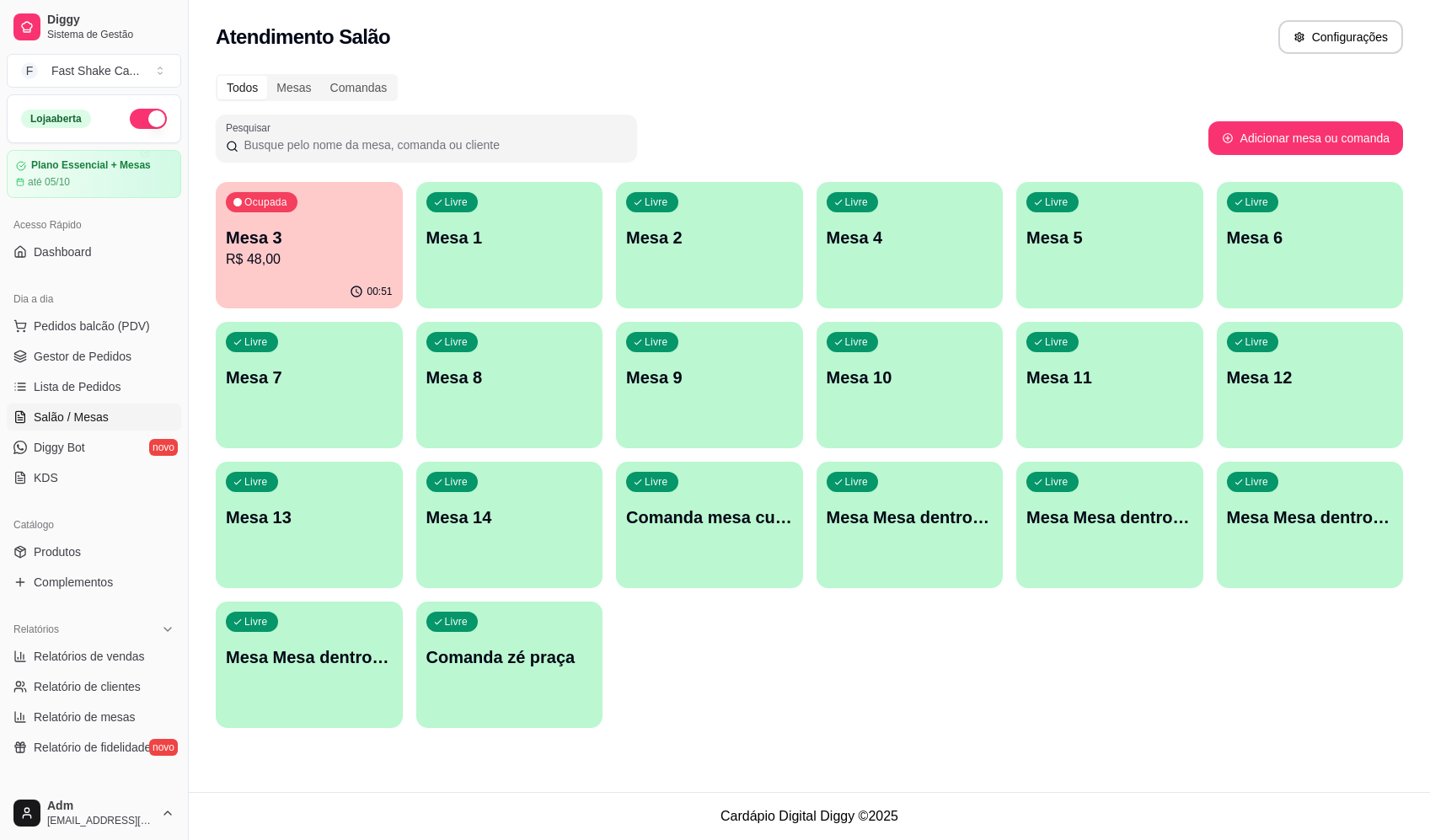
click at [986, 244] on p "Mesa 4" at bounding box center [910, 238] width 167 height 23
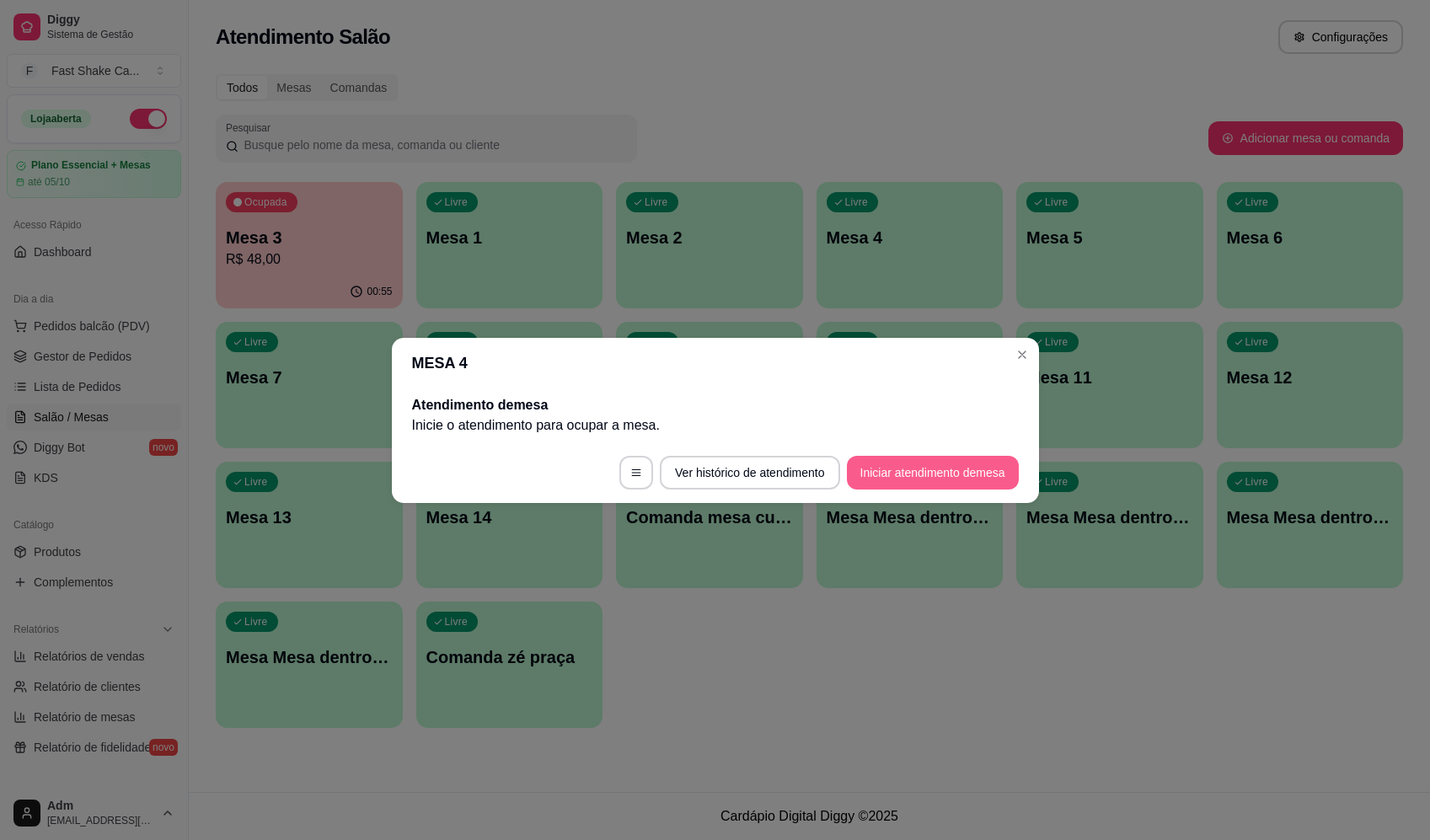
click at [961, 467] on button "Iniciar atendimento de mesa" at bounding box center [933, 472] width 172 height 33
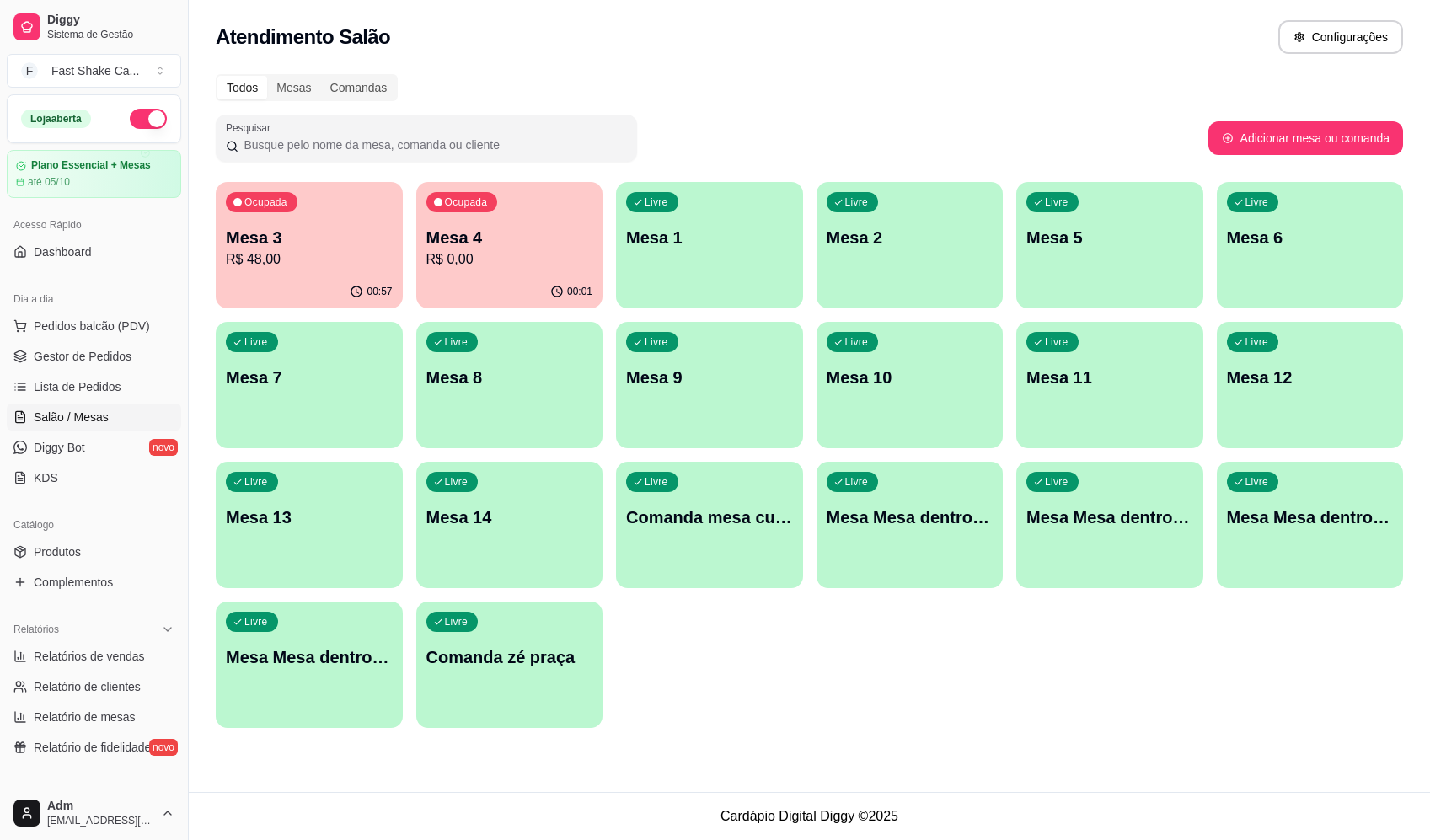
click at [492, 250] on p "R$ 0,00" at bounding box center [510, 259] width 167 height 20
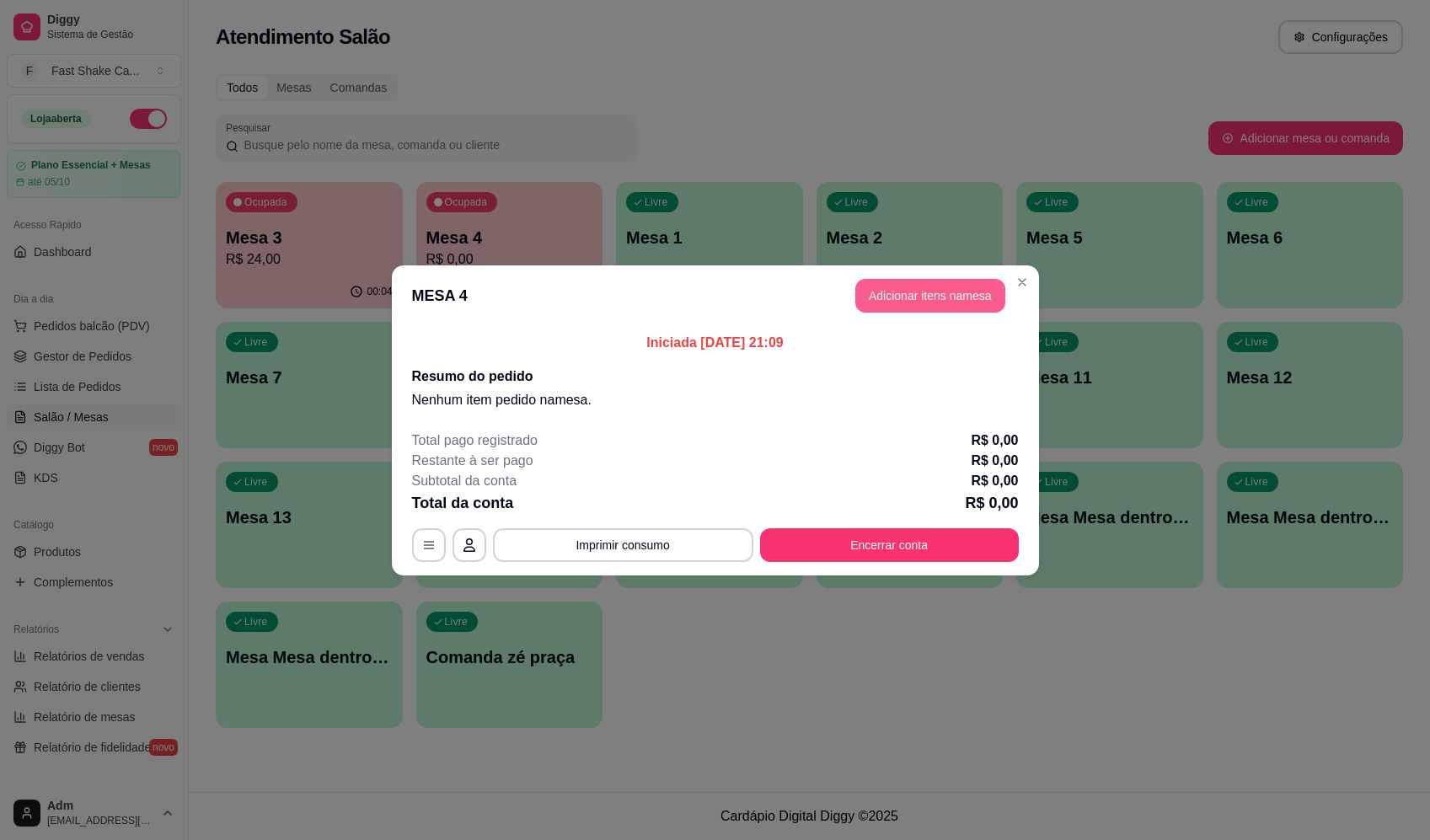
click at [946, 308] on button "Adicionar itens na mesa" at bounding box center [930, 295] width 150 height 33
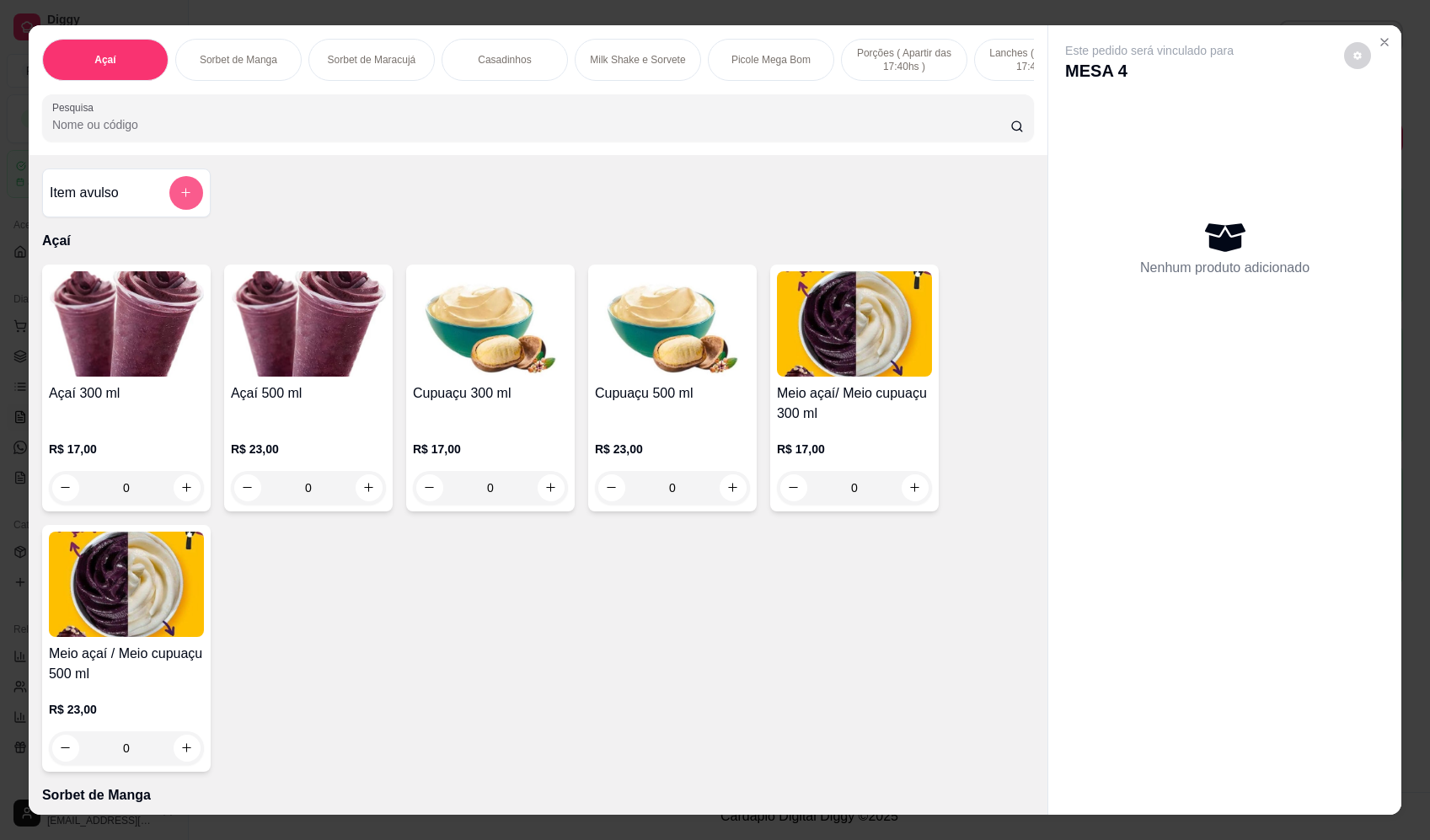
click at [179, 199] on icon "add-separate-item" at bounding box center [186, 193] width 13 height 13
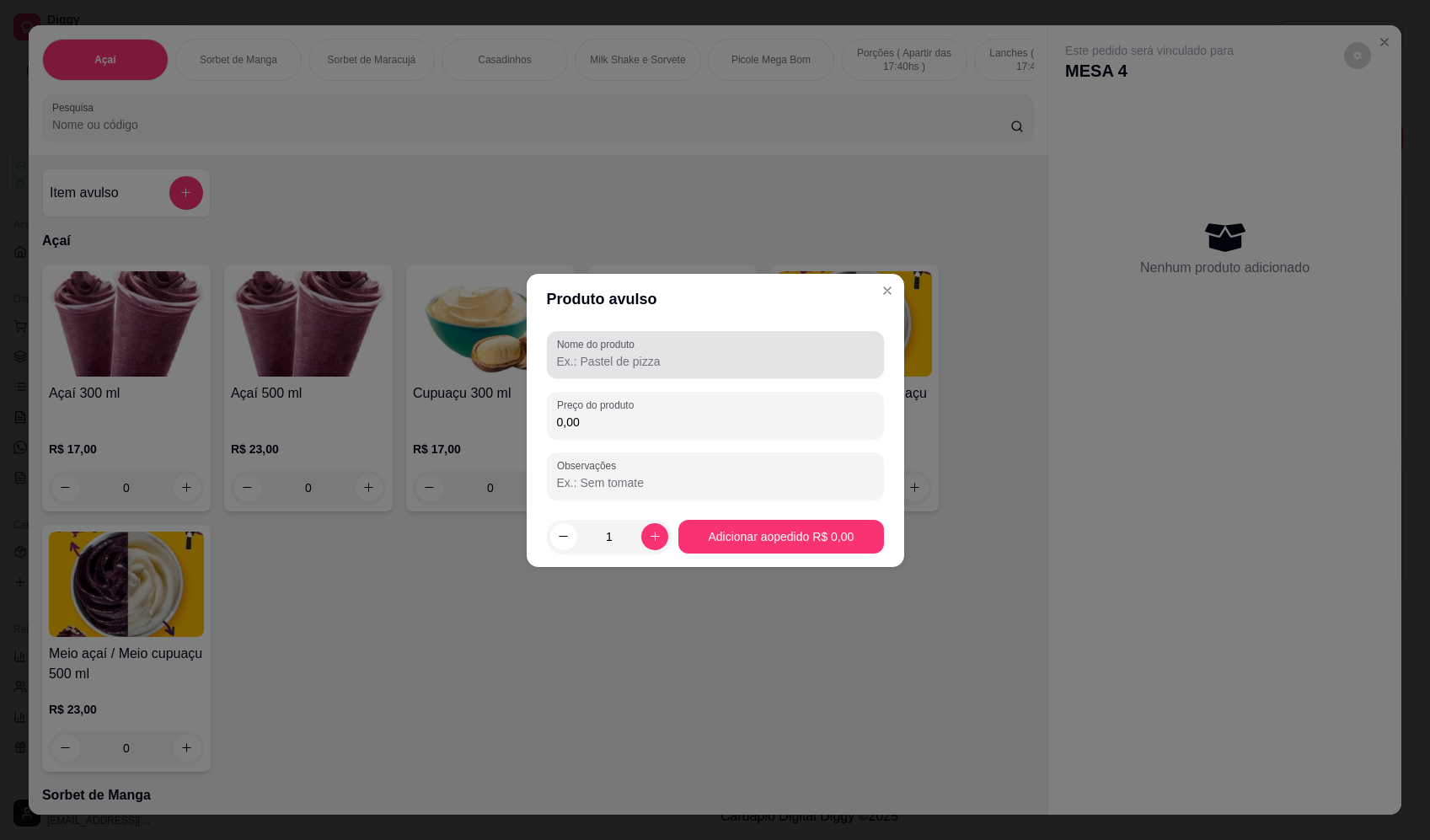
click at [680, 363] on input "Nome do produto" at bounding box center [716, 361] width 317 height 17
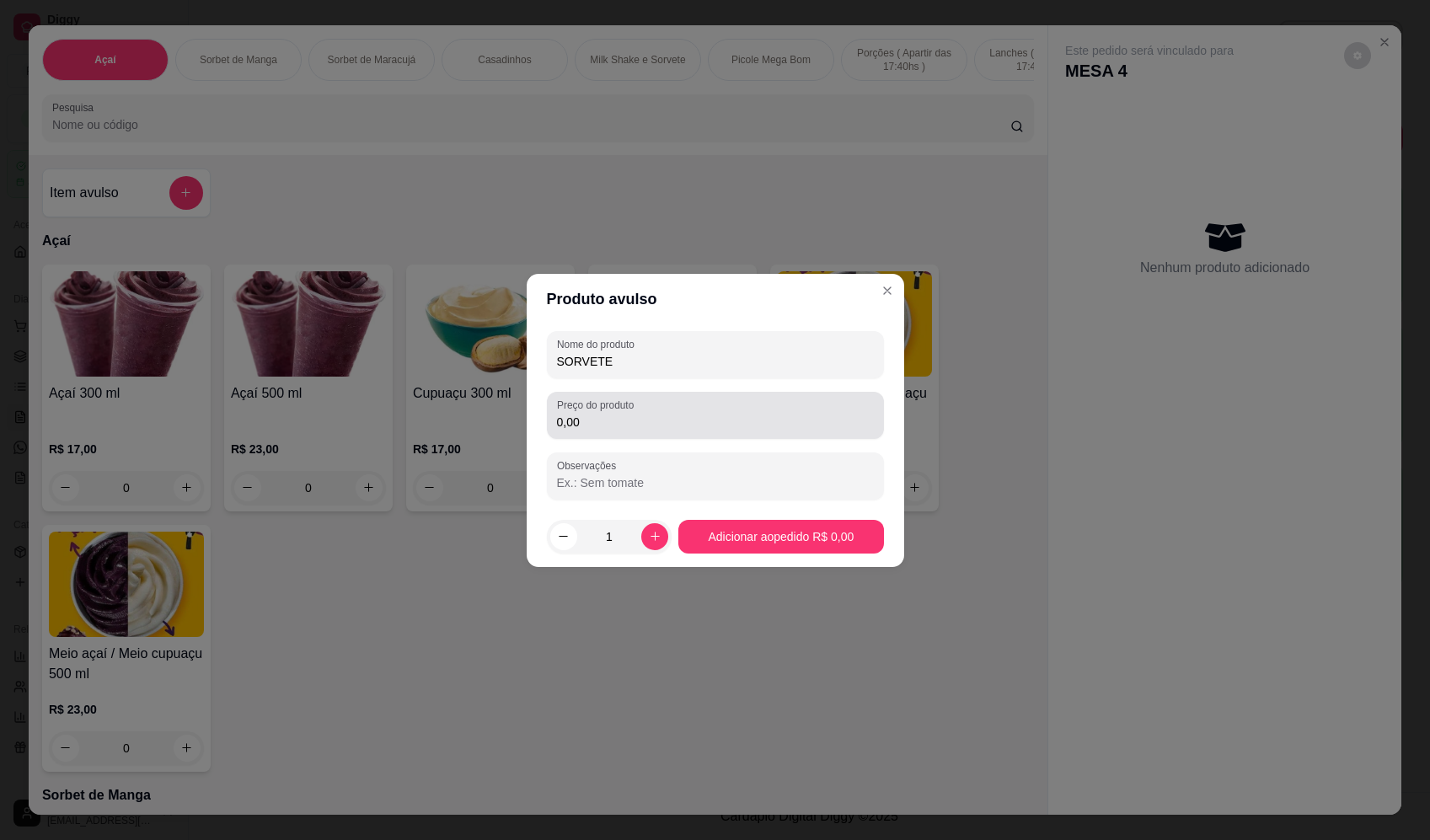
type input "SORVETE"
click at [837, 400] on div "0,00" at bounding box center [716, 415] width 317 height 33
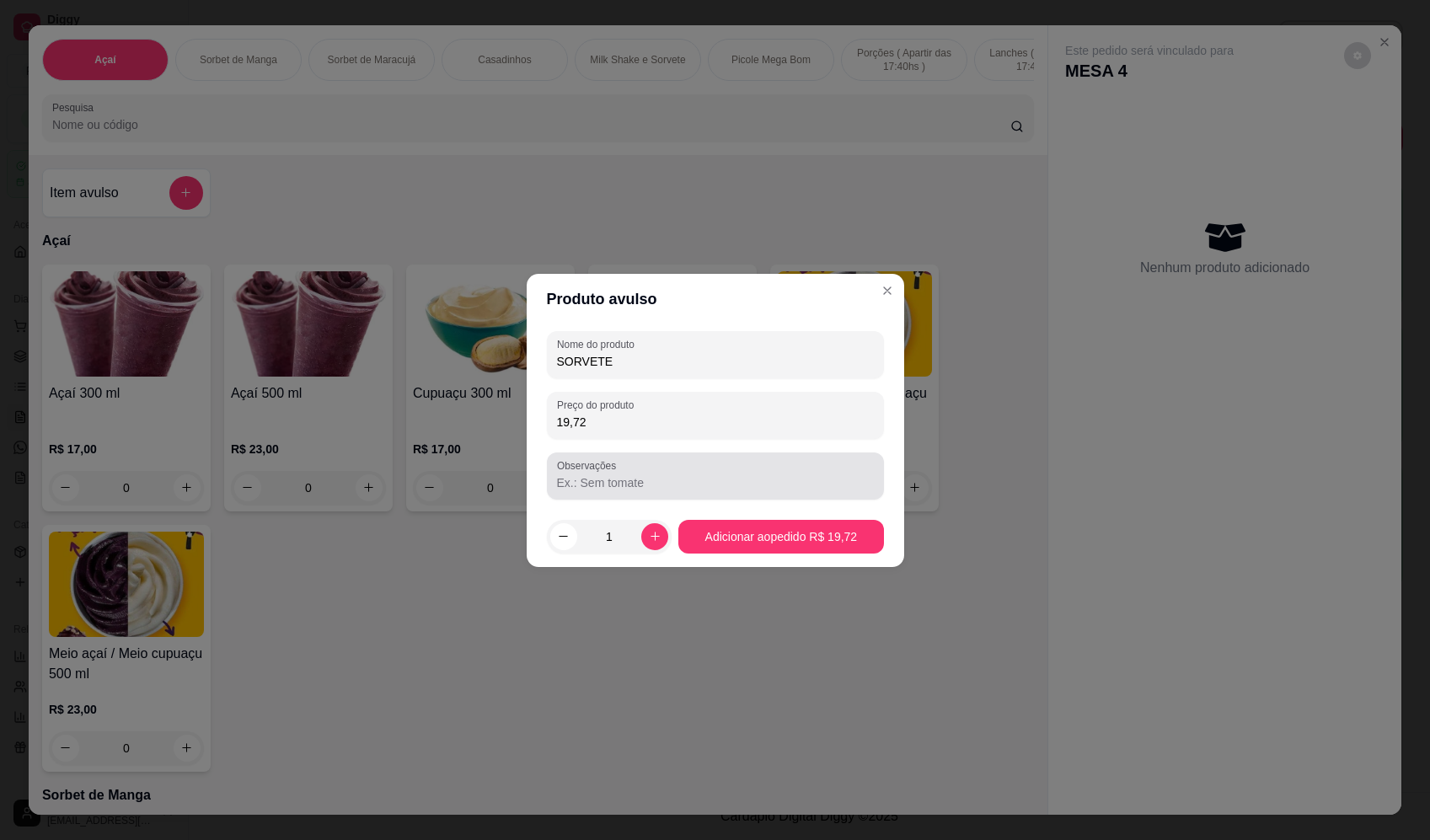
type input "19,72"
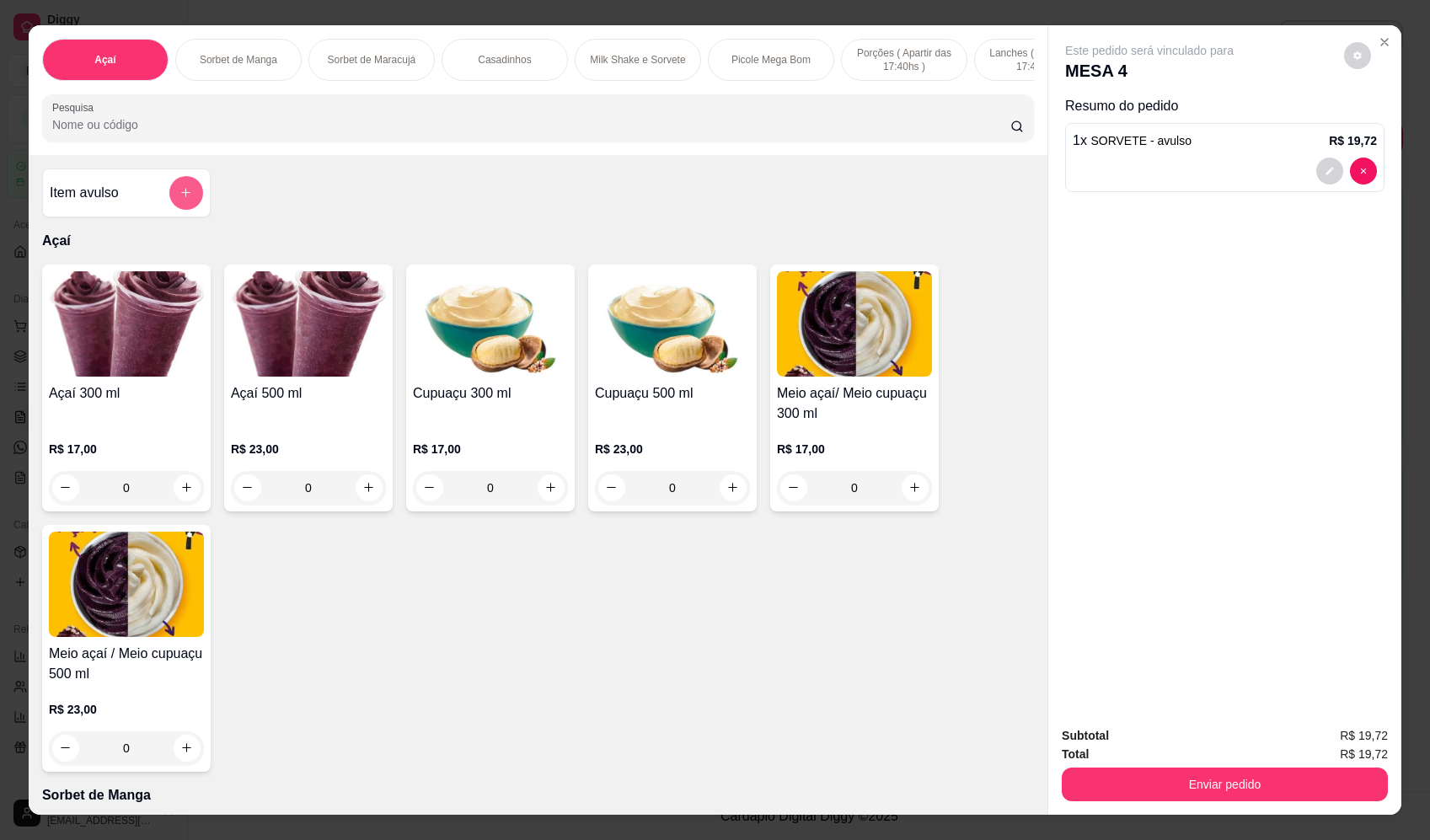
click at [170, 199] on button "add-separate-item" at bounding box center [186, 193] width 33 height 33
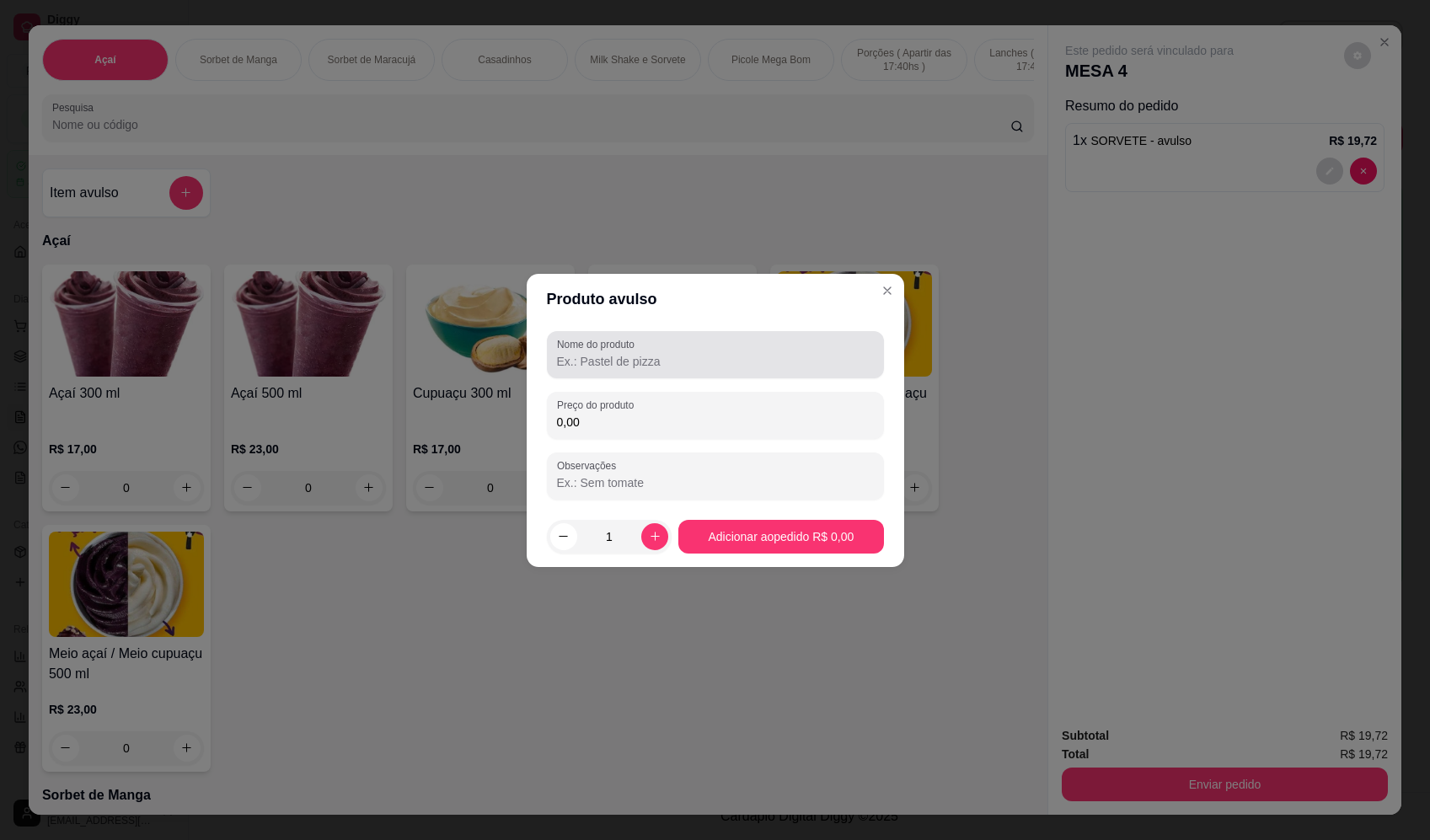
click at [663, 362] on input "Nome do produto" at bounding box center [716, 361] width 317 height 17
type input "SORVETE"
click at [649, 418] on input "0,00" at bounding box center [716, 422] width 317 height 17
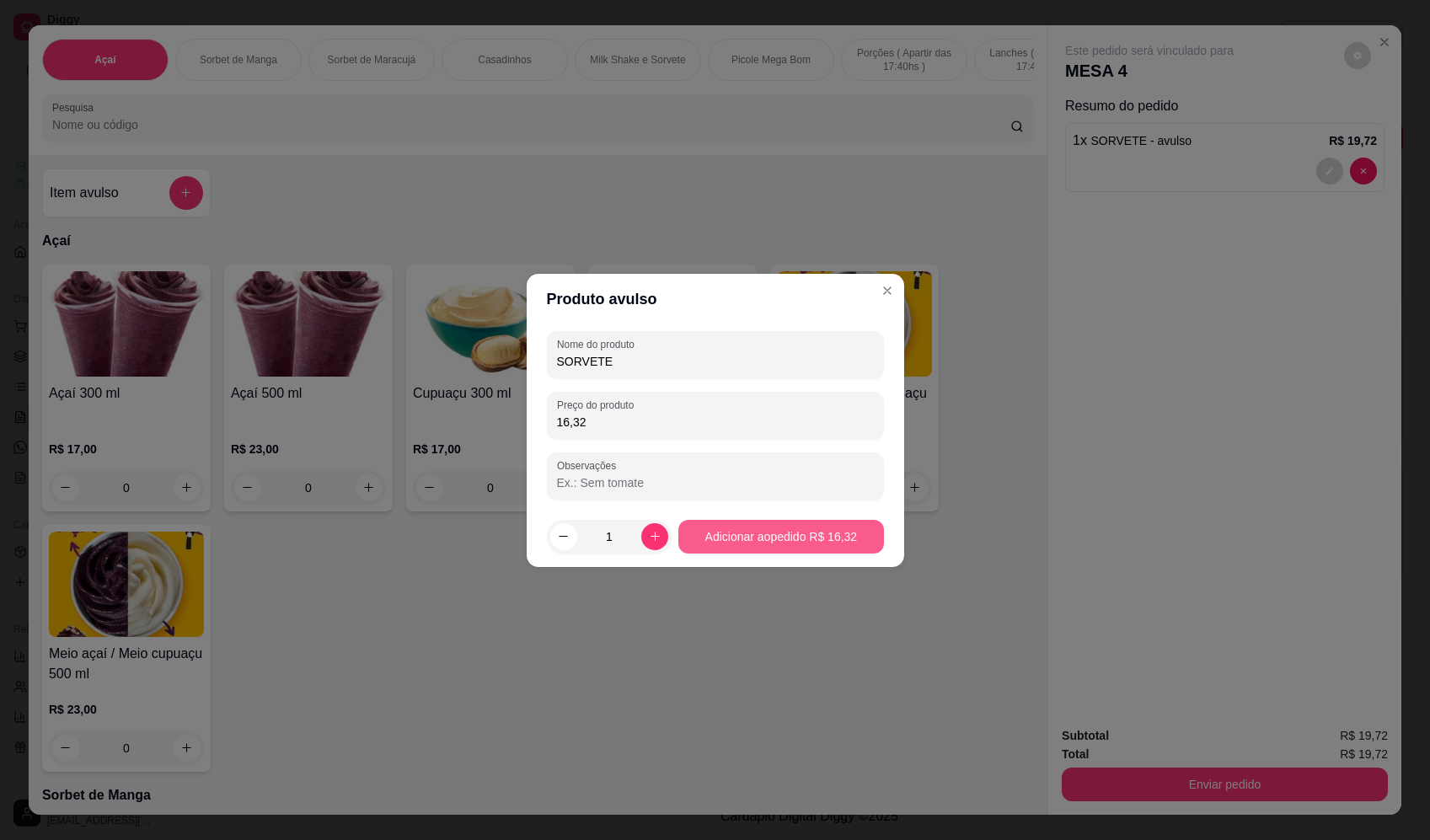
type input "16,32"
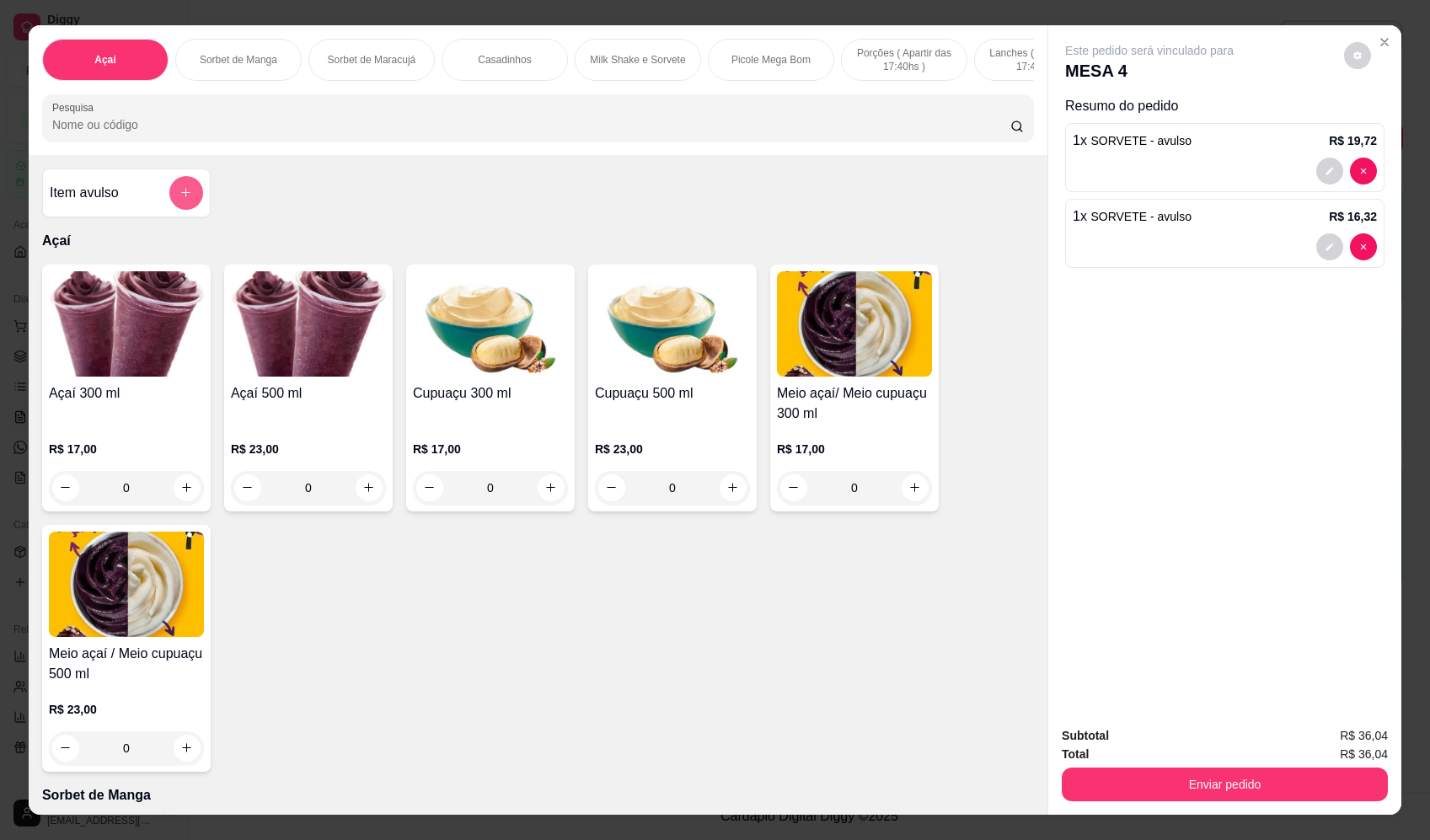
click at [186, 199] on button "add-separate-item" at bounding box center [186, 193] width 33 height 33
click at [724, 348] on div at bounding box center [715, 353] width 318 height 33
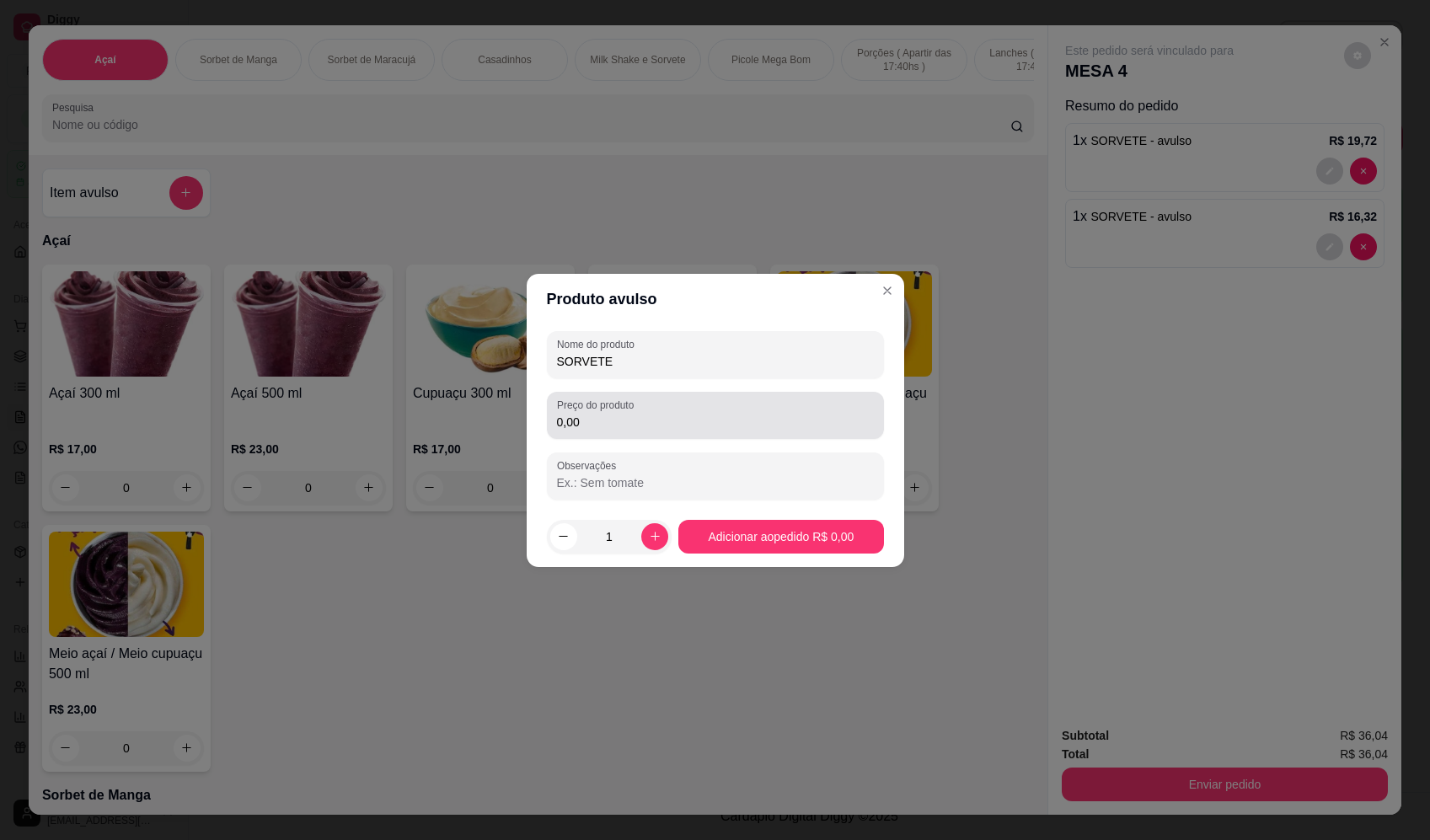
type input "SORVETE"
click at [687, 406] on div "0,00" at bounding box center [716, 415] width 317 height 33
type input "18,36"
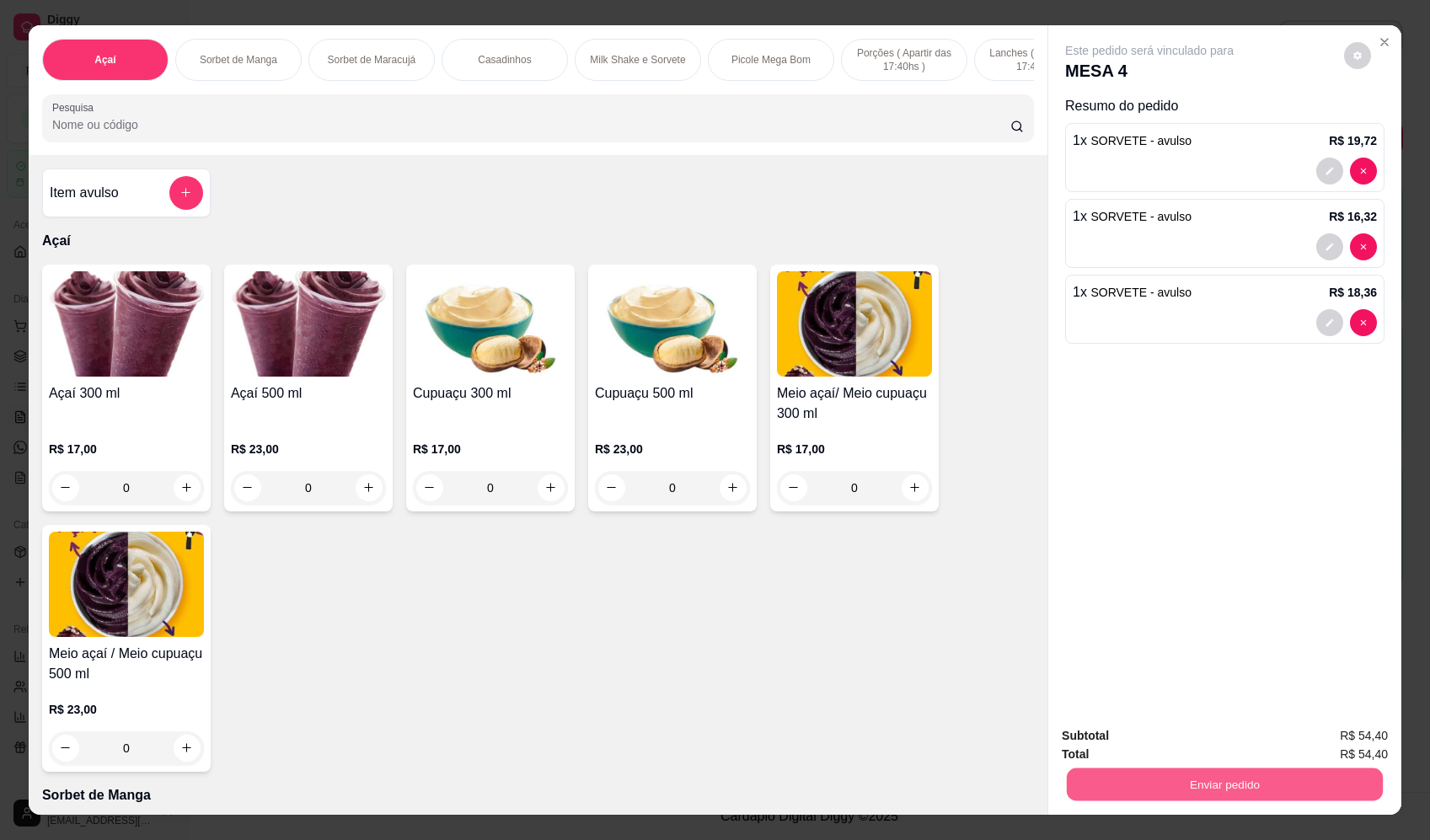
click at [1221, 789] on button "Enviar pedido" at bounding box center [1225, 785] width 316 height 33
click at [1196, 748] on button "Registrar cliente" at bounding box center [1232, 744] width 112 height 32
click at [1256, 784] on button "Enviar pedido" at bounding box center [1225, 784] width 326 height 33
click at [1328, 736] on button "Enviar pedido" at bounding box center [1345, 744] width 95 height 32
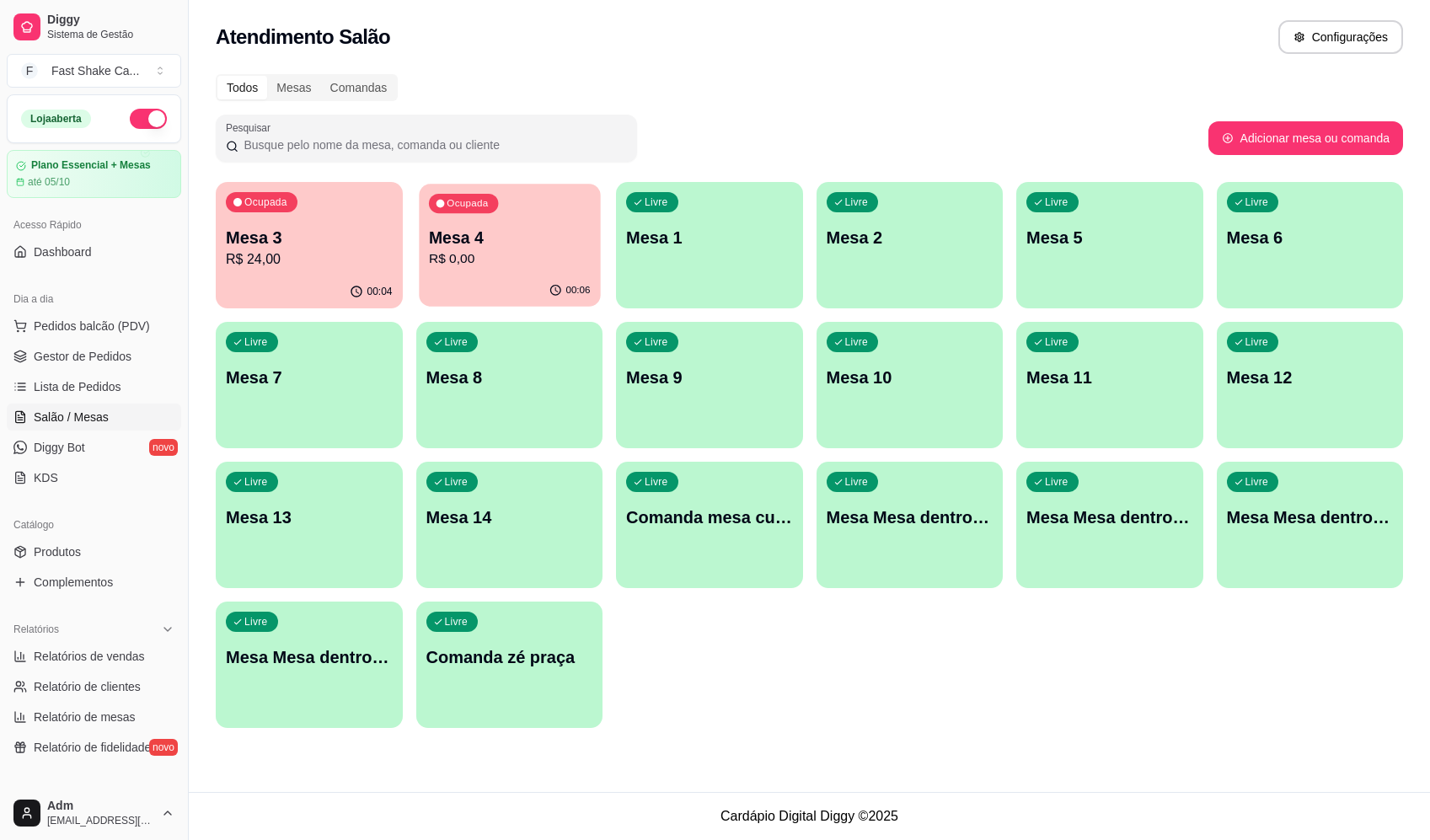
click at [557, 229] on p "Mesa 4" at bounding box center [510, 238] width 162 height 23
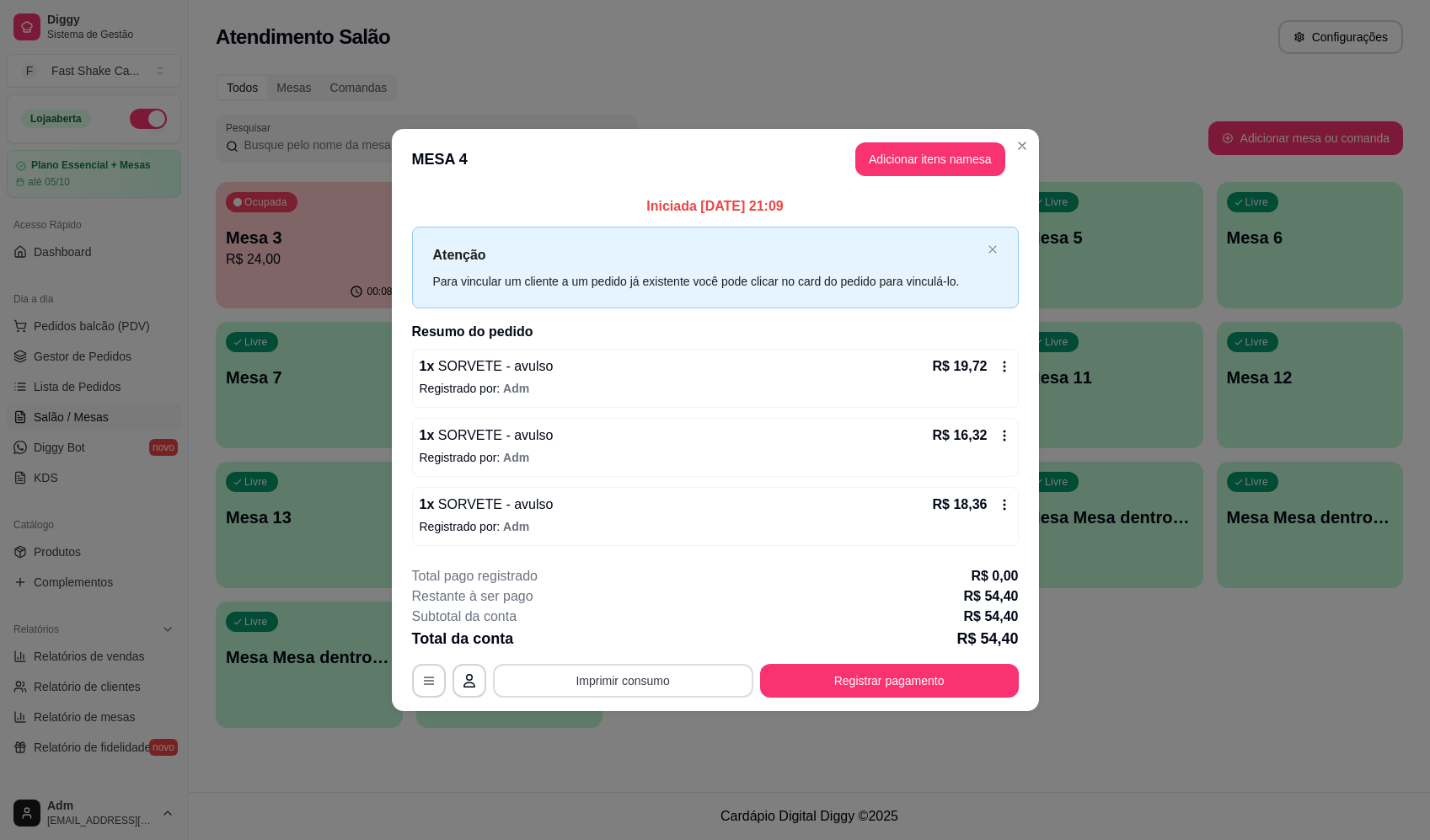
click at [702, 674] on button "Imprimir consumo" at bounding box center [623, 681] width 260 height 33
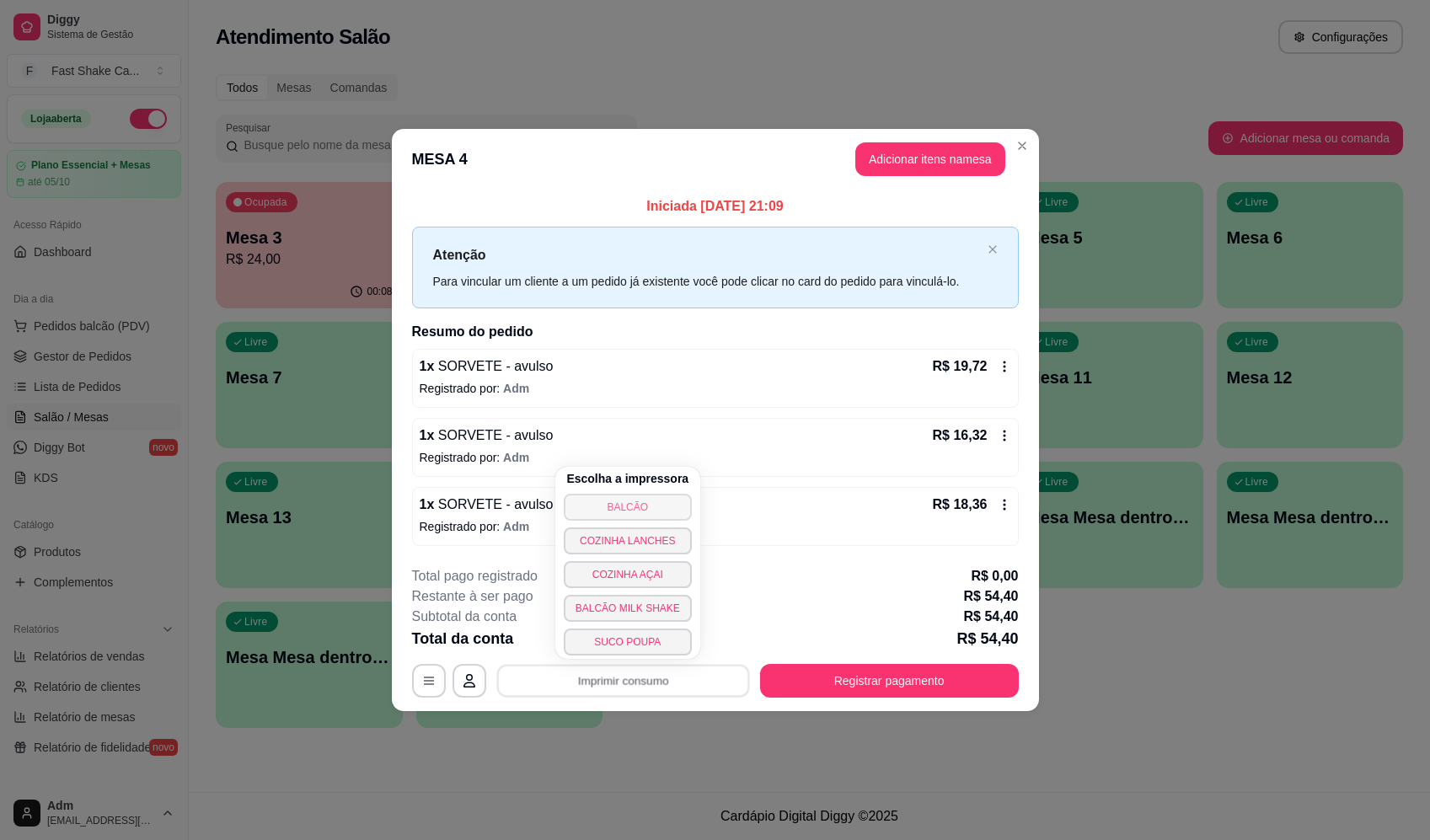
click at [672, 505] on button "BALCÃO" at bounding box center [628, 508] width 128 height 27
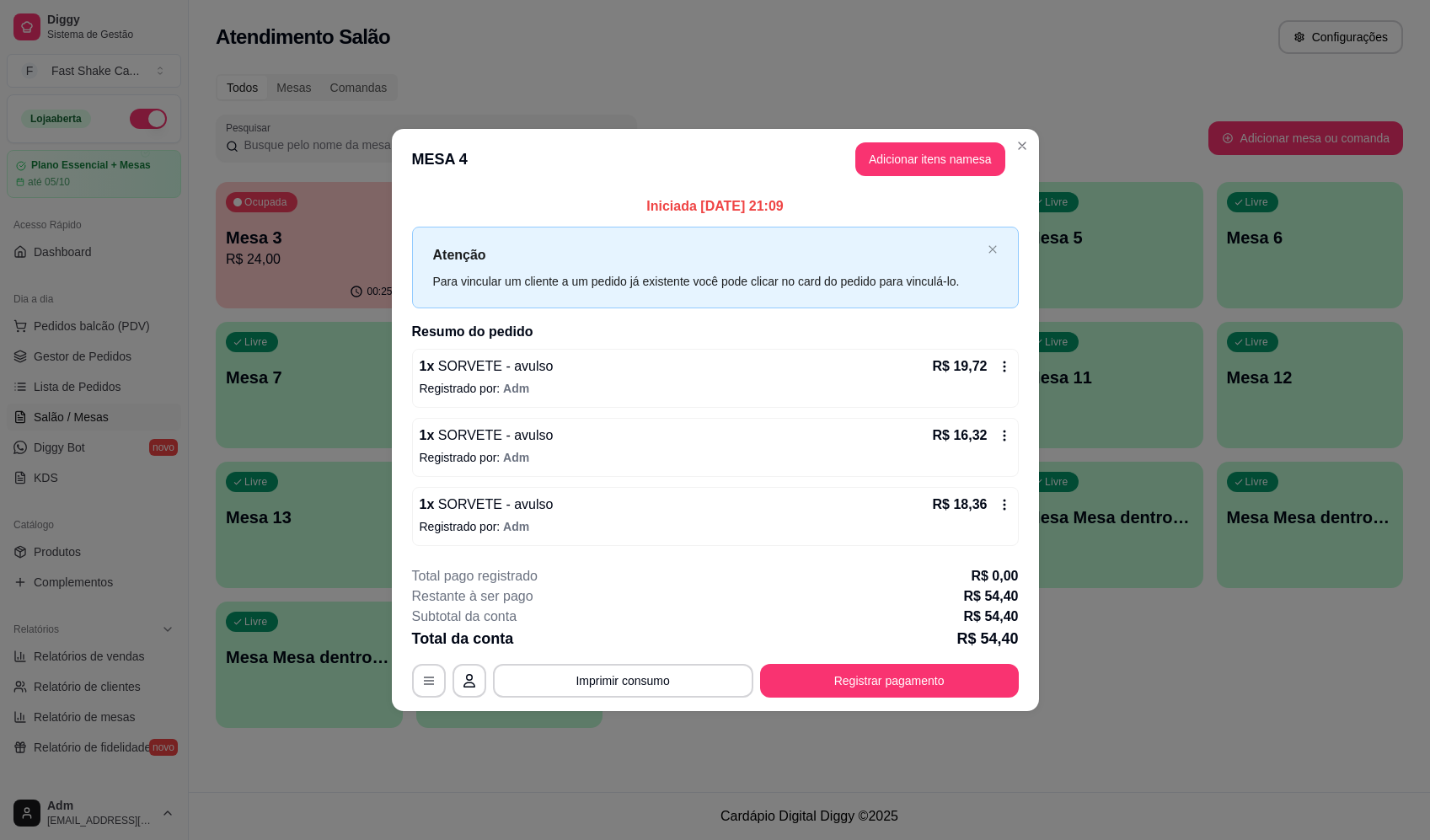
click at [964, 661] on div "**********" at bounding box center [716, 632] width 607 height 131
click at [939, 690] on button "Registrar pagamento" at bounding box center [889, 682] width 251 height 33
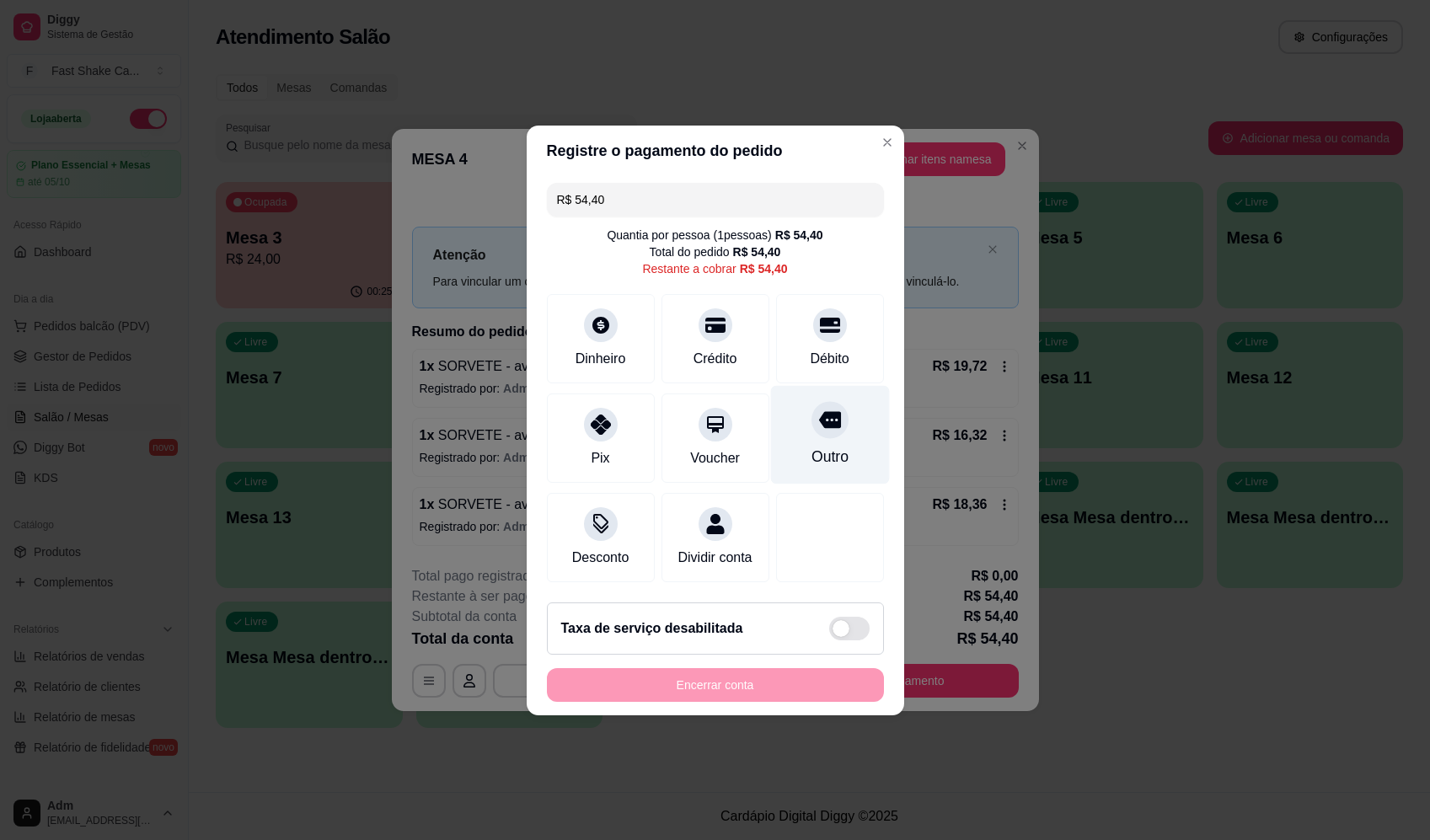
click at [819, 420] on icon at bounding box center [829, 420] width 22 height 22
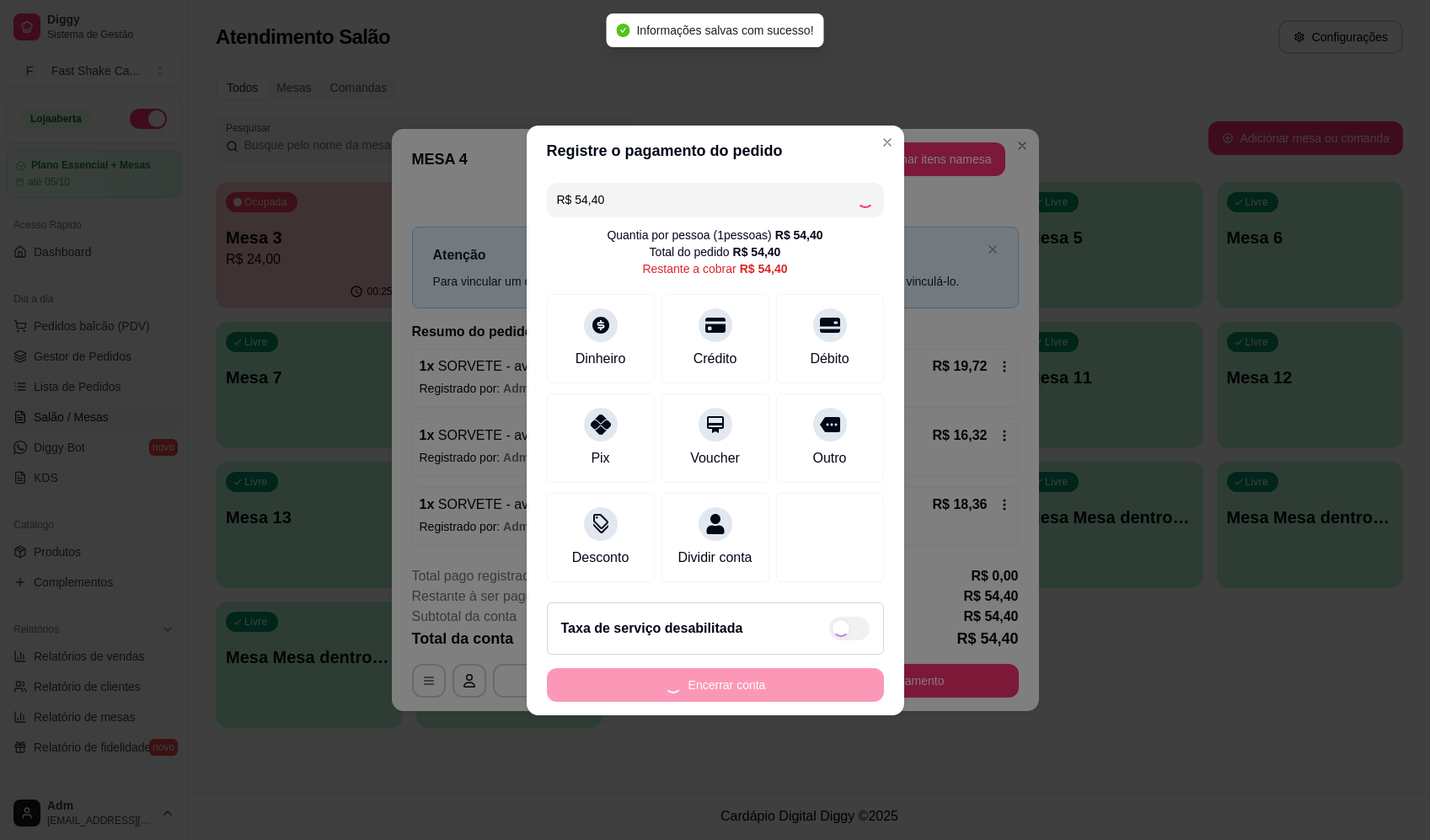
type input "R$ 0,00"
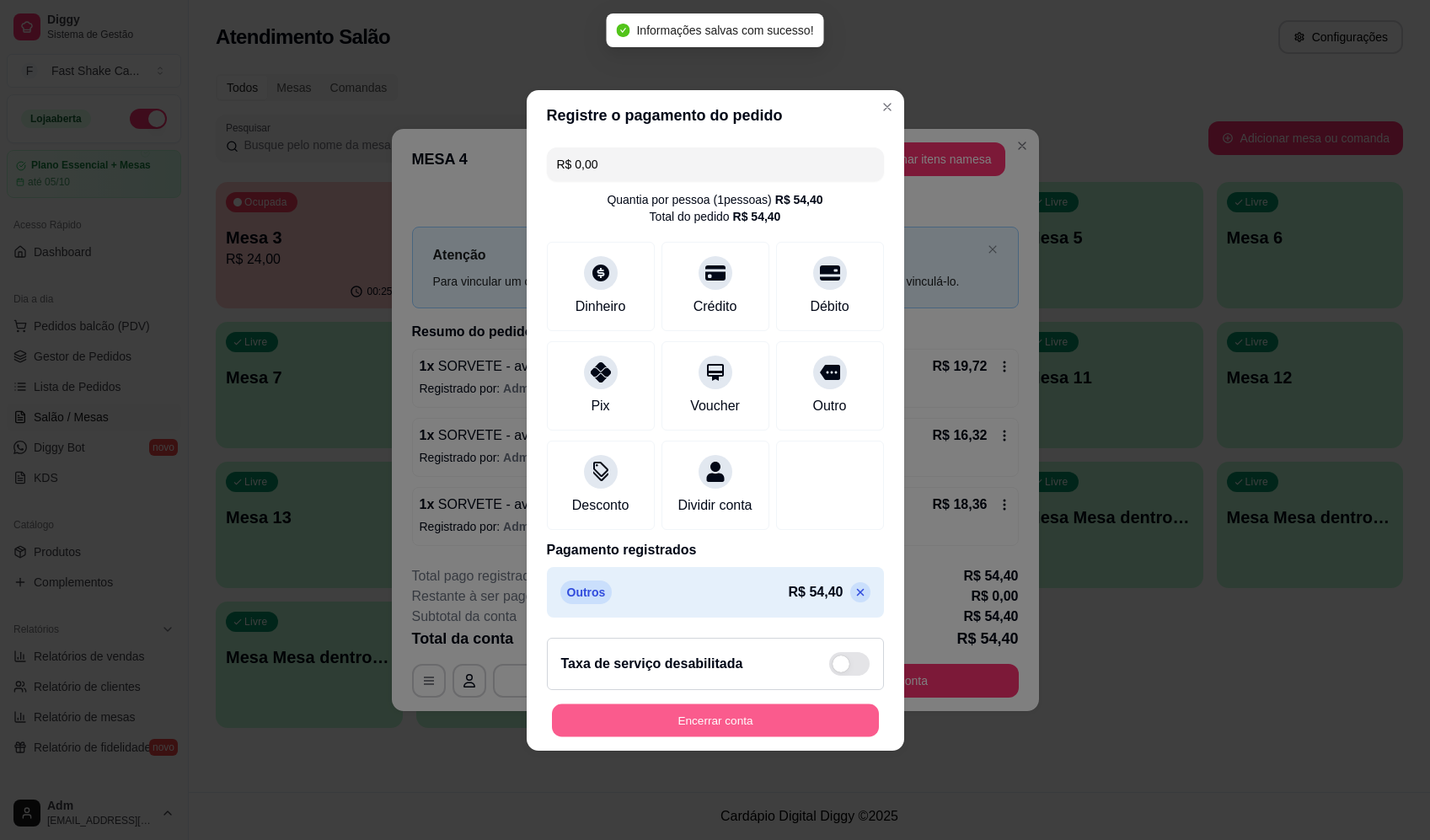
click at [774, 736] on button "Encerrar conta" at bounding box center [715, 720] width 327 height 33
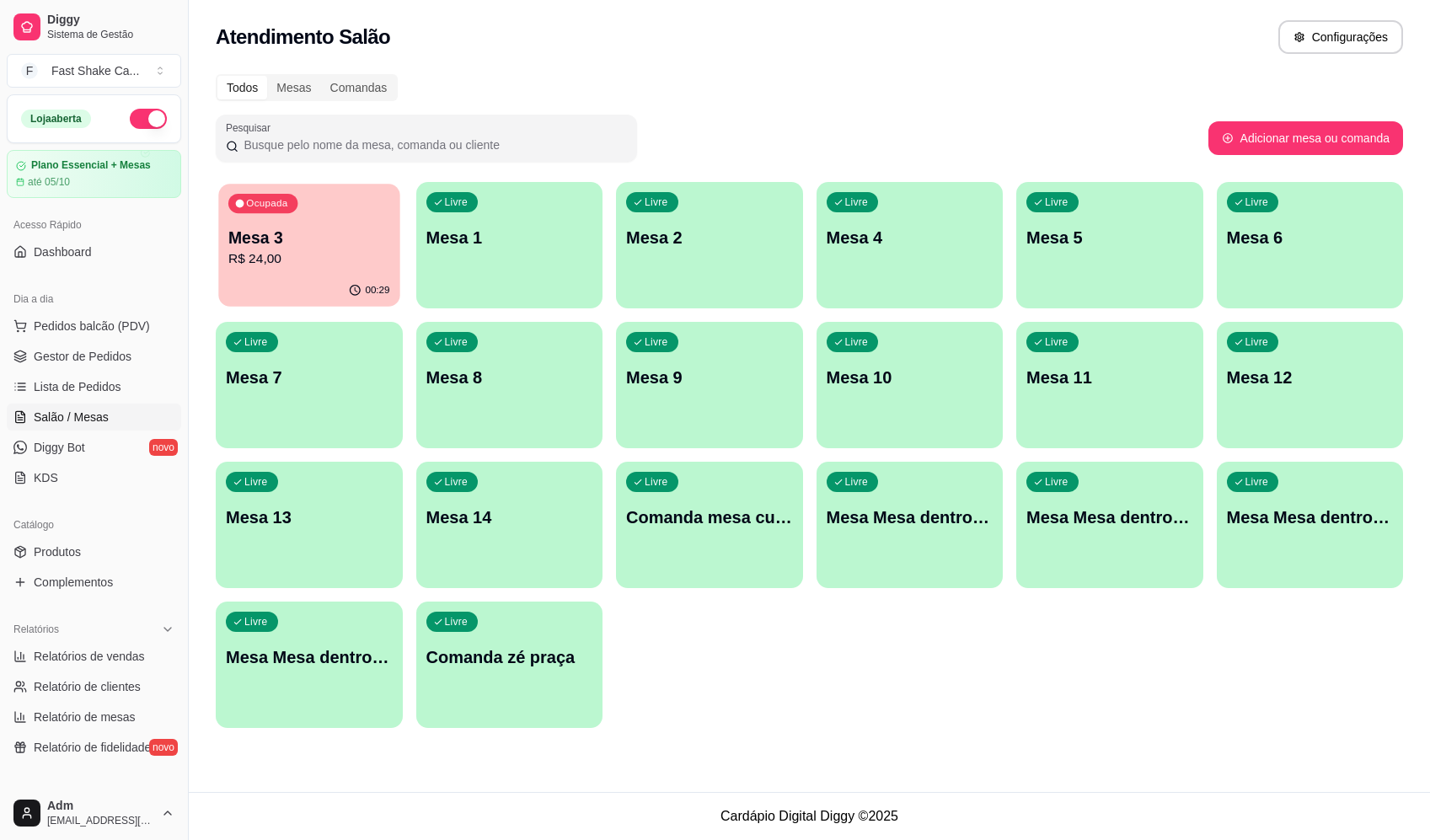
click at [348, 221] on div "Ocupada Mesa 3 R$ 24,00" at bounding box center [308, 229] width 181 height 91
click at [273, 247] on p "Mesa 3" at bounding box center [309, 238] width 167 height 23
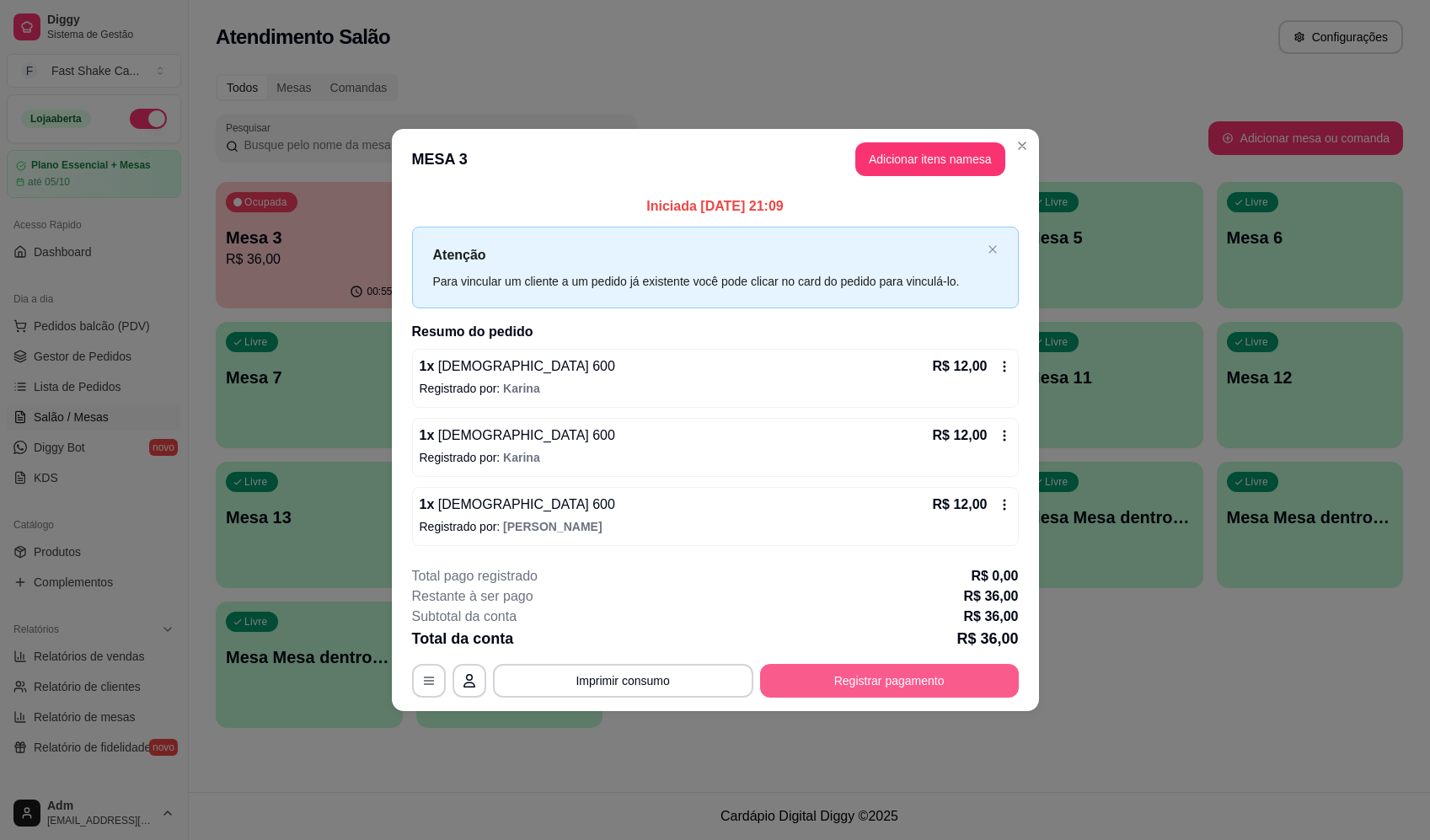
click at [966, 682] on button "Registrar pagamento" at bounding box center [889, 681] width 258 height 33
click at [824, 375] on div "R$ 36,00 Quantia por pessoa ( 1 pessoas) R$ 36,00 Total do pedido R$ 36,00 Rest…" at bounding box center [714, 382] width 377 height 413
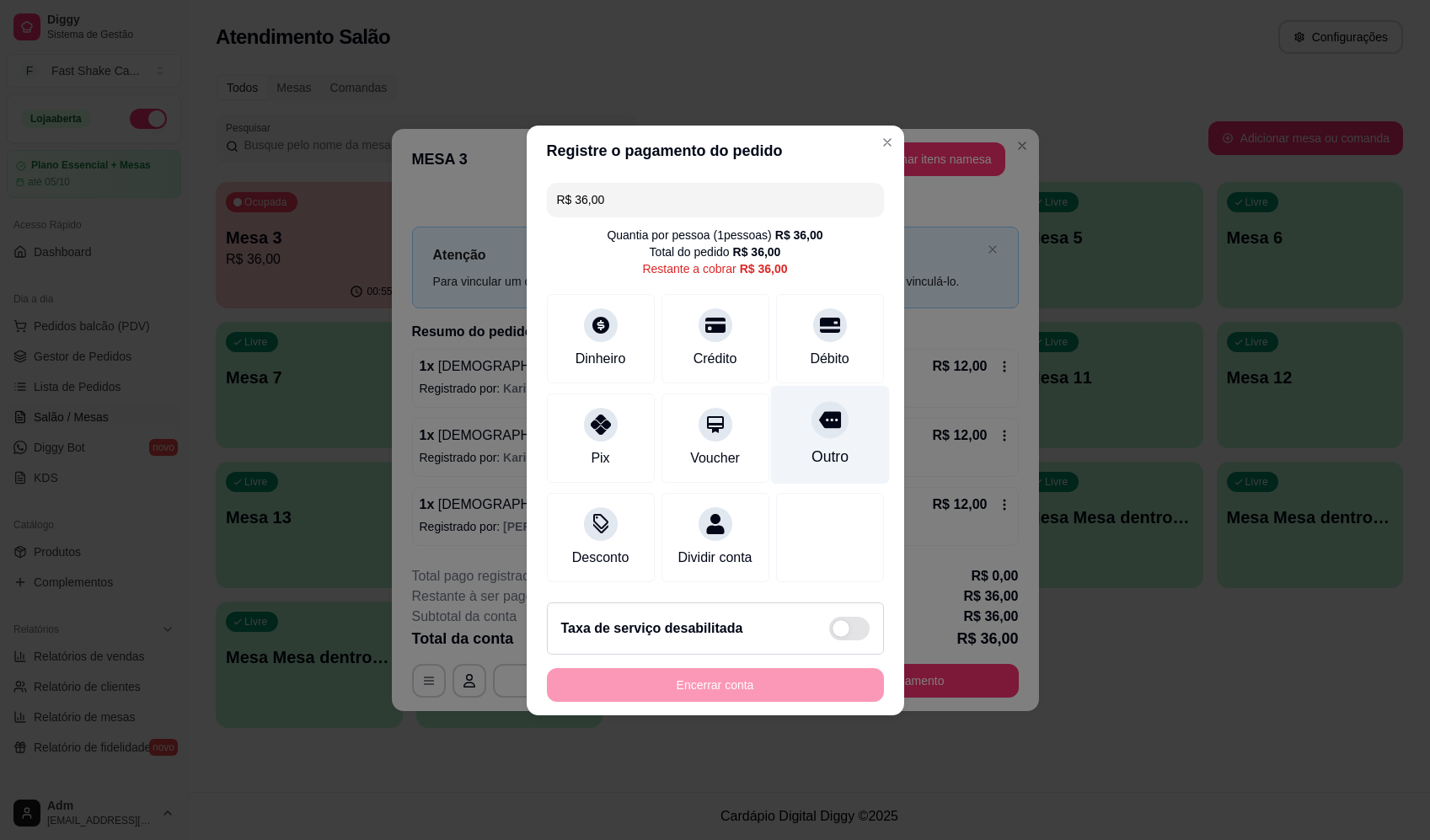
click at [820, 446] on div "Outro" at bounding box center [828, 456] width 37 height 22
type input "R$ 0,00"
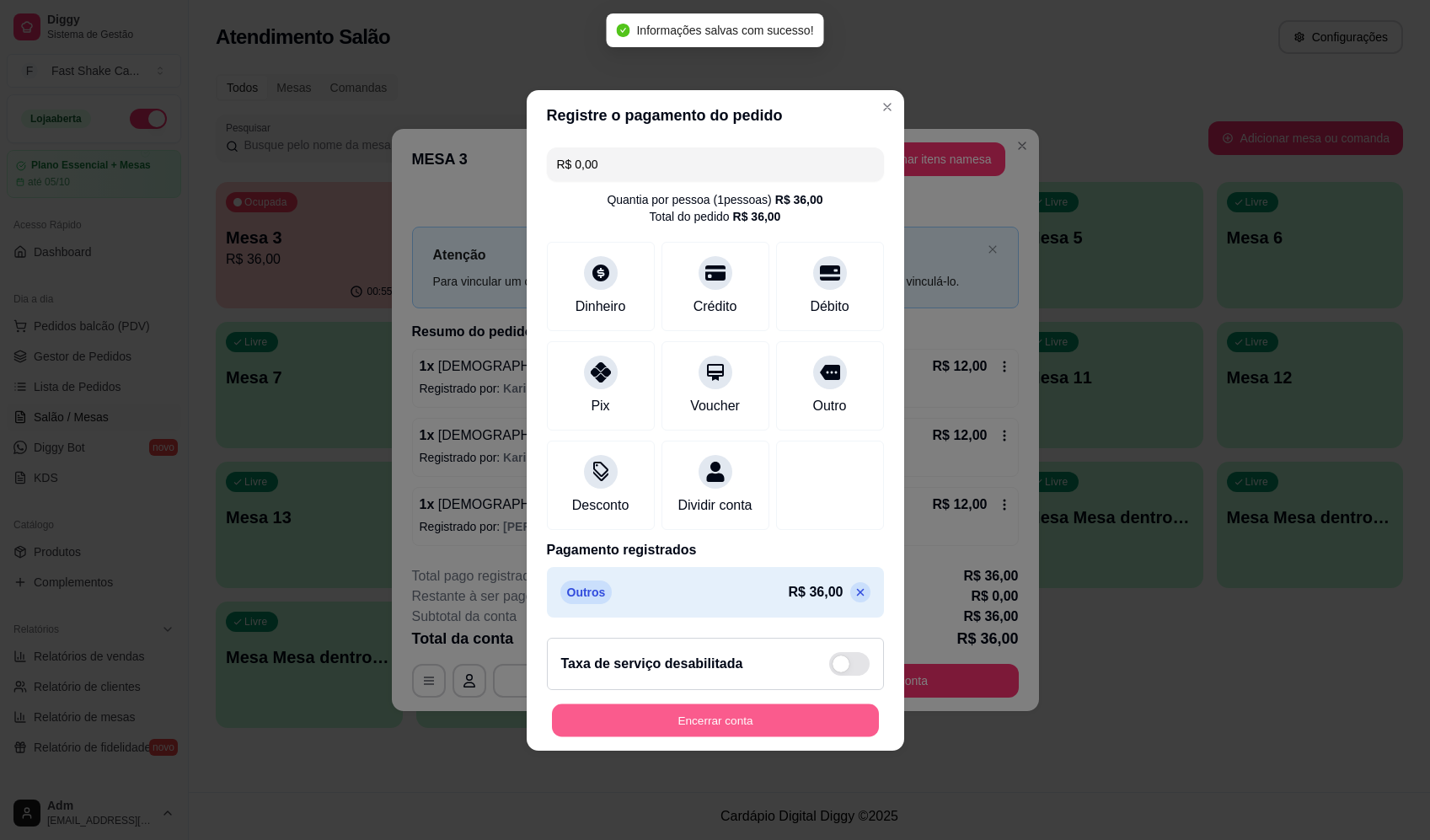
click at [744, 719] on button "Encerrar conta" at bounding box center [715, 720] width 327 height 33
